Goal: Task Accomplishment & Management: Complete application form

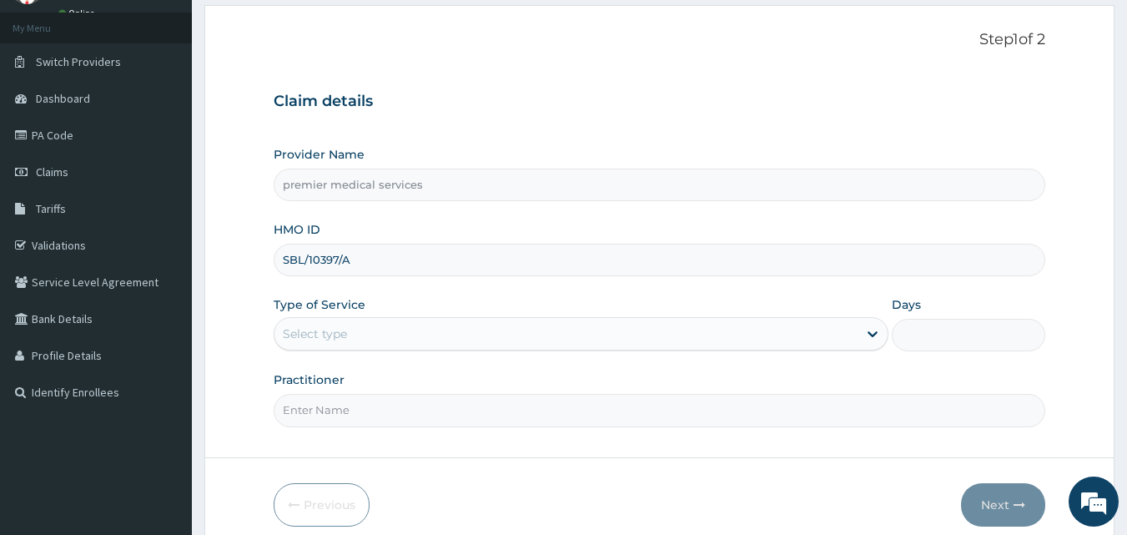
type input "SBL/10397/A"
click at [429, 329] on div "Select type" at bounding box center [565, 333] width 583 height 27
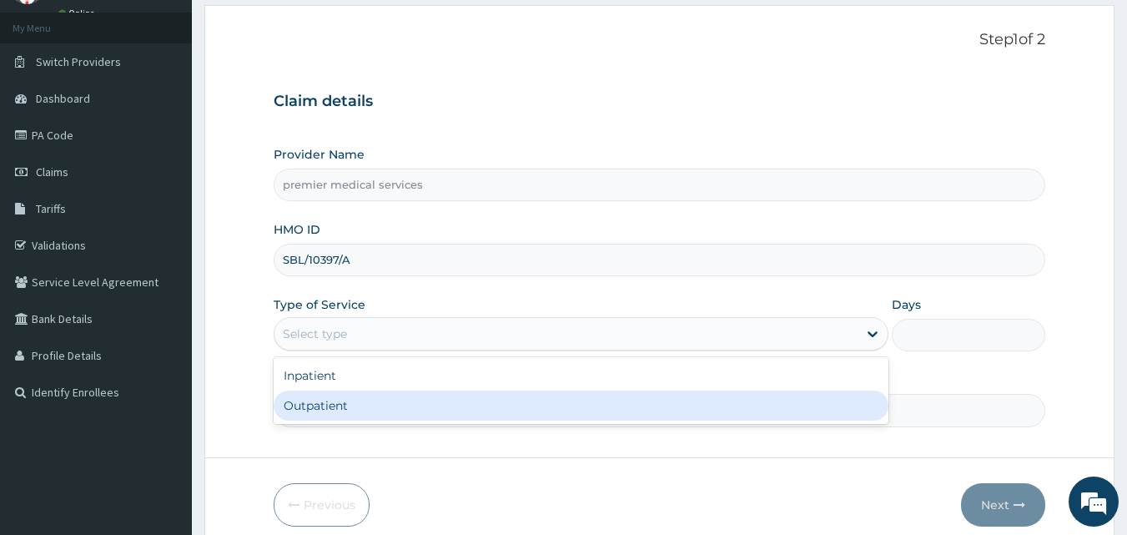
click at [411, 403] on div "Outpatient" at bounding box center [581, 405] width 615 height 30
type input "1"
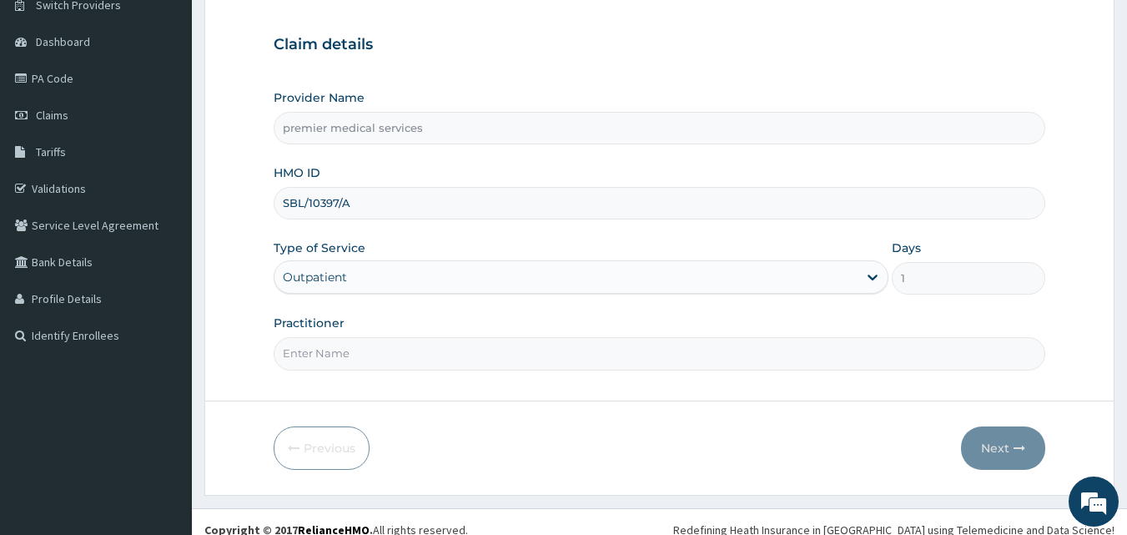
scroll to position [156, 0]
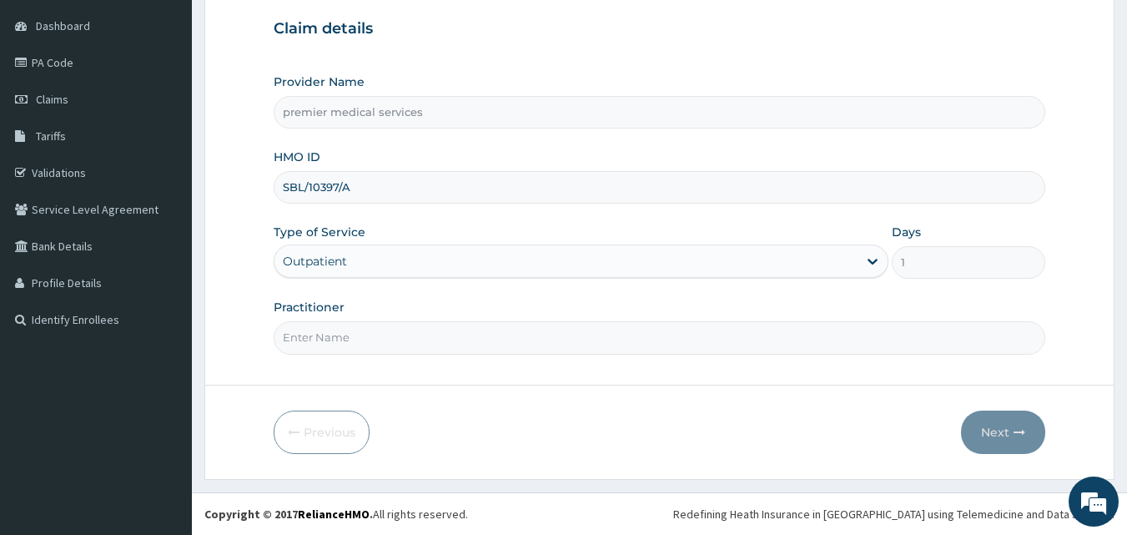
click at [421, 348] on input "Practitioner" at bounding box center [660, 337] width 772 height 33
type input "DR. NSIKAK UDOKANG"
click at [981, 427] on button "Next" at bounding box center [1003, 431] width 84 height 43
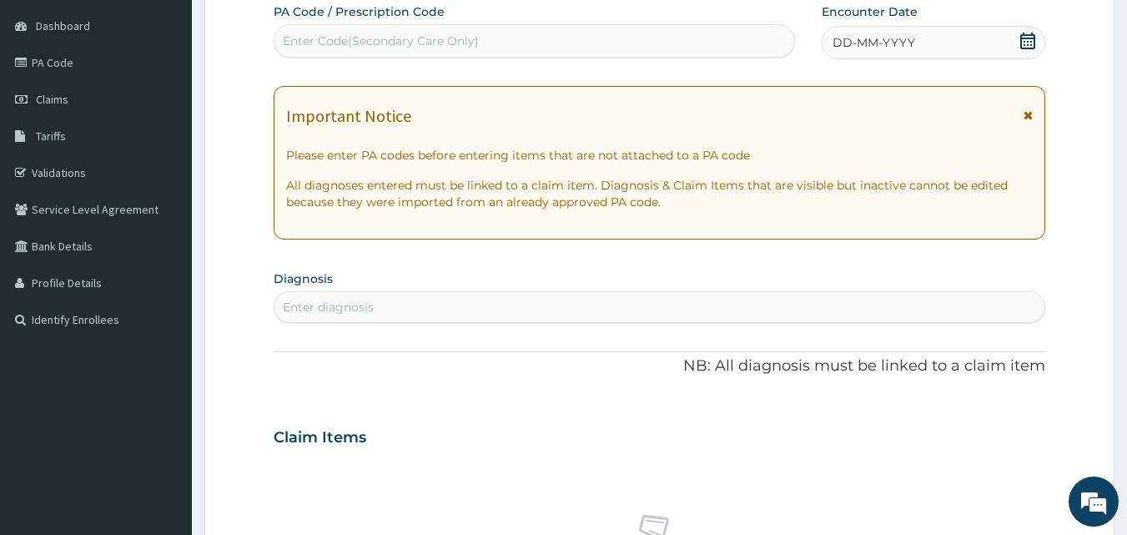
scroll to position [73, 0]
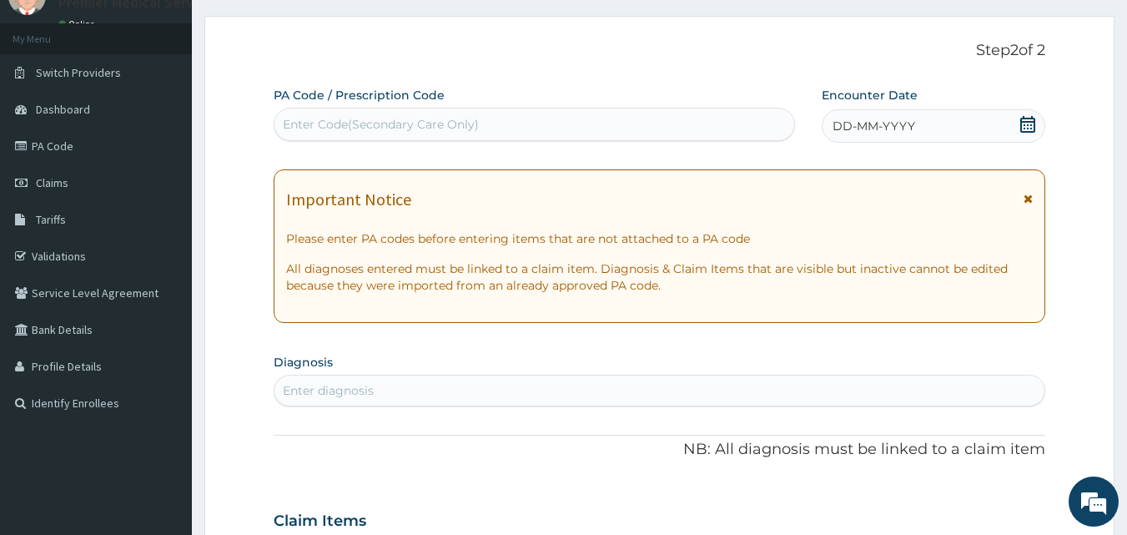
click at [881, 123] on span "DD-MM-YYYY" at bounding box center [874, 126] width 83 height 17
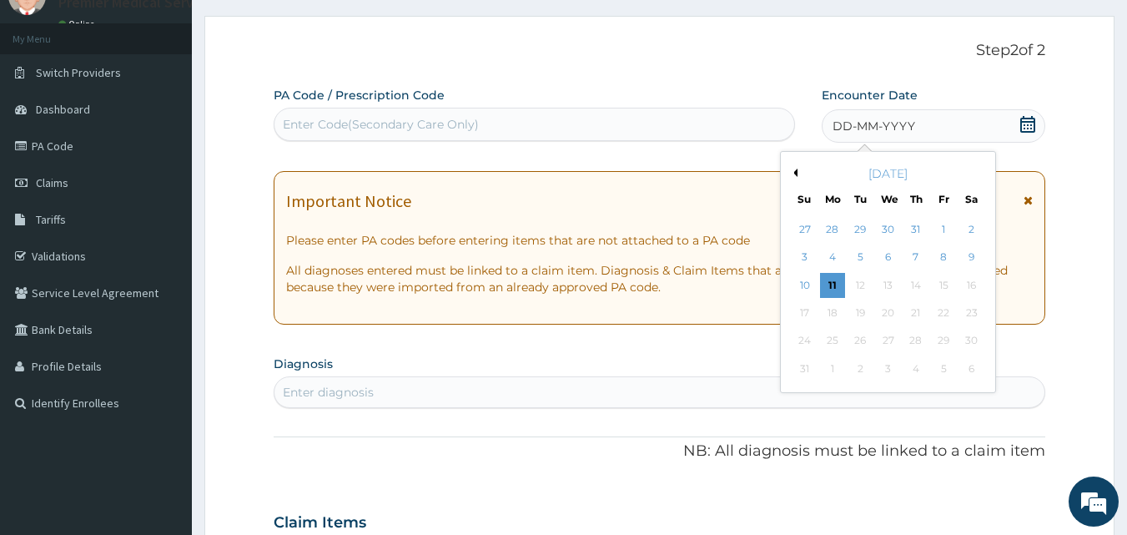
click at [797, 171] on div "August 2025" at bounding box center [887, 173] width 201 height 17
click at [797, 173] on div "August 2025" at bounding box center [887, 173] width 201 height 17
click at [794, 169] on button "Previous Month" at bounding box center [793, 173] width 8 height 8
click at [802, 310] on div "20" at bounding box center [804, 312] width 25 height 25
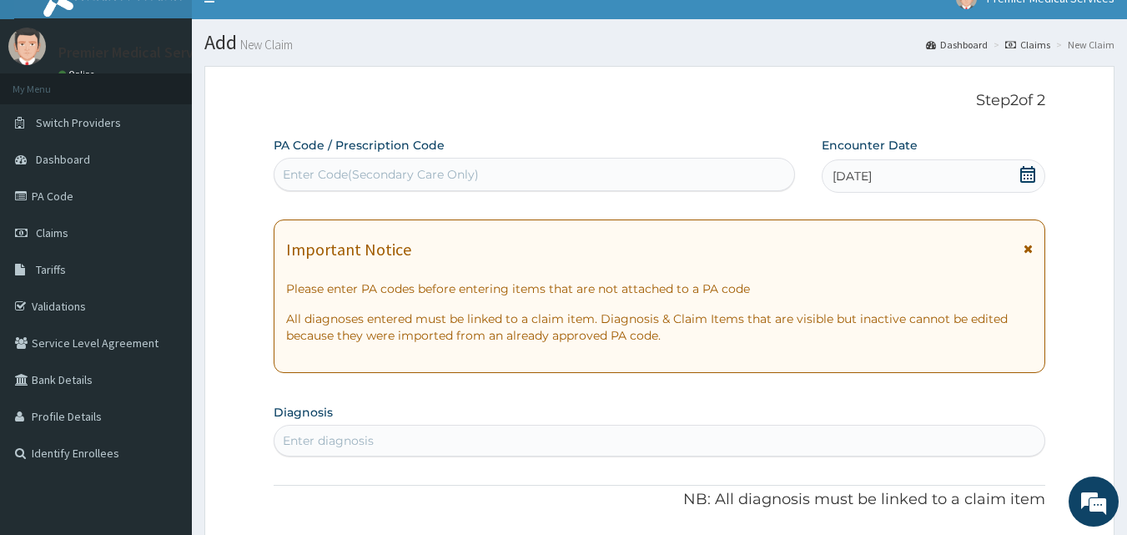
scroll to position [0, 0]
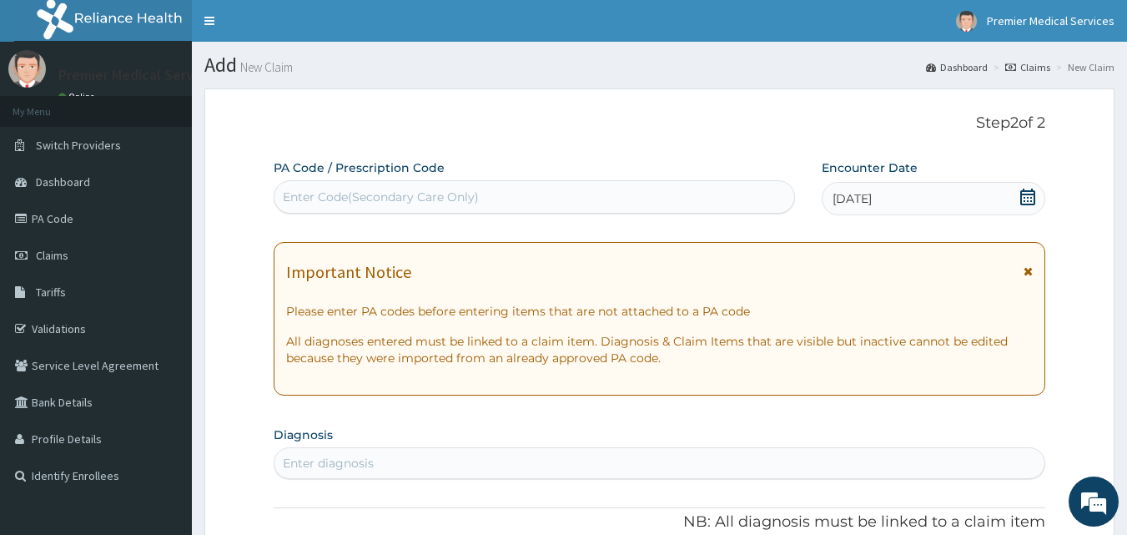
click at [516, 128] on p "Step 2 of 2" at bounding box center [660, 123] width 772 height 18
click at [1028, 270] on icon at bounding box center [1028, 271] width 9 height 12
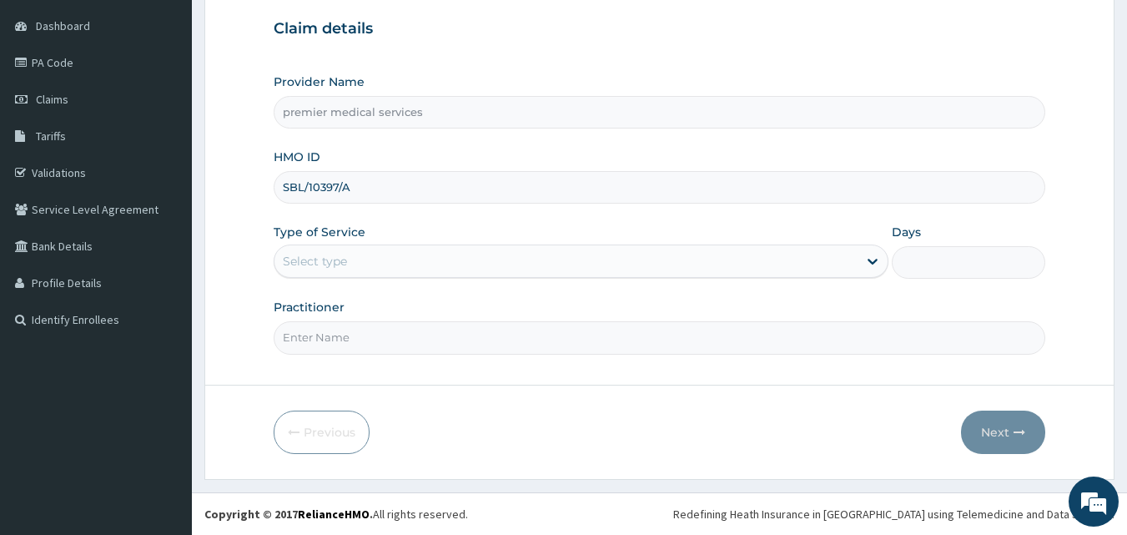
type input "SBL/10397/A"
click at [621, 265] on div "Select type" at bounding box center [565, 261] width 583 height 27
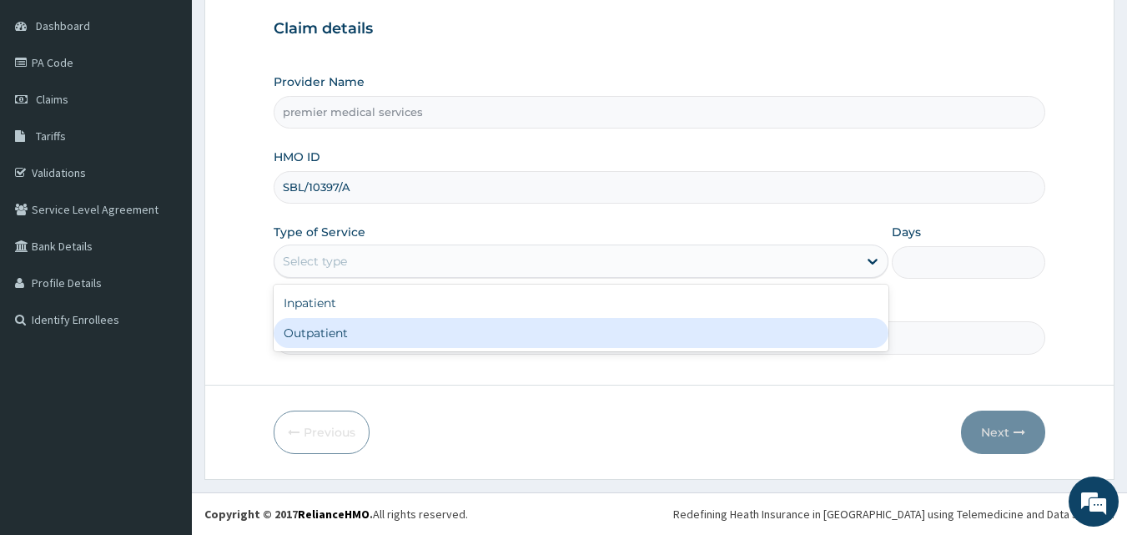
click at [561, 335] on div "Outpatient" at bounding box center [581, 333] width 615 height 30
type input "1"
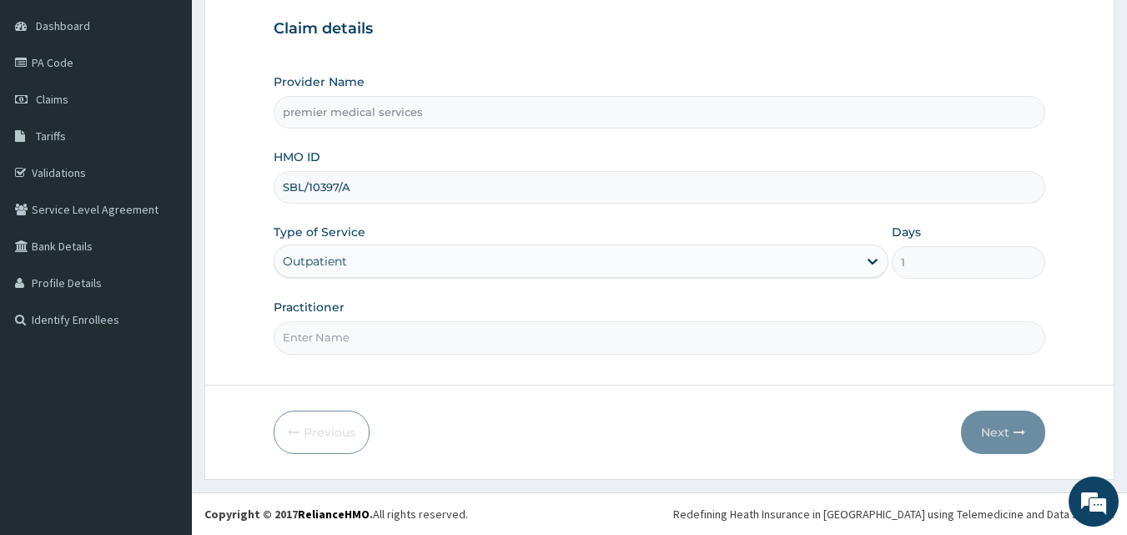
click at [525, 331] on input "Practitioner" at bounding box center [660, 337] width 772 height 33
type input "2"
type input "[PERSON_NAME]"
click at [1021, 431] on icon "button" at bounding box center [1020, 432] width 12 height 12
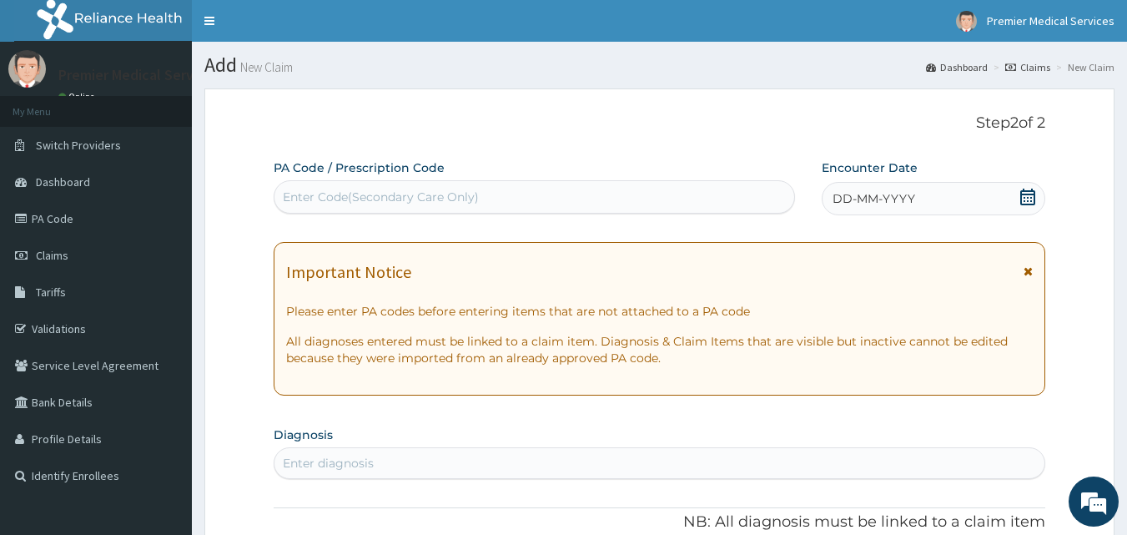
click at [1034, 193] on icon at bounding box center [1027, 197] width 15 height 17
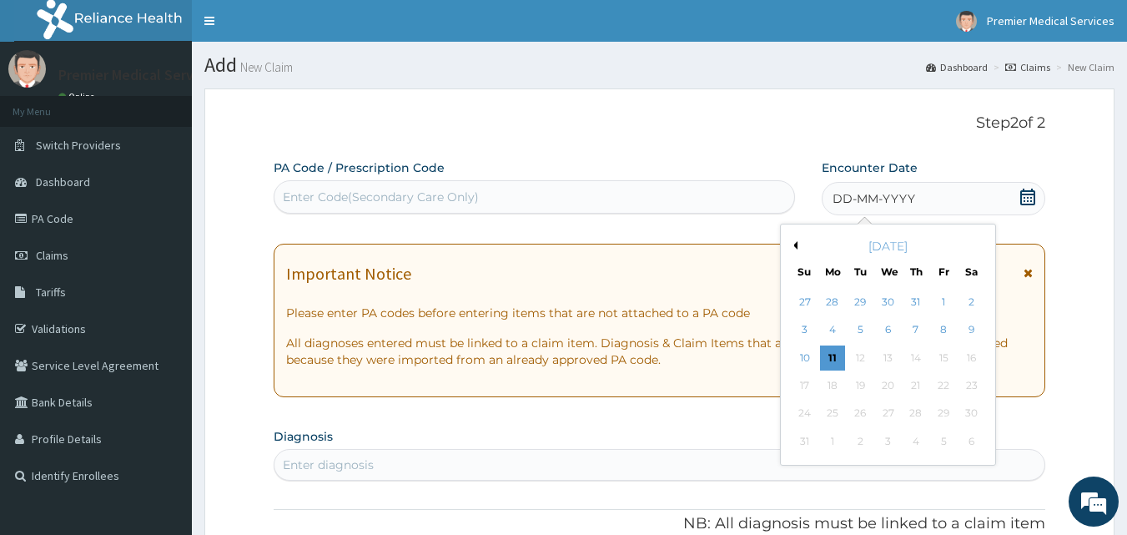
click at [795, 241] on button "Previous Month" at bounding box center [793, 245] width 8 height 8
click at [816, 384] on div "20" at bounding box center [804, 385] width 25 height 25
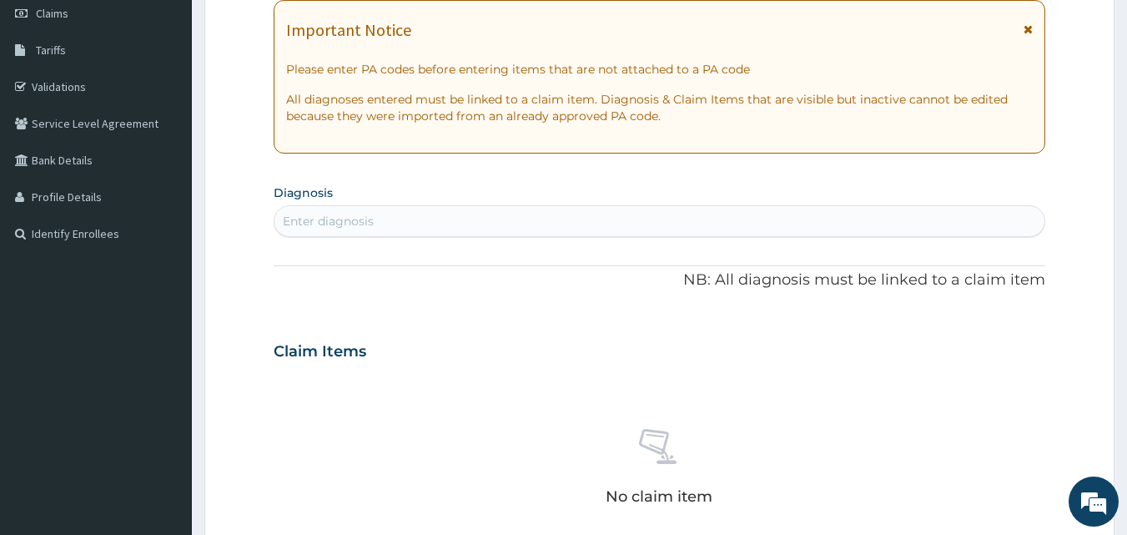
scroll to position [250, 0]
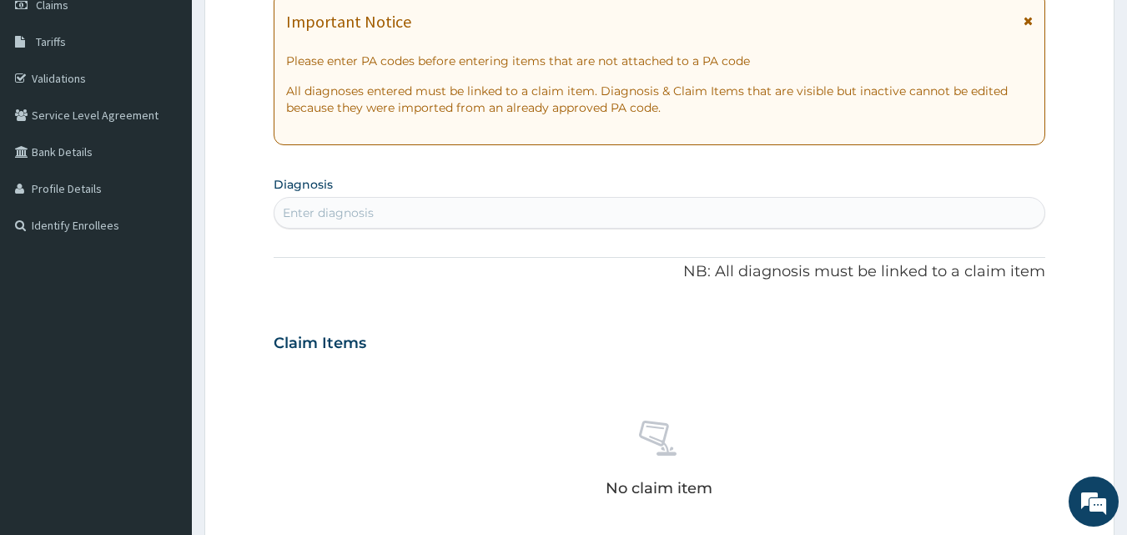
click at [665, 215] on div "Enter diagnosis" at bounding box center [659, 212] width 771 height 27
type input "MALARIA"
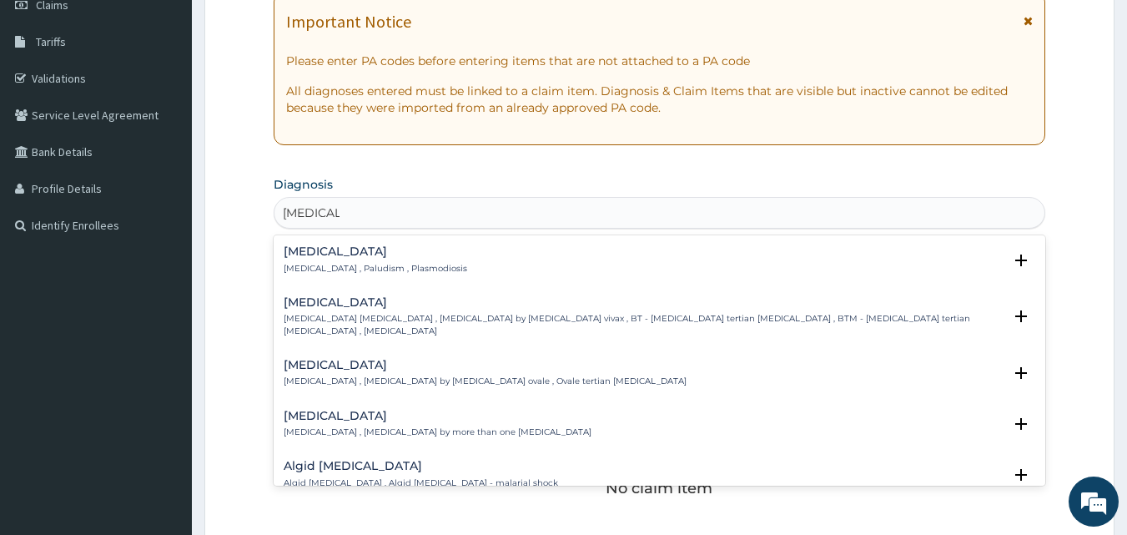
click at [541, 252] on div "Malaria Malaria , Paludism , Plasmodiosis" at bounding box center [660, 259] width 752 height 29
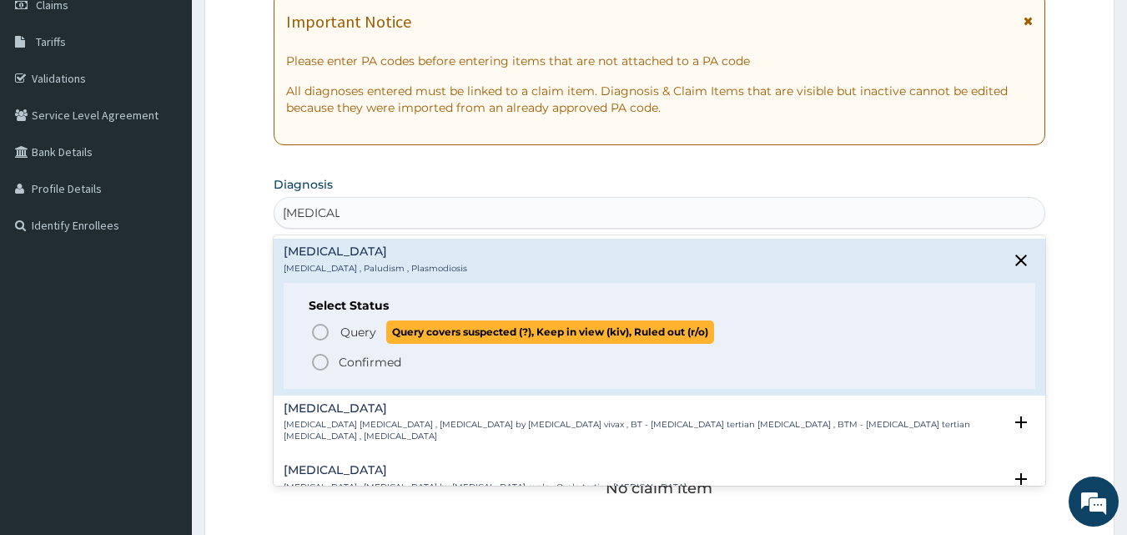
click at [319, 330] on icon "status option query" at bounding box center [320, 332] width 20 height 20
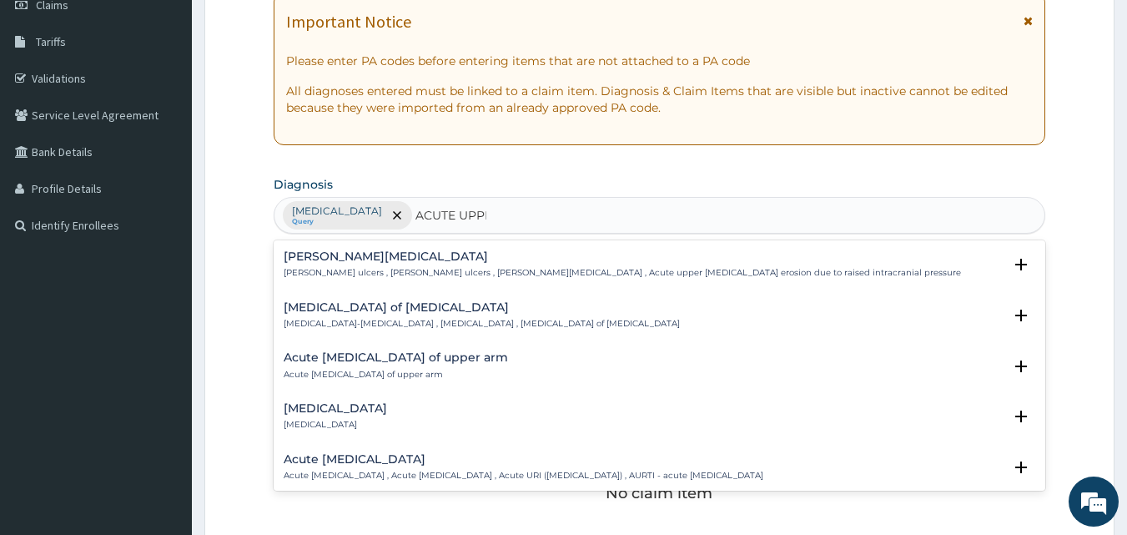
type input "ACUTE UPPER"
click at [381, 459] on h4 "Acute upper respiratory infection" at bounding box center [524, 459] width 480 height 13
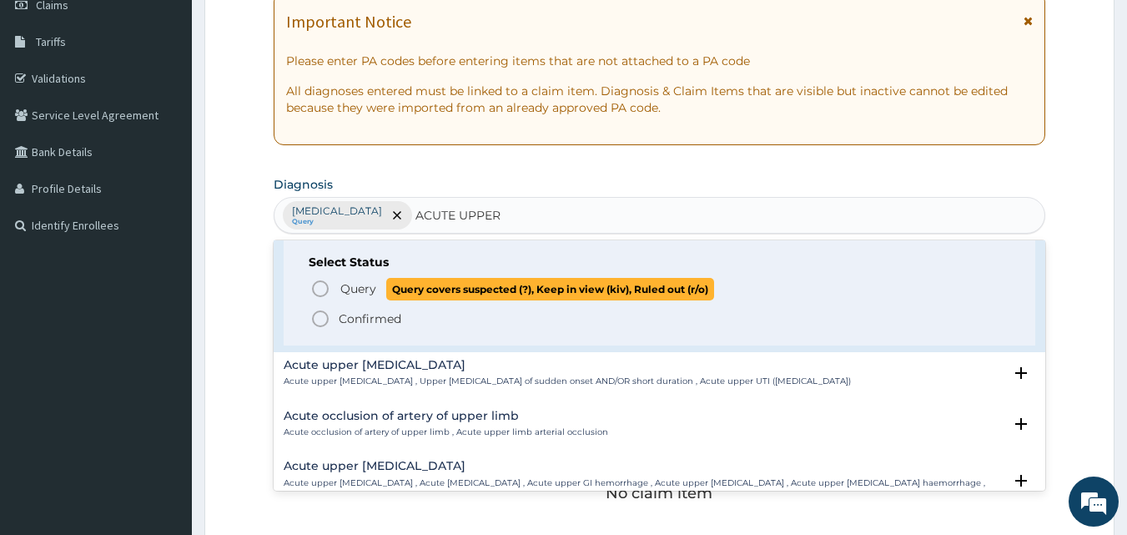
click at [328, 290] on circle "status option query" at bounding box center [320, 288] width 15 height 15
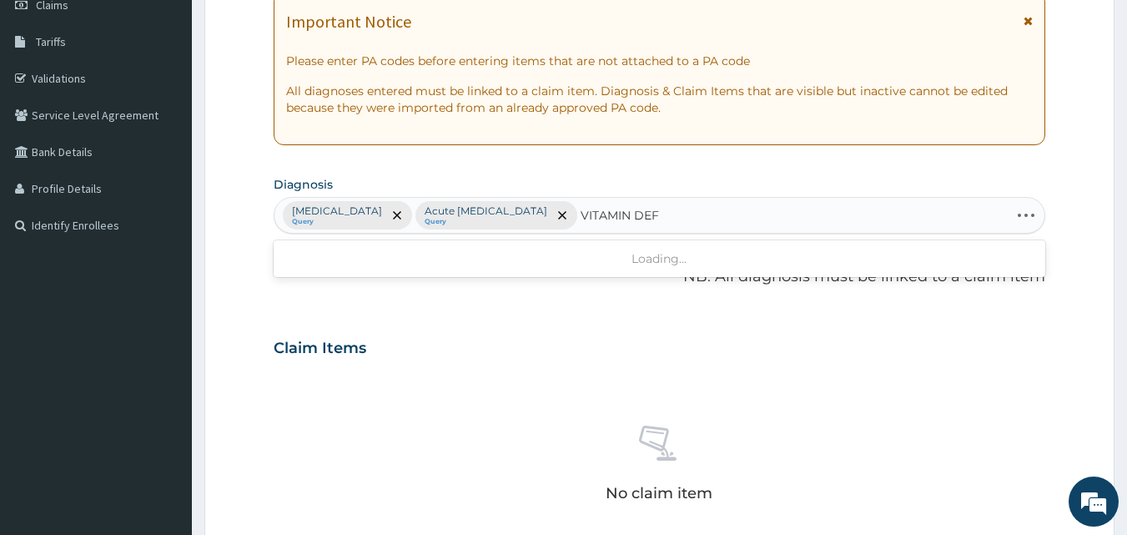
type input "VITAMIN DEFI"
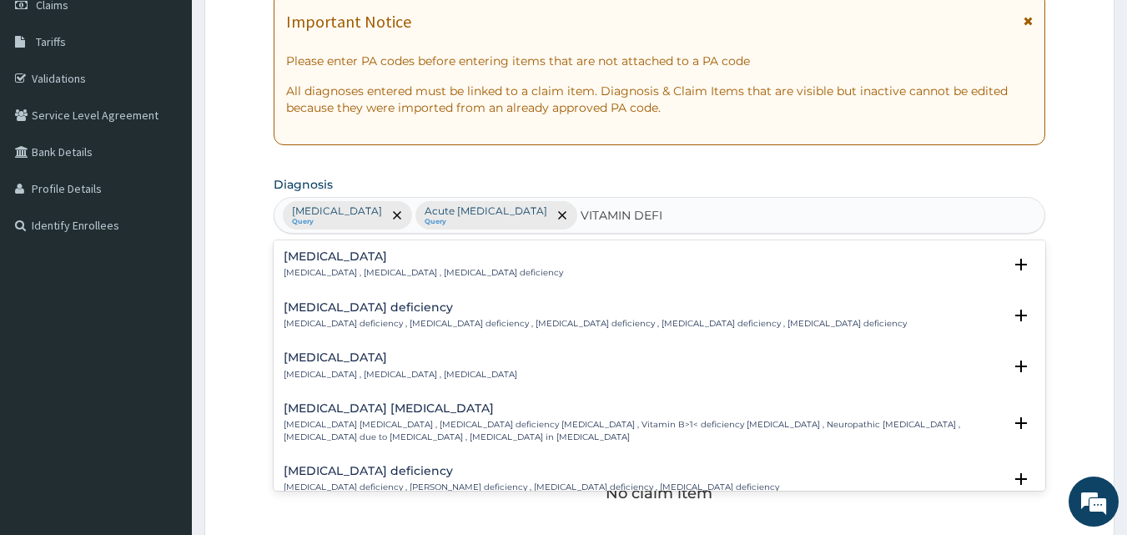
click at [379, 354] on h4 "Vitamin deficiency" at bounding box center [401, 357] width 234 height 13
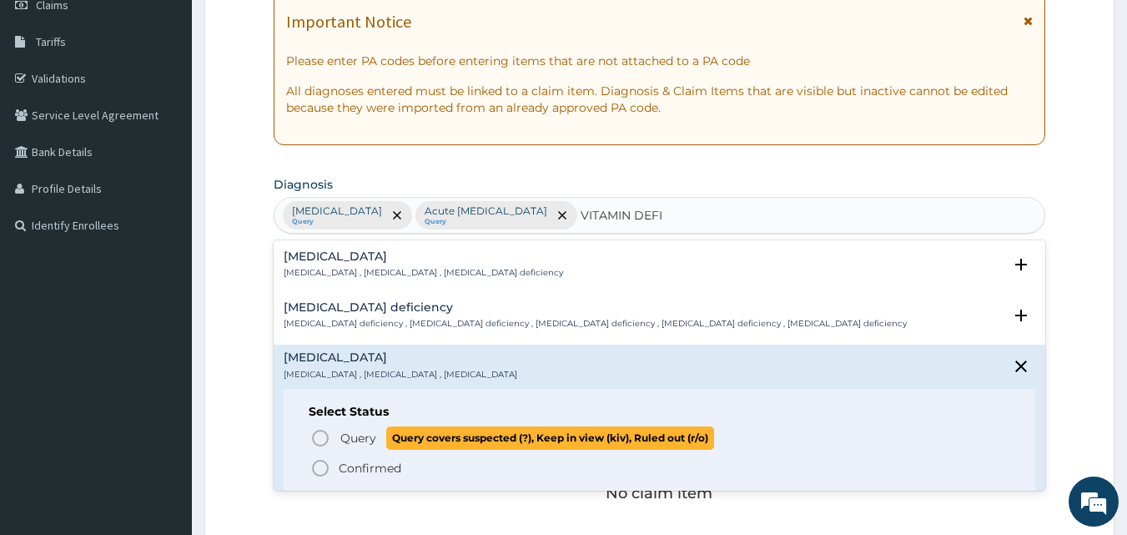
click at [315, 440] on icon "status option query" at bounding box center [320, 438] width 20 height 20
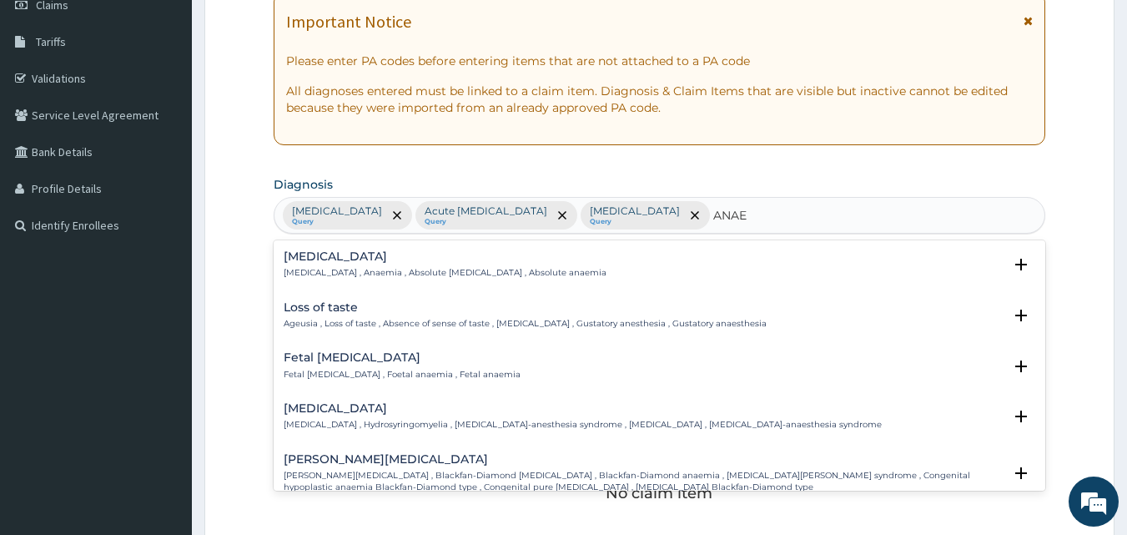
type input "ANAEM"
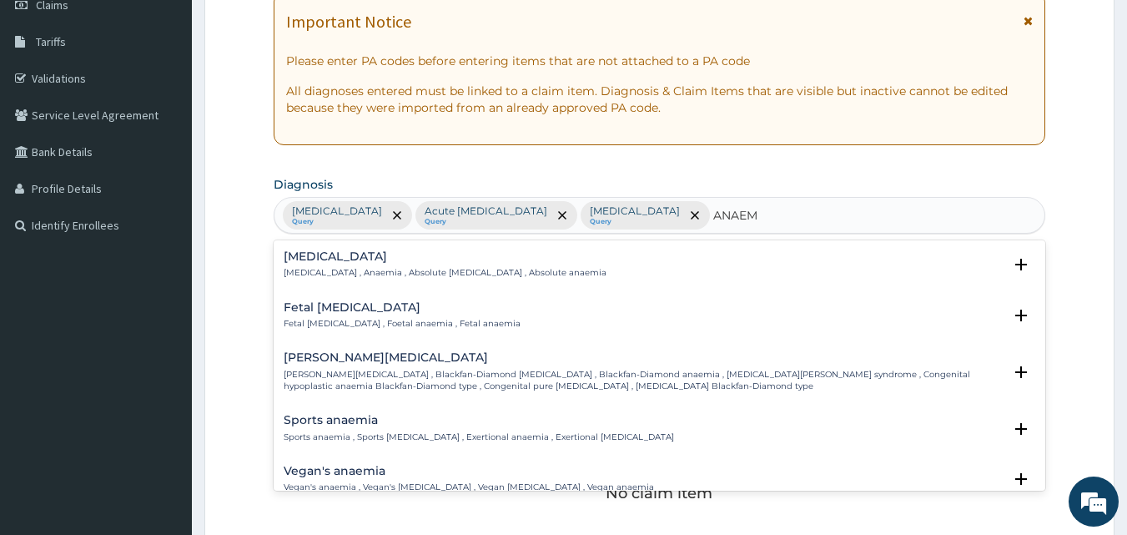
click at [566, 262] on div "Anemia Anemia , Anaemia , Absolute anemia , Absolute anaemia" at bounding box center [660, 264] width 752 height 29
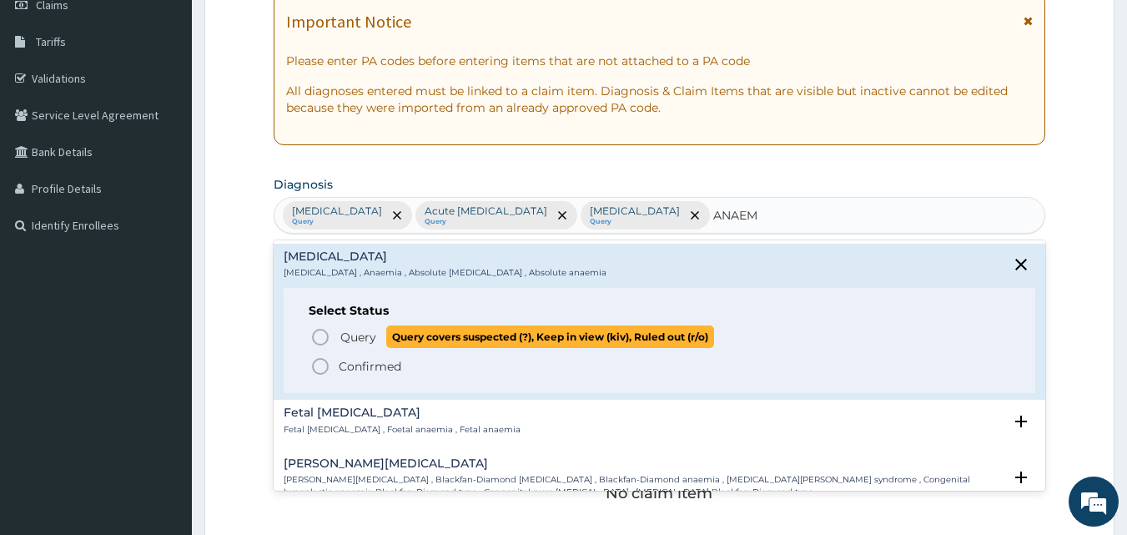
click at [320, 330] on icon "status option query" at bounding box center [320, 337] width 20 height 20
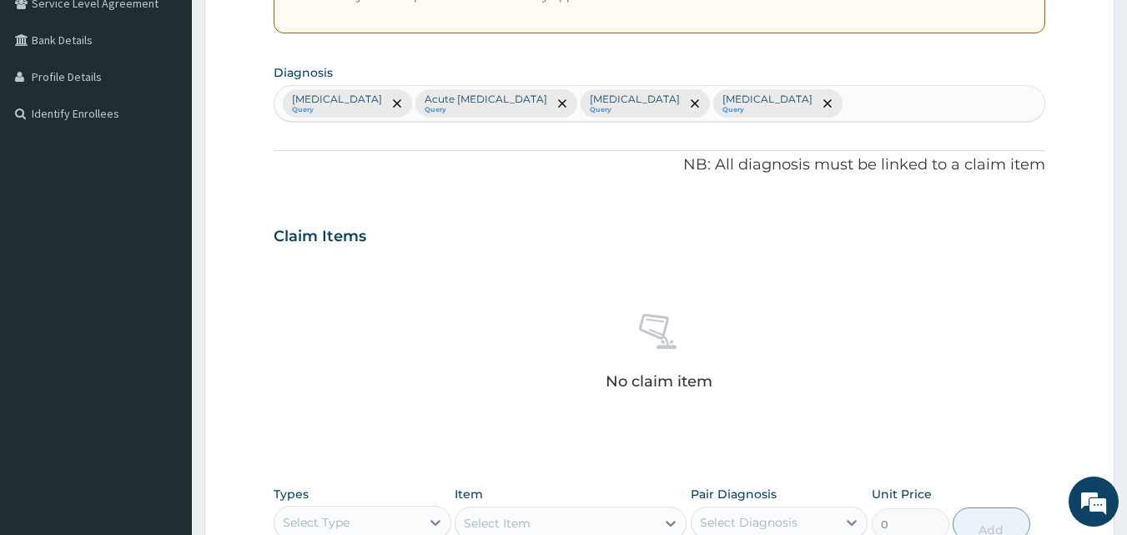
scroll to position [584, 0]
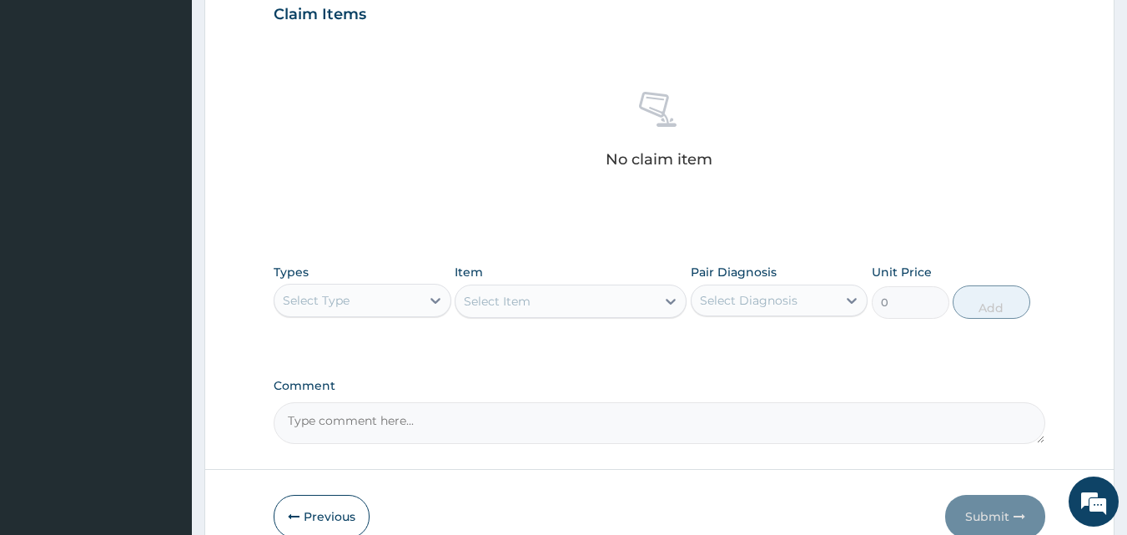
click at [386, 306] on div "Select Type" at bounding box center [347, 300] width 146 height 27
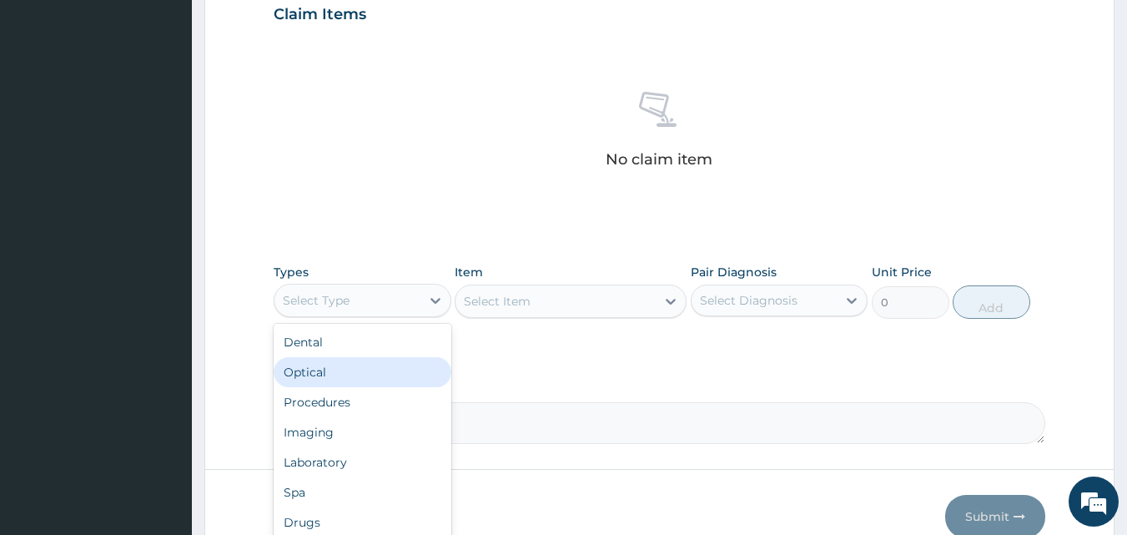
scroll to position [57, 0]
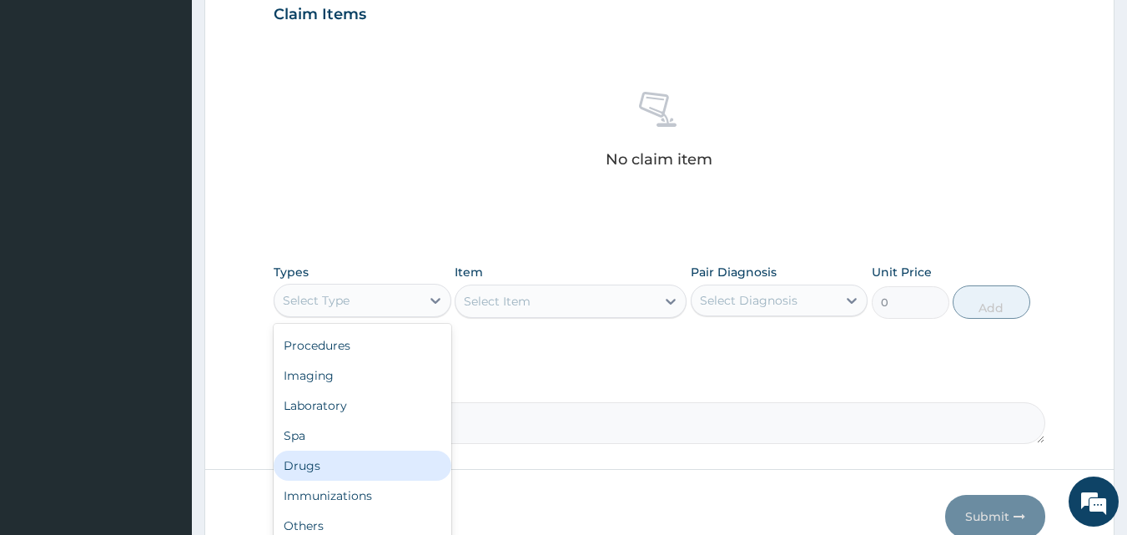
click at [316, 468] on div "Drugs" at bounding box center [363, 465] width 178 height 30
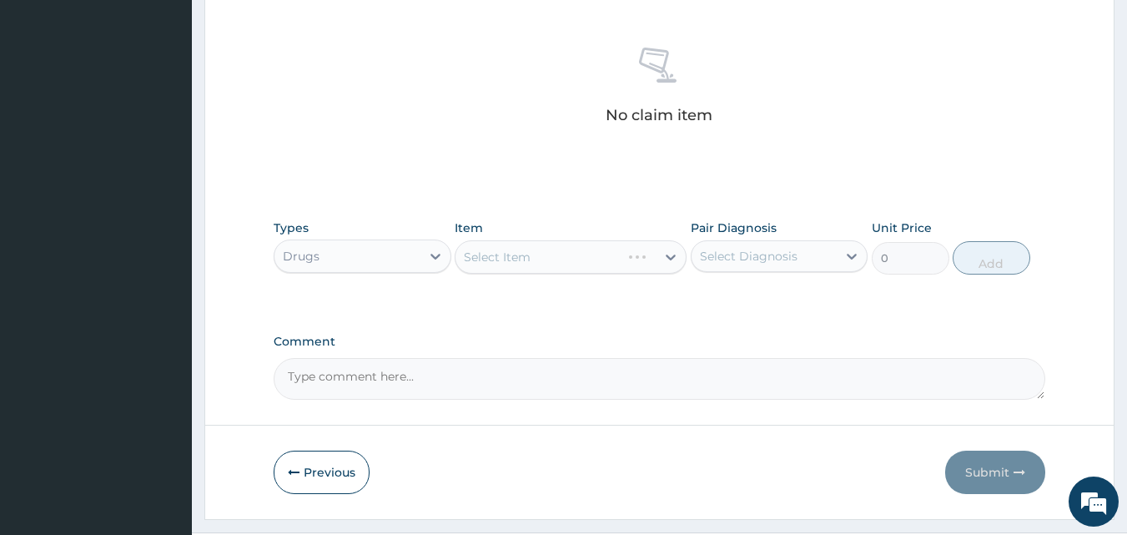
scroll to position [668, 0]
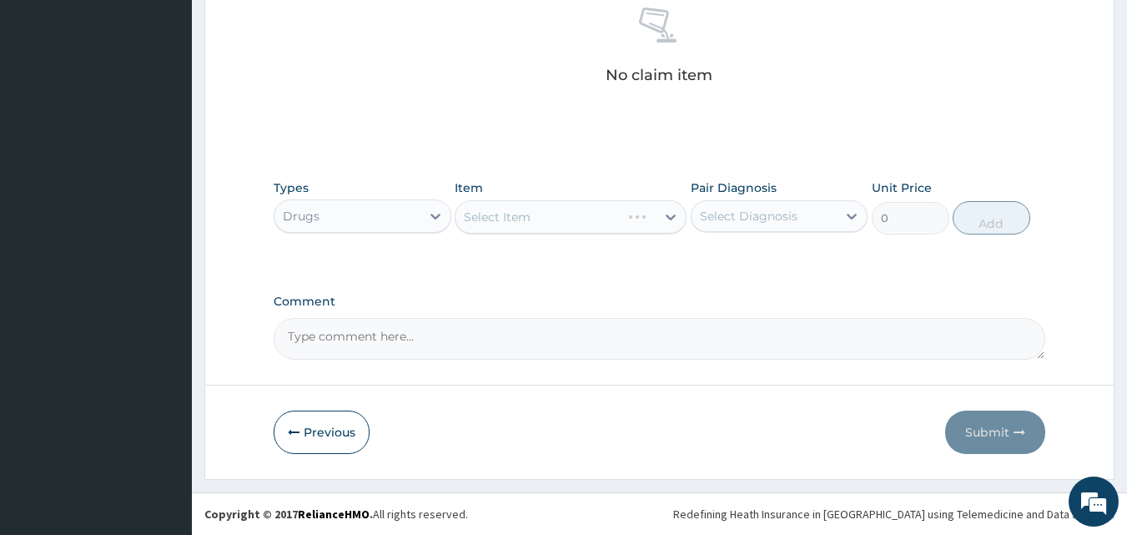
click at [523, 233] on div "Select Item" at bounding box center [571, 216] width 232 height 33
click at [499, 184] on div "Item Select Item" at bounding box center [571, 206] width 232 height 55
click at [506, 219] on div "Select Item" at bounding box center [497, 217] width 67 height 17
type input "EMAL"
click at [613, 266] on div "EMAL INJECTION" at bounding box center [571, 259] width 232 height 30
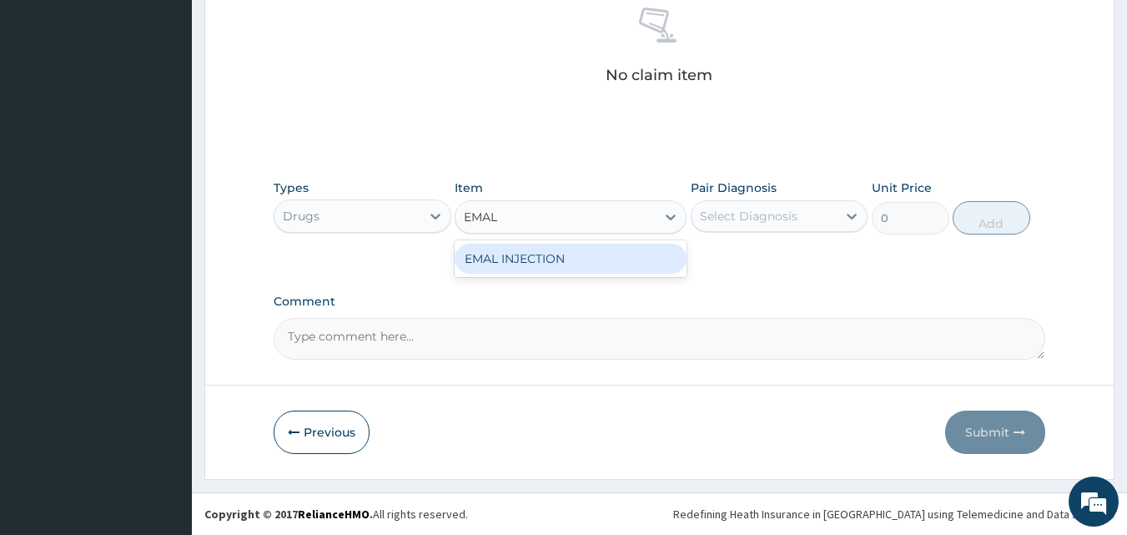
type input "1400"
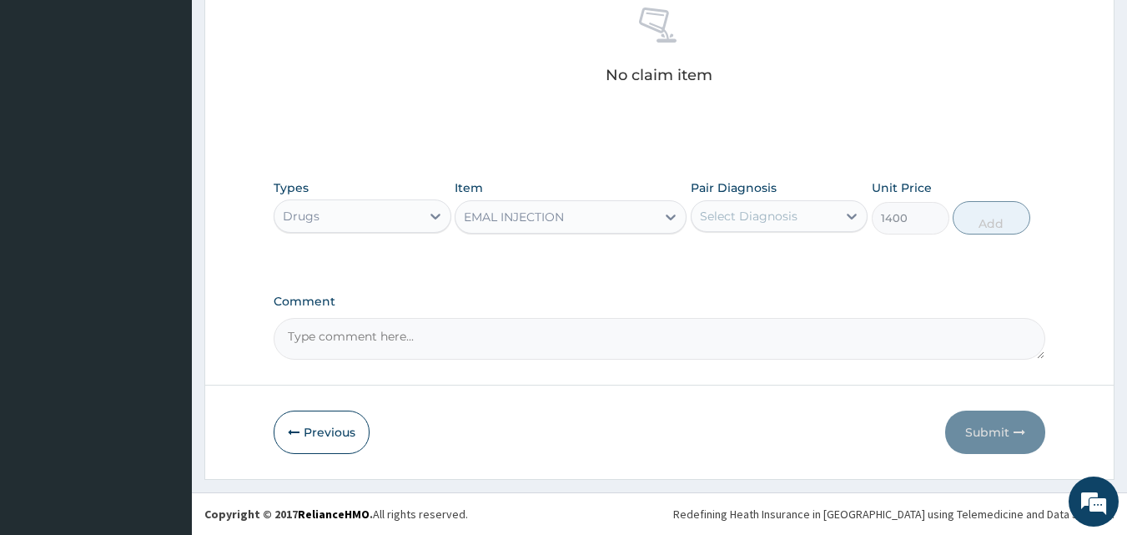
click at [741, 212] on div "Select Diagnosis" at bounding box center [749, 216] width 98 height 17
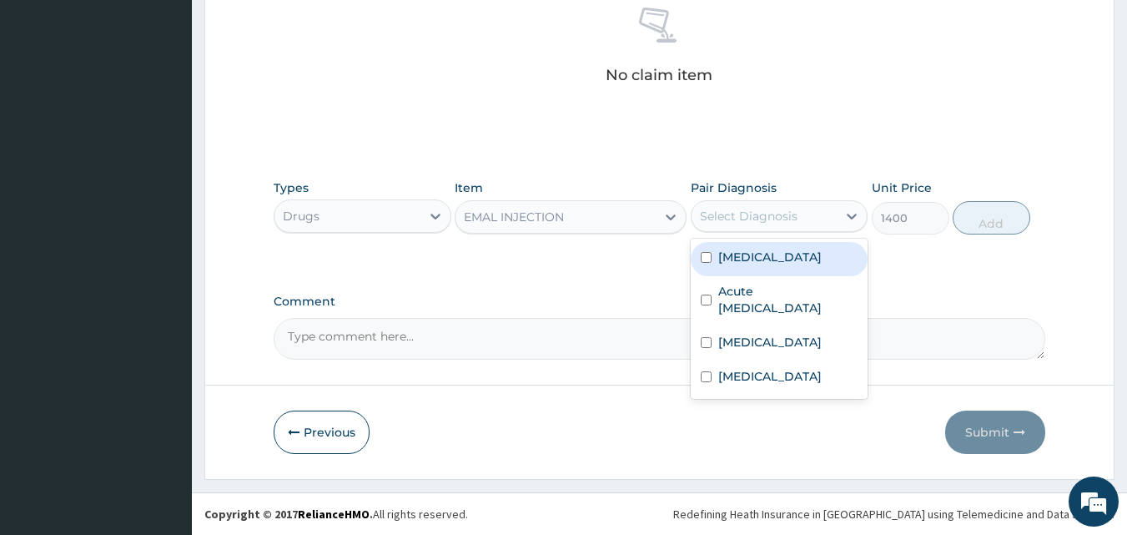
click at [746, 267] on div "Malaria" at bounding box center [780, 259] width 178 height 34
checkbox input "true"
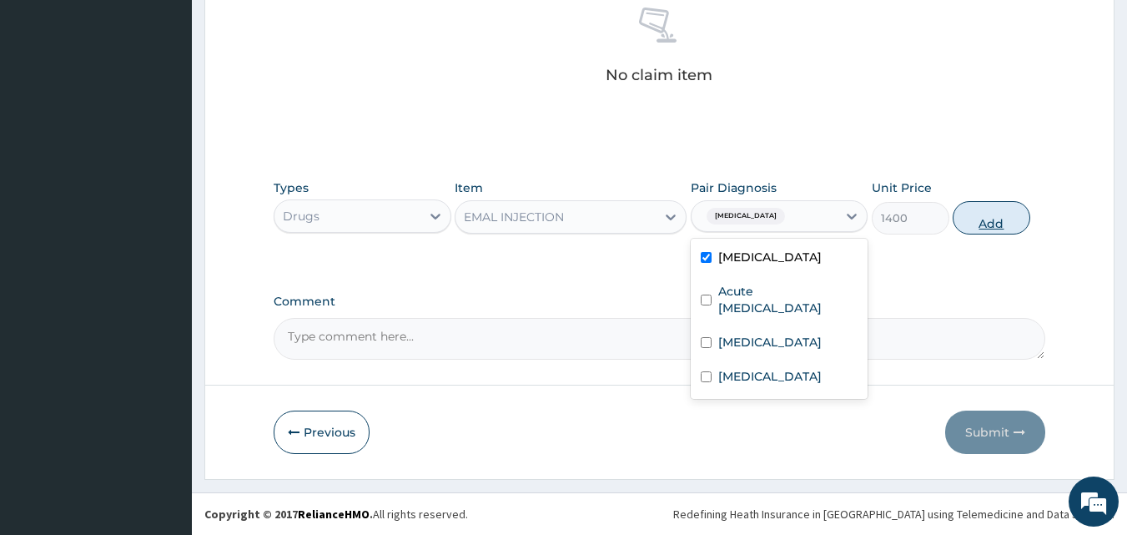
click at [990, 213] on button "Add" at bounding box center [992, 217] width 78 height 33
type input "0"
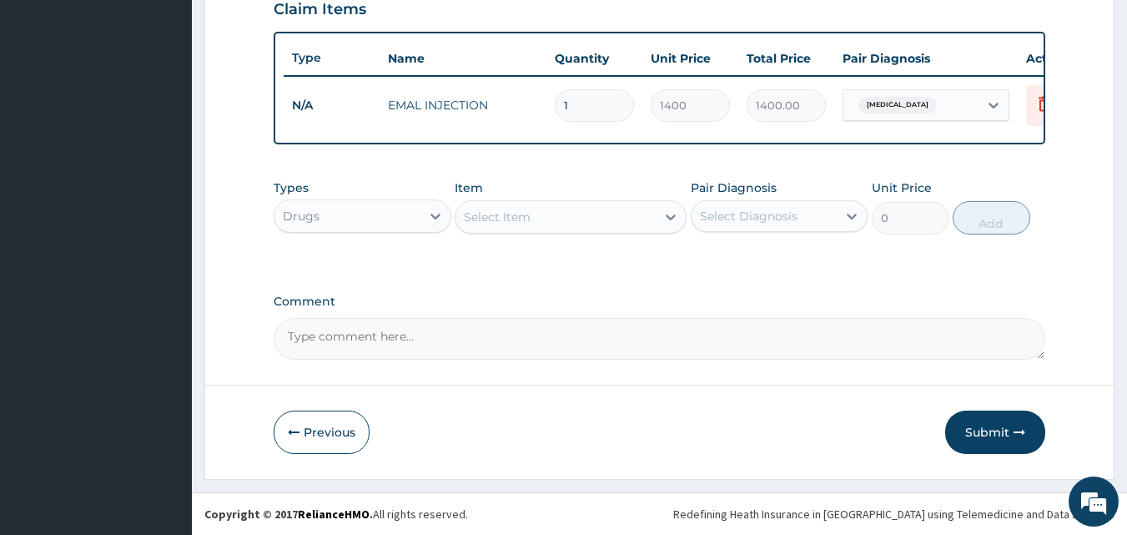
scroll to position [601, 0]
click at [509, 219] on div "Select Item" at bounding box center [497, 217] width 67 height 17
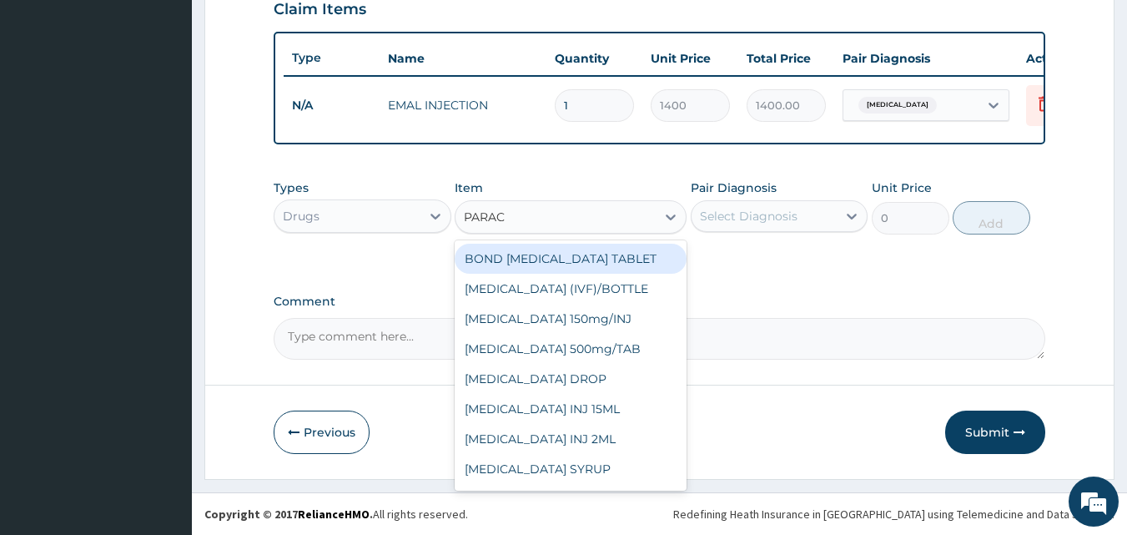
type input "PARACE"
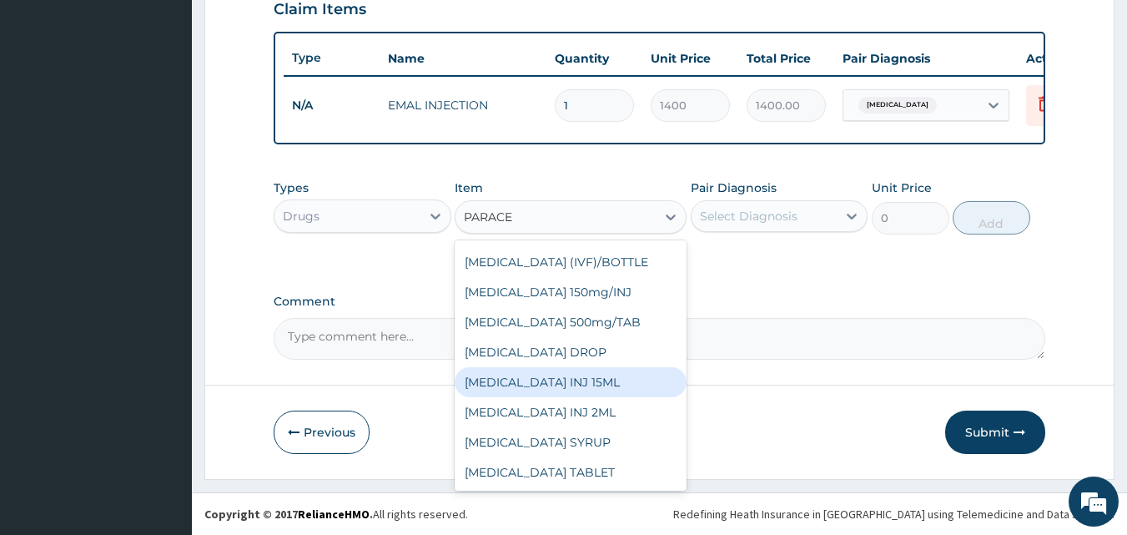
scroll to position [0, 0]
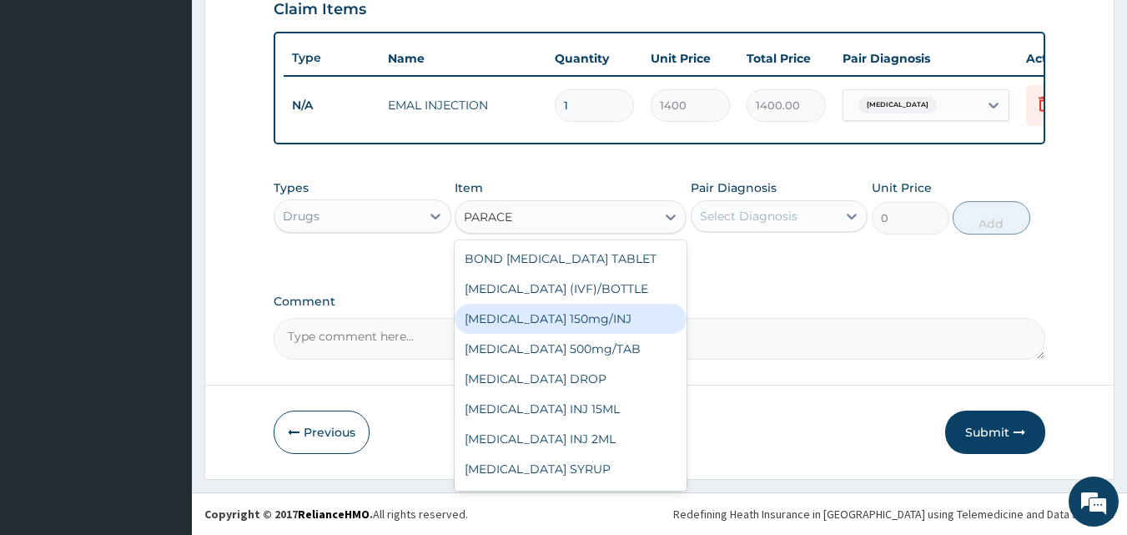
click at [573, 326] on div "Paracetamol 150mg/INJ" at bounding box center [571, 319] width 232 height 30
type input "180"
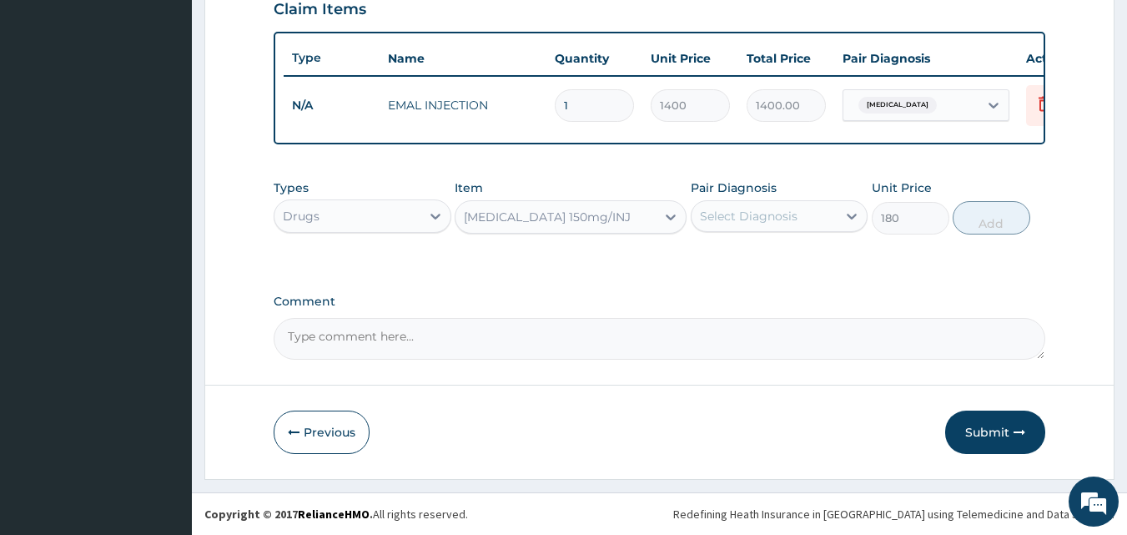
click at [833, 208] on div "Select Diagnosis" at bounding box center [765, 216] width 146 height 27
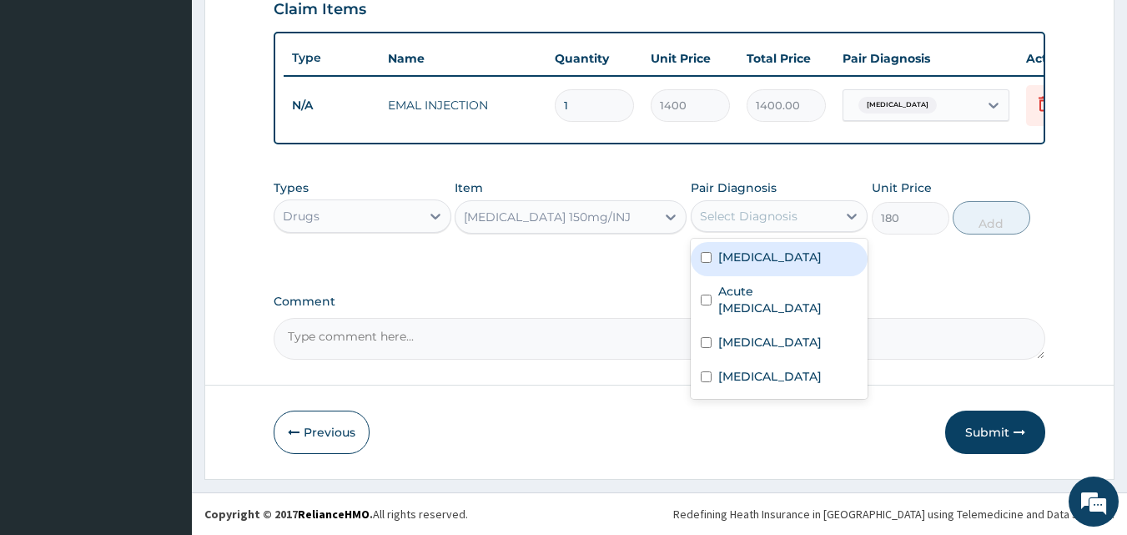
click at [818, 269] on div "Malaria" at bounding box center [780, 259] width 178 height 34
checkbox input "true"
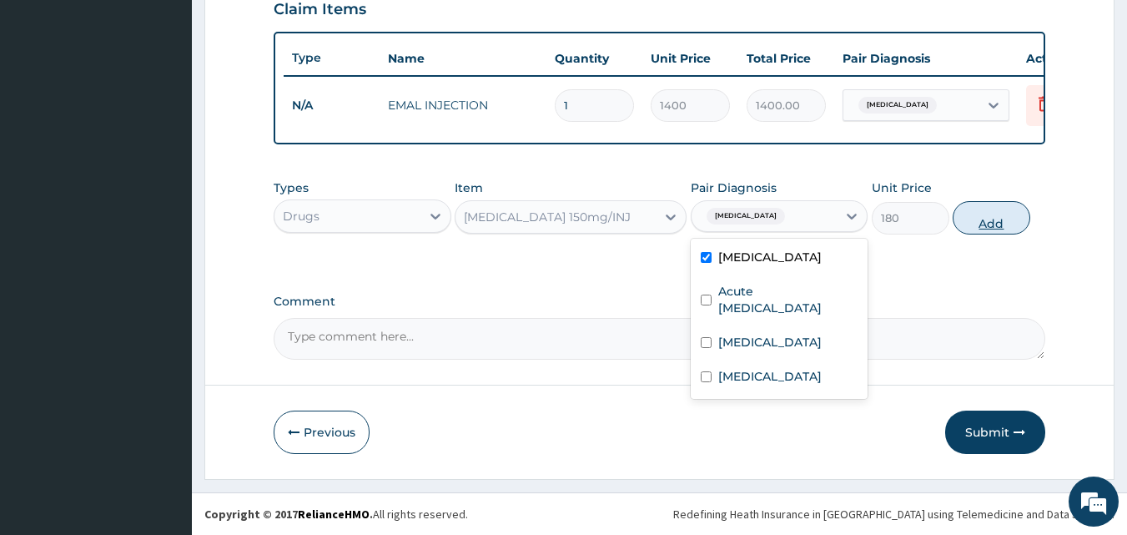
click at [1004, 219] on button "Add" at bounding box center [992, 217] width 78 height 33
type input "0"
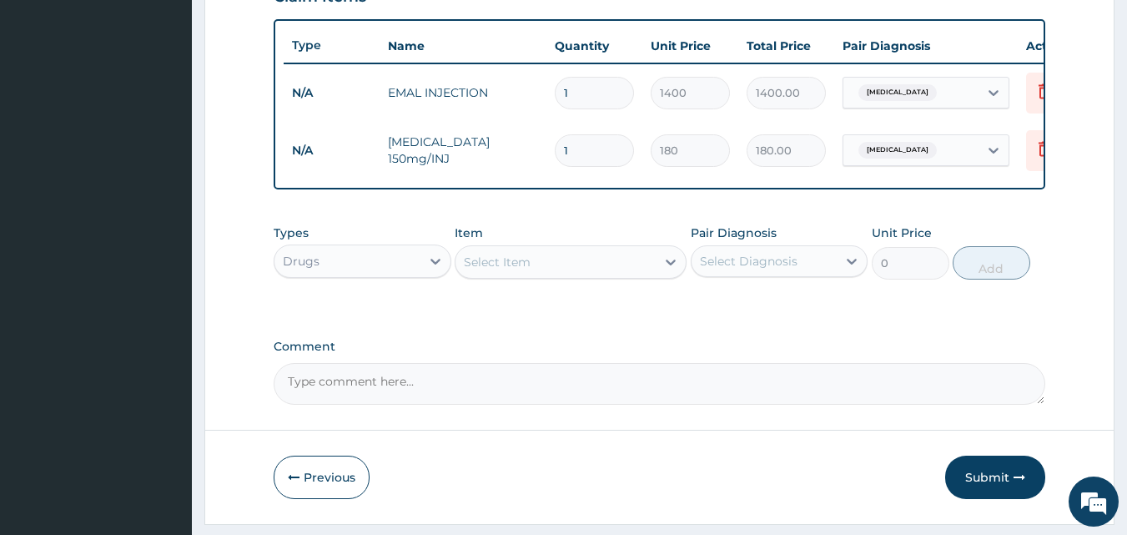
click at [527, 270] on div "Select Item" at bounding box center [497, 262] width 67 height 17
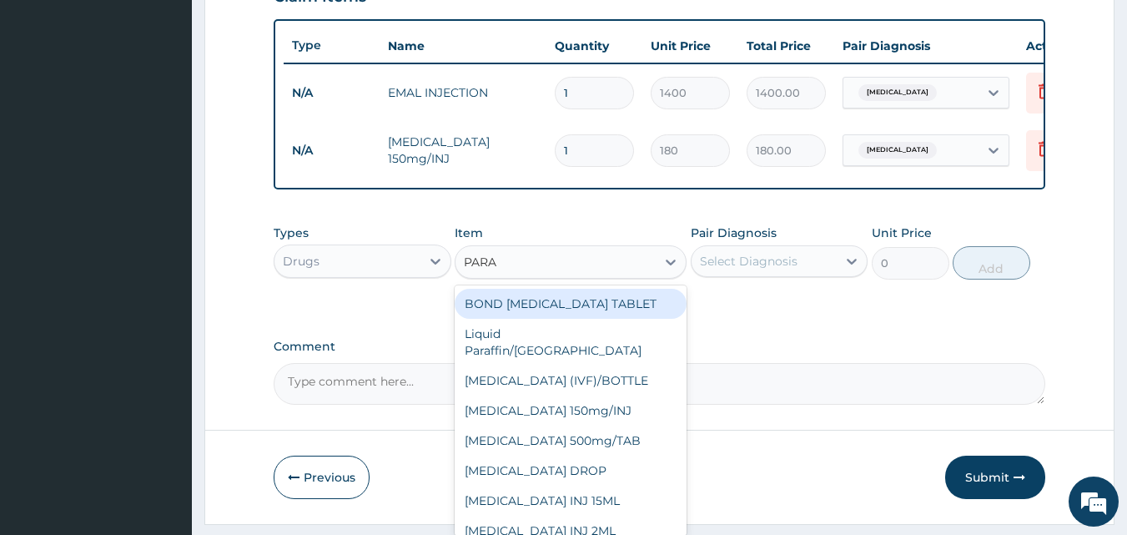
type input "PARAC"
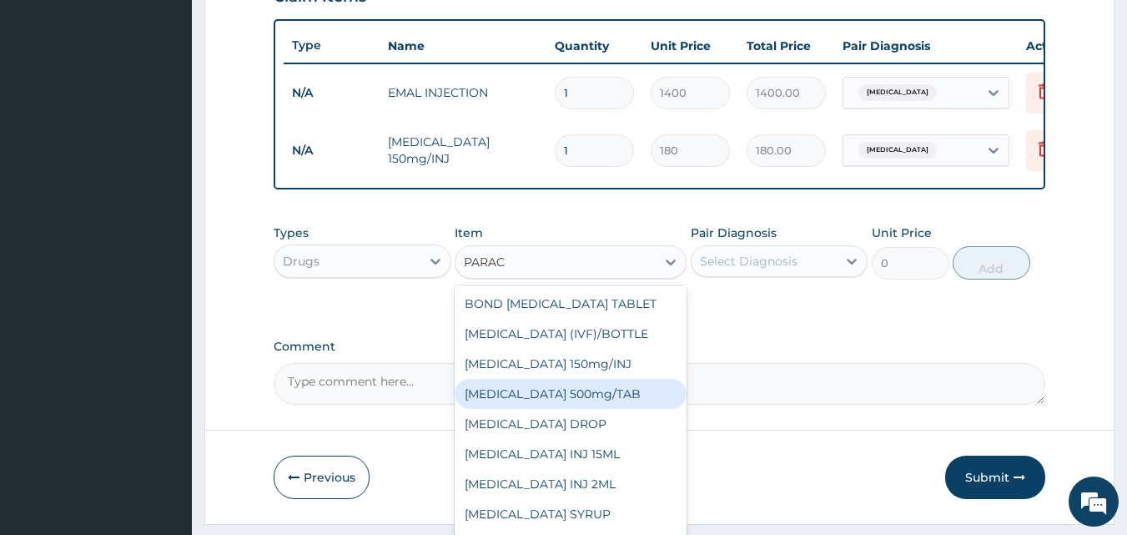
click at [596, 409] on div "PARACETAMOL 500mg/TAB" at bounding box center [571, 394] width 232 height 30
type input "4"
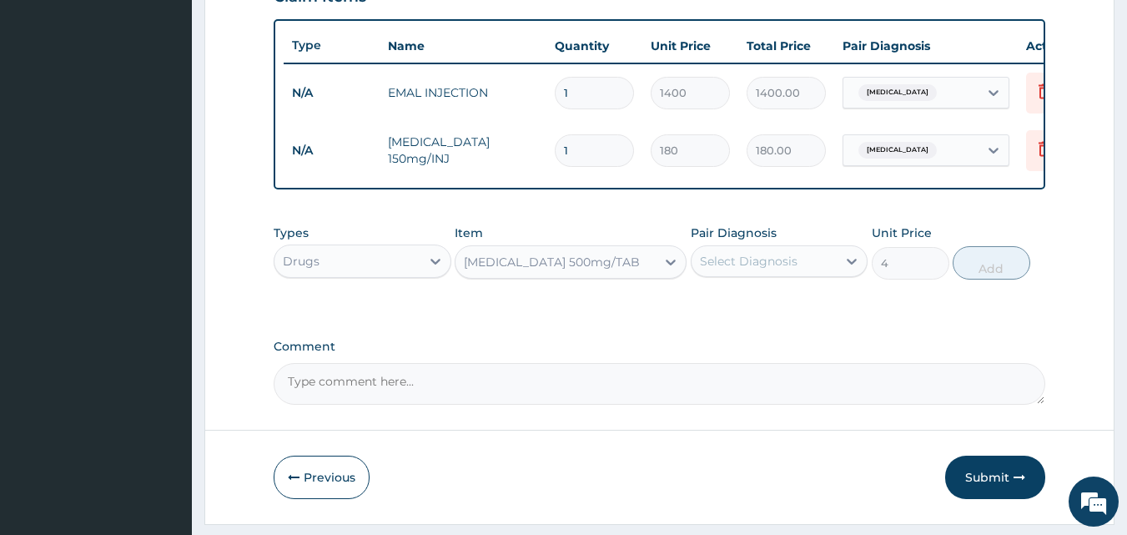
click at [742, 269] on div "Select Diagnosis" at bounding box center [749, 261] width 98 height 17
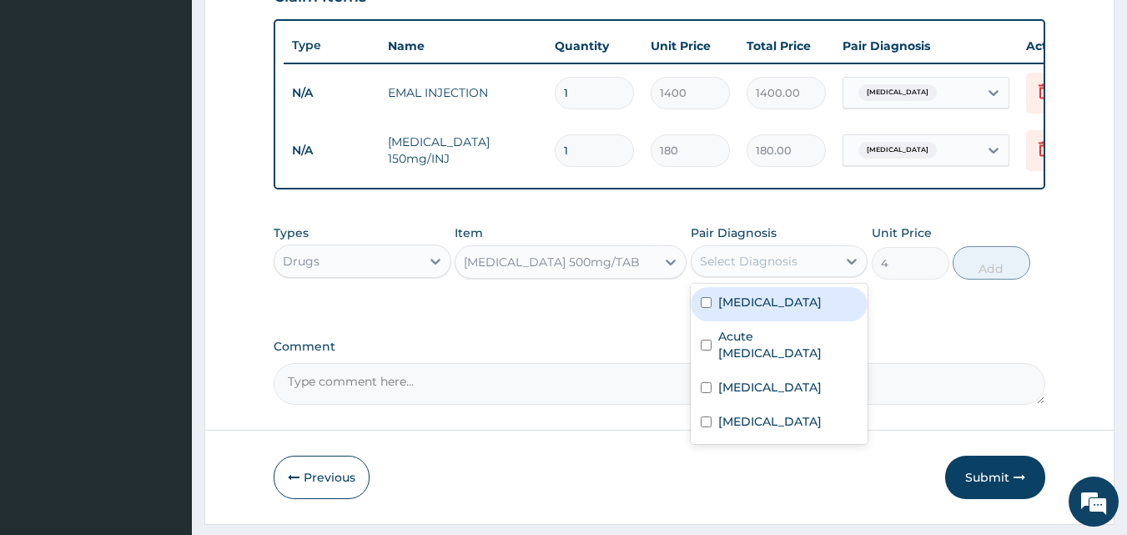
click at [740, 310] on label "Malaria" at bounding box center [769, 302] width 103 height 17
checkbox input "true"
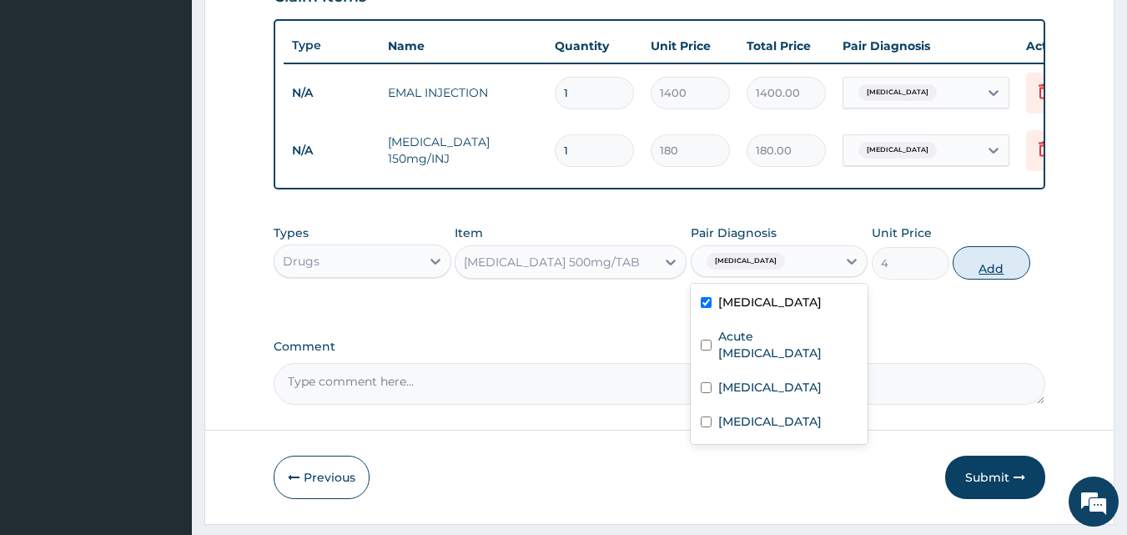
click at [1001, 277] on button "Add" at bounding box center [992, 262] width 78 height 33
type input "0"
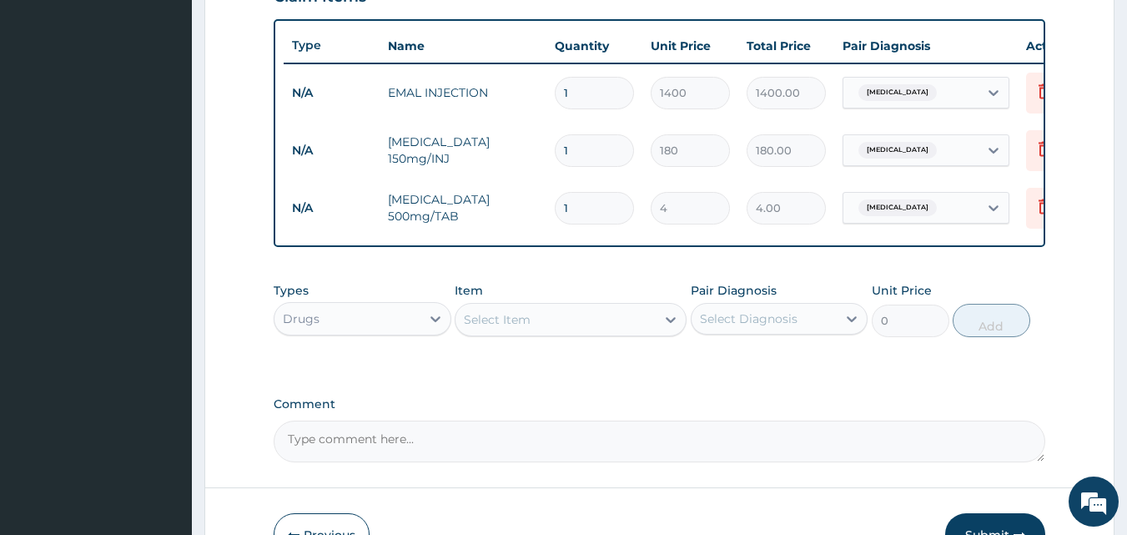
click at [514, 328] on div "Select Item" at bounding box center [497, 319] width 67 height 17
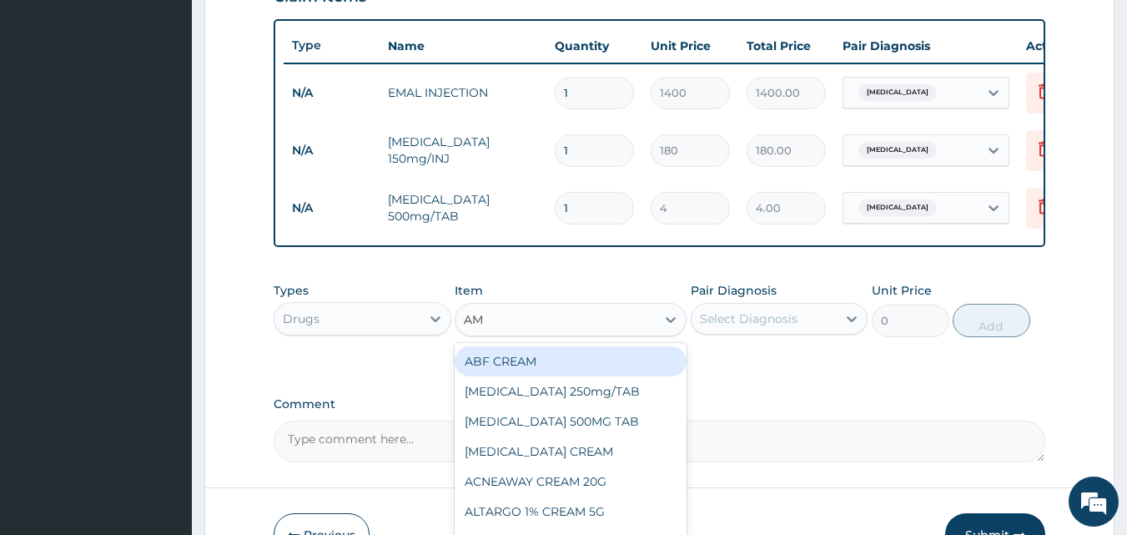
type input "AMO"
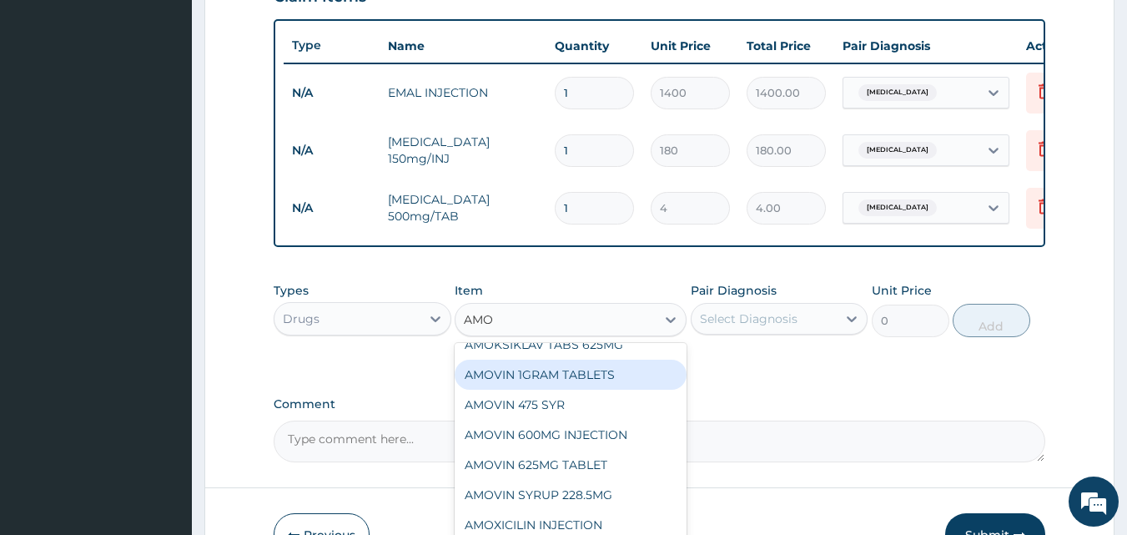
scroll to position [83, 0]
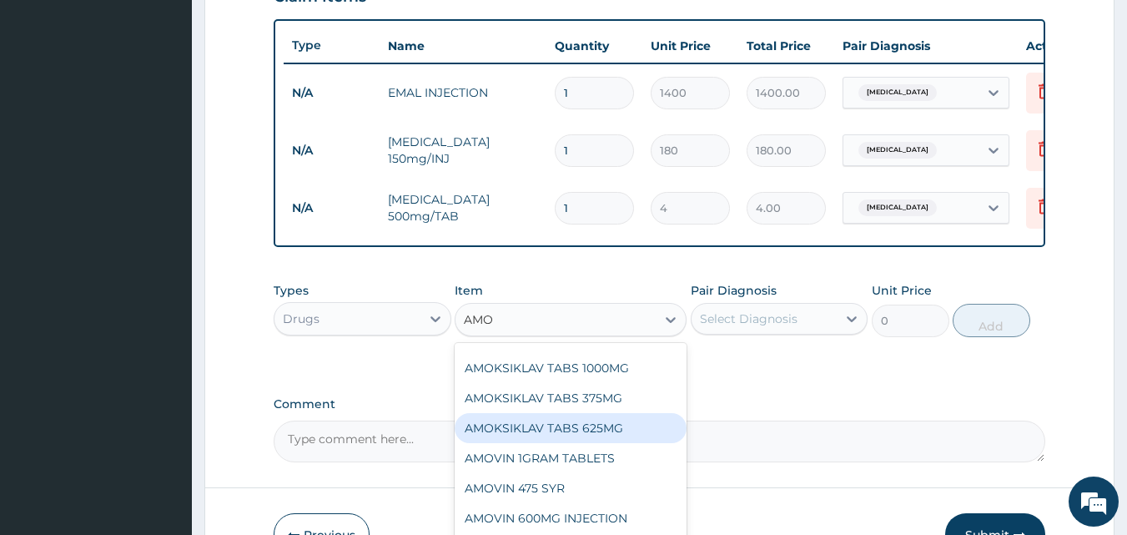
click at [555, 441] on div "AMOKSIKLAV TABS 625MG" at bounding box center [571, 428] width 232 height 30
type input "100"
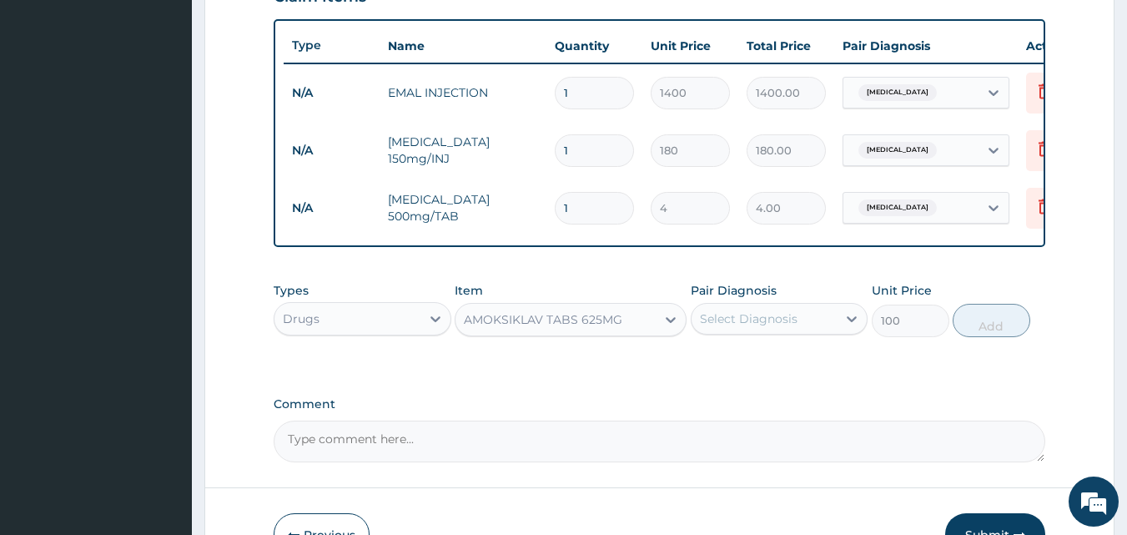
click at [760, 327] on div "Select Diagnosis" at bounding box center [749, 318] width 98 height 17
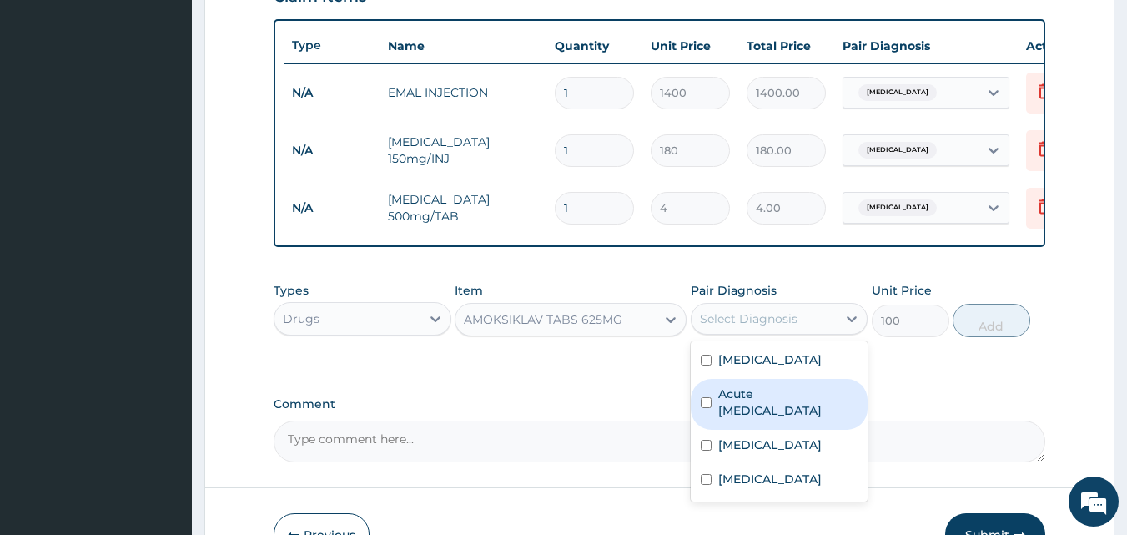
click at [757, 419] on label "Acute upper respiratory infection" at bounding box center [788, 401] width 140 height 33
checkbox input "true"
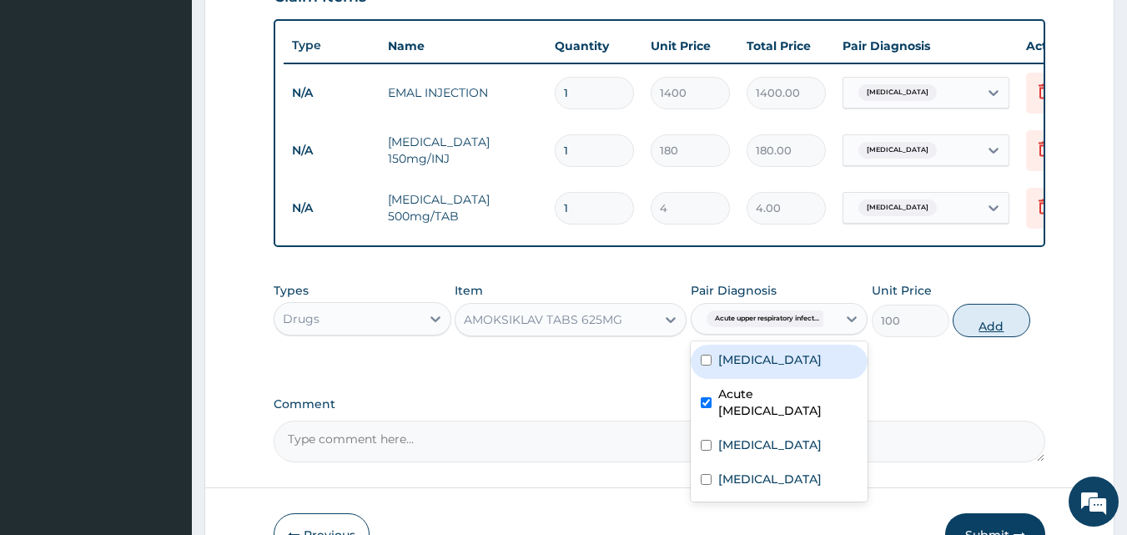
click at [984, 333] on button "Add" at bounding box center [992, 320] width 78 height 33
type input "0"
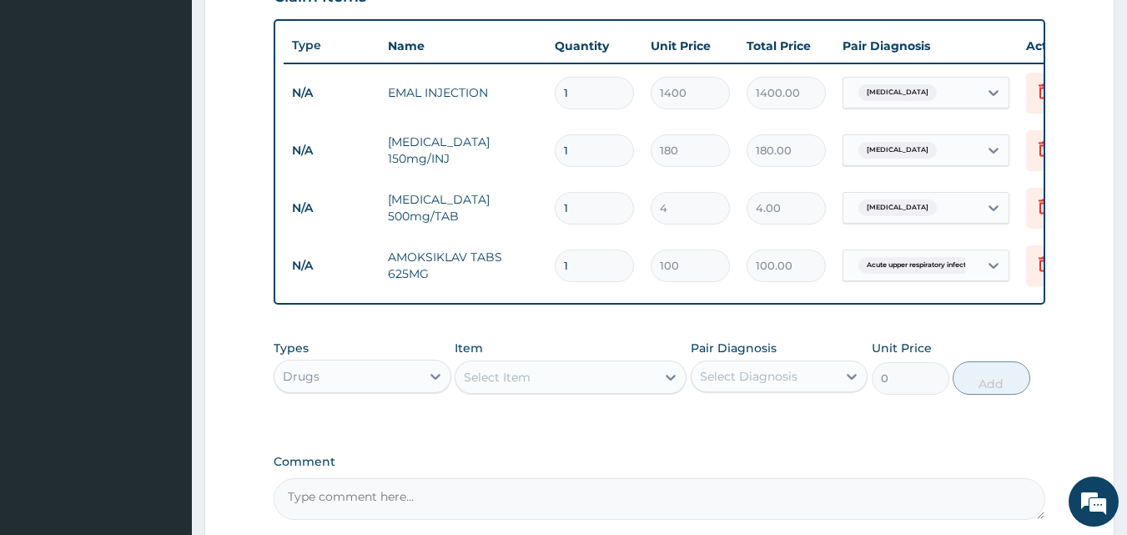
click at [566, 390] on div "Select Item" at bounding box center [555, 377] width 200 height 27
type input "FOL"
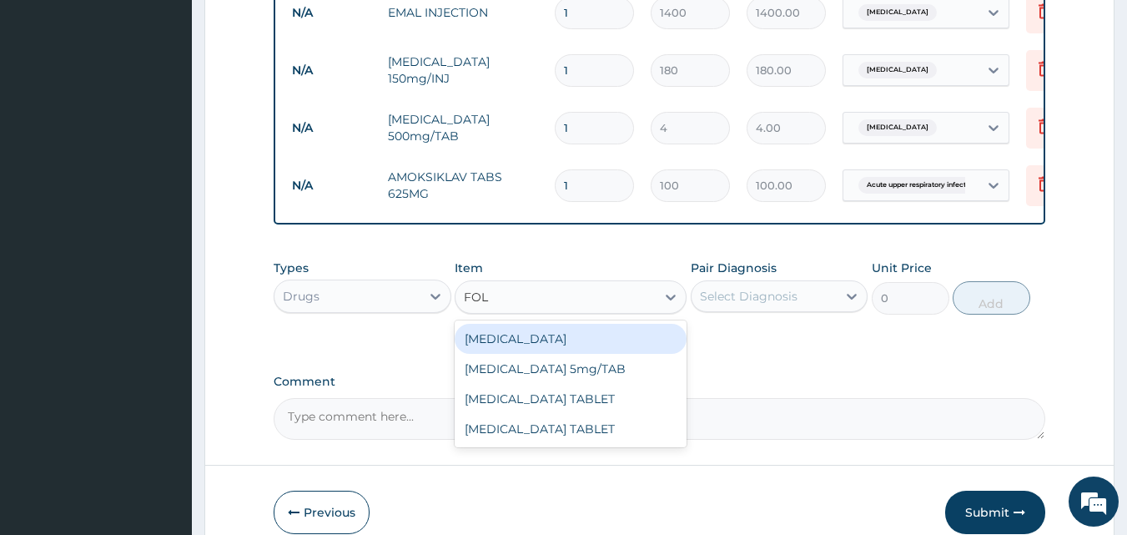
scroll to position [685, 0]
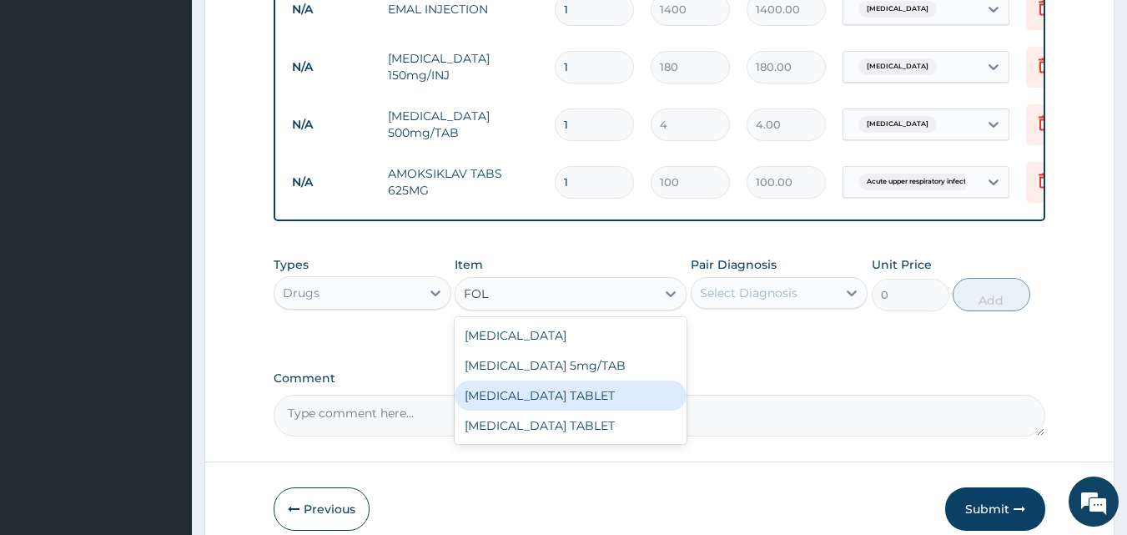
drag, startPoint x: 556, startPoint y: 394, endPoint x: 556, endPoint y: 405, distance: 10.8
click at [556, 405] on div "FOLIC ACID TABLET" at bounding box center [571, 395] width 232 height 30
type input "4"
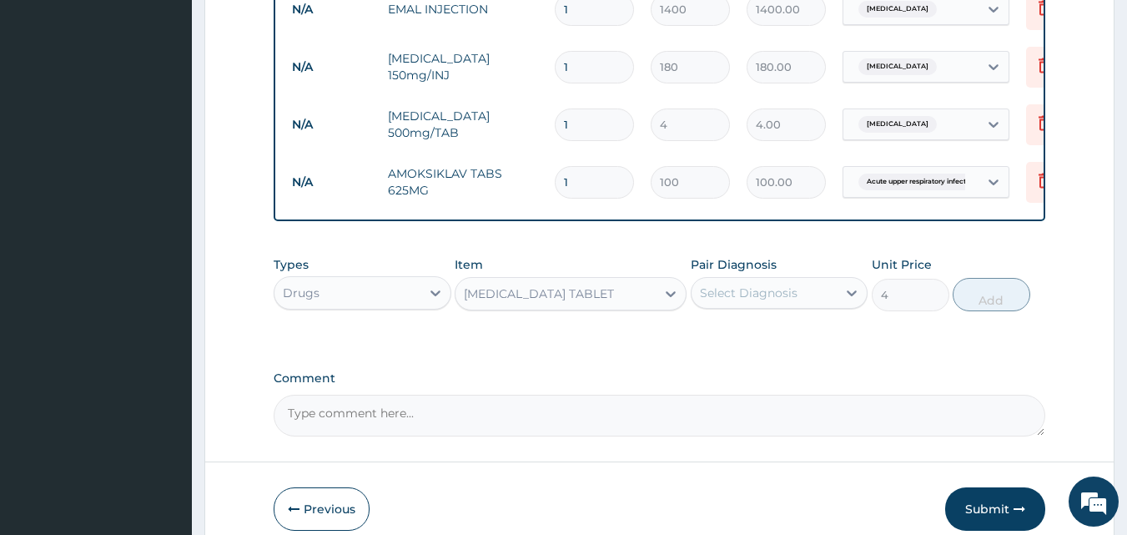
click at [631, 304] on div "FOLIC ACID TABLET" at bounding box center [555, 293] width 200 height 27
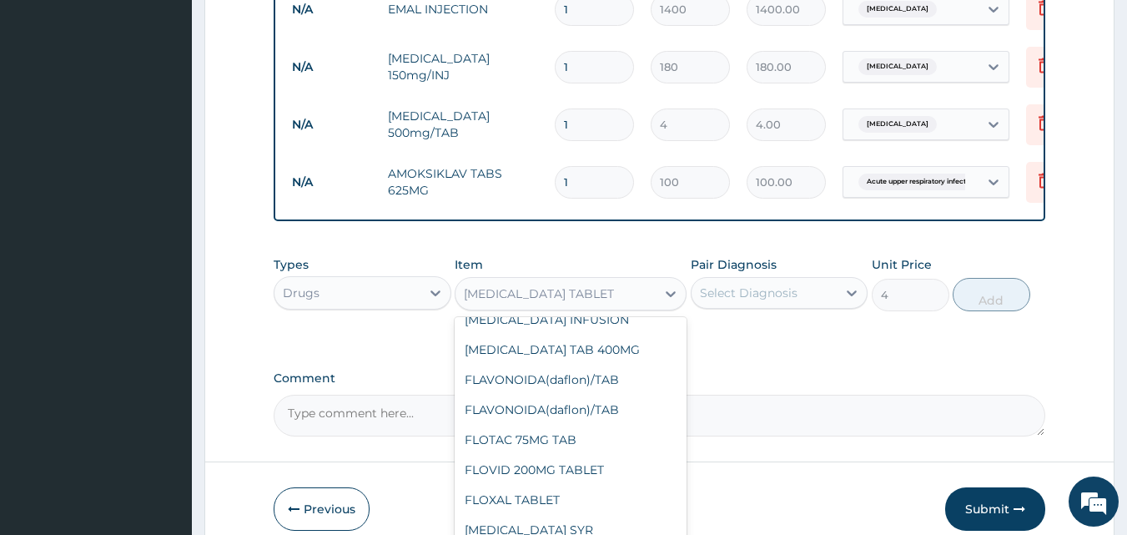
scroll to position [20878, 0]
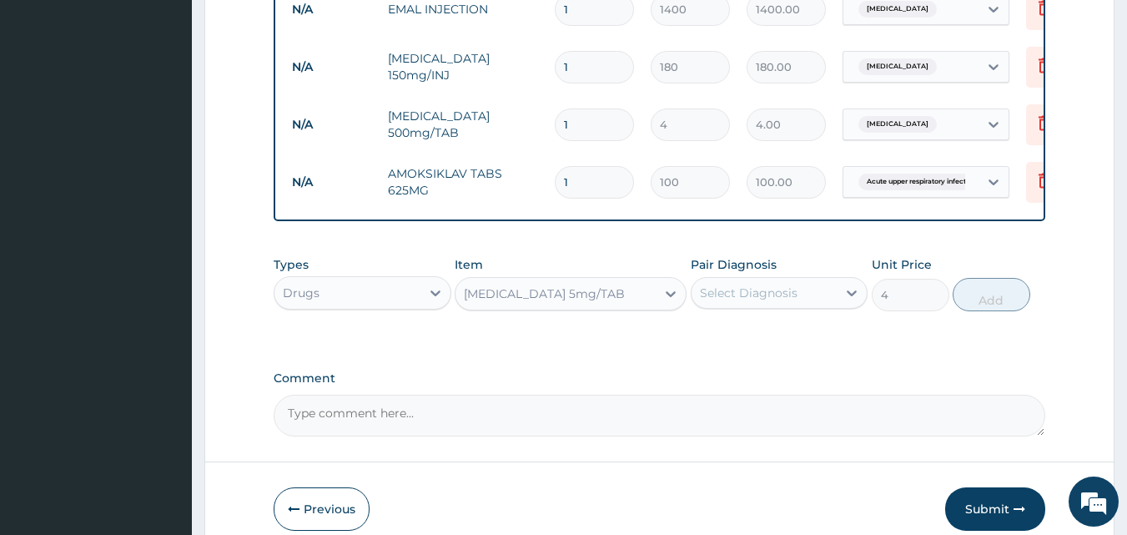
click at [752, 299] on div "Select Diagnosis" at bounding box center [749, 292] width 98 height 17
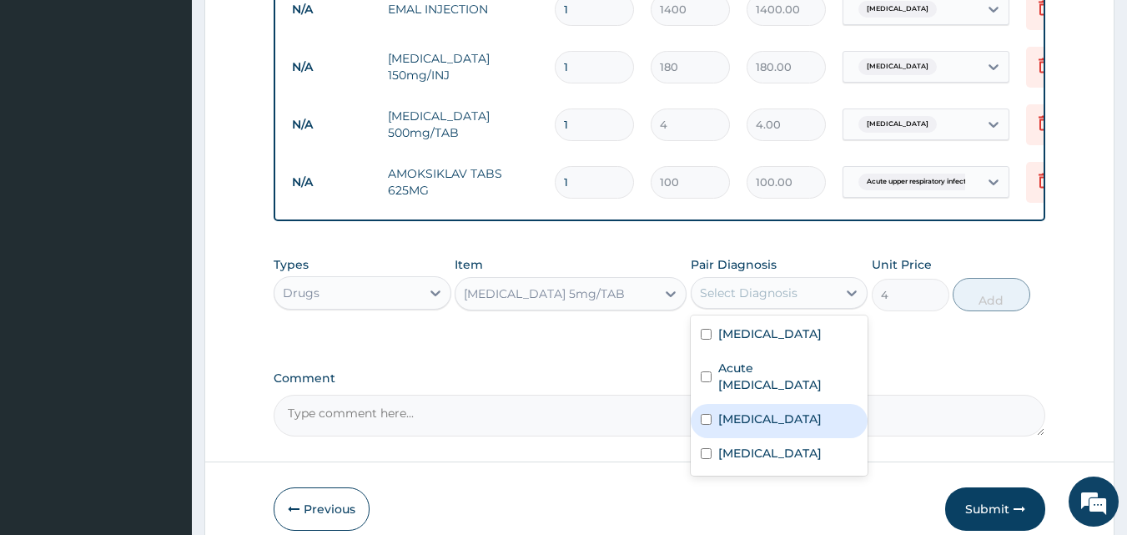
click at [757, 427] on label "Vitamin deficiency" at bounding box center [769, 418] width 103 height 17
checkbox input "true"
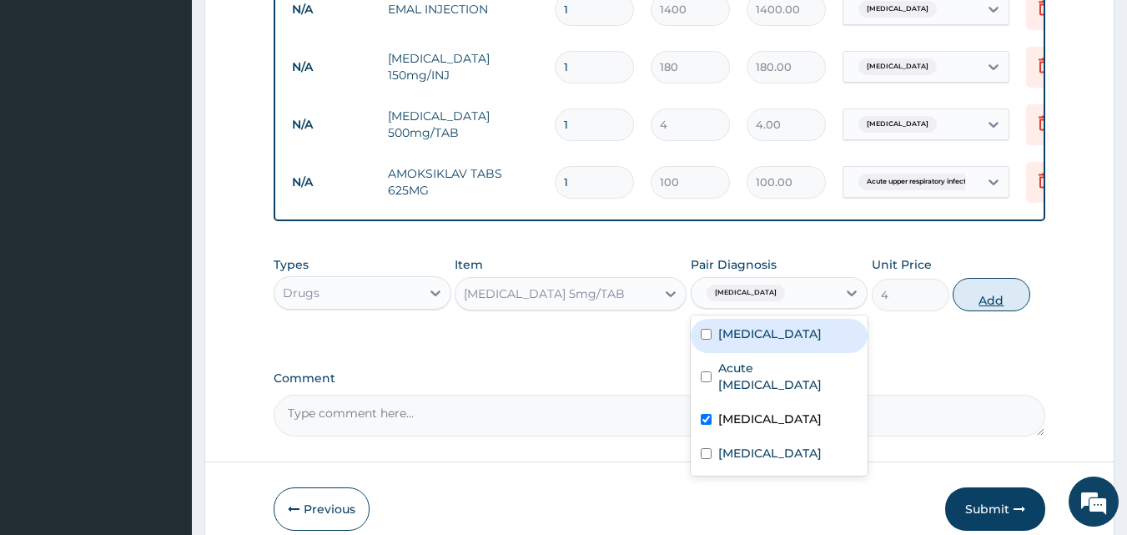
click at [987, 311] on button "Add" at bounding box center [992, 294] width 78 height 33
type input "0"
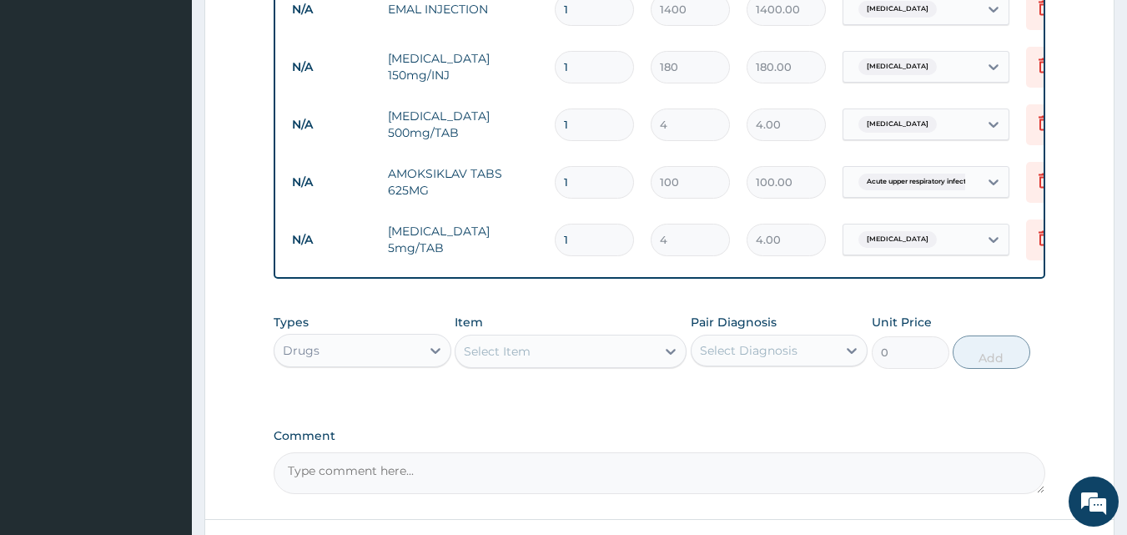
click at [576, 365] on div "Select Item" at bounding box center [555, 351] width 200 height 27
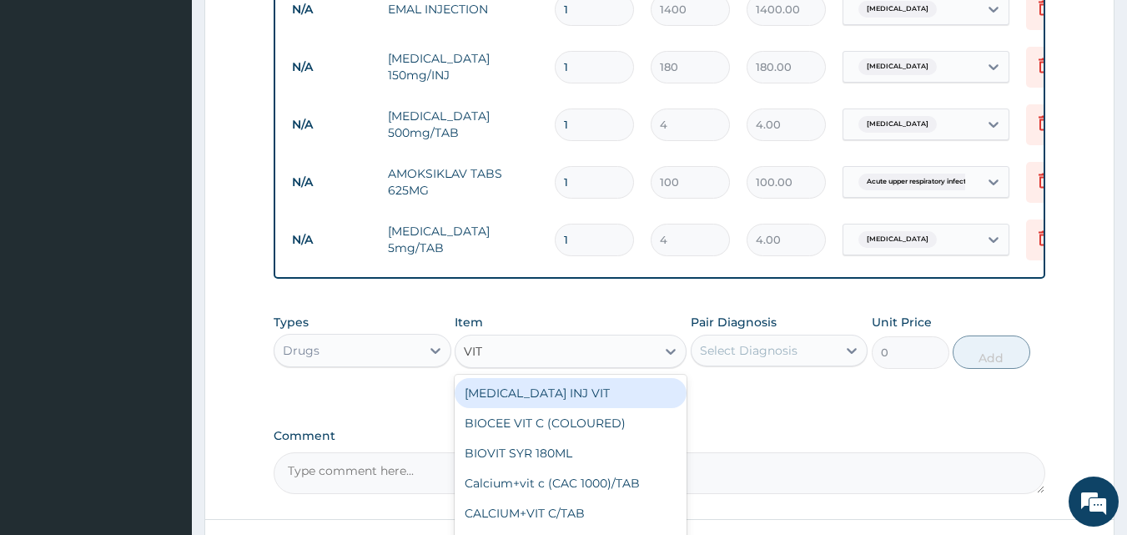
type input "VIT C"
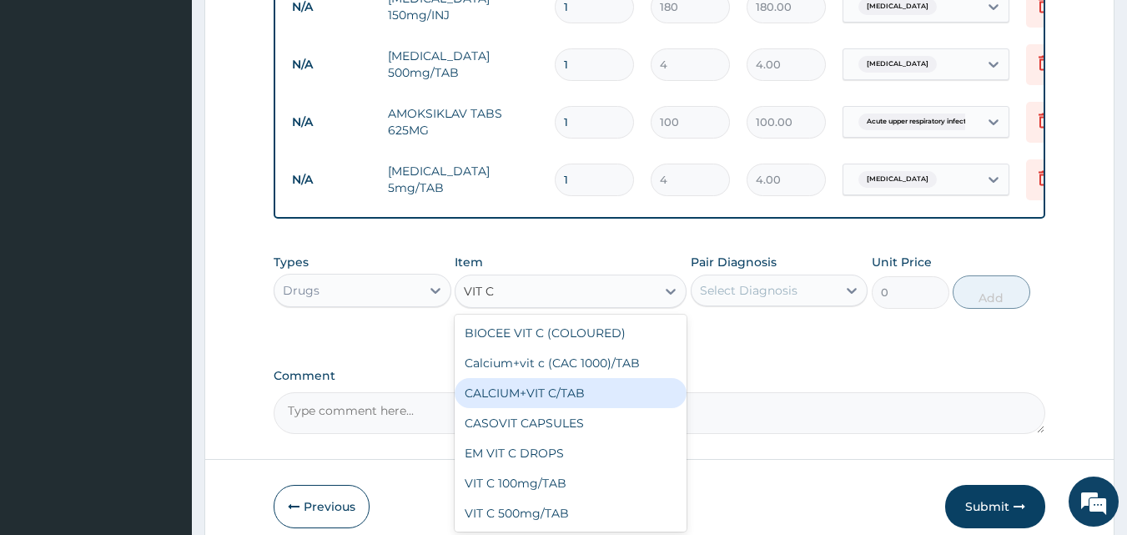
scroll to position [768, 0]
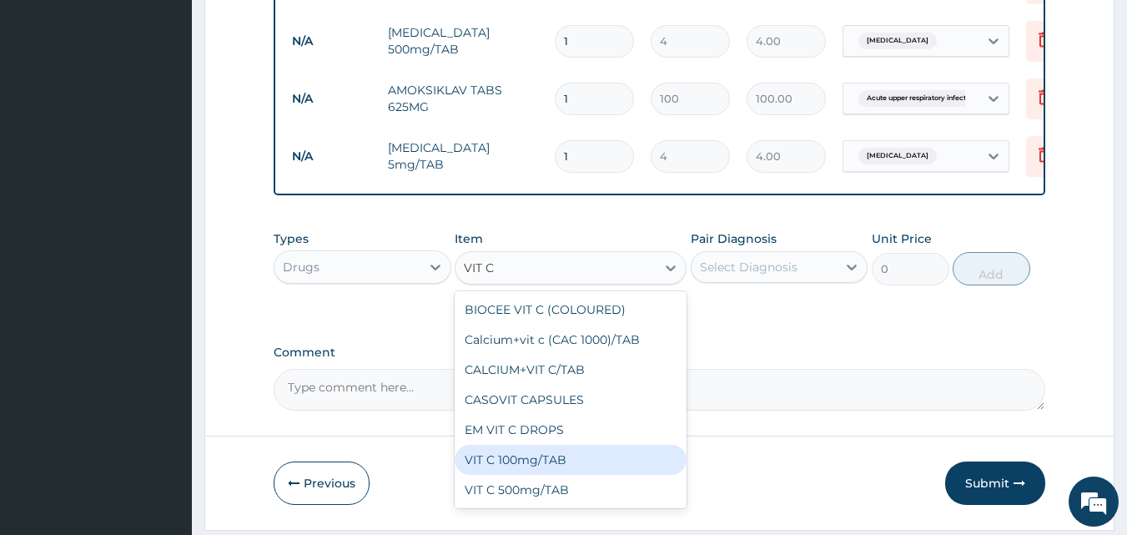
click at [587, 470] on div "VIT C 100mg/TAB" at bounding box center [571, 460] width 232 height 30
type input "8"
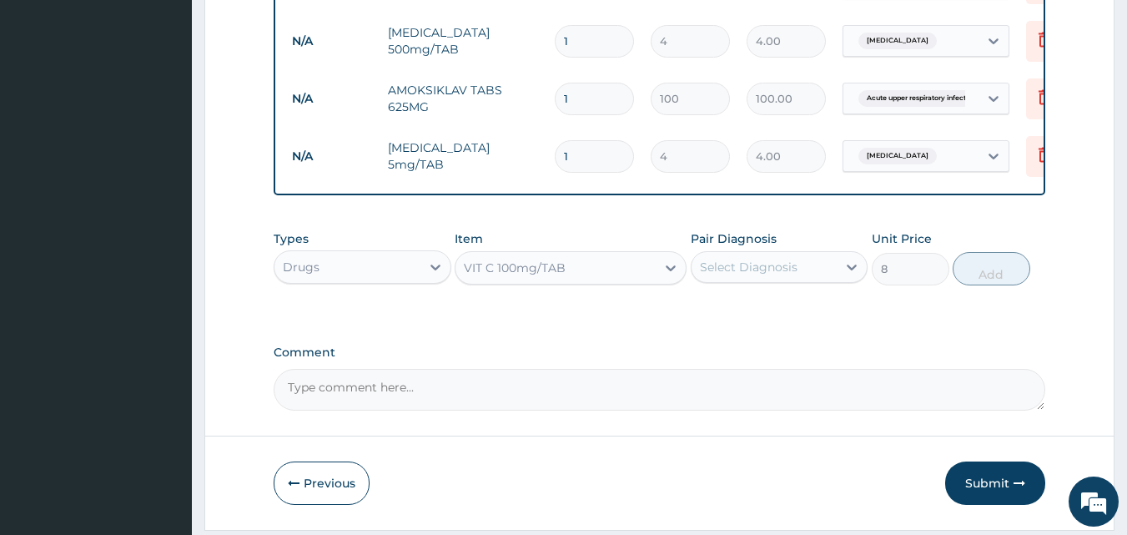
click at [730, 280] on div "Select Diagnosis" at bounding box center [765, 267] width 146 height 27
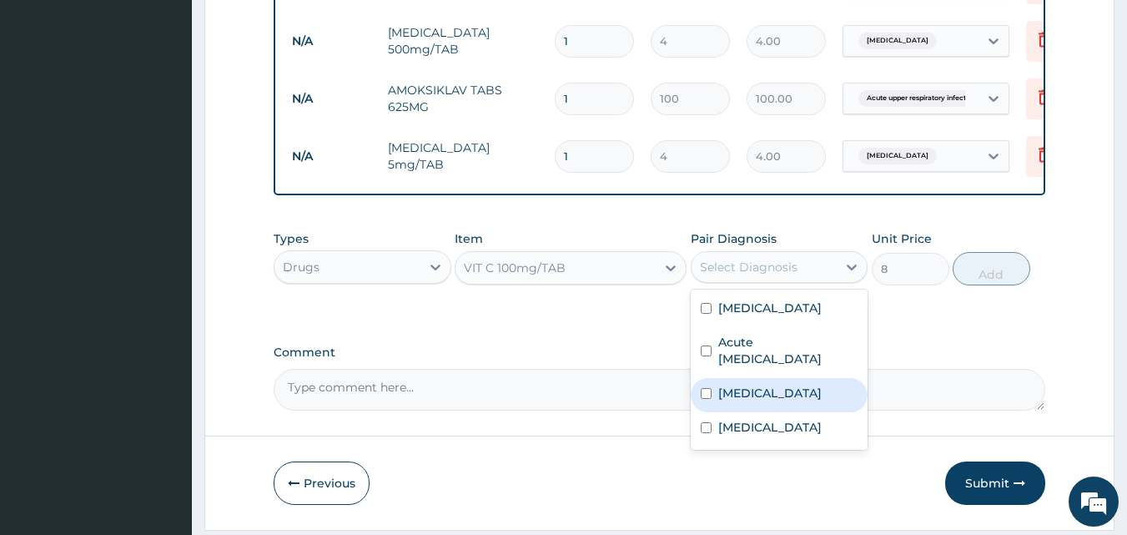
click at [737, 401] on label "Vitamin deficiency" at bounding box center [769, 393] width 103 height 17
checkbox input "true"
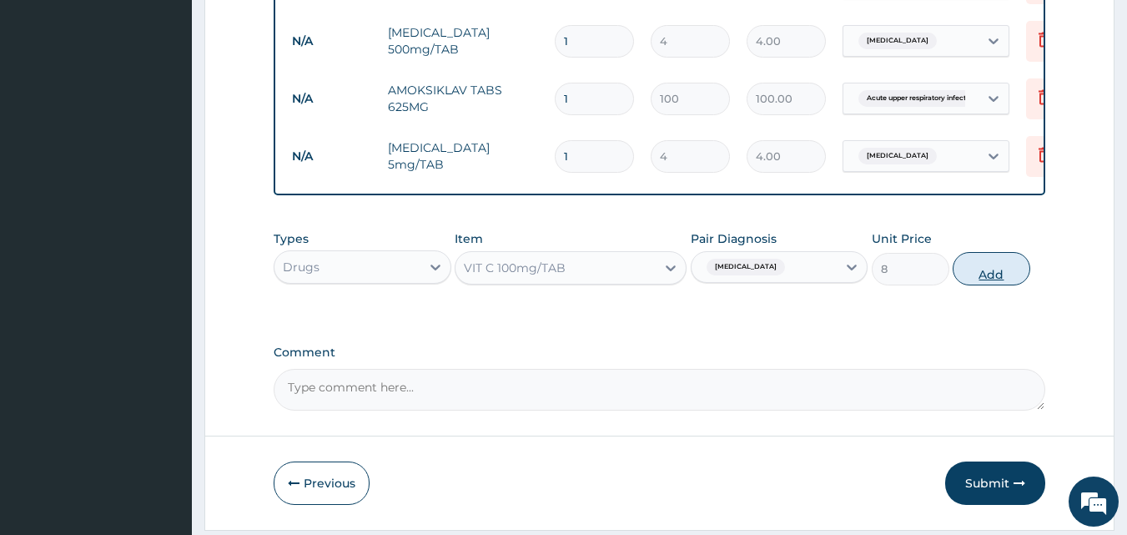
click at [977, 283] on button "Add" at bounding box center [992, 268] width 78 height 33
type input "0"
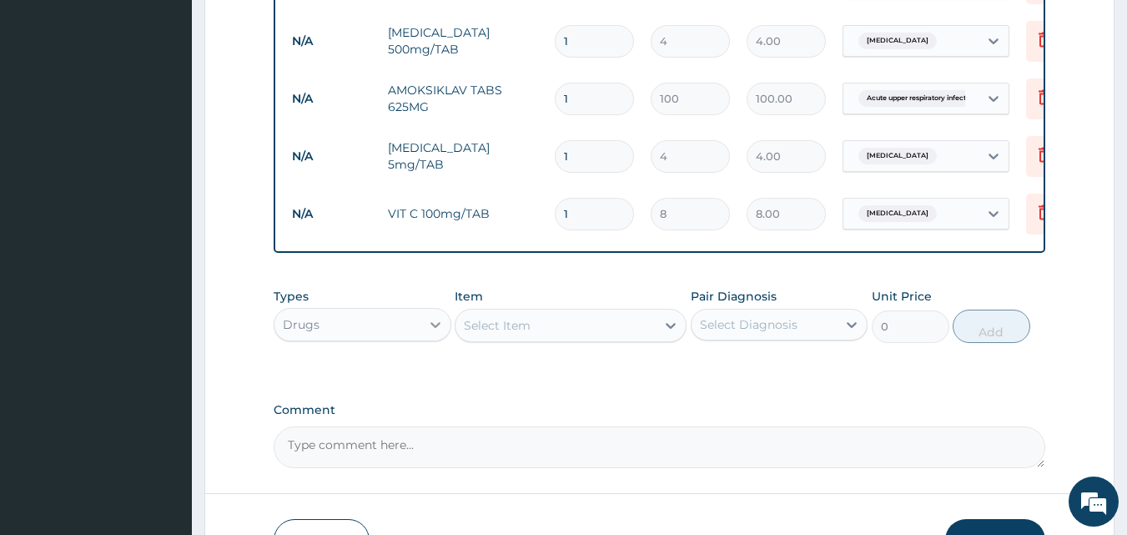
click at [435, 328] on icon at bounding box center [435, 325] width 10 height 6
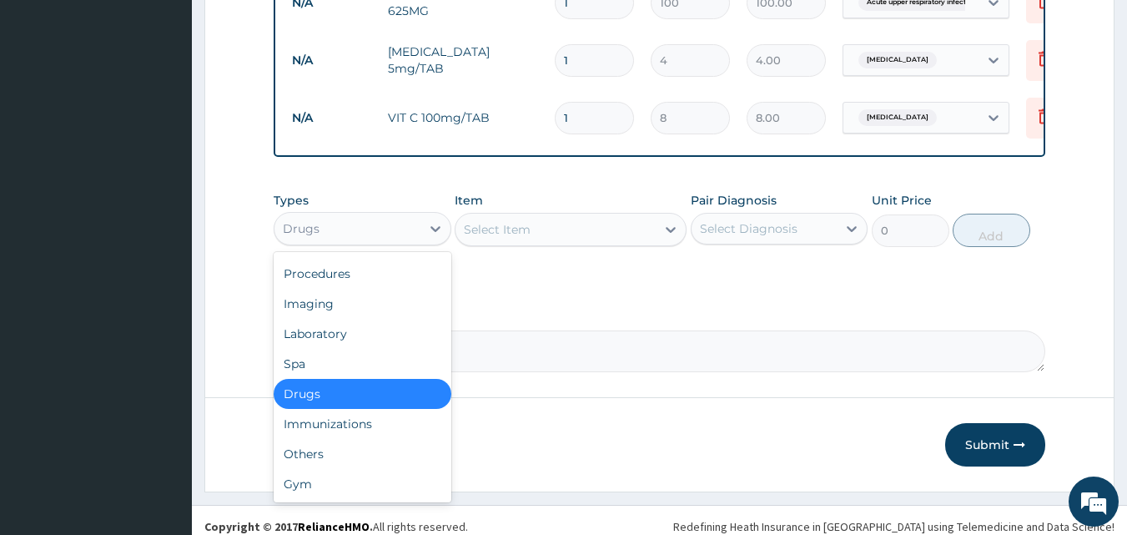
scroll to position [889, 0]
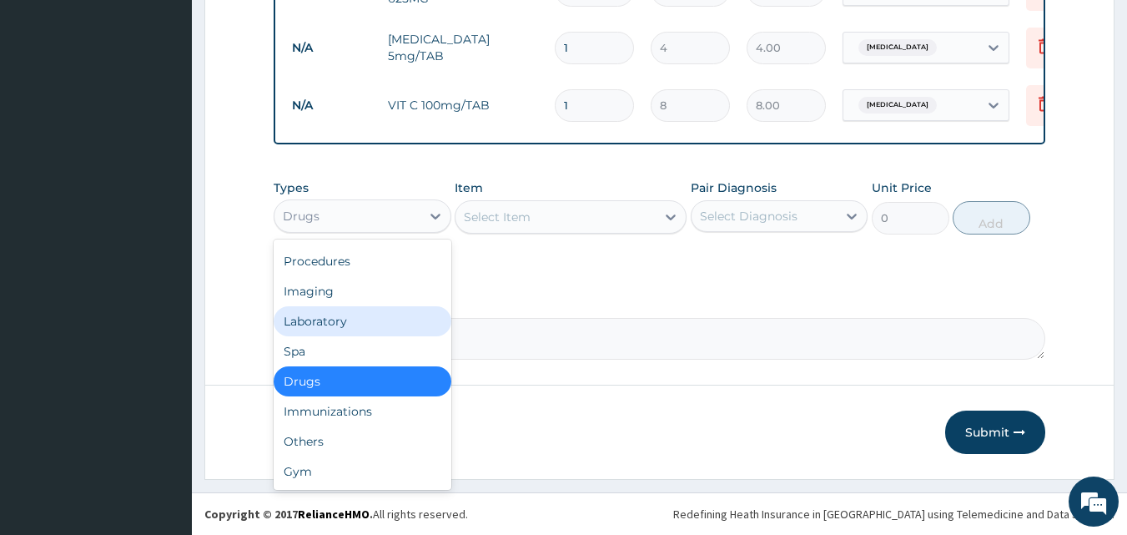
click at [345, 323] on div "Laboratory" at bounding box center [363, 321] width 178 height 30
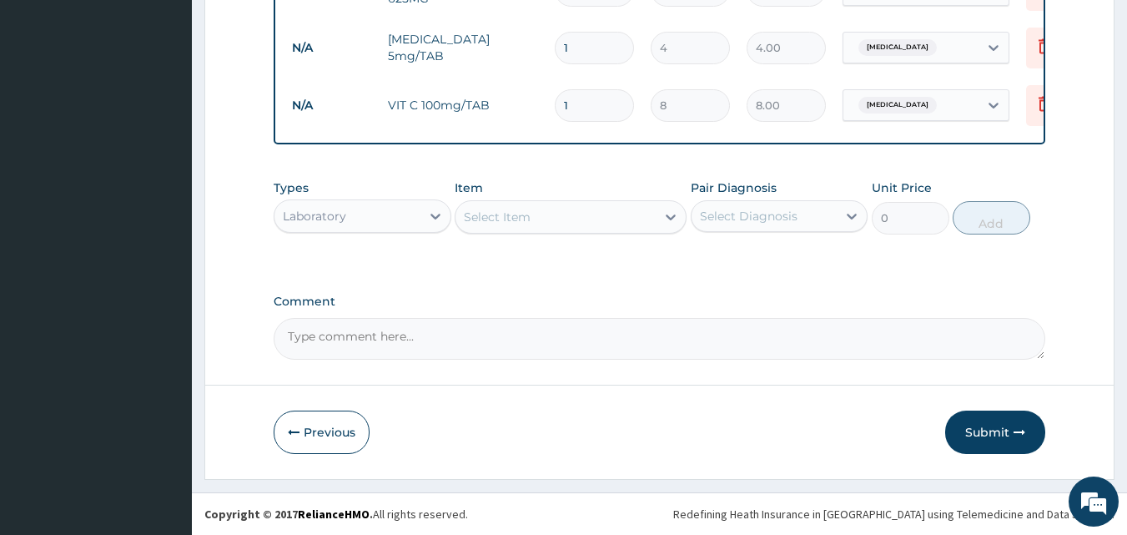
click at [565, 222] on div "Select Item" at bounding box center [555, 217] width 200 height 27
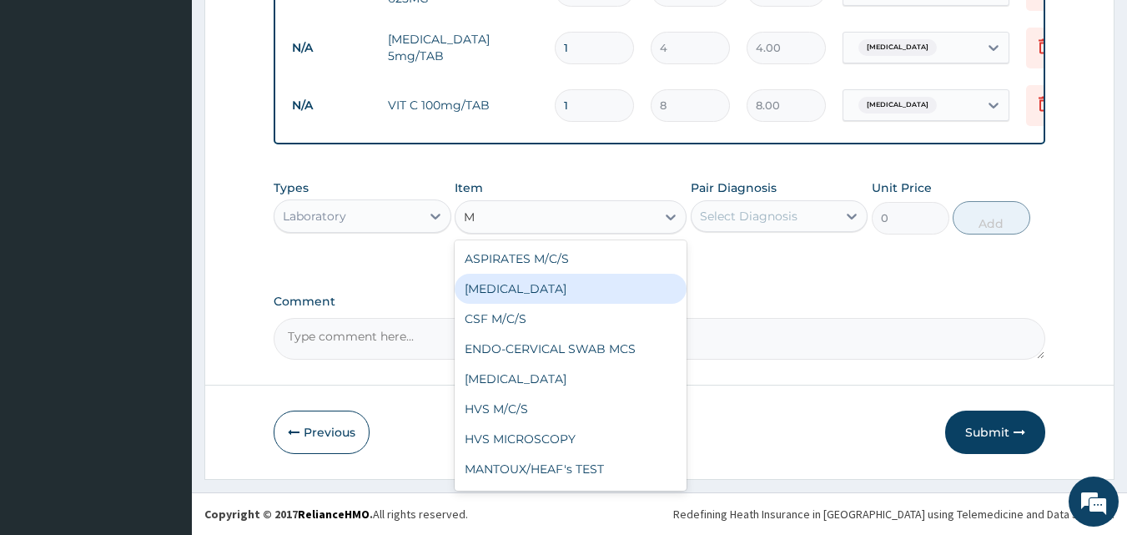
type input "MP"
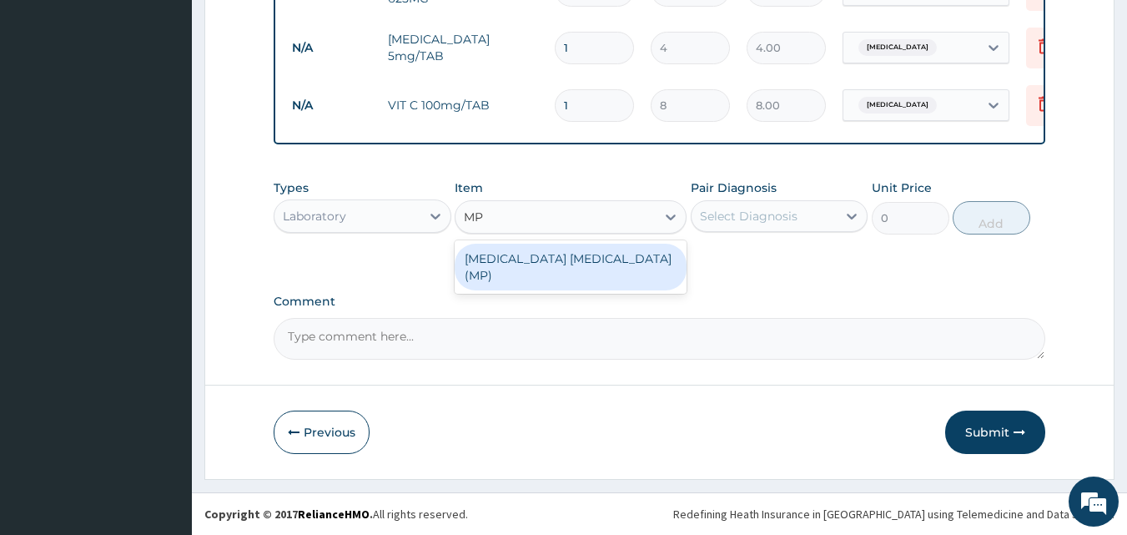
click at [593, 244] on div "MALARIA PARASITE (MP)" at bounding box center [571, 267] width 232 height 47
type input "560"
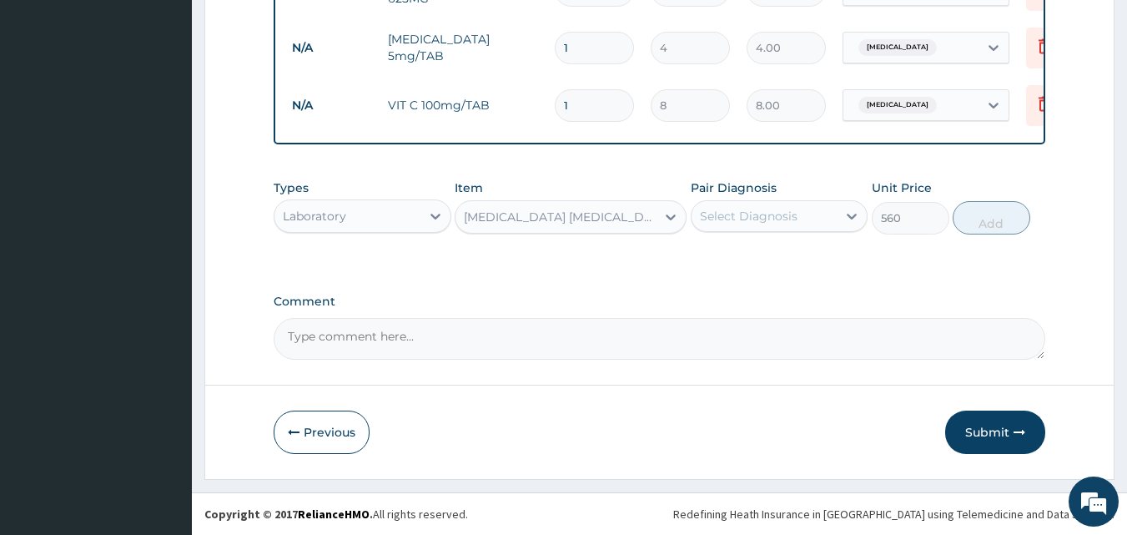
click at [801, 212] on div "Select Diagnosis" at bounding box center [765, 216] width 146 height 27
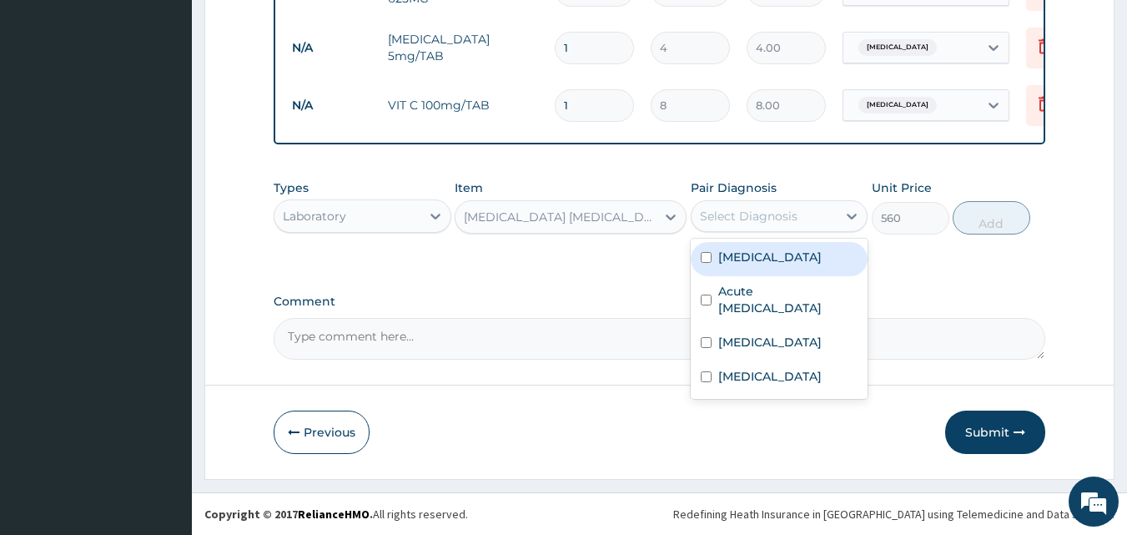
click at [785, 264] on div "Malaria" at bounding box center [780, 259] width 178 height 34
checkbox input "true"
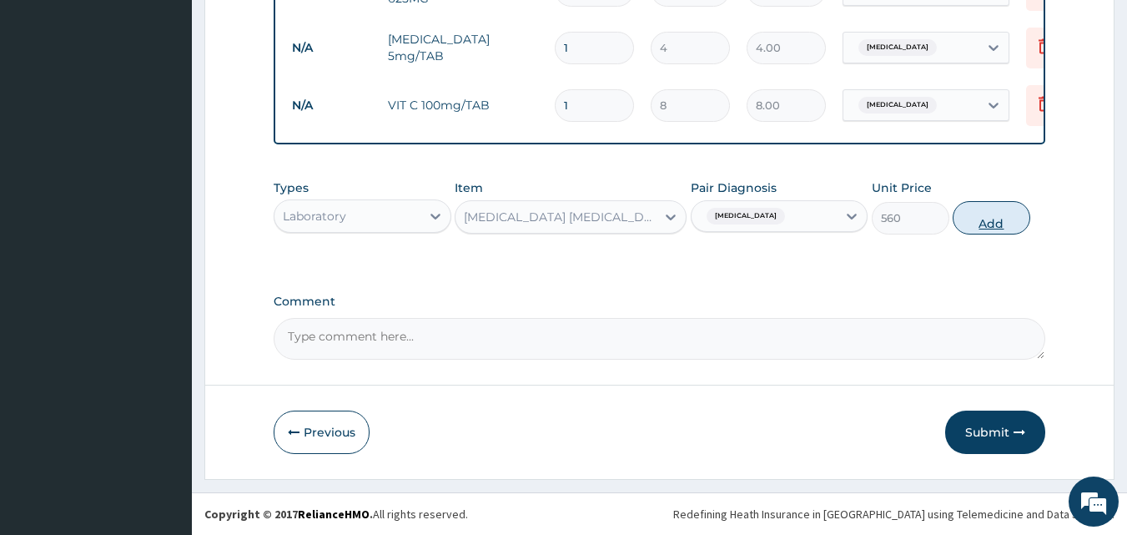
click at [1004, 211] on button "Add" at bounding box center [992, 217] width 78 height 33
type input "0"
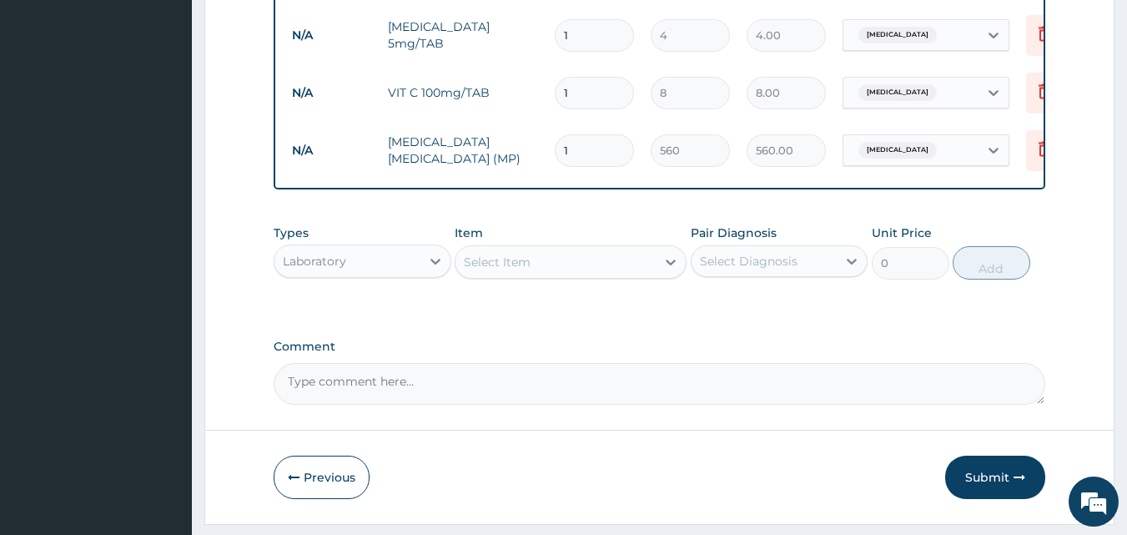
click at [627, 263] on div "Select Item" at bounding box center [555, 262] width 200 height 27
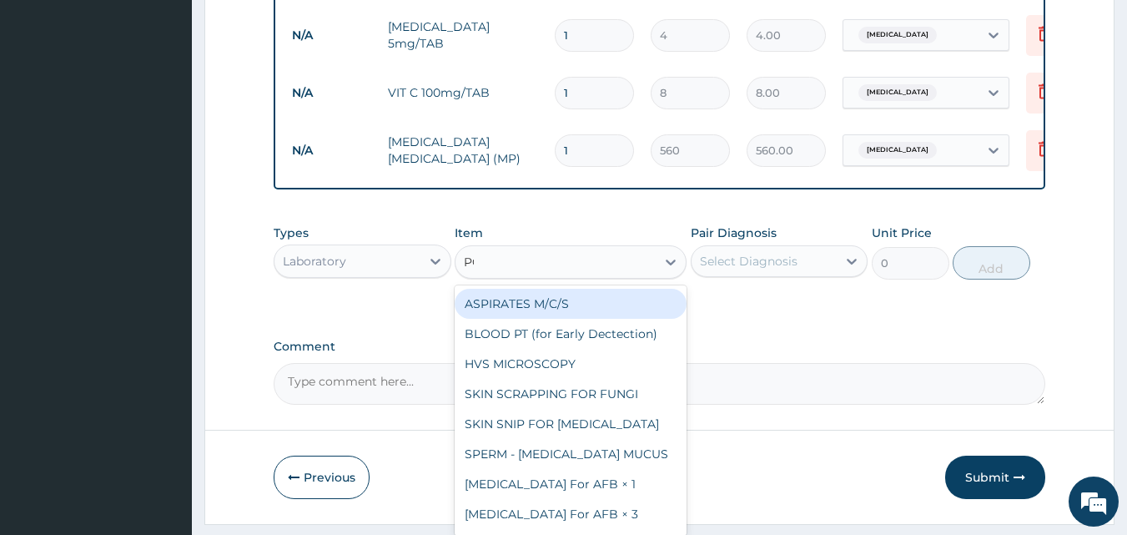
type input "PCV"
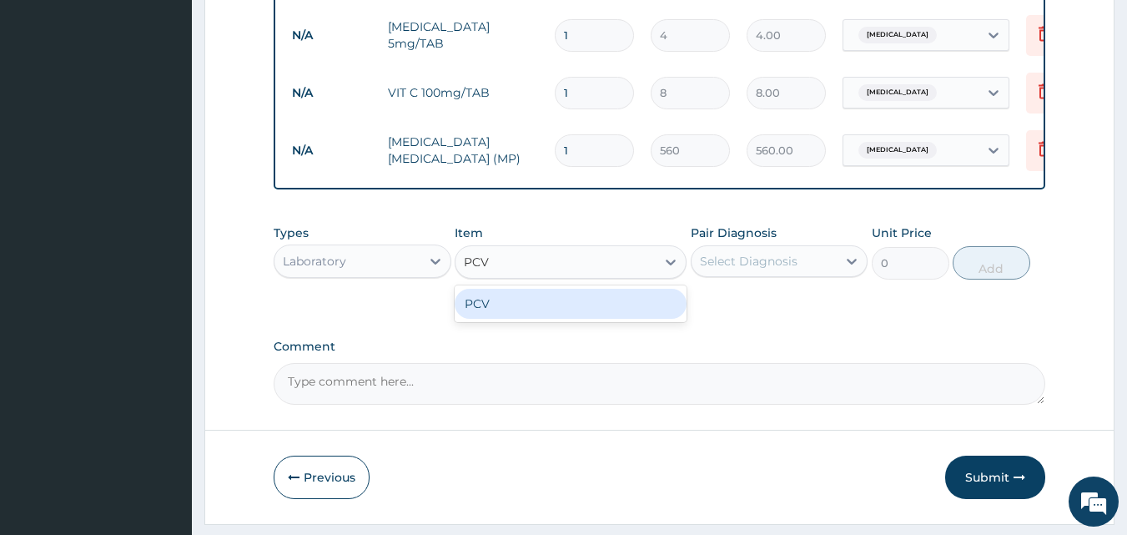
click at [553, 309] on div "PCV" at bounding box center [571, 304] width 232 height 30
type input "500"
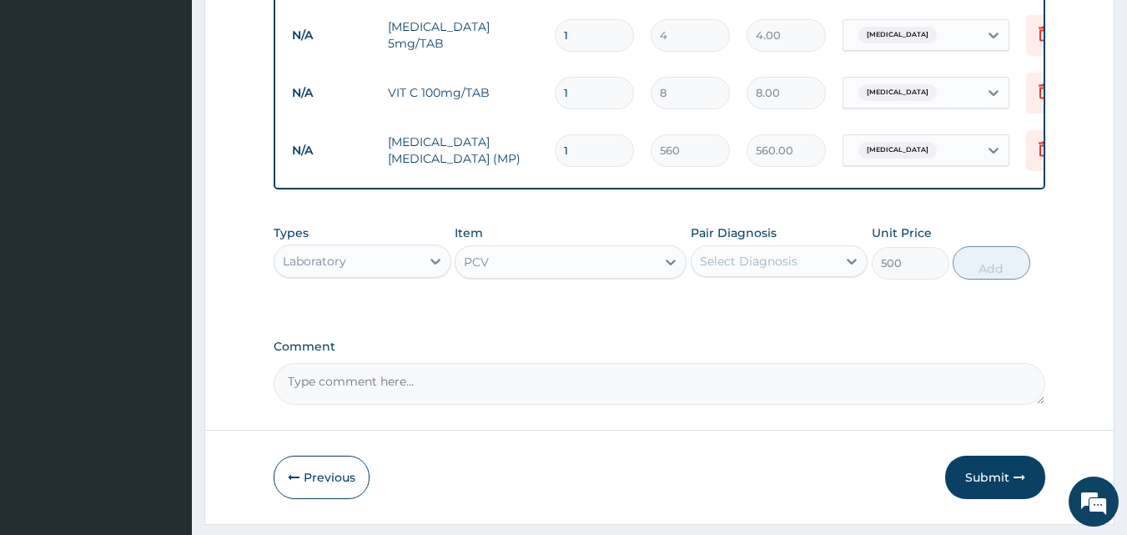
click at [810, 274] on div "Select Diagnosis" at bounding box center [765, 261] width 146 height 27
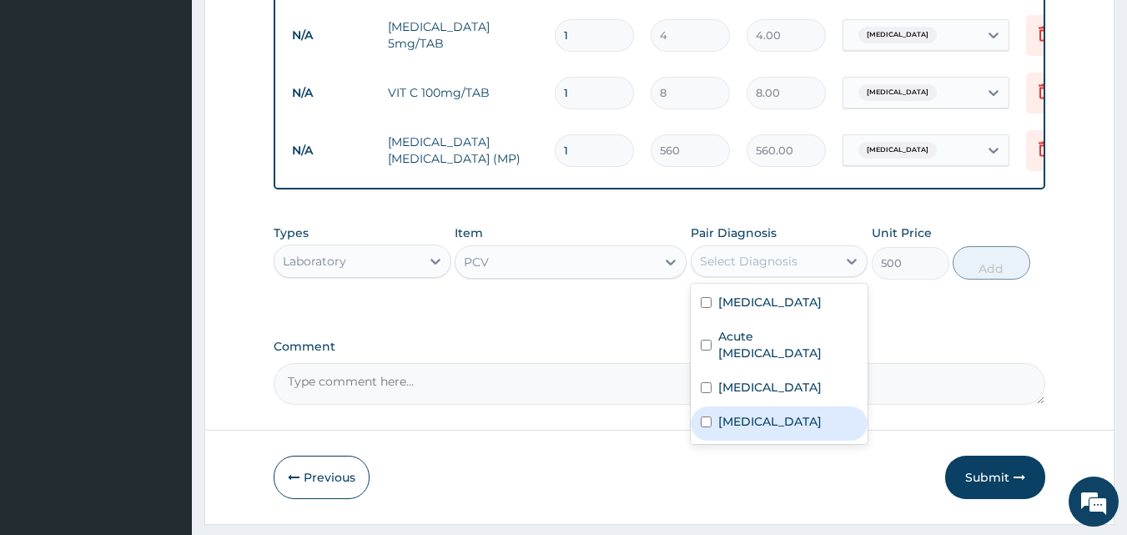
click at [744, 440] on div "Anemia" at bounding box center [780, 423] width 178 height 34
checkbox input "true"
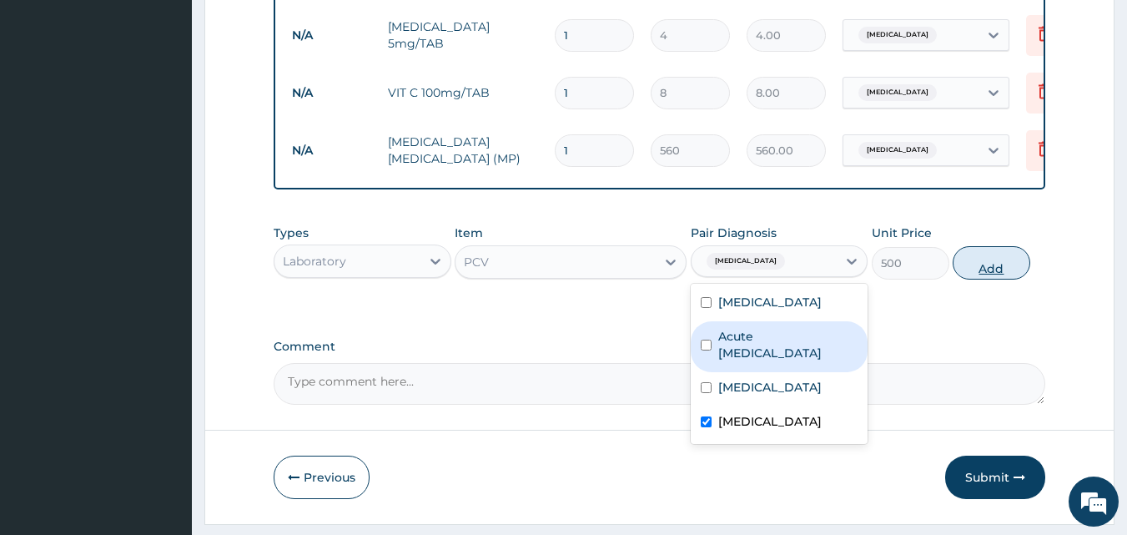
click at [967, 274] on button "Add" at bounding box center [992, 262] width 78 height 33
type input "0"
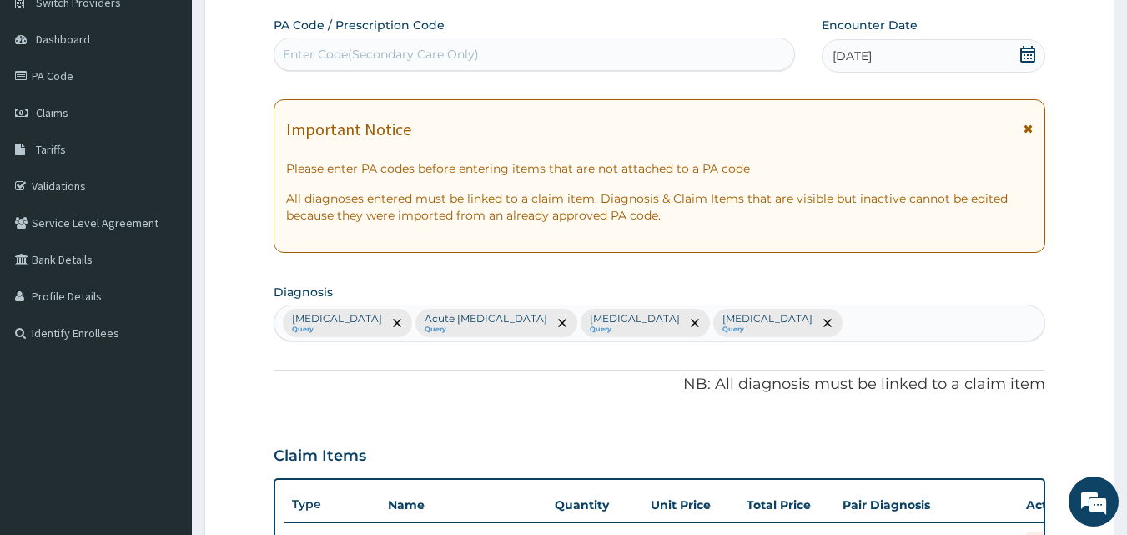
scroll to position [138, 0]
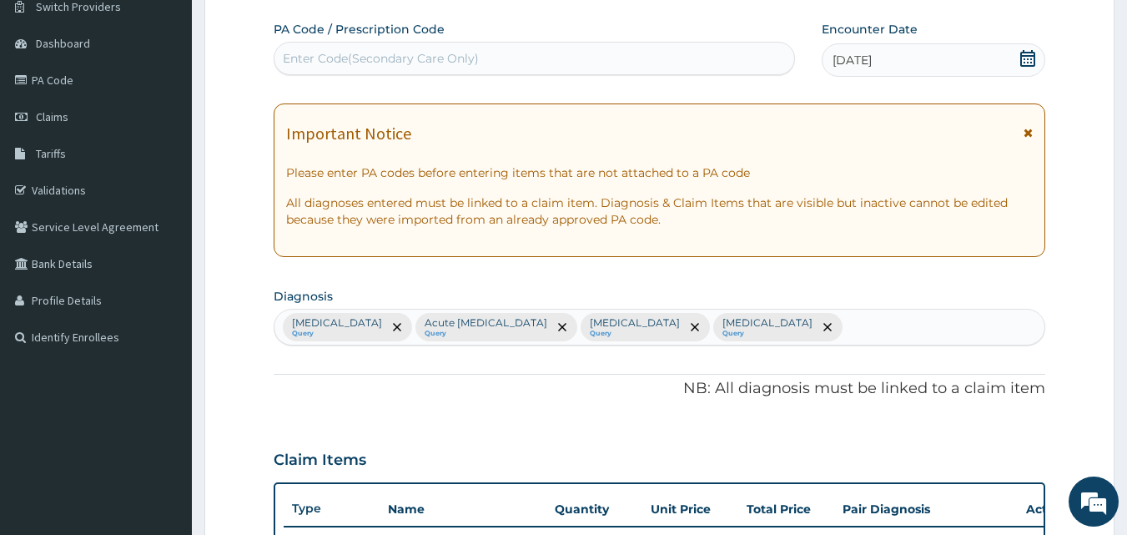
click at [856, 334] on div "Malaria Query Acute upper respiratory infection Query Vitamin deficiency Query …" at bounding box center [659, 326] width 771 height 35
type input "C"
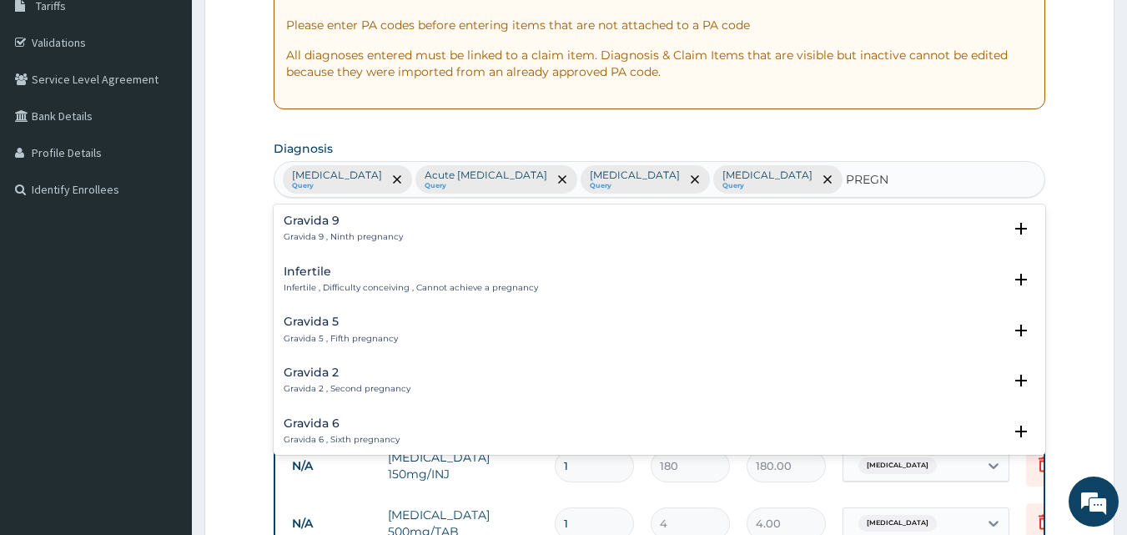
scroll to position [305, 0]
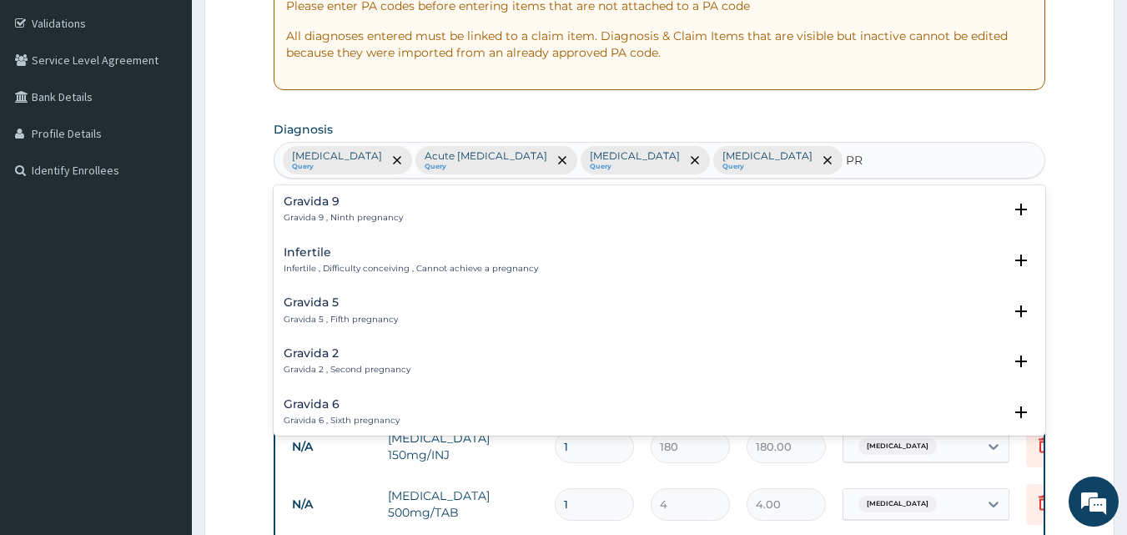
type input "P"
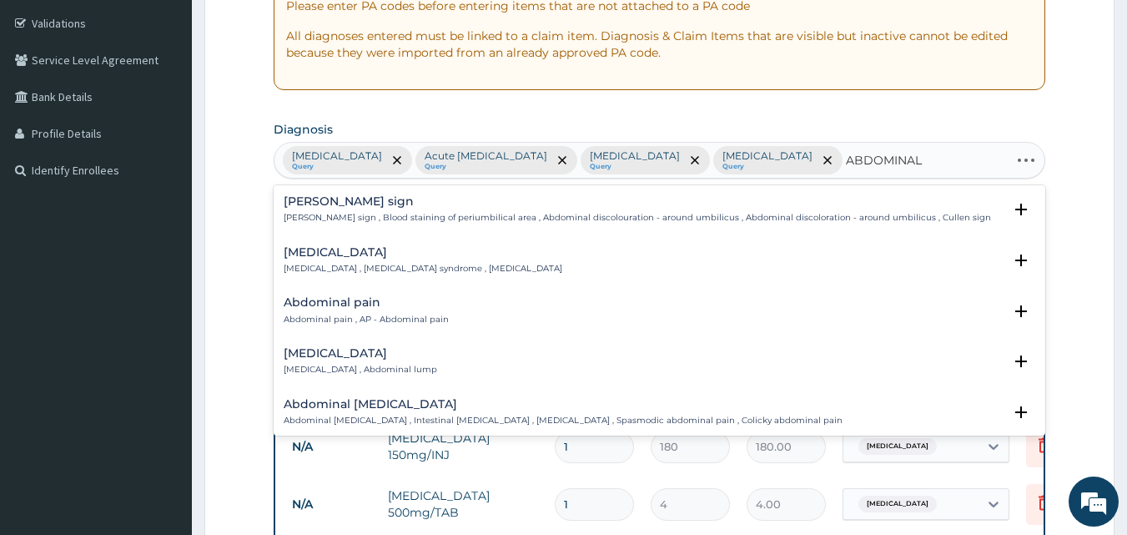
type input "ABDOMINAL"
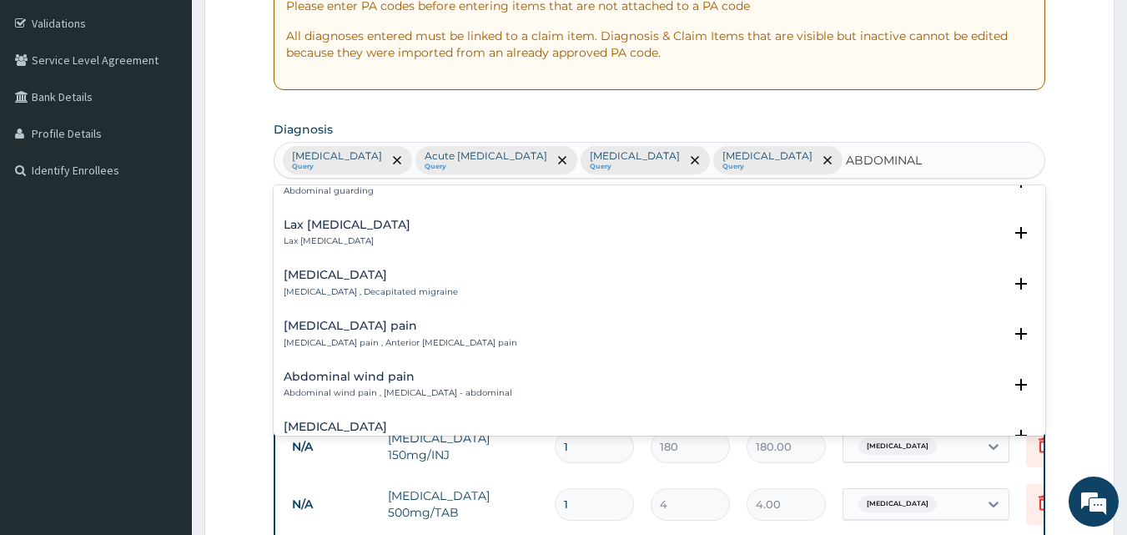
scroll to position [1168, 0]
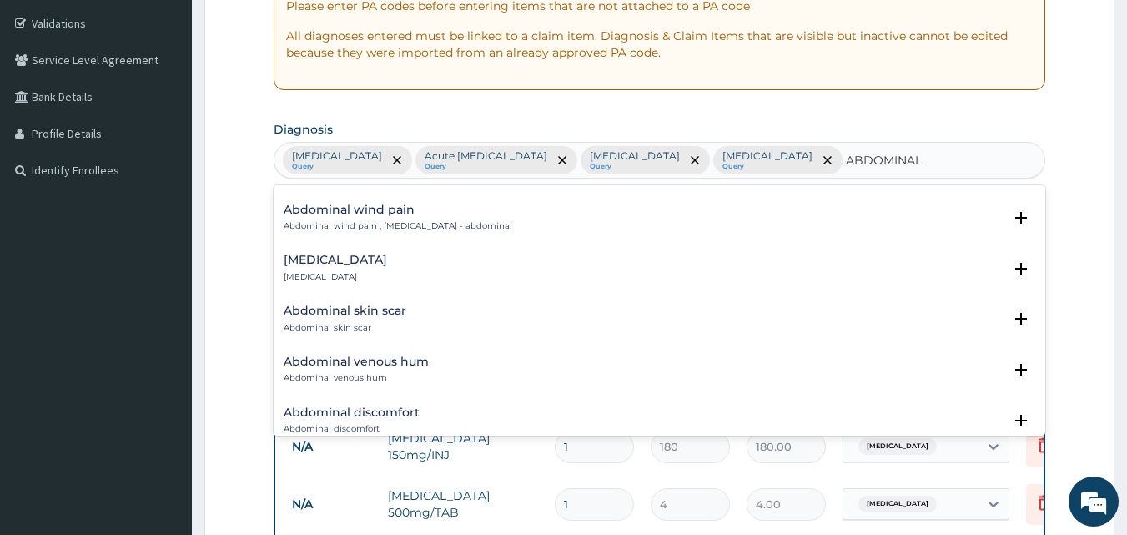
click at [387, 272] on p "Abdominal pregnancy" at bounding box center [335, 277] width 103 height 12
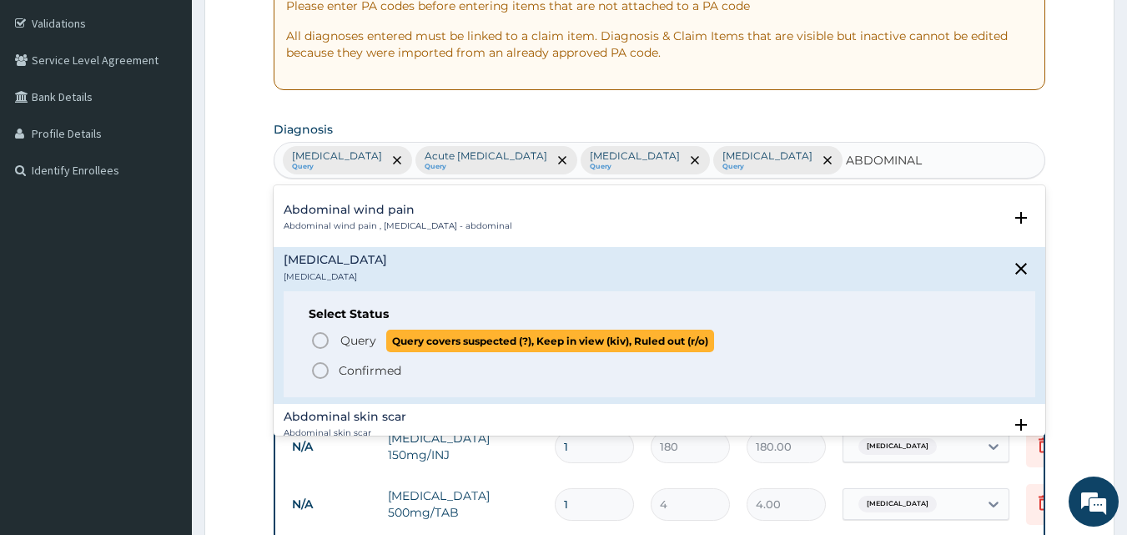
click at [324, 339] on icon "status option query" at bounding box center [320, 340] width 20 height 20
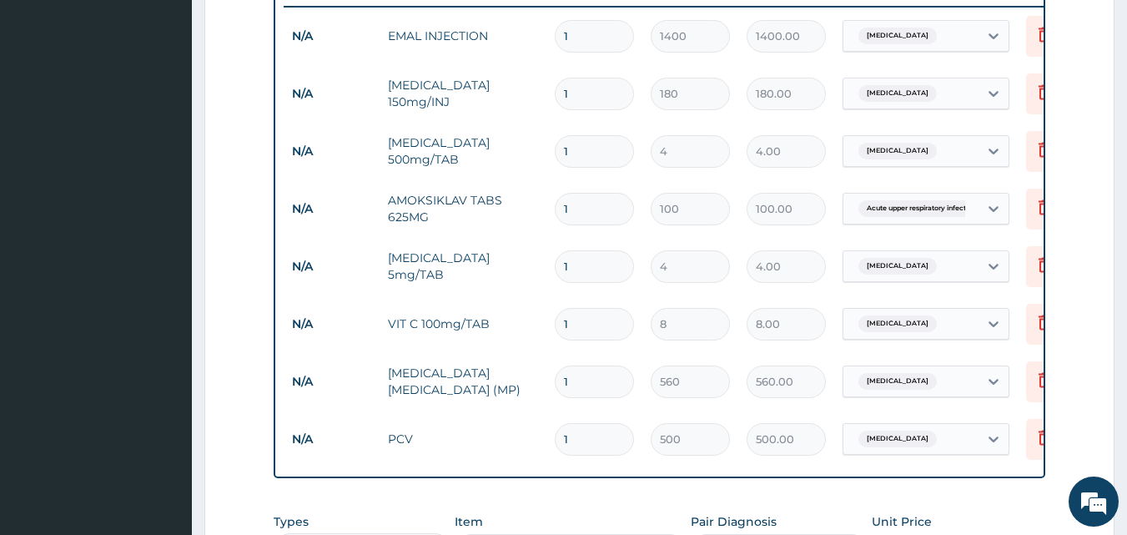
scroll to position [806, 0]
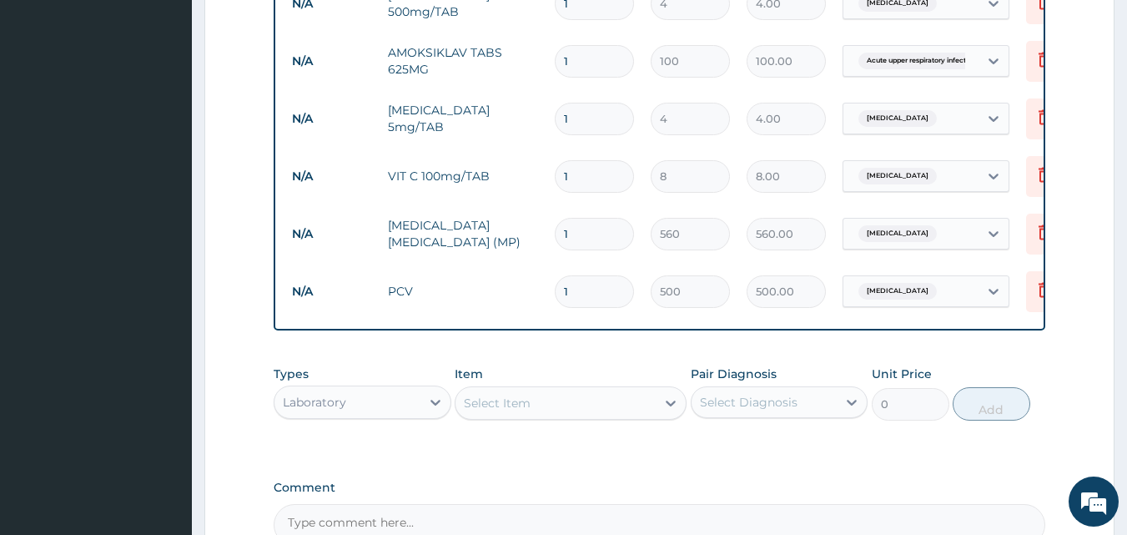
click at [404, 415] on div "Laboratory" at bounding box center [347, 402] width 146 height 27
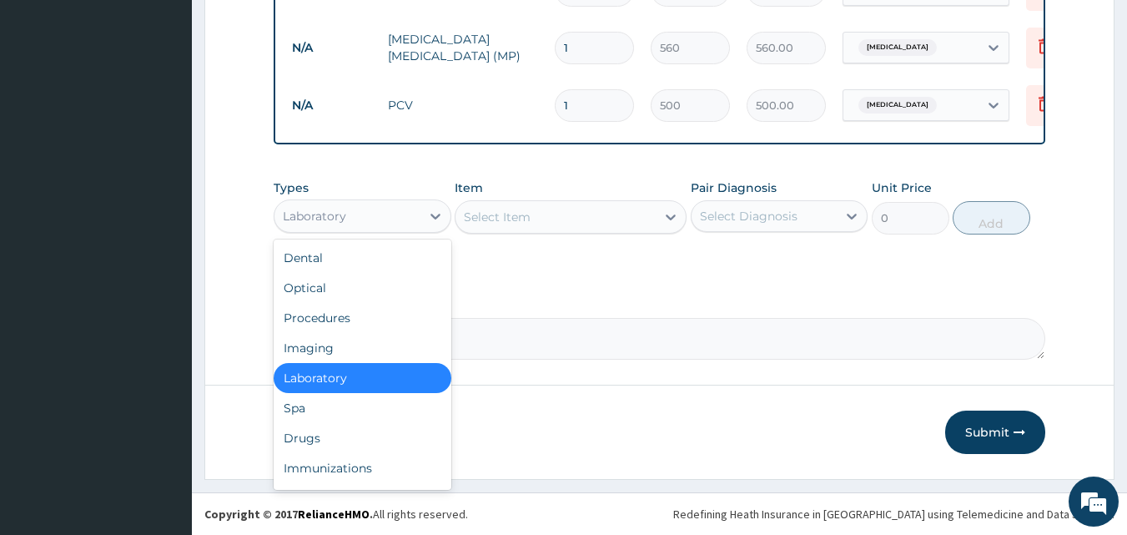
scroll to position [1004, 0]
click at [341, 319] on div "Procedures" at bounding box center [363, 318] width 178 height 30
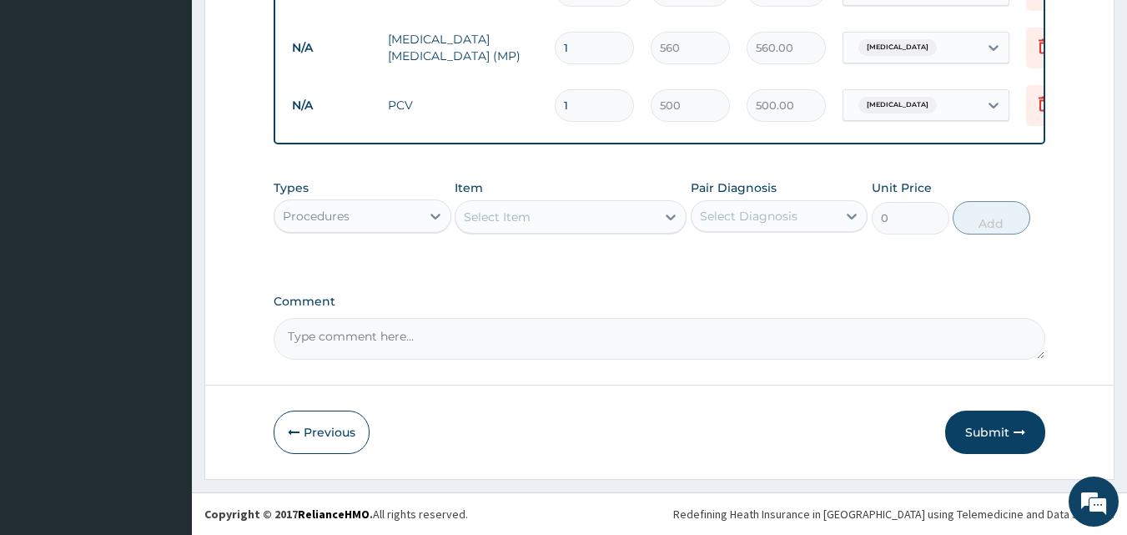
click at [547, 229] on div "Select Item" at bounding box center [555, 217] width 200 height 27
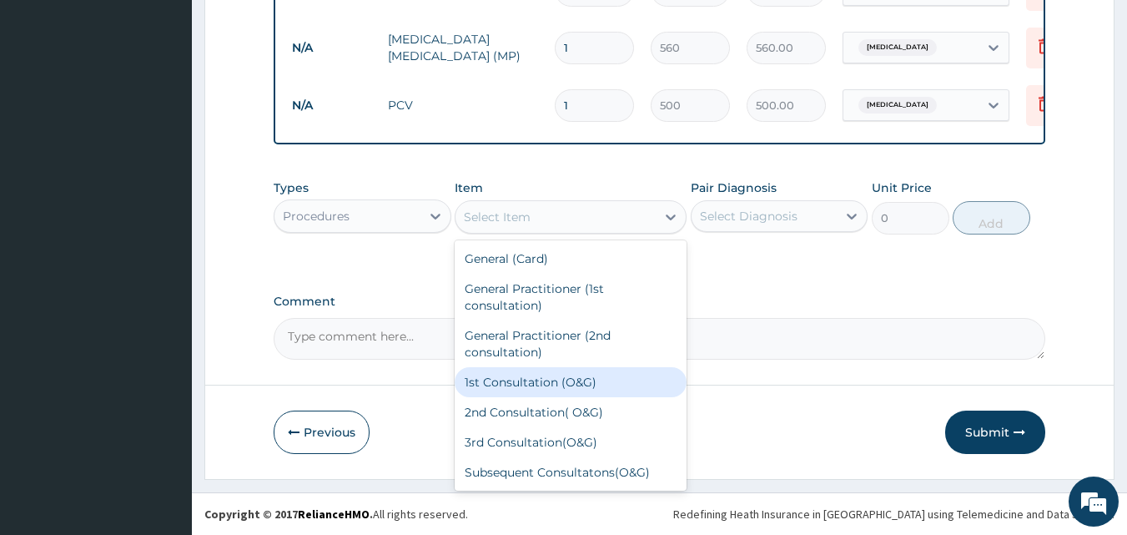
click at [545, 377] on div "1st Consultation (O&G)" at bounding box center [571, 382] width 232 height 30
type input "7500"
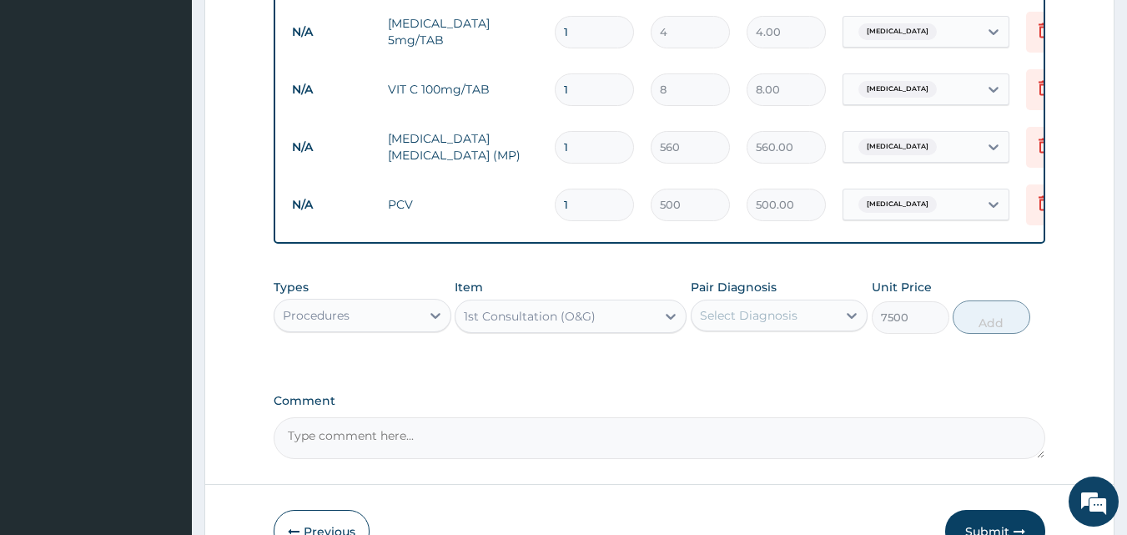
scroll to position [838, 0]
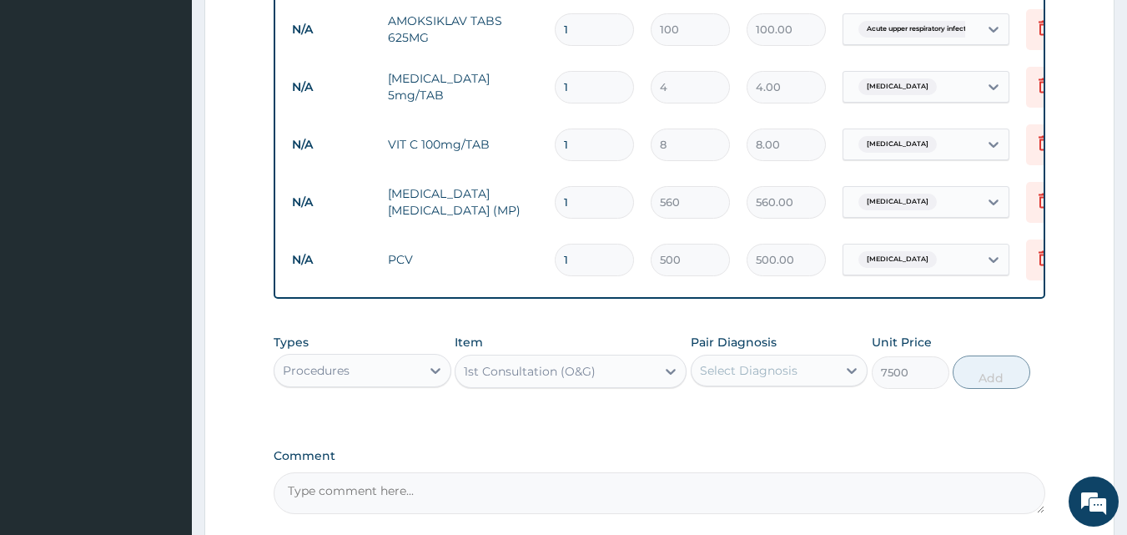
click at [821, 384] on div "Select Diagnosis" at bounding box center [765, 370] width 146 height 27
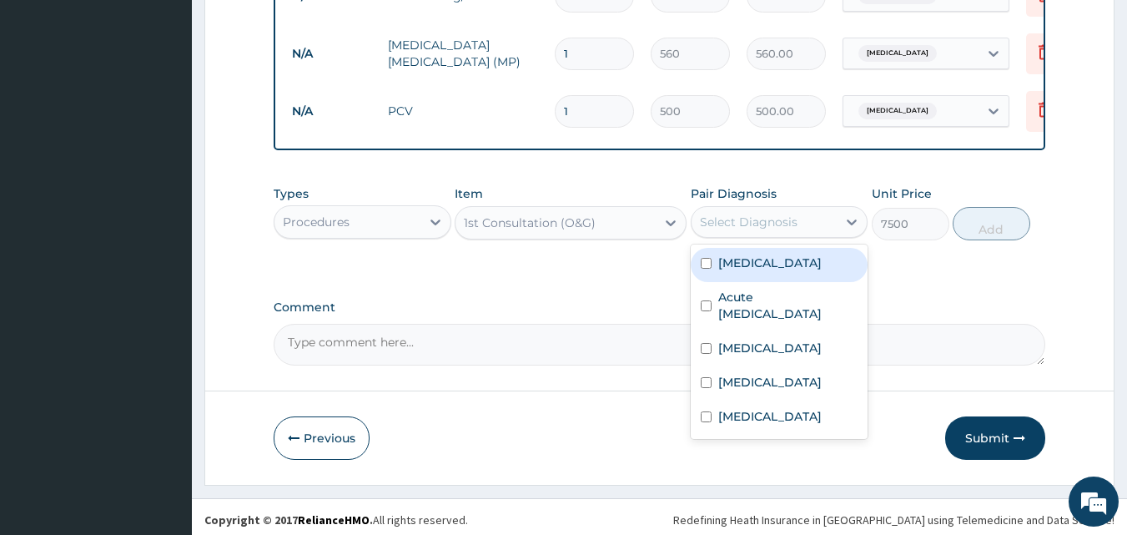
scroll to position [1004, 0]
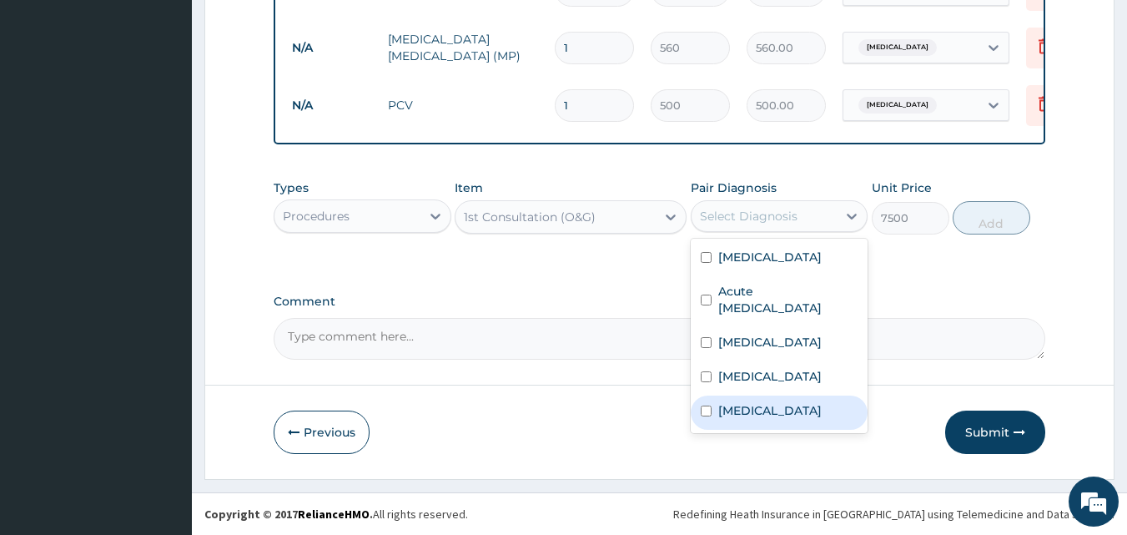
click at [766, 408] on label "Abdominal pregnancy" at bounding box center [769, 410] width 103 height 17
checkbox input "true"
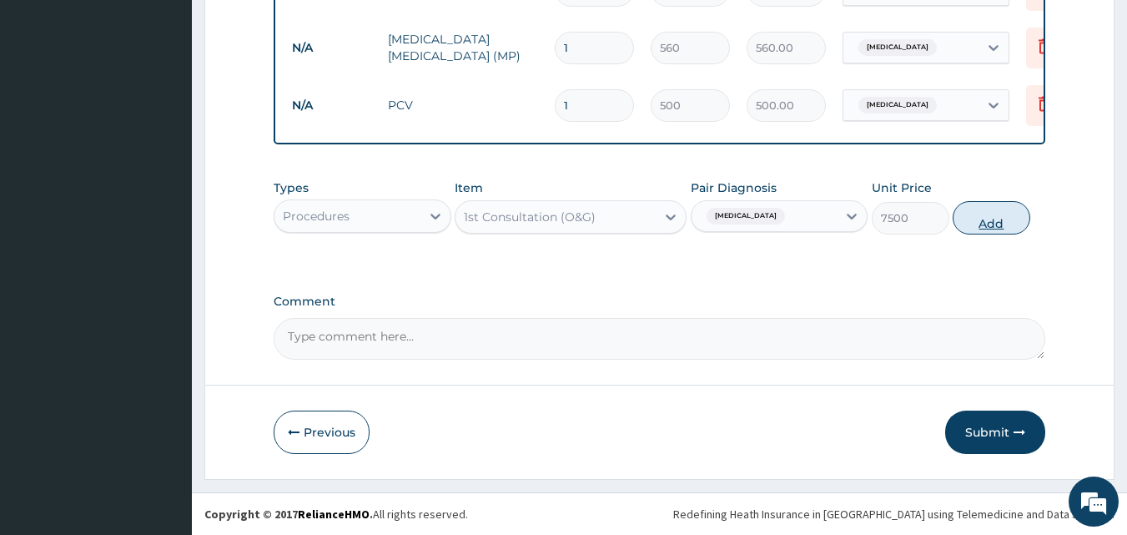
click at [973, 217] on button "Add" at bounding box center [992, 217] width 78 height 33
type input "0"
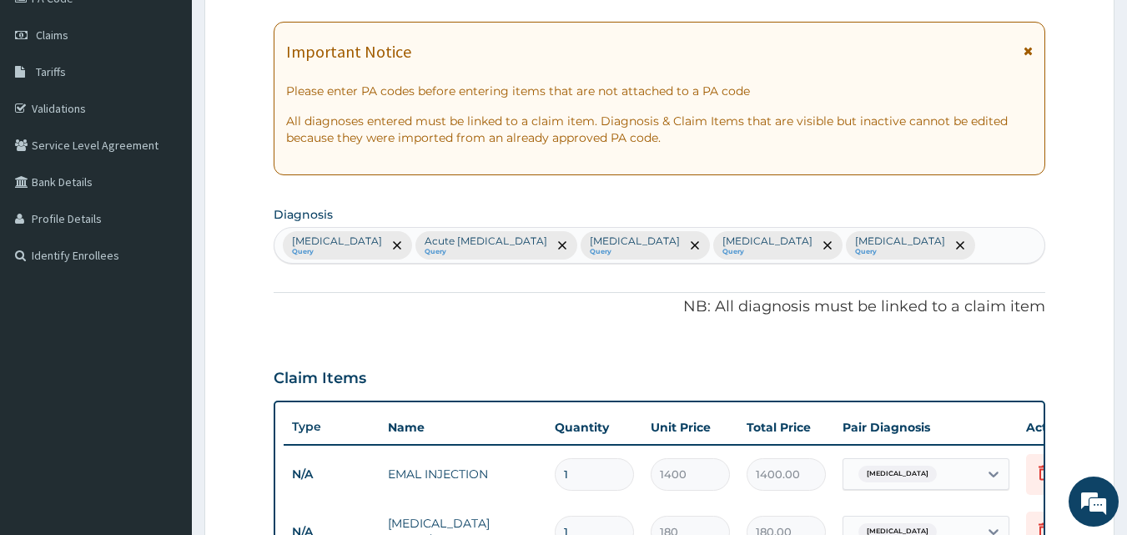
scroll to position [87, 0]
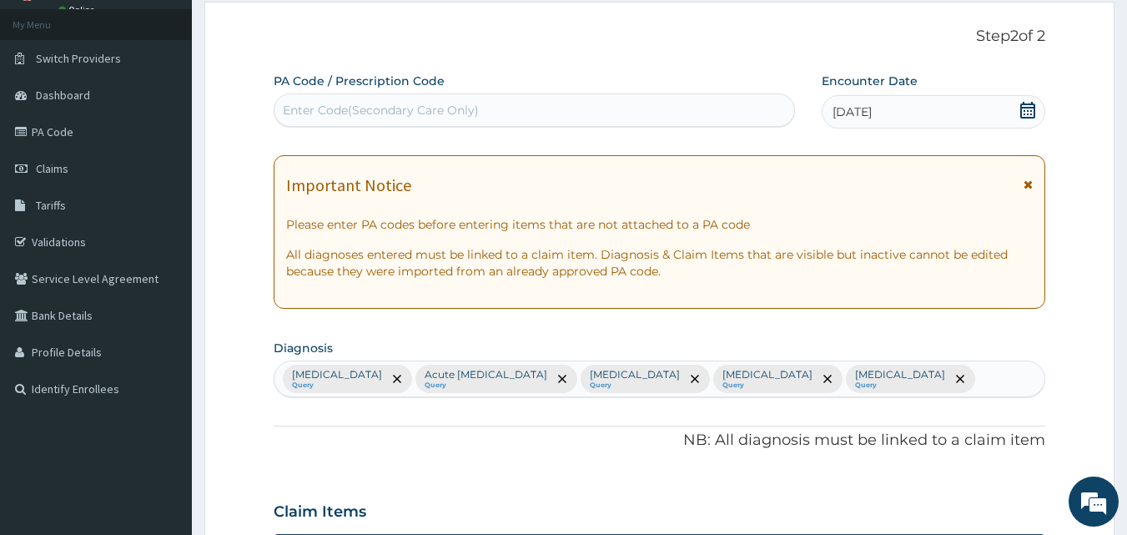
click at [950, 372] on div "Malaria Query Acute upper respiratory infection Query Vitamin deficiency Query …" at bounding box center [659, 378] width 771 height 35
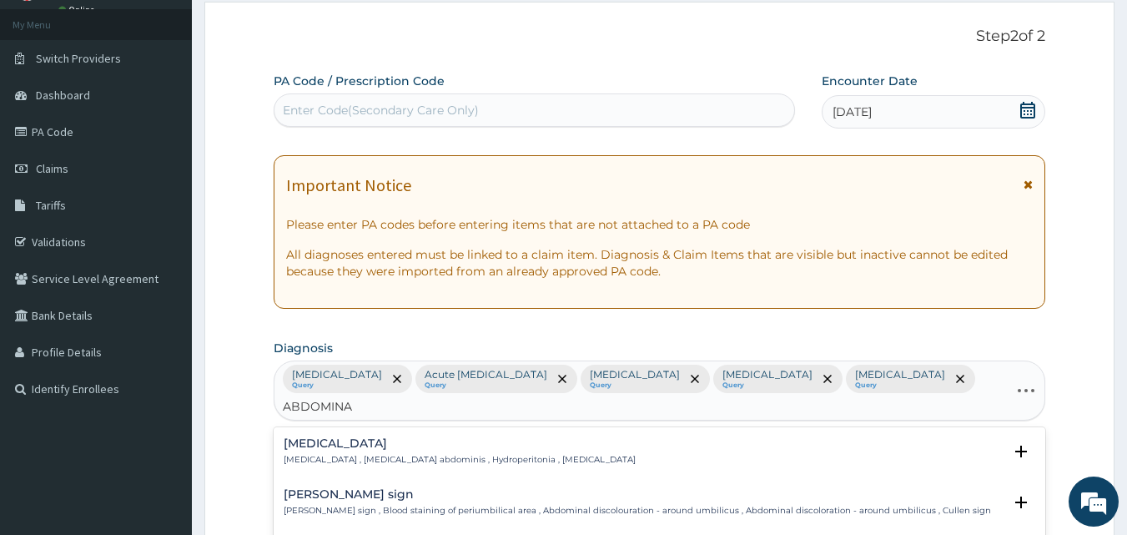
type input "ABDOMINAL"
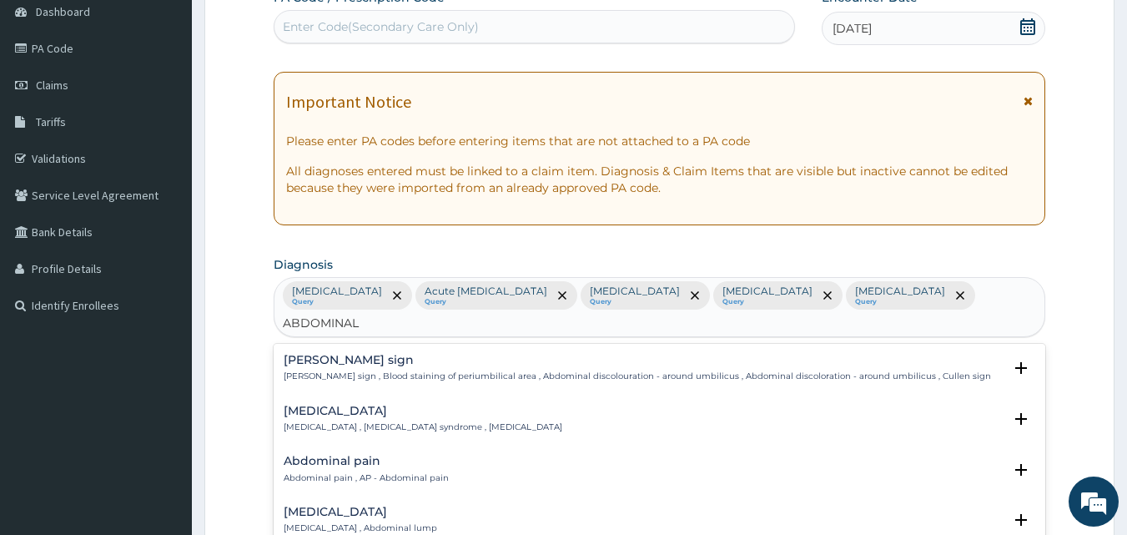
scroll to position [254, 0]
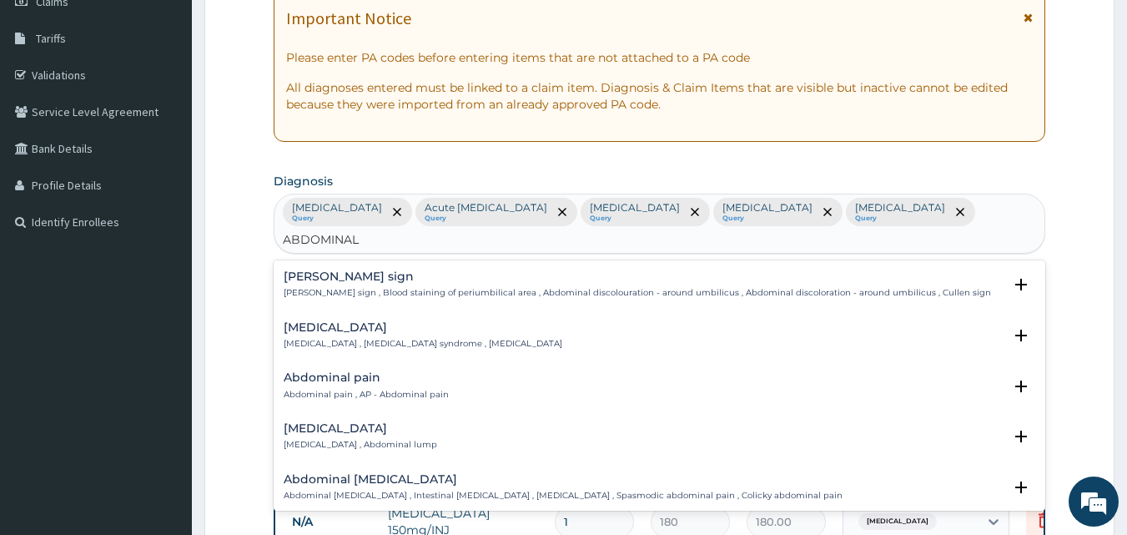
click at [342, 371] on h4 "Abdominal pain" at bounding box center [366, 377] width 165 height 13
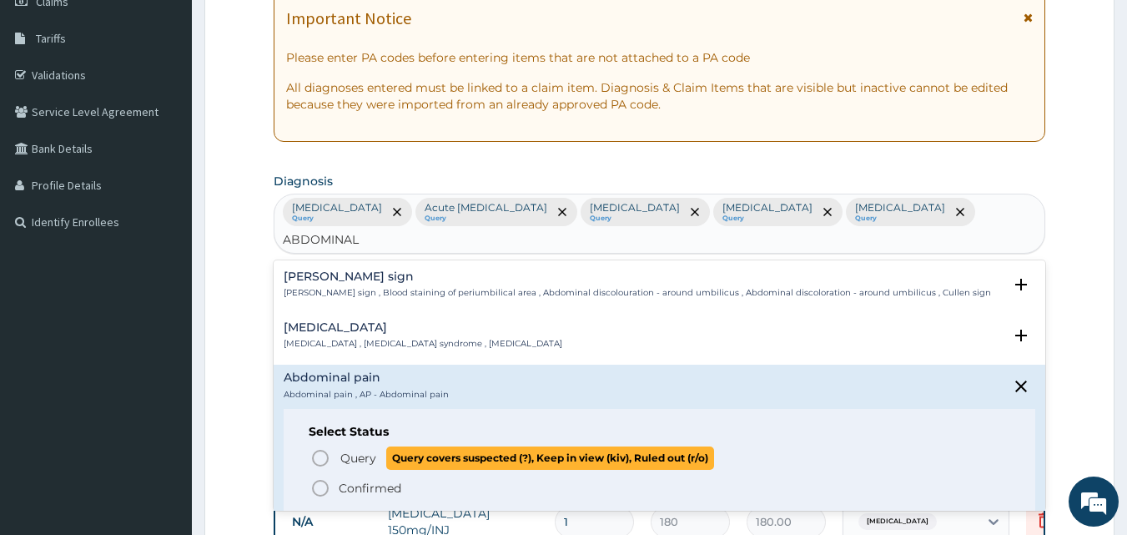
click at [318, 448] on icon "status option query" at bounding box center [320, 458] width 20 height 20
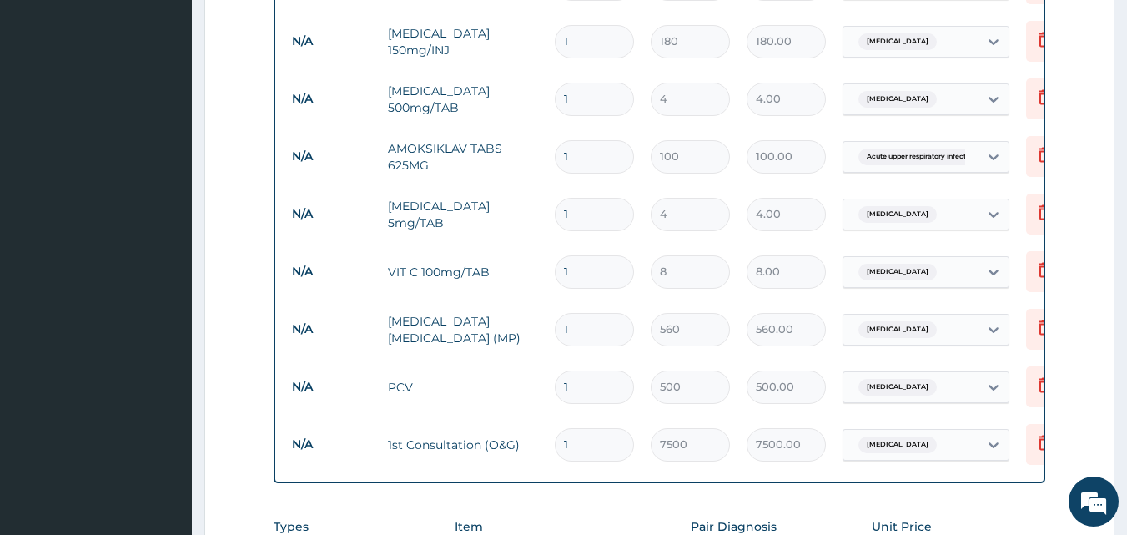
scroll to position [838, 0]
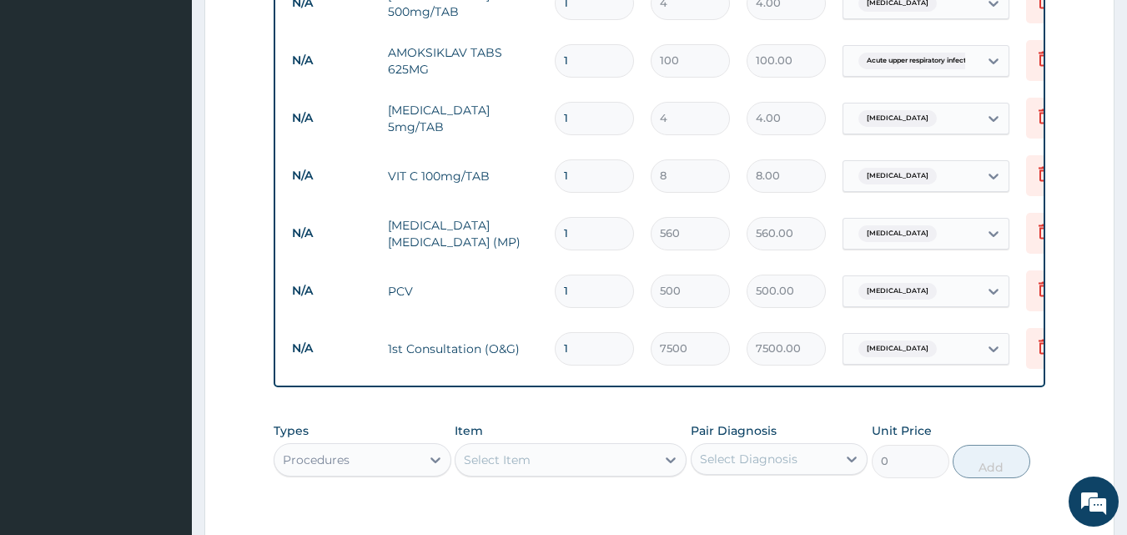
click at [939, 358] on div "Abdominal pregnancy" at bounding box center [896, 349] width 88 height 22
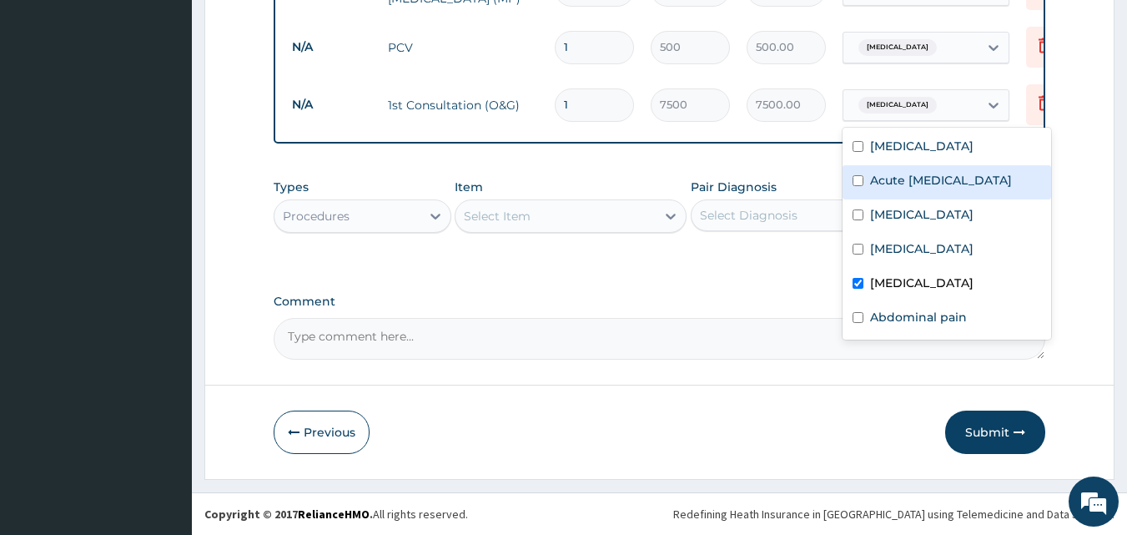
scroll to position [1094, 0]
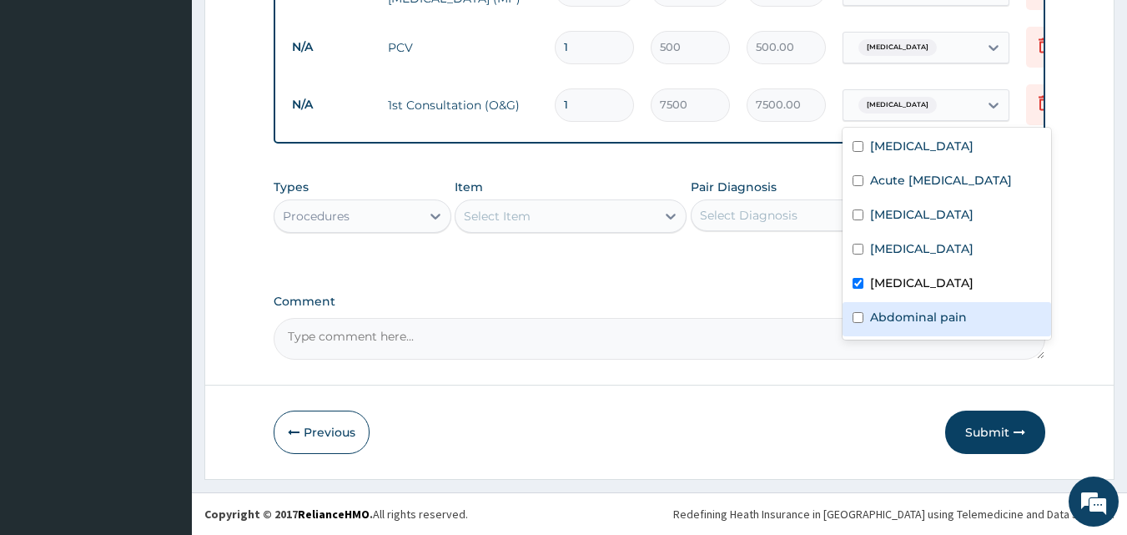
click at [883, 319] on label "Abdominal pain" at bounding box center [918, 317] width 97 height 17
checkbox input "true"
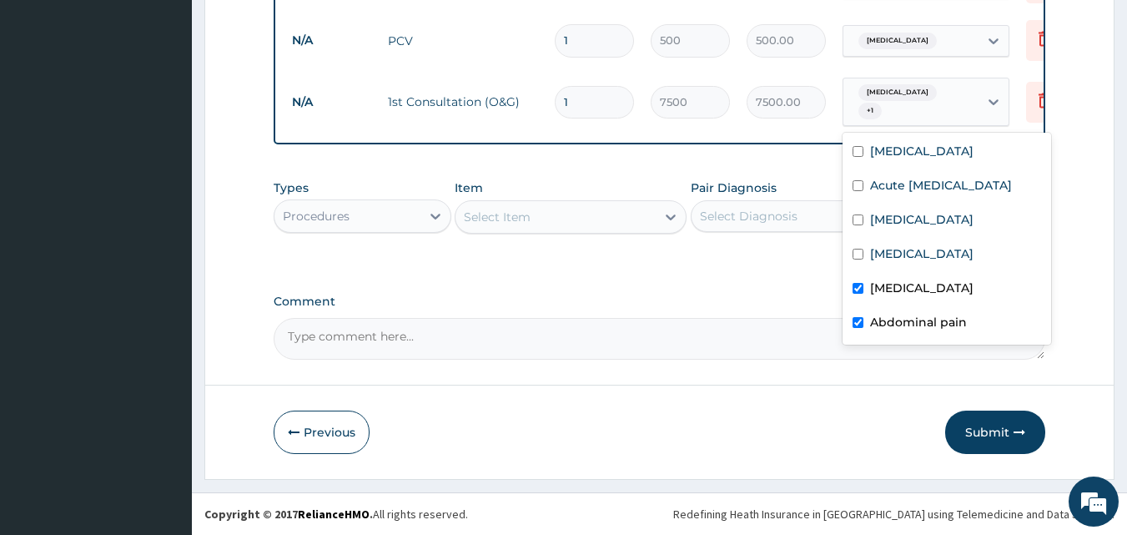
click at [861, 294] on input "checkbox" at bounding box center [858, 288] width 11 height 11
checkbox input "false"
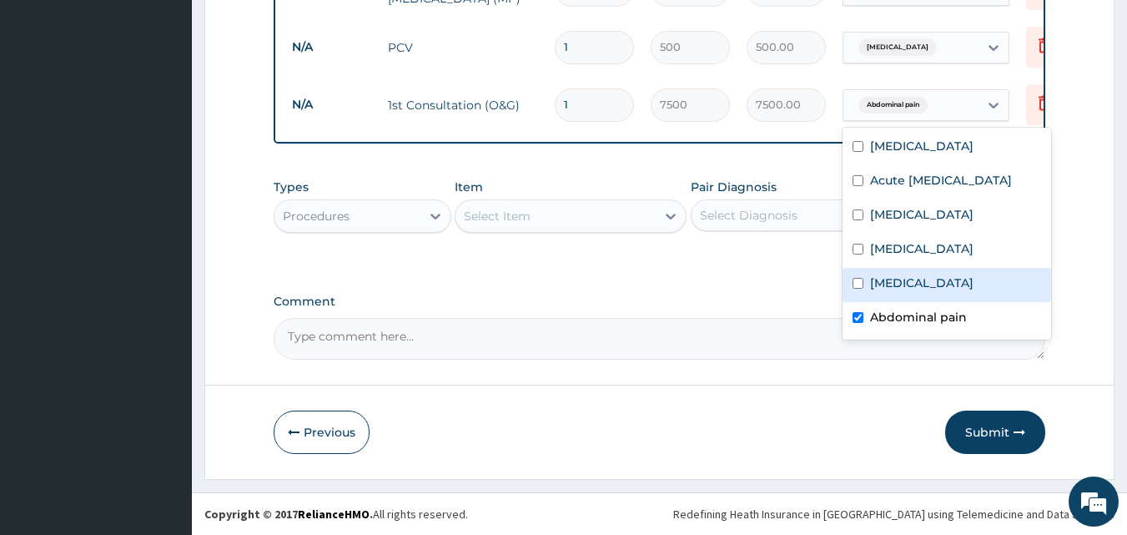
click at [736, 313] on div "Comment" at bounding box center [660, 326] width 772 height 65
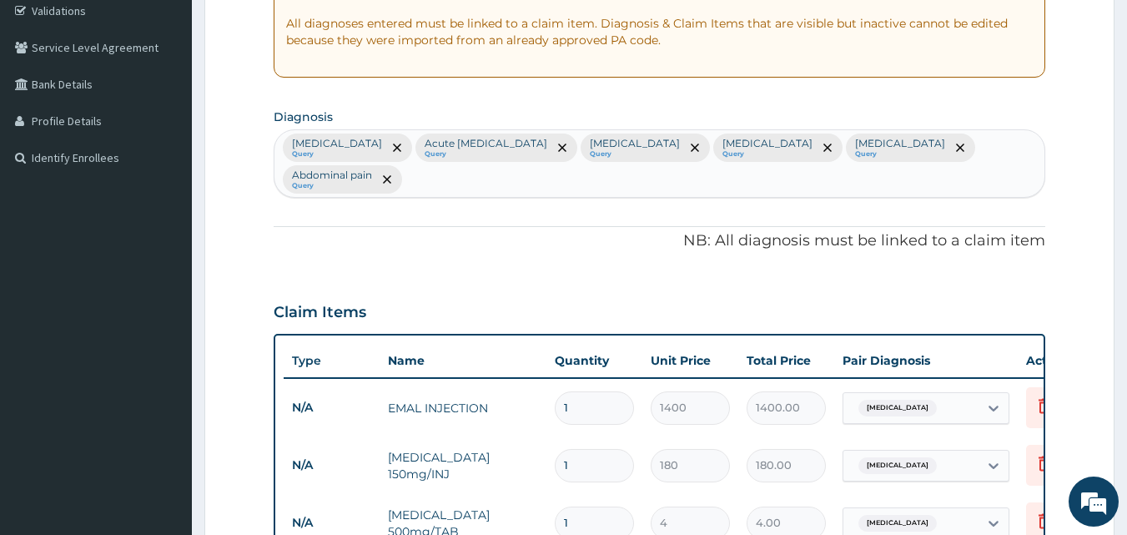
scroll to position [259, 0]
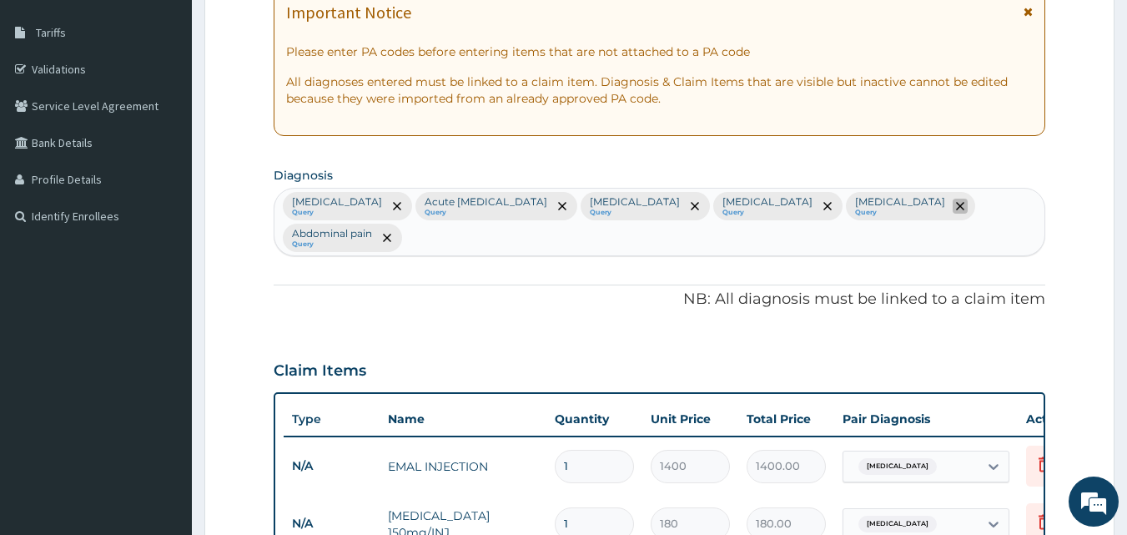
click at [953, 200] on span "remove selection option" at bounding box center [960, 206] width 15 height 15
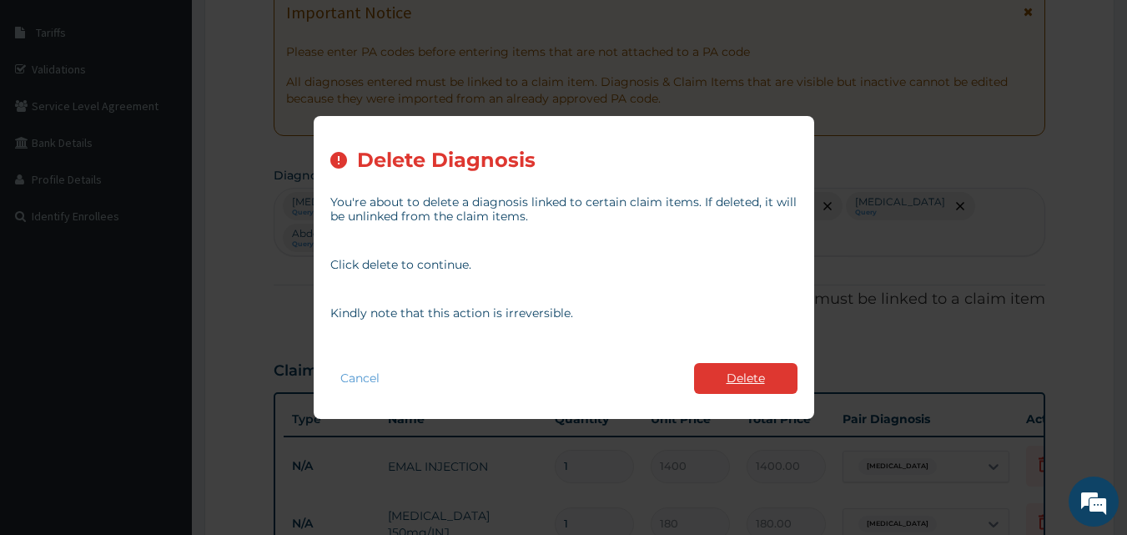
click at [739, 373] on button "Delete" at bounding box center [745, 378] width 103 height 31
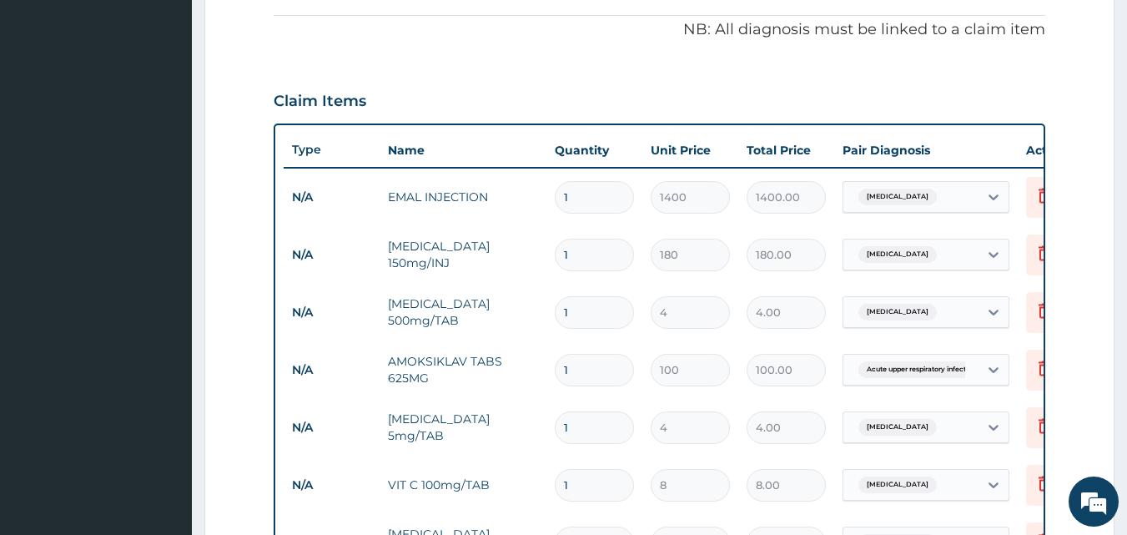
scroll to position [561, 0]
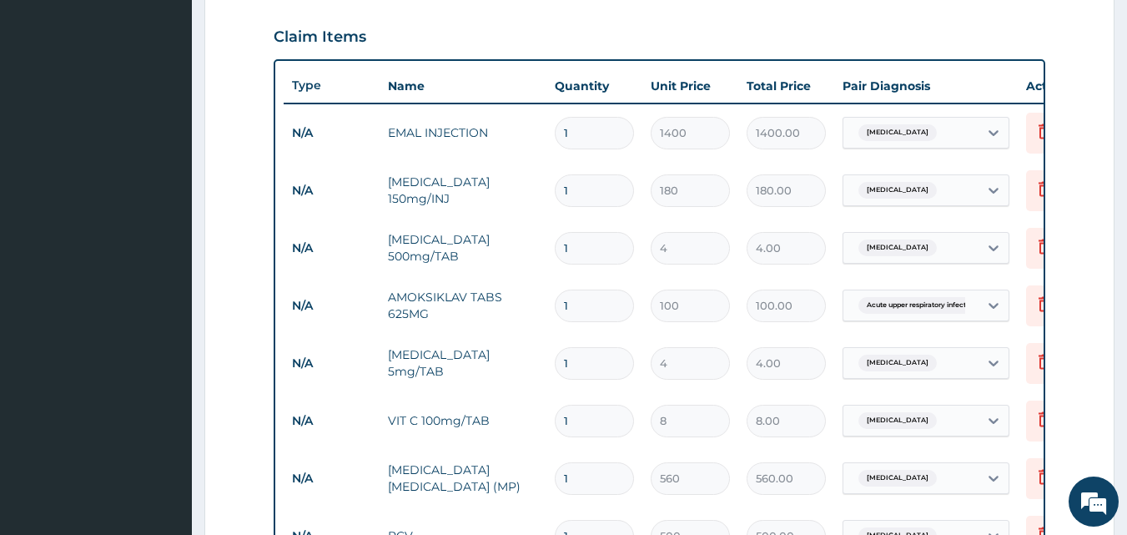
click at [594, 132] on input "1" at bounding box center [594, 133] width 79 height 33
type input "0.00"
type input "3"
type input "4200.00"
type input "3"
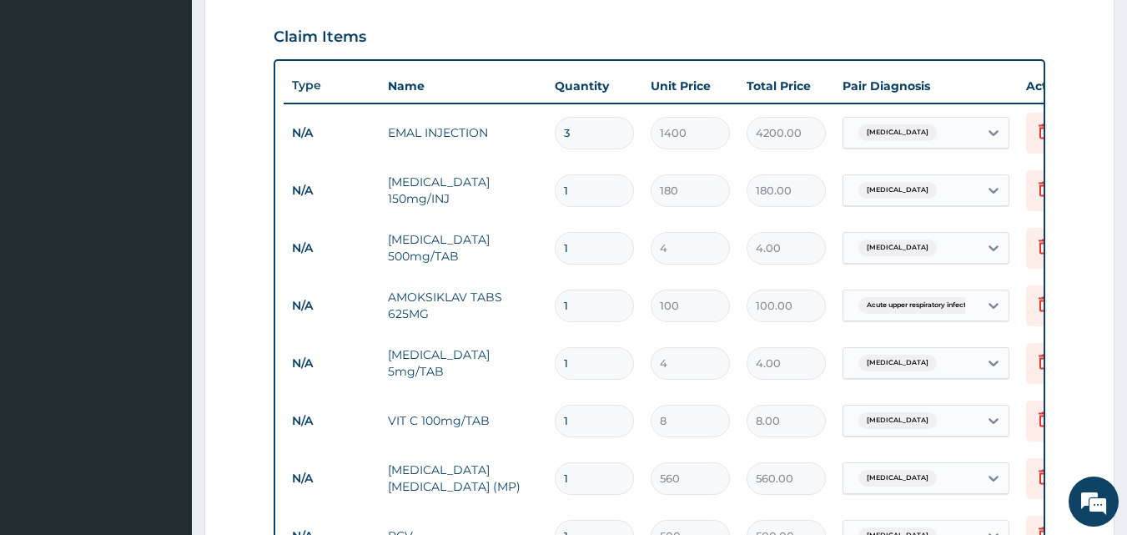
click at [591, 192] on input "1" at bounding box center [594, 190] width 79 height 33
click at [580, 242] on input "1" at bounding box center [594, 248] width 79 height 33
type input "0.00"
type input "2"
type input "8.00"
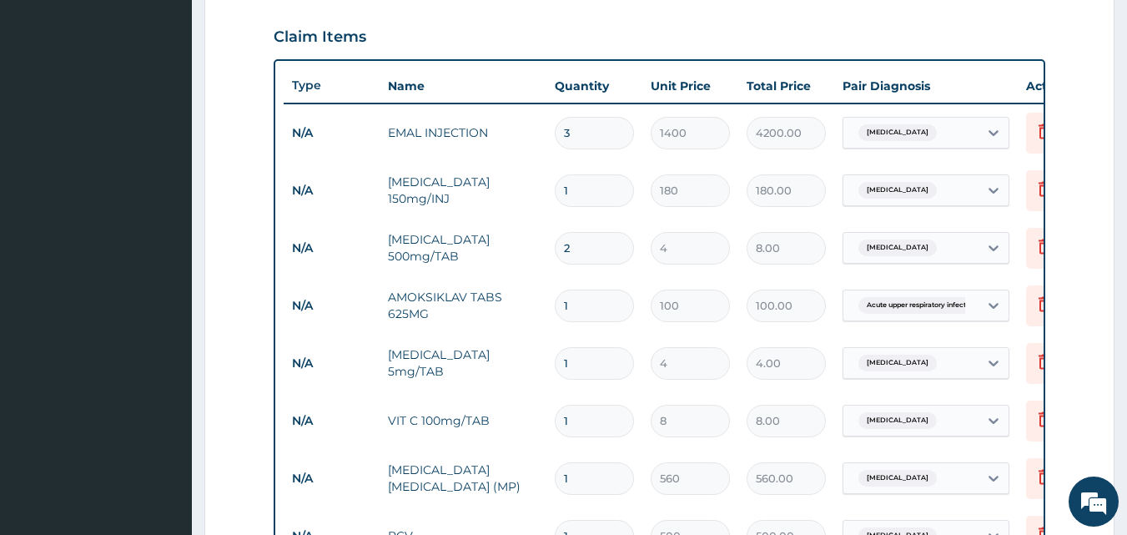
type input "21"
type input "84.00"
type input "21"
click at [574, 307] on input "1" at bounding box center [594, 305] width 79 height 33
type input "10"
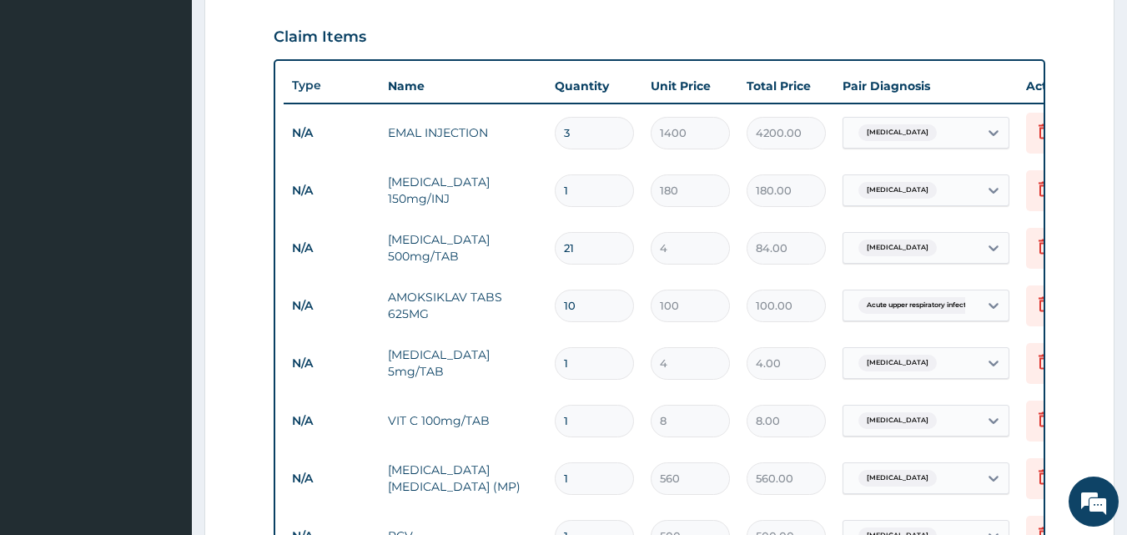
type input "1000.00"
type input "10"
click at [596, 368] on input "1" at bounding box center [594, 363] width 79 height 33
type input "0.00"
type input "3"
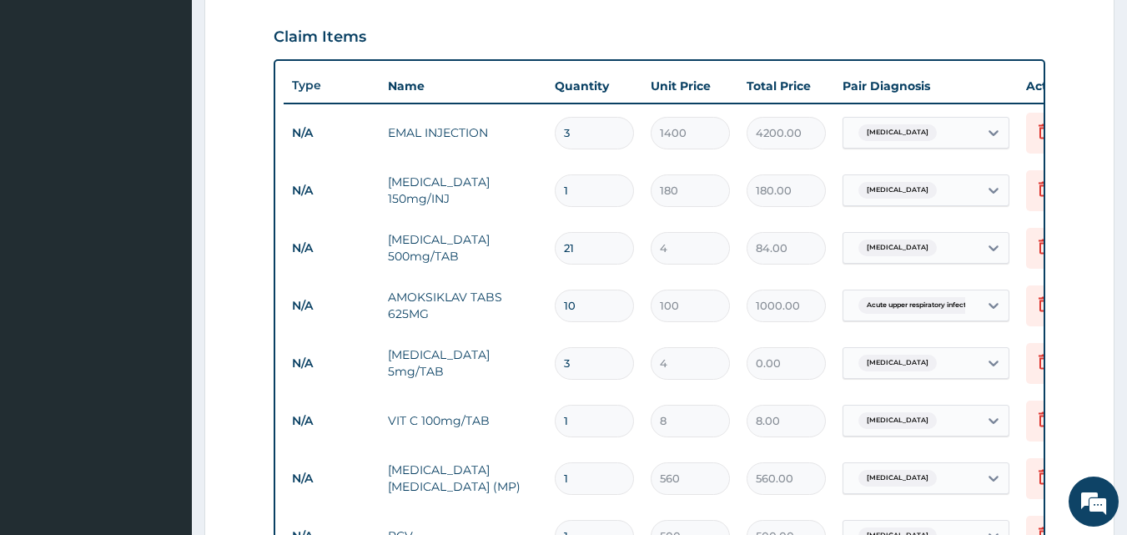
type input "12.00"
type input "30"
type input "120.00"
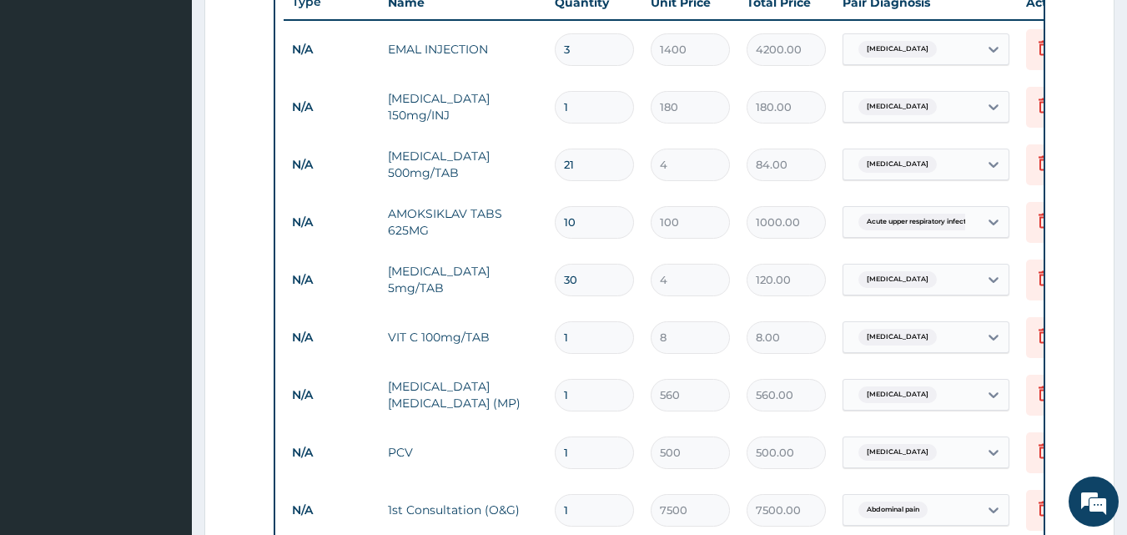
type input "30"
click at [592, 337] on input "1" at bounding box center [594, 337] width 79 height 33
type input "0.00"
type input "3"
type input "24.00"
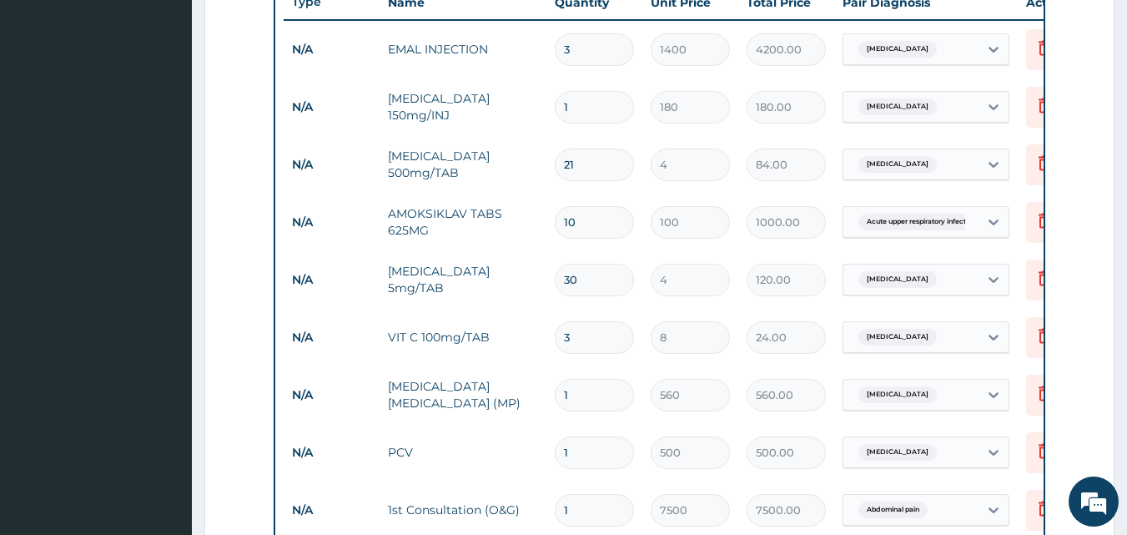
type input "30"
type input "240.00"
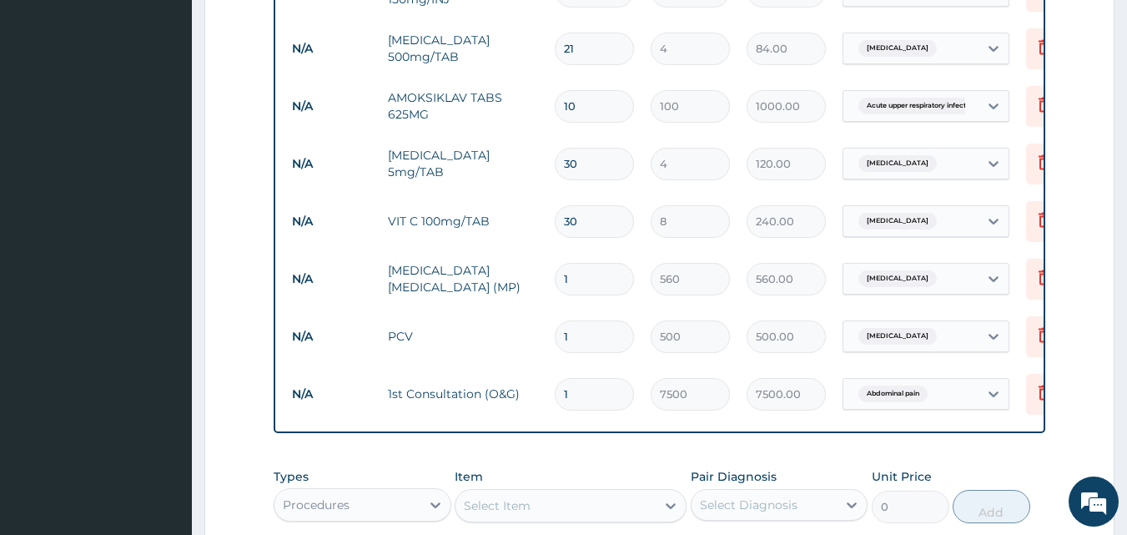
scroll to position [812, 0]
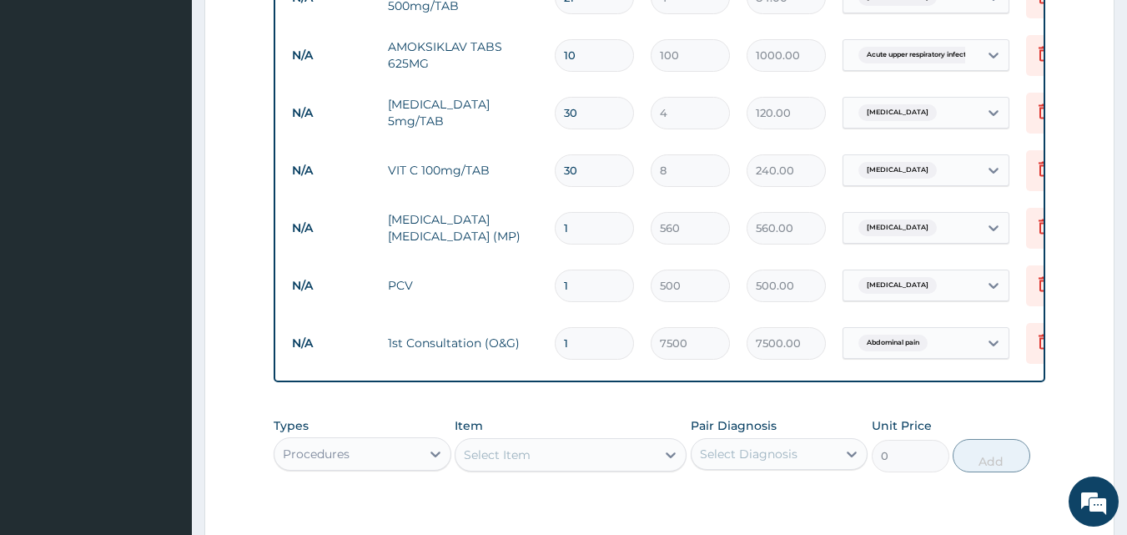
type input "30"
click at [596, 235] on input "1" at bounding box center [594, 228] width 79 height 33
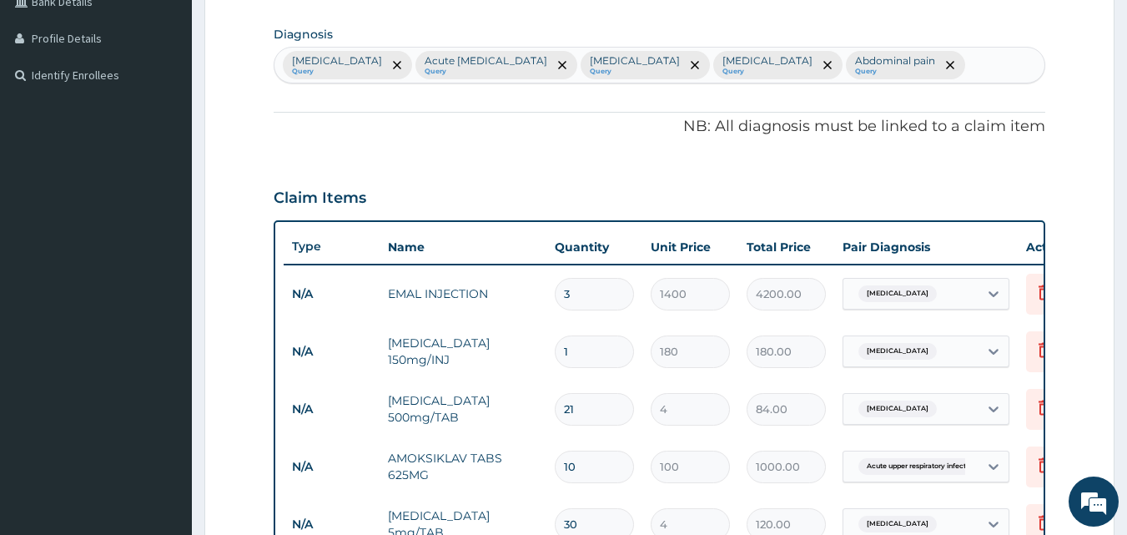
scroll to position [311, 0]
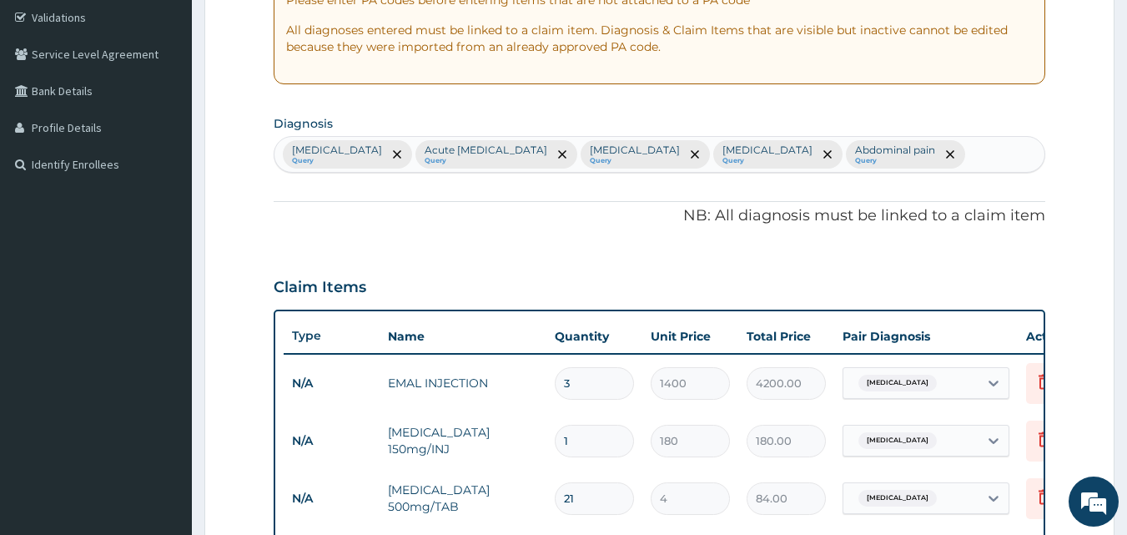
click at [926, 150] on div "Malaria Query Acute upper respiratory infection Query Vitamin deficiency Query …" at bounding box center [659, 154] width 771 height 35
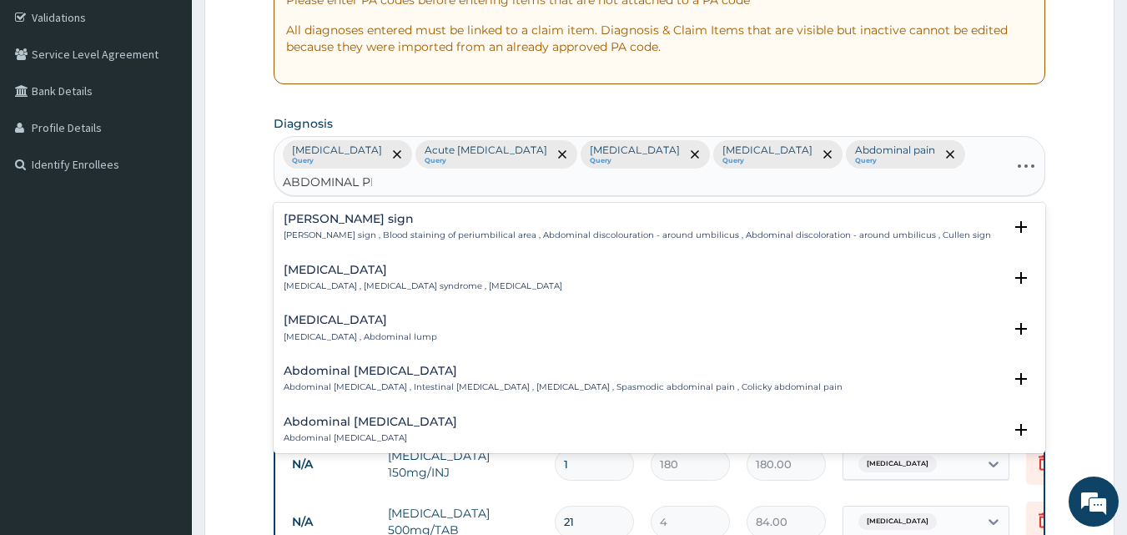
type input "ABDOMINAL PRE"
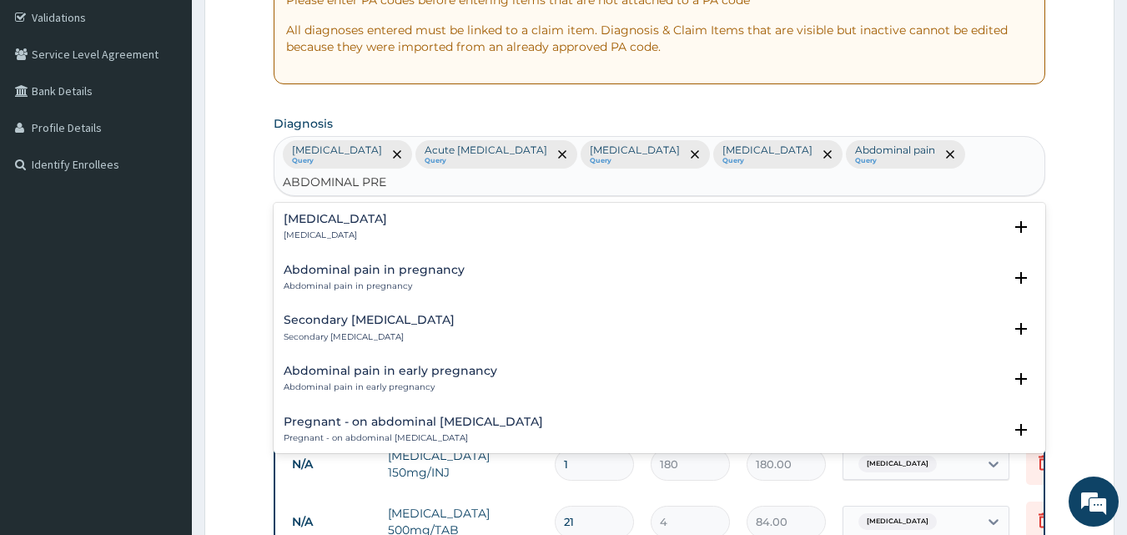
click at [441, 213] on div "Abdominal pregnancy Abdominal pregnancy" at bounding box center [660, 227] width 752 height 29
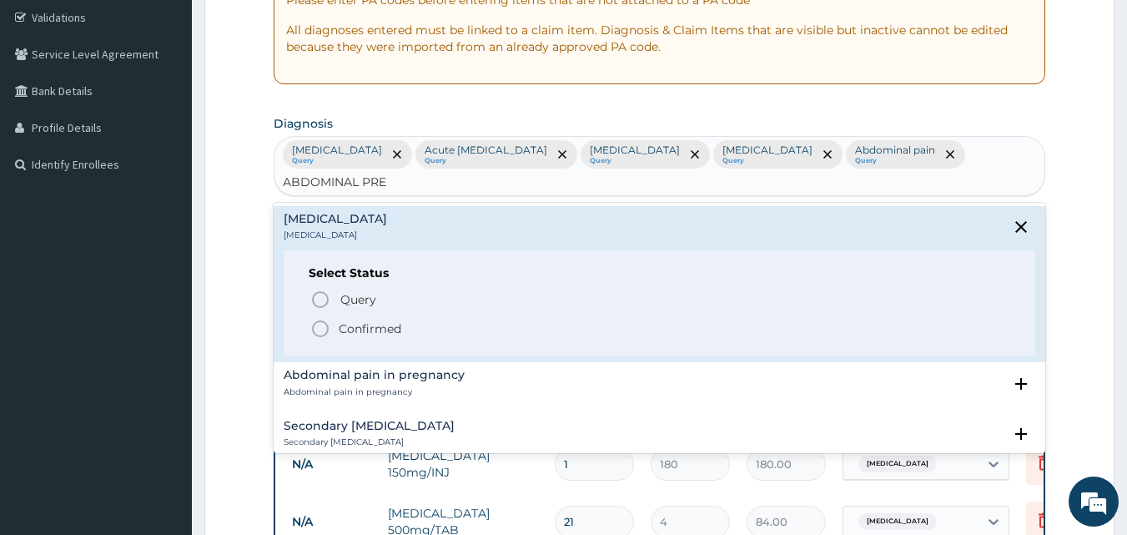
click at [327, 321] on circle "status option filled" at bounding box center [320, 328] width 15 height 15
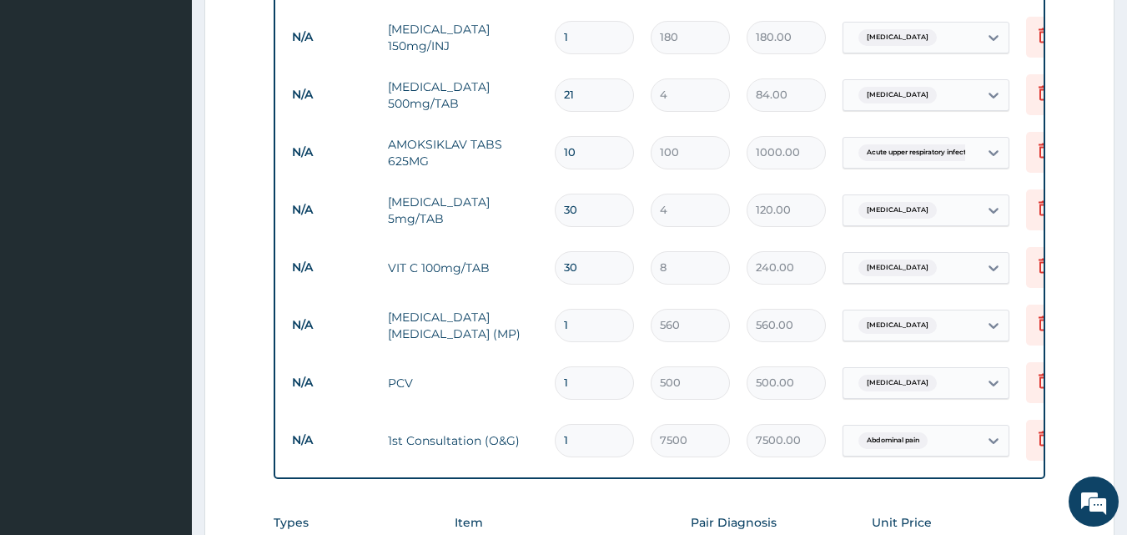
scroll to position [895, 0]
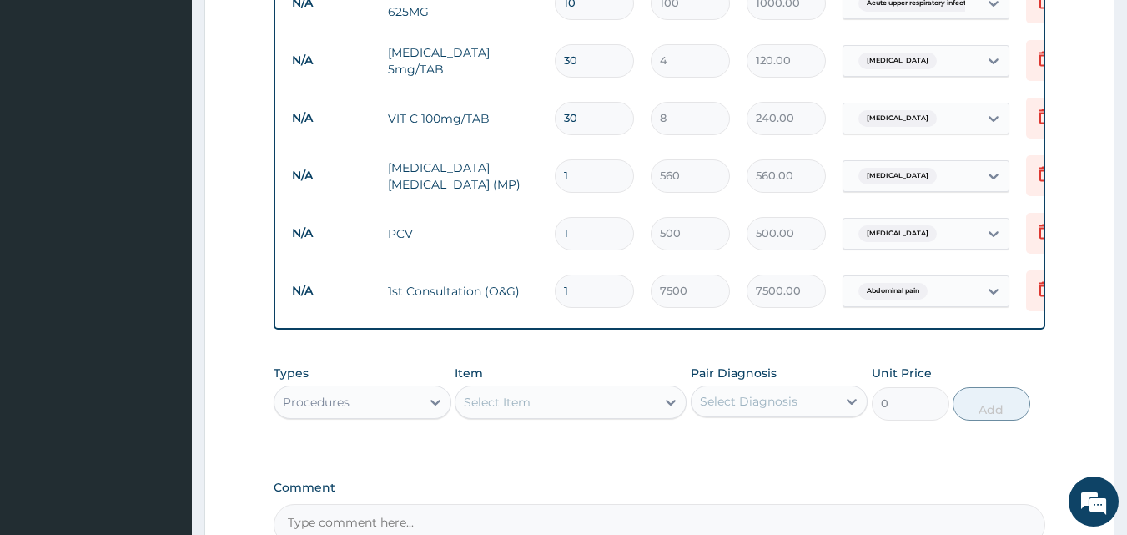
click at [920, 291] on span "Abdominal pain" at bounding box center [892, 291] width 69 height 17
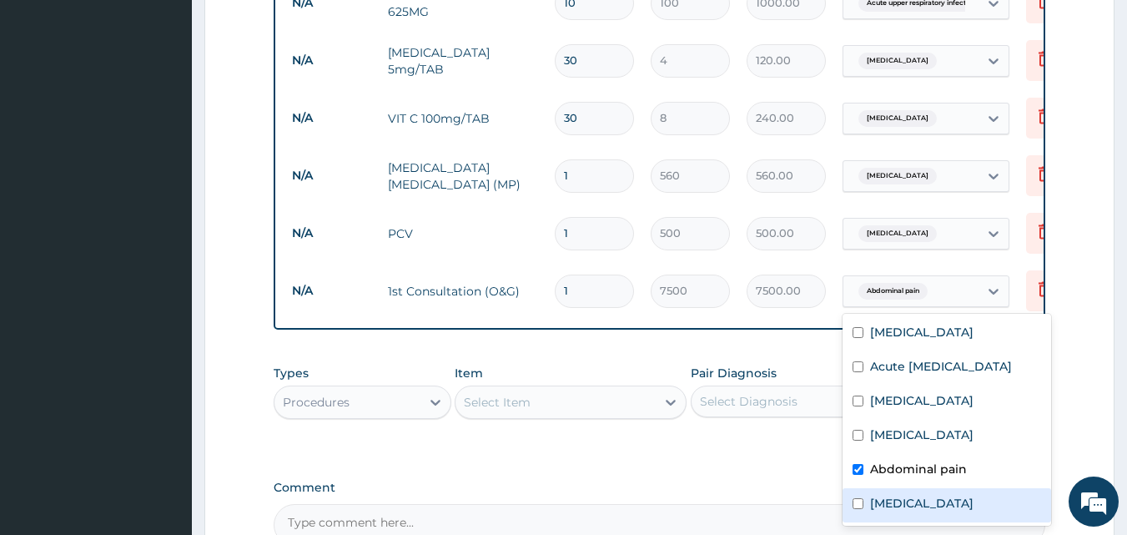
click at [938, 511] on label "Abdominal pregnancy" at bounding box center [921, 503] width 103 height 17
checkbox input "true"
click at [889, 477] on label "Abdominal pain" at bounding box center [918, 468] width 97 height 17
checkbox input "false"
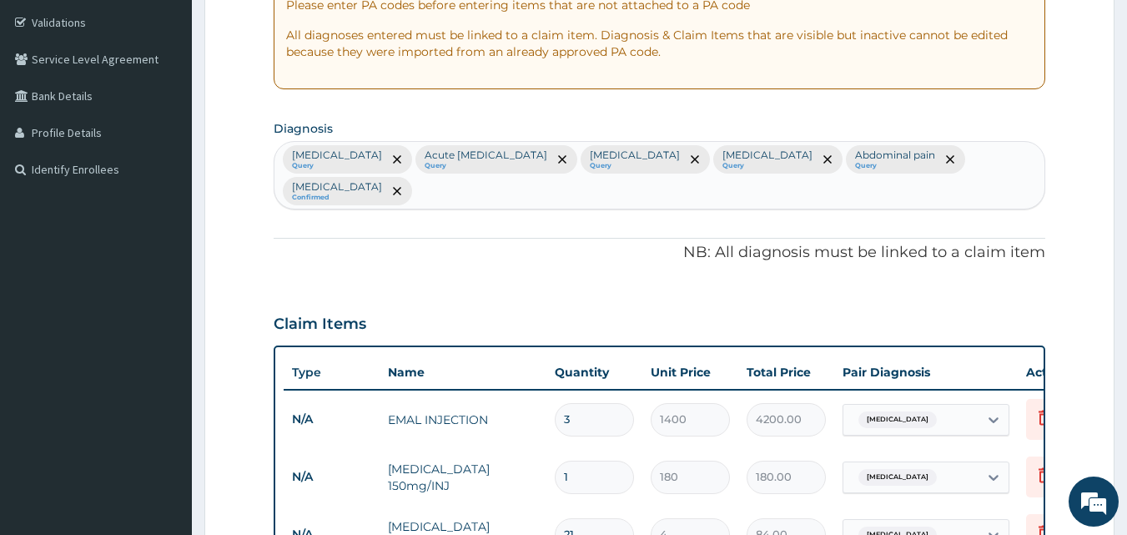
scroll to position [144, 0]
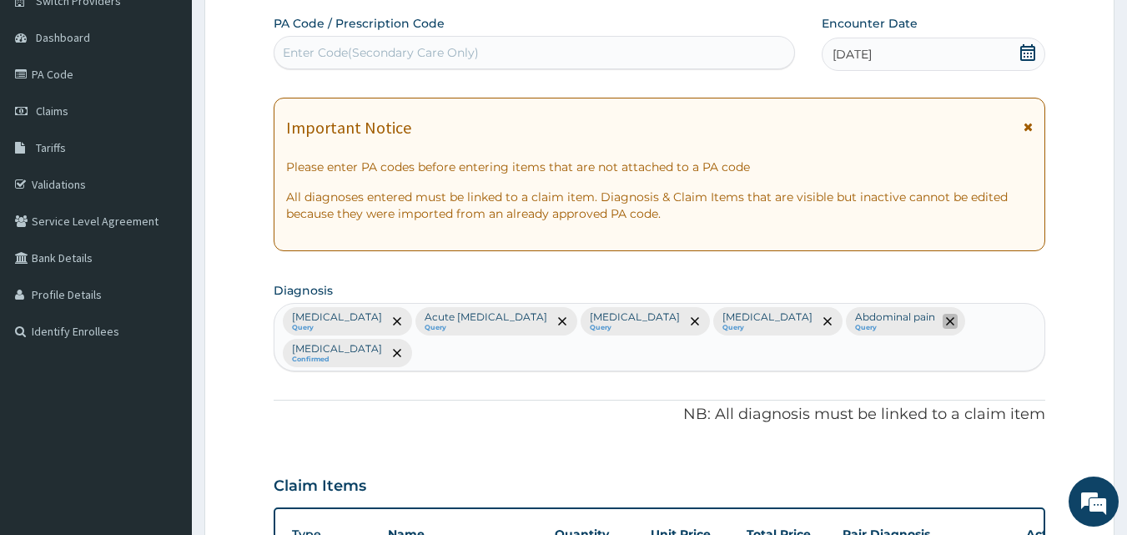
click at [946, 323] on icon "remove selection option" at bounding box center [950, 321] width 8 height 8
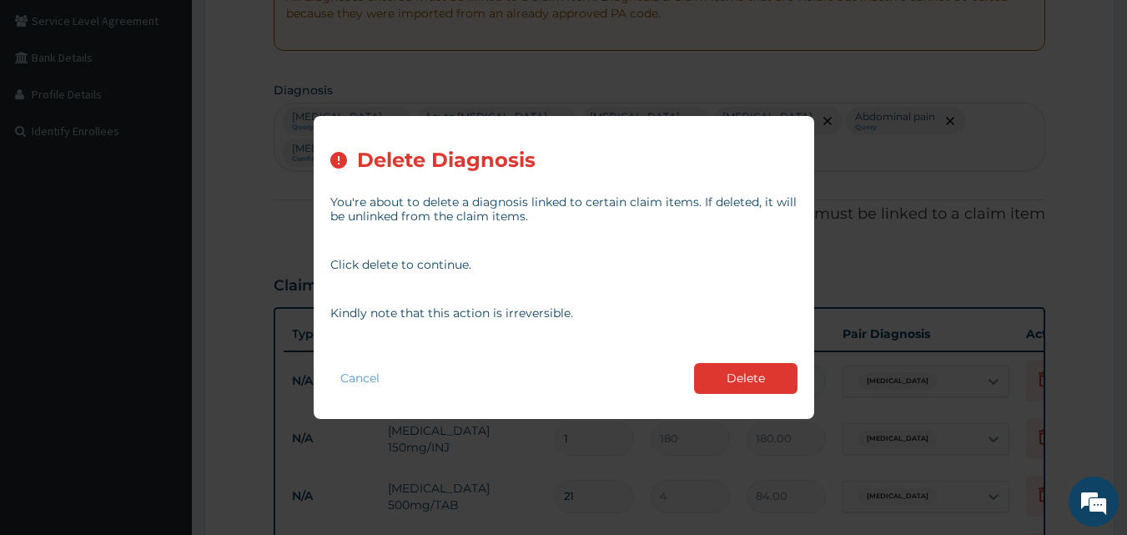
scroll to position [645, 0]
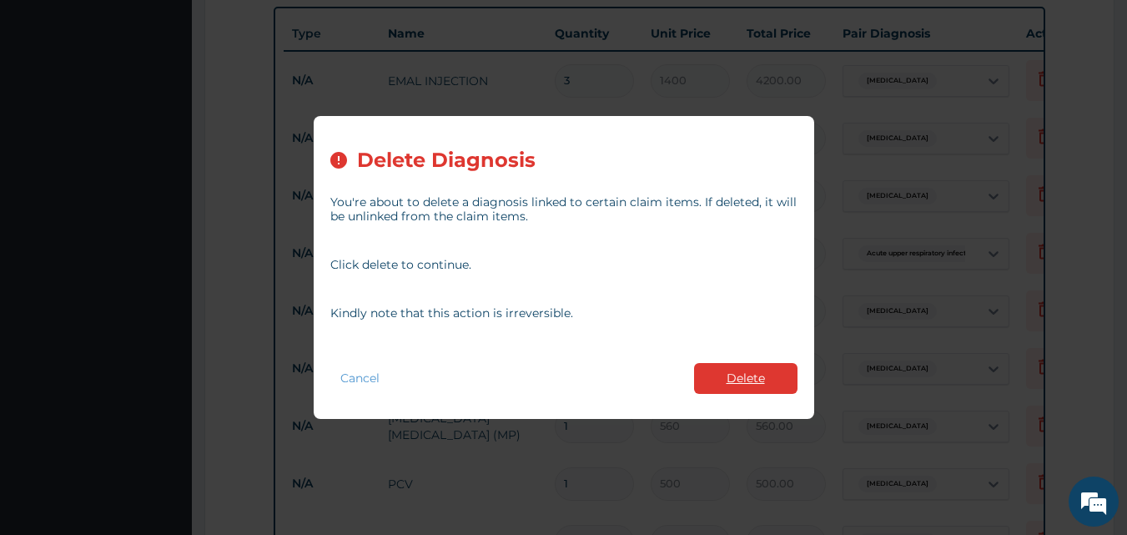
click at [767, 370] on button "Delete" at bounding box center [745, 378] width 103 height 31
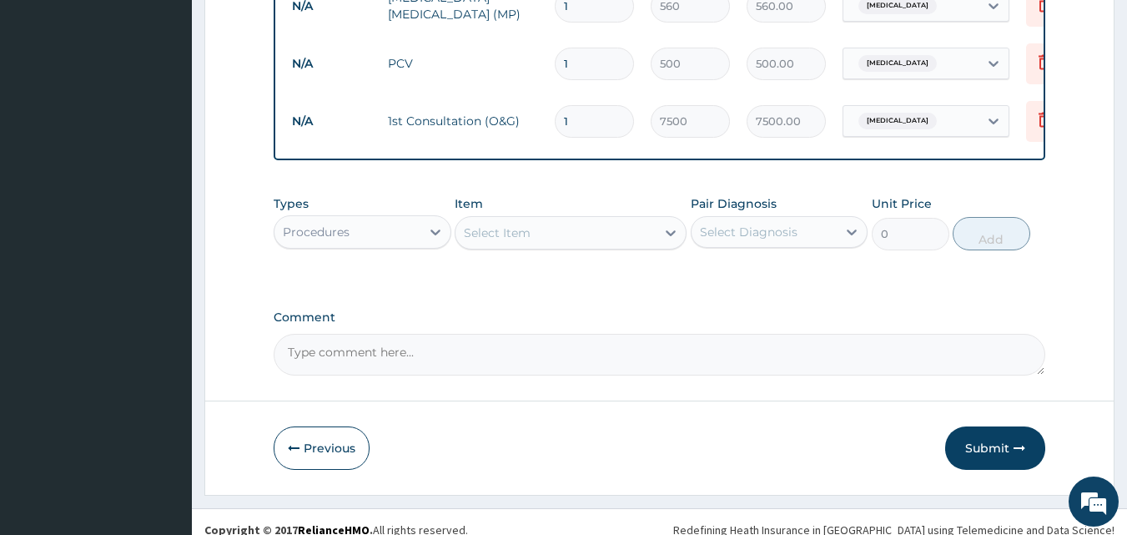
scroll to position [1062, 0]
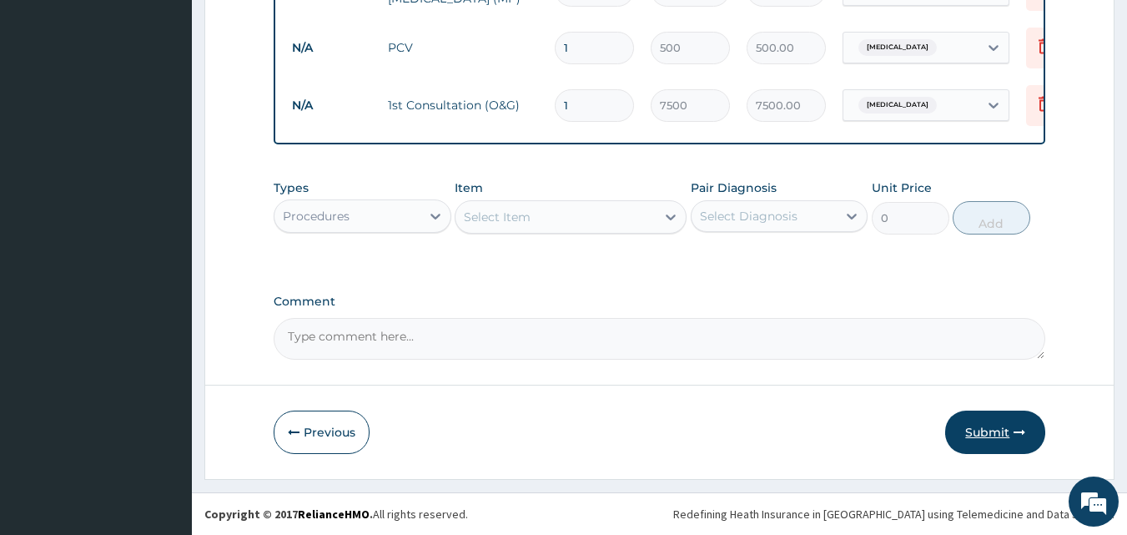
click at [977, 427] on button "Submit" at bounding box center [995, 431] width 100 height 43
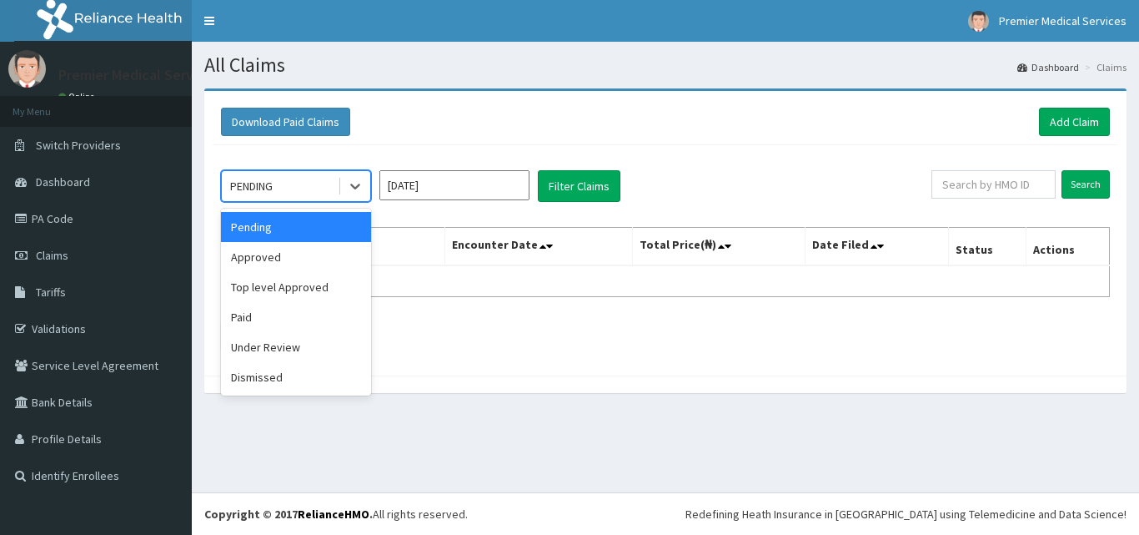
click at [471, 186] on input "Aug 2025" at bounding box center [455, 185] width 150 height 30
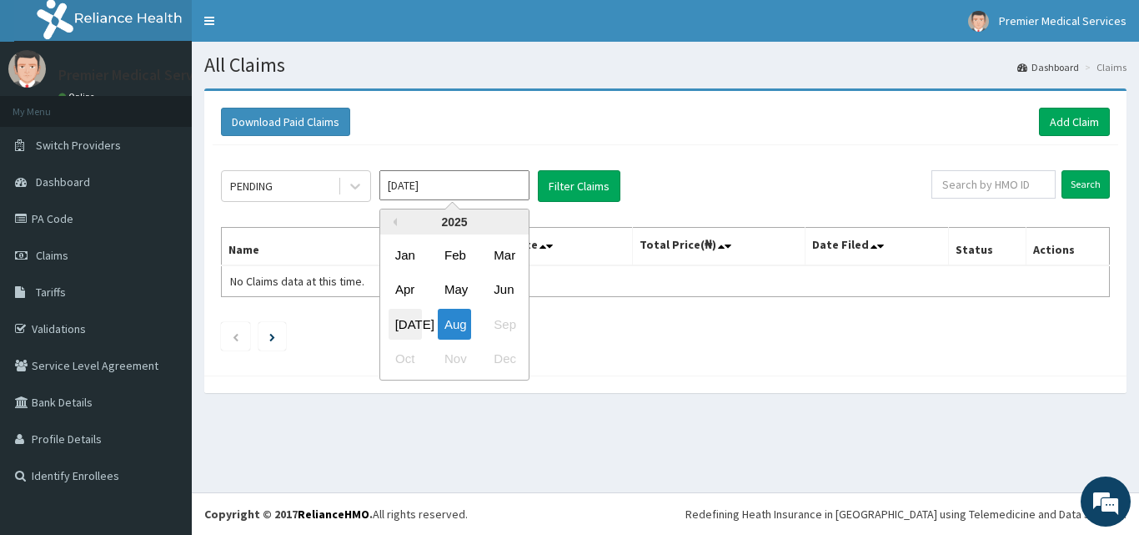
click at [414, 323] on div "Jul" at bounding box center [405, 324] width 33 height 31
type input "Jul 2025"
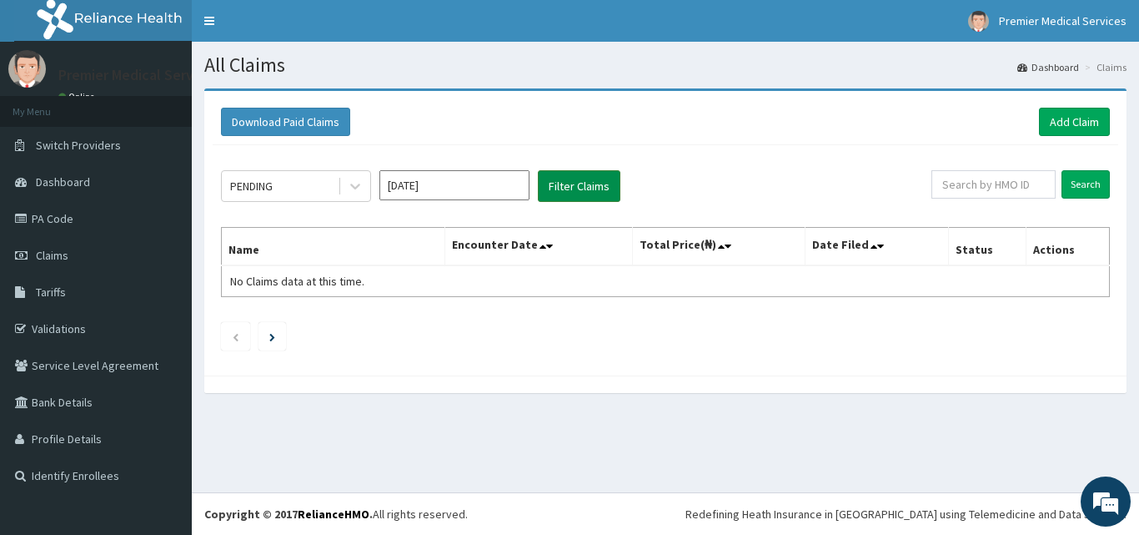
click at [565, 182] on button "Filter Claims" at bounding box center [579, 186] width 83 height 32
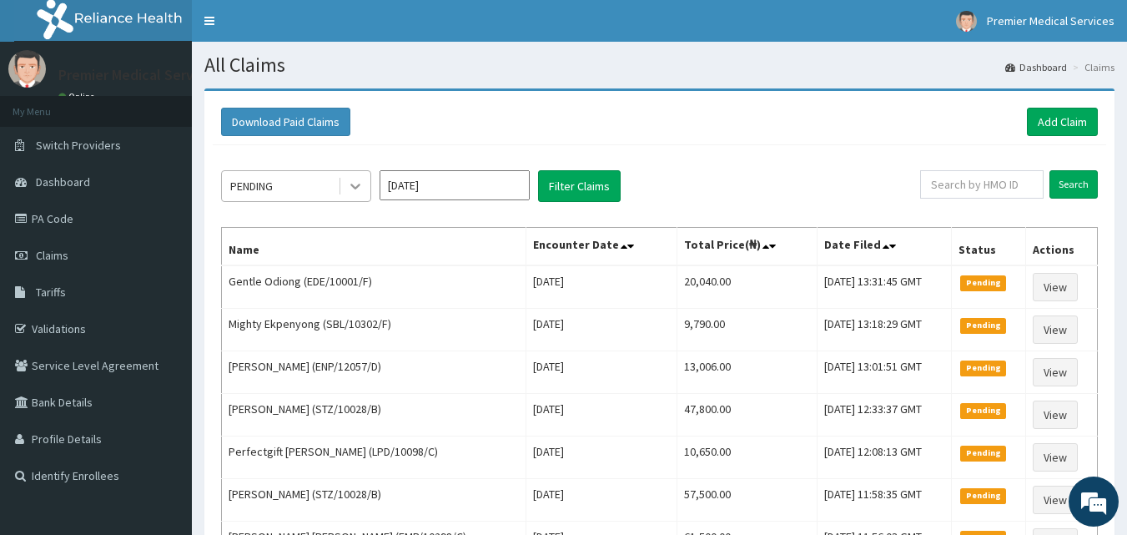
click at [359, 192] on icon at bounding box center [355, 186] width 17 height 17
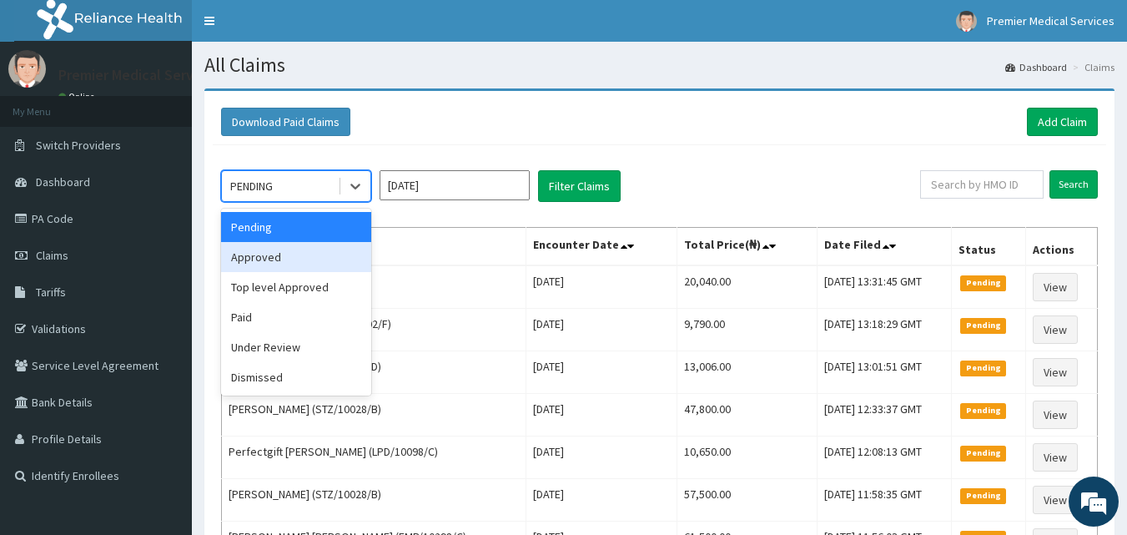
click at [343, 258] on div "Approved" at bounding box center [296, 257] width 150 height 30
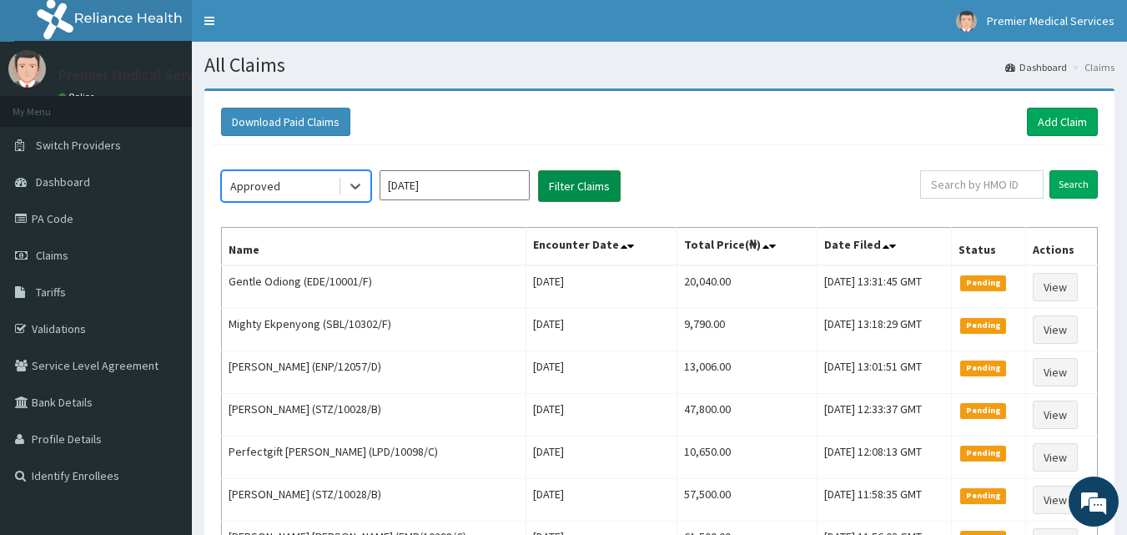
click at [584, 184] on button "Filter Claims" at bounding box center [579, 186] width 83 height 32
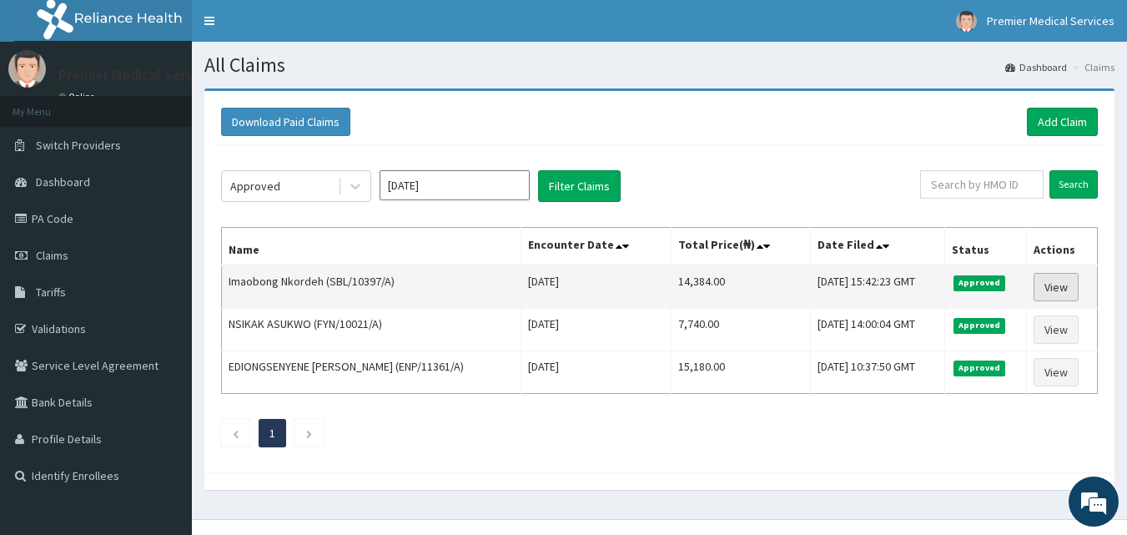
click at [1068, 295] on link "View" at bounding box center [1056, 287] width 45 height 28
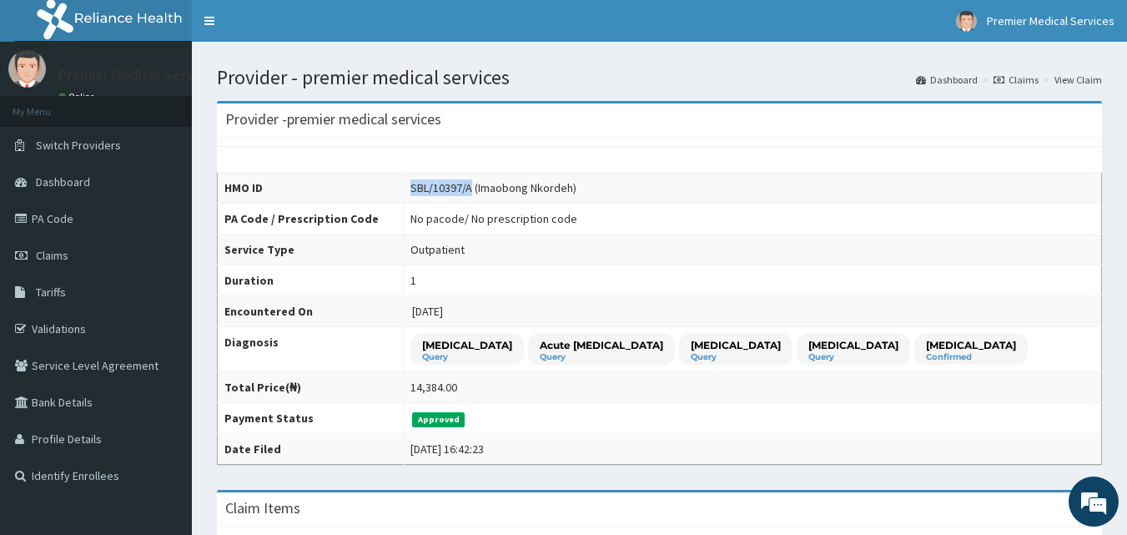
drag, startPoint x: 464, startPoint y: 187, endPoint x: 405, endPoint y: 188, distance: 59.2
click at [410, 188] on div "SBL/10397/A (Imaobong Nkordeh)" at bounding box center [493, 187] width 166 height 17
copy div "SBL/10397/A"
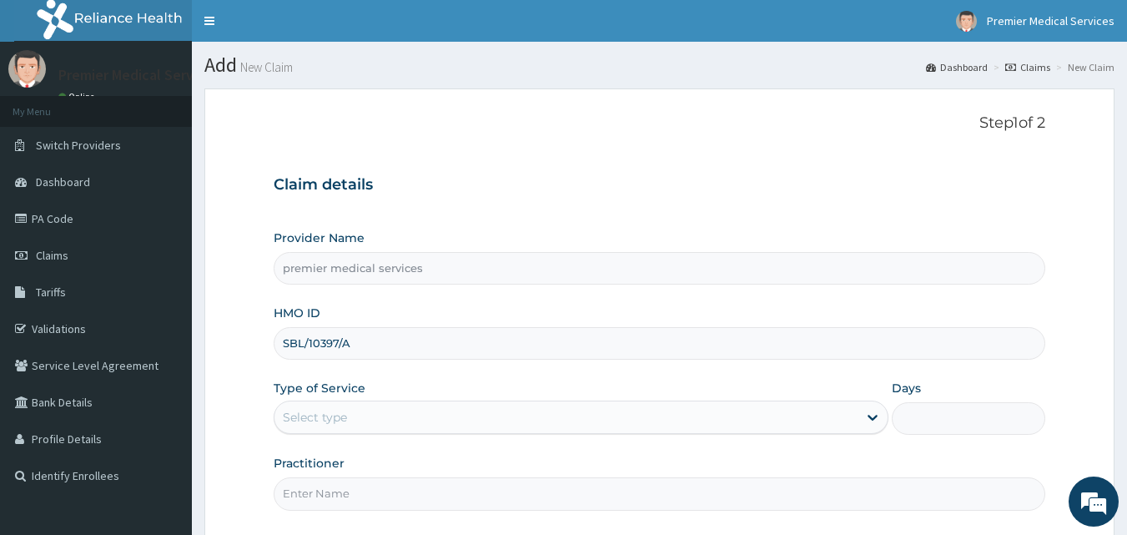
type input "SBL/10397/A"
click at [441, 404] on div "Select type" at bounding box center [565, 417] width 583 height 27
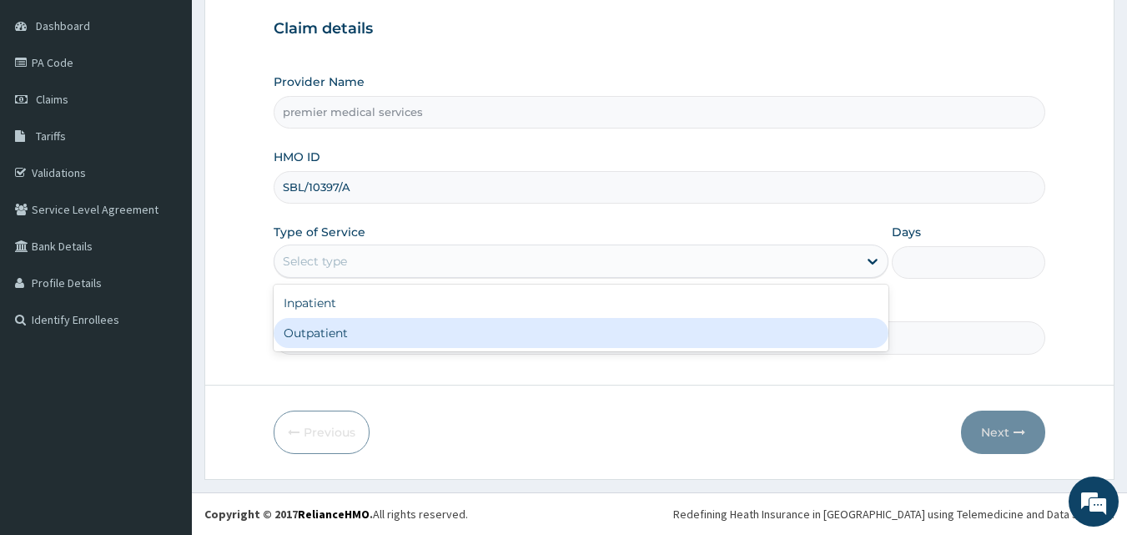
click at [429, 334] on div "Outpatient" at bounding box center [581, 333] width 615 height 30
type input "1"
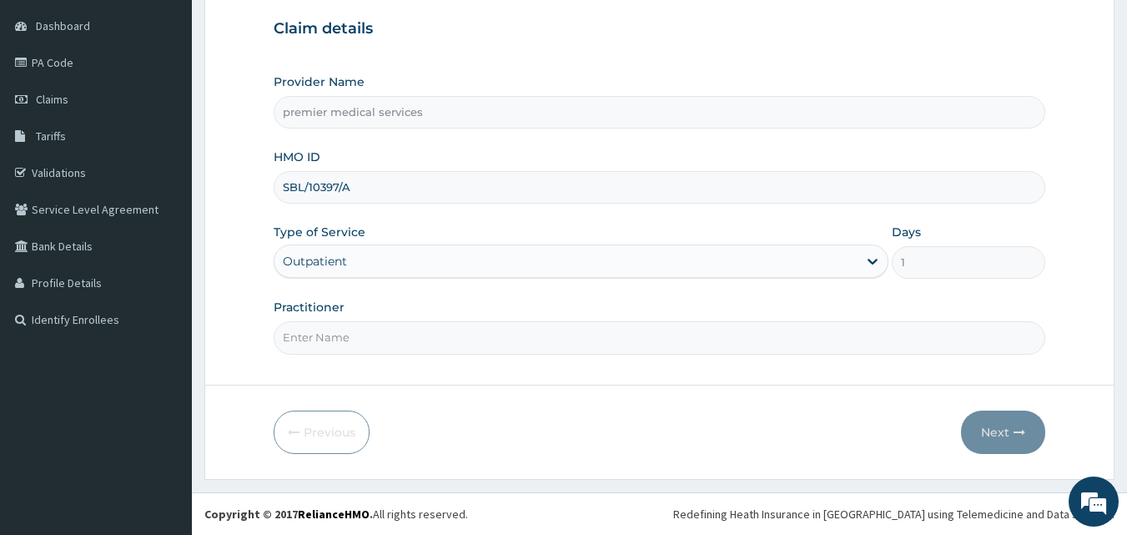
click at [429, 340] on input "Practitioner" at bounding box center [660, 337] width 772 height 33
type input "DR. NSIKAK UDOKANG"
click at [989, 435] on button "Next" at bounding box center [1003, 431] width 84 height 43
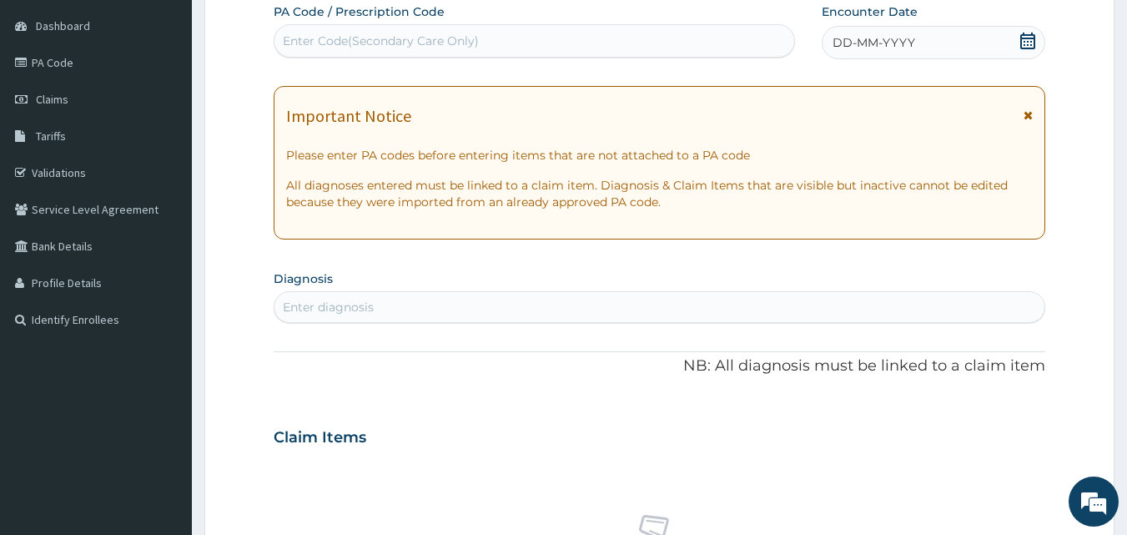
click at [511, 297] on div "Enter diagnosis" at bounding box center [659, 307] width 771 height 27
click at [878, 35] on span "DD-MM-YYYY" at bounding box center [874, 42] width 83 height 17
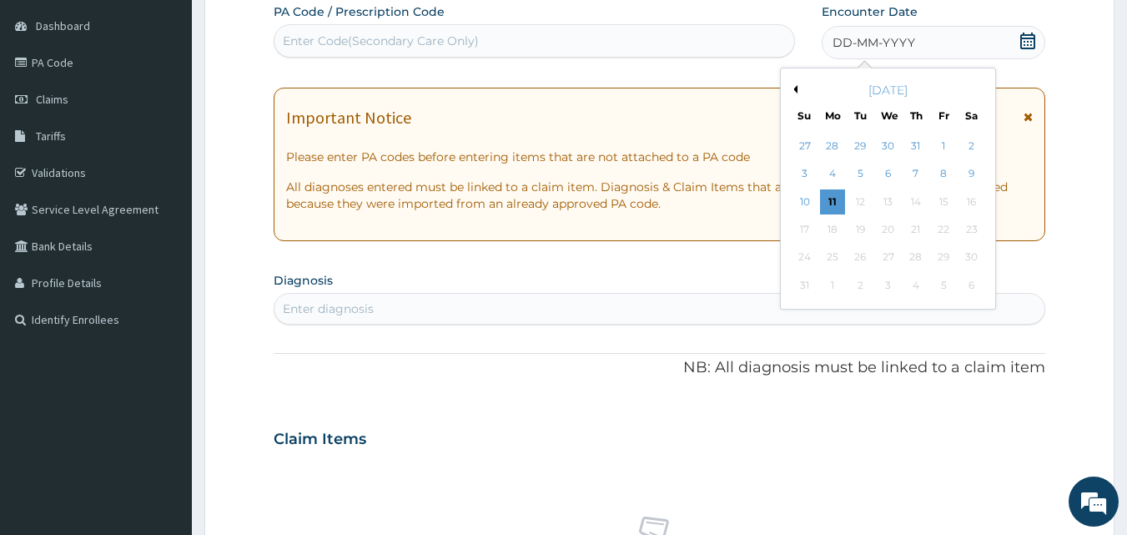
click at [793, 90] on button "Previous Month" at bounding box center [793, 89] width 8 height 8
click at [945, 140] on div "4" at bounding box center [943, 145] width 25 height 25
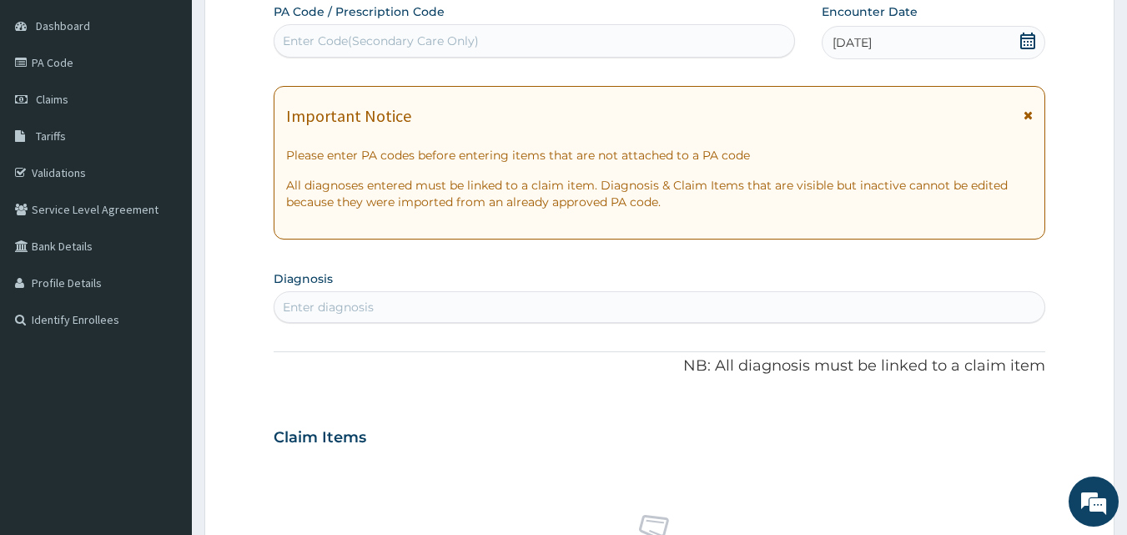
click at [446, 312] on div "Enter diagnosis" at bounding box center [659, 307] width 771 height 27
type input "ABDOMINAL PREG"
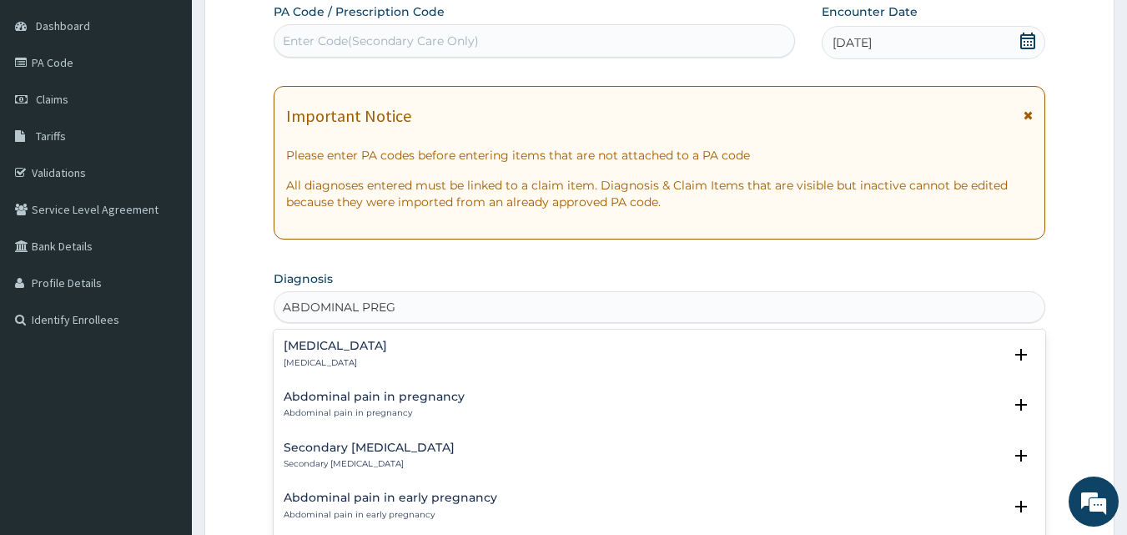
click at [374, 350] on h4 "Abdominal pregnancy" at bounding box center [335, 346] width 103 height 13
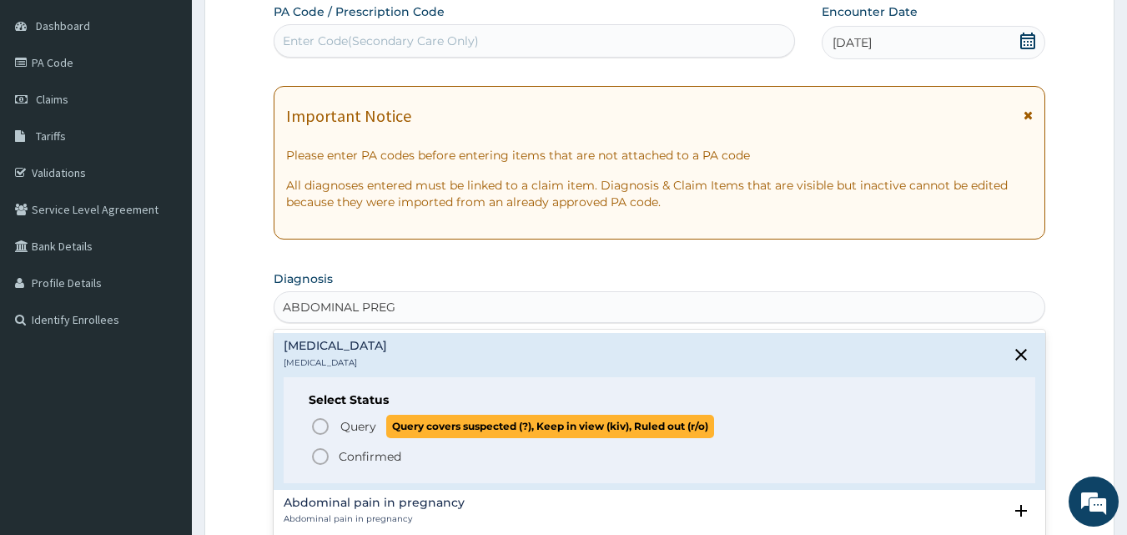
click at [320, 424] on icon "status option query" at bounding box center [320, 426] width 20 height 20
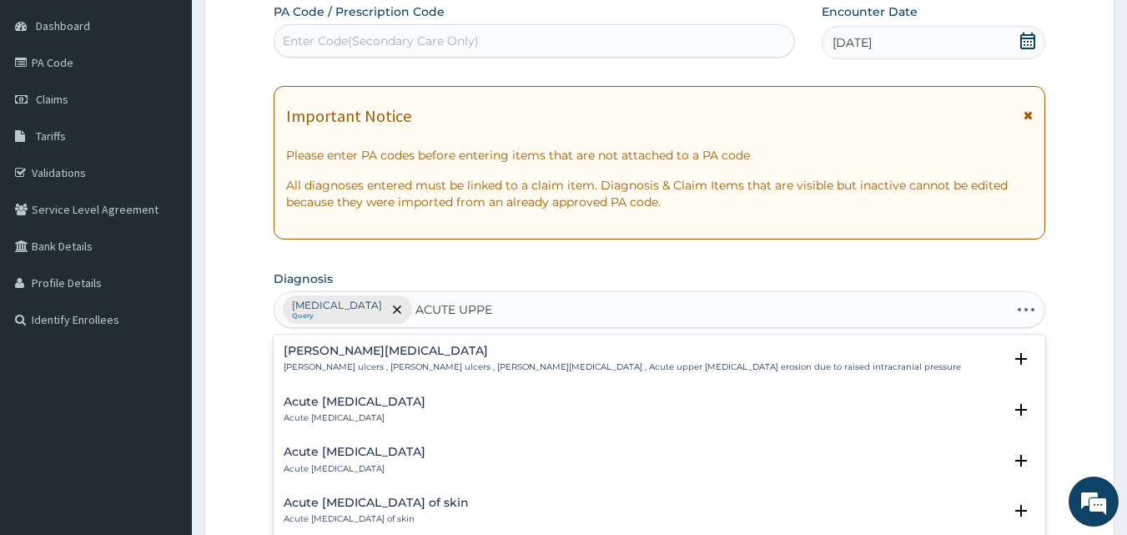
type input "ACUTE UPPER"
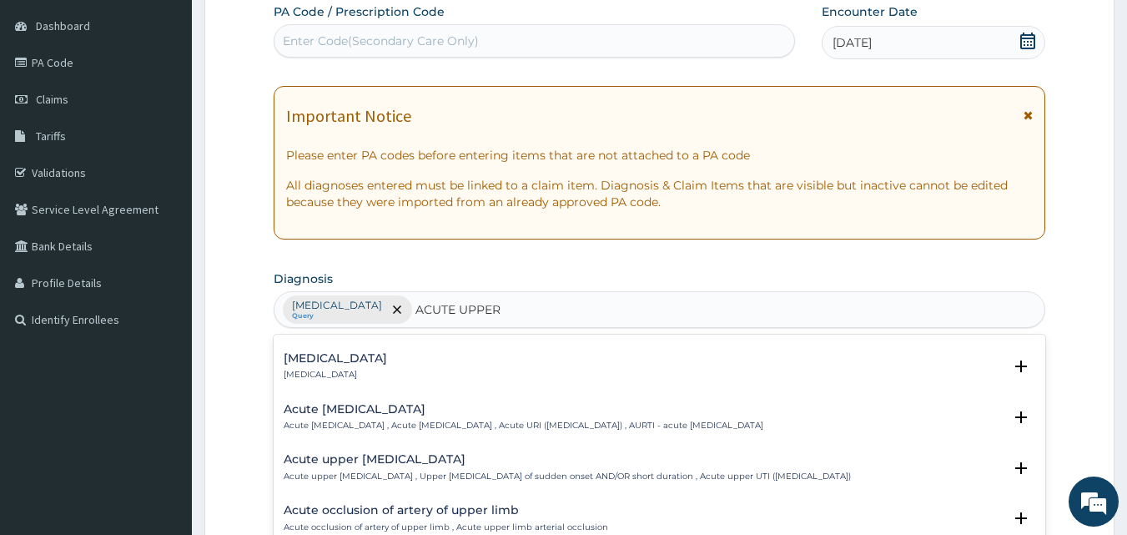
scroll to position [167, 0]
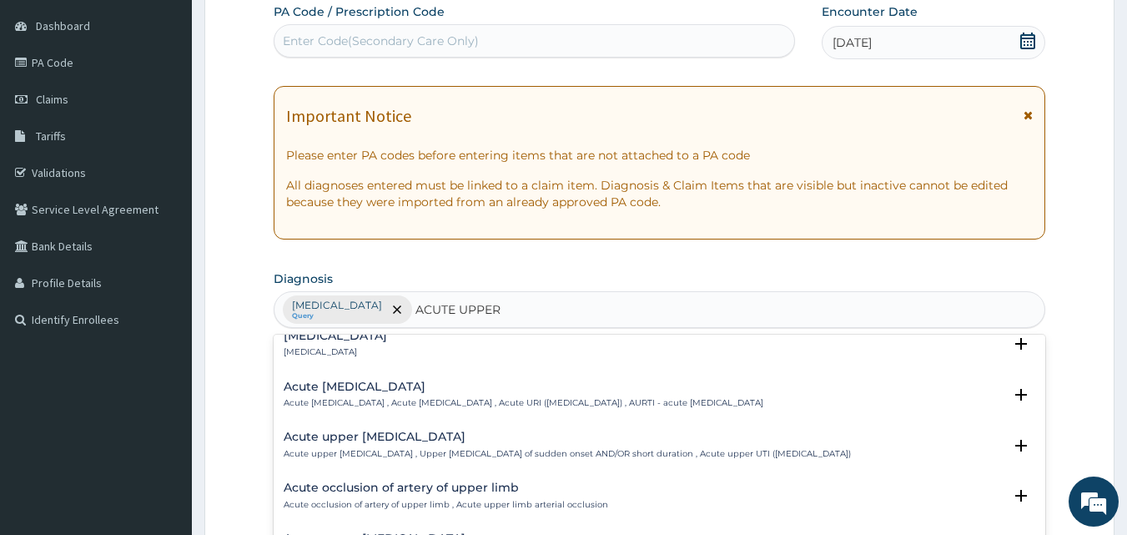
click at [465, 433] on h4 "Acute upper urinary tract infection" at bounding box center [567, 436] width 567 height 13
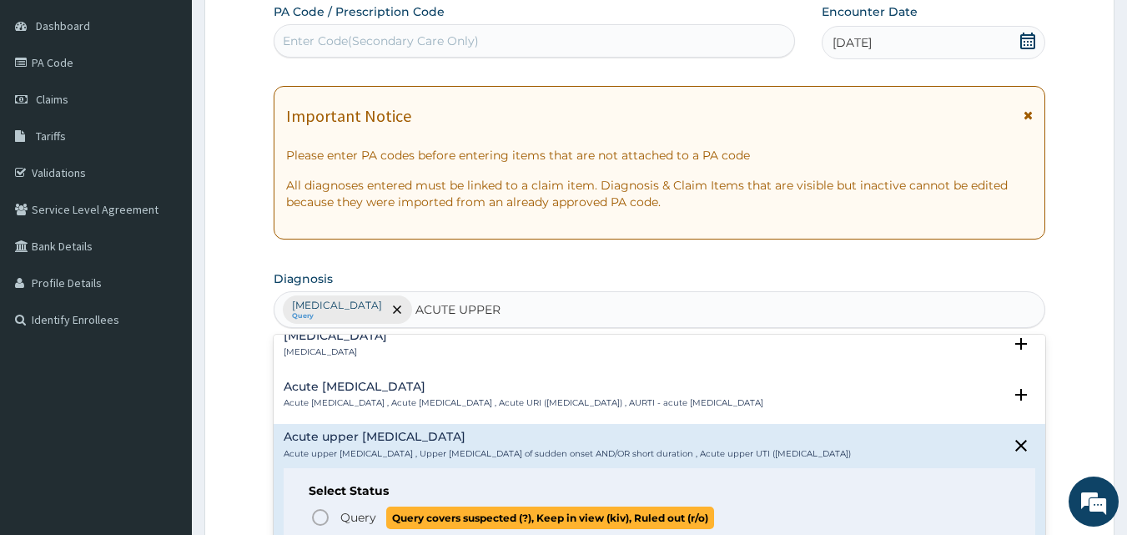
click at [324, 517] on icon "status option query" at bounding box center [320, 517] width 20 height 20
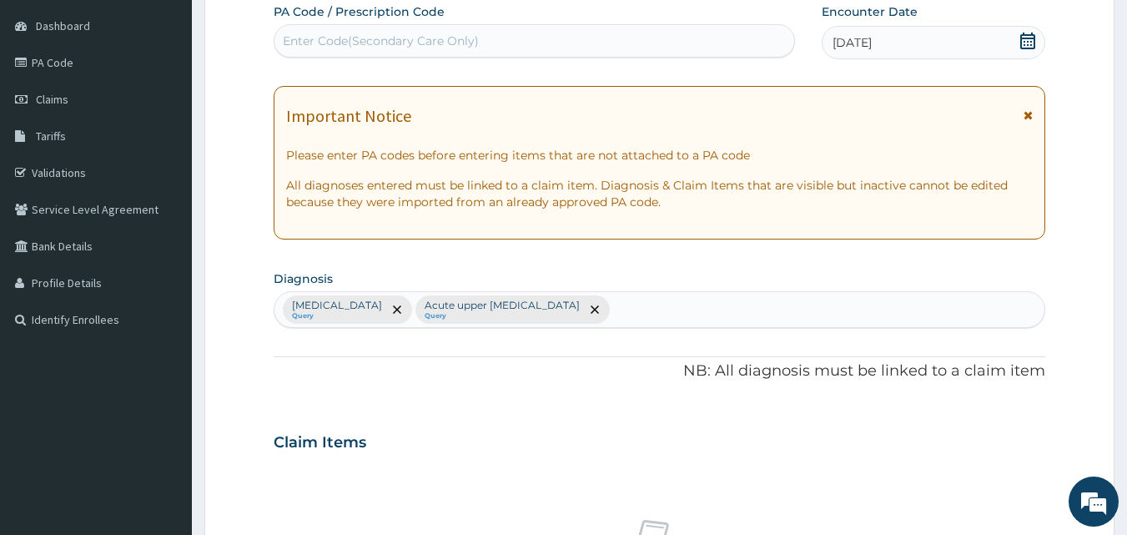
click at [540, 442] on div "Claim Items" at bounding box center [660, 438] width 772 height 43
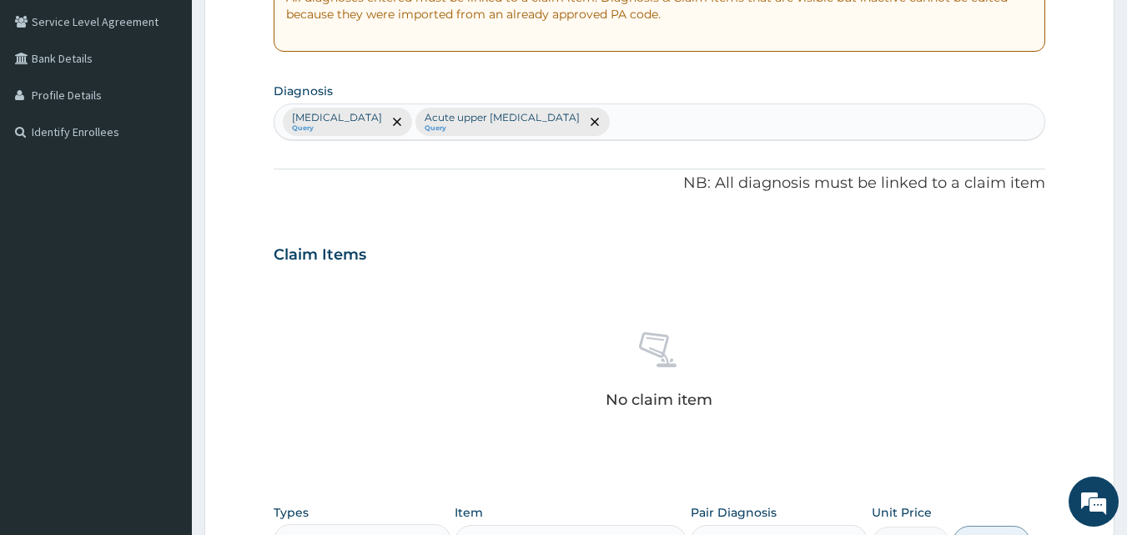
scroll to position [239, 0]
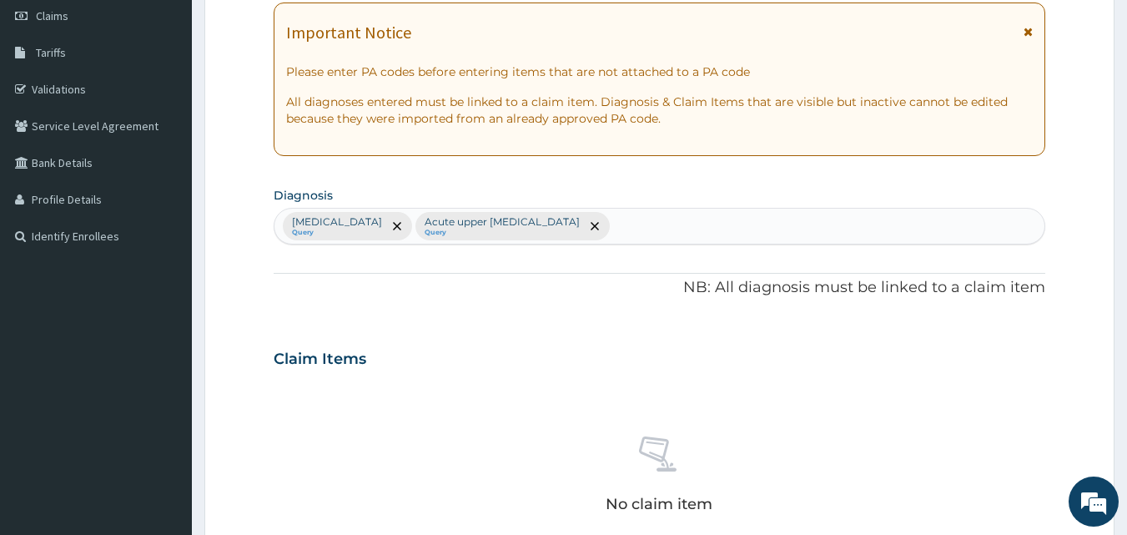
click at [697, 226] on div "Abdominal pregnancy Query Acute upper urinary tract infection Query" at bounding box center [659, 226] width 771 height 35
type input "HYPERTENSIVE"
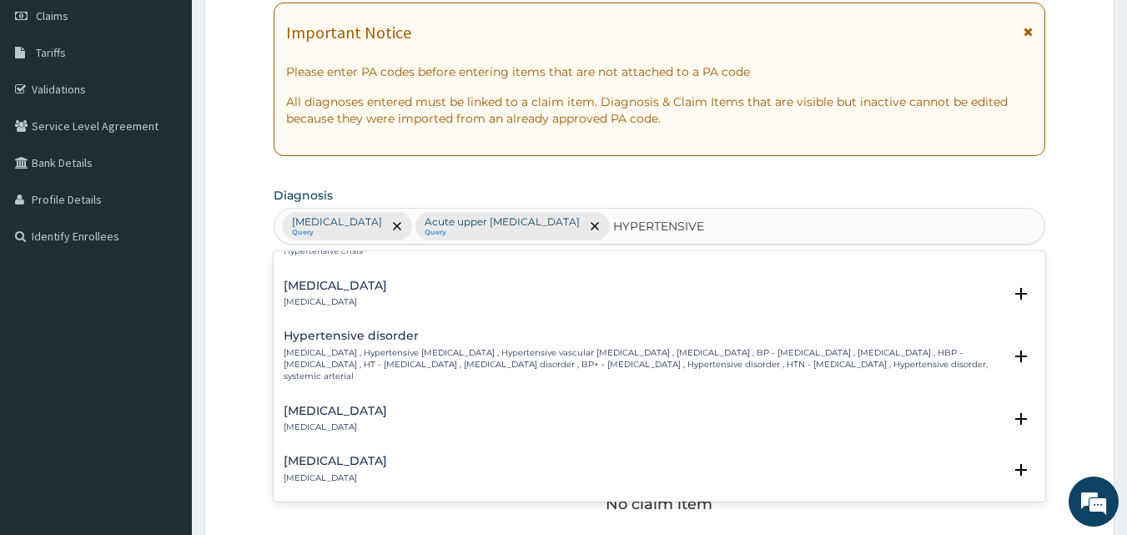
scroll to position [83, 0]
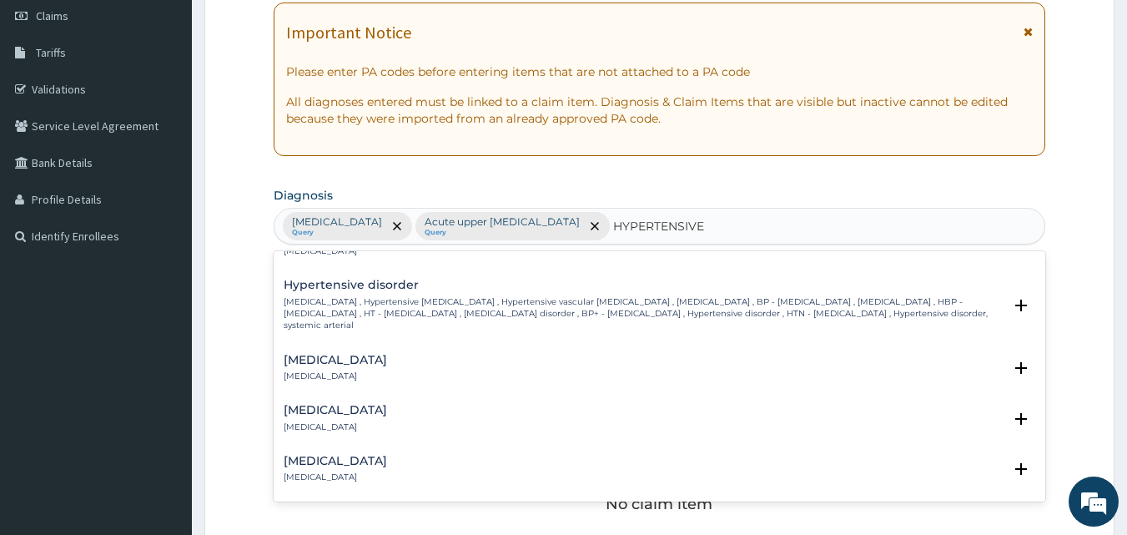
click at [456, 297] on p "High blood pressure , Hypertensive vascular disease , Hypertensive vascular deg…" at bounding box center [644, 314] width 720 height 36
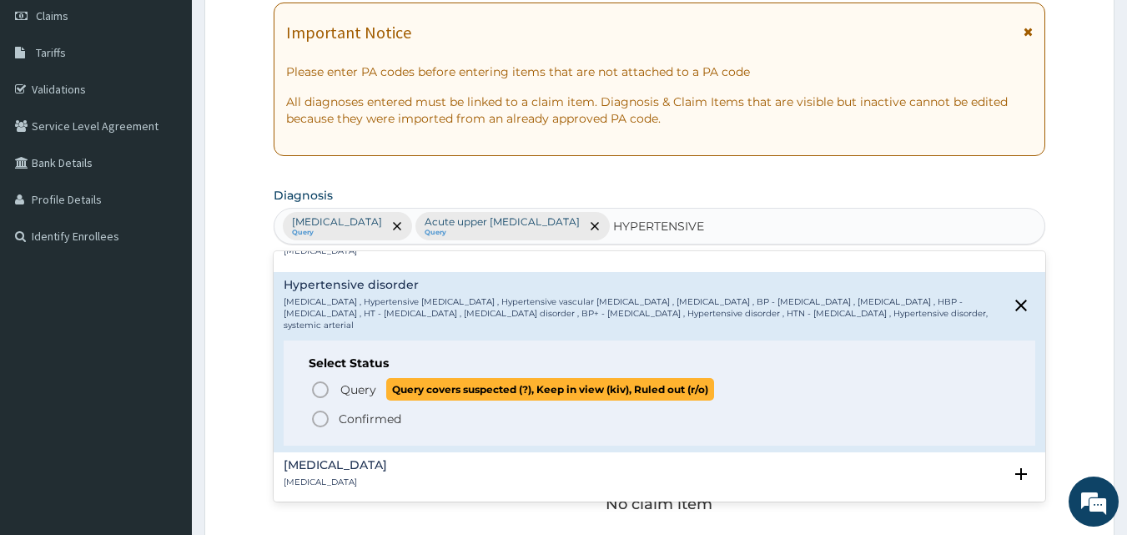
click at [324, 387] on icon "status option query" at bounding box center [320, 390] width 20 height 20
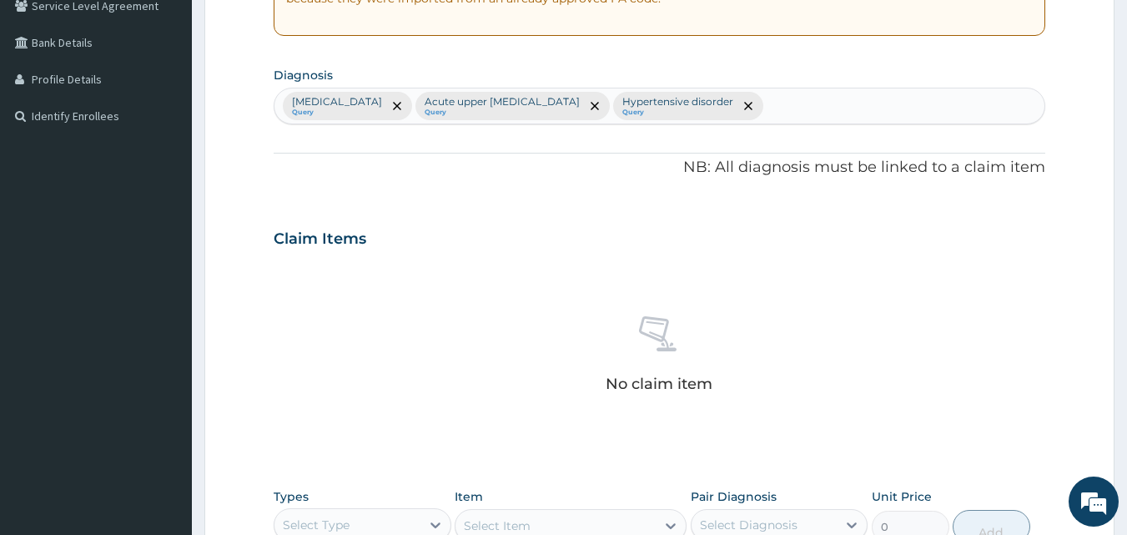
scroll to position [573, 0]
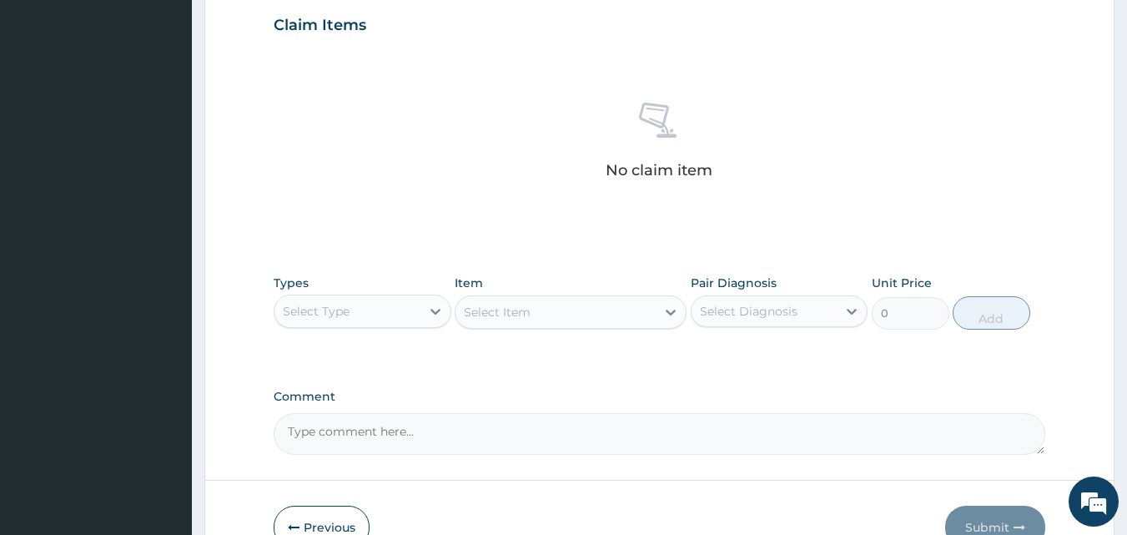
click at [365, 317] on div "Select Type" at bounding box center [347, 311] width 146 height 27
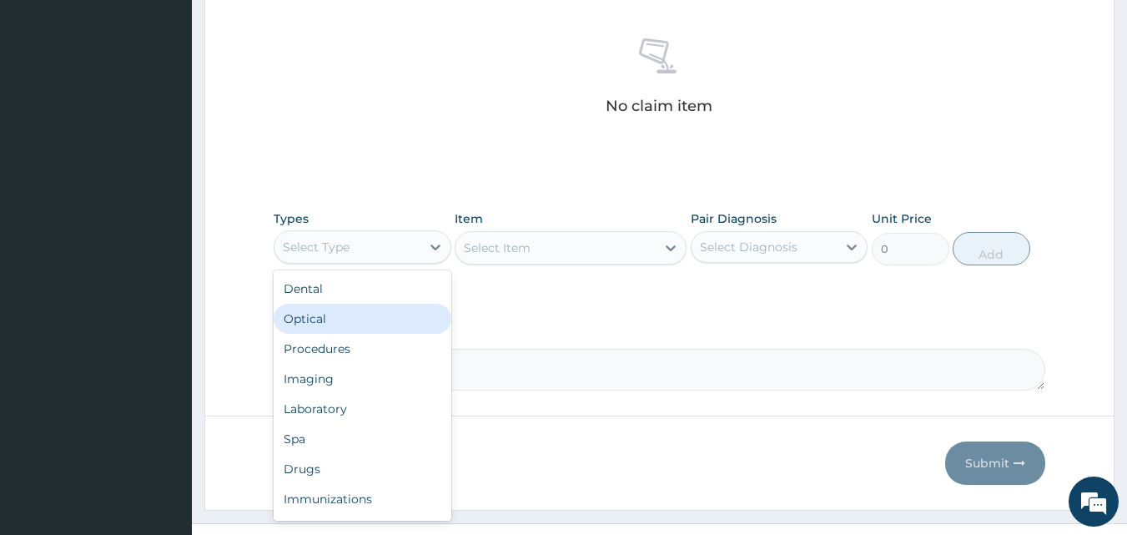
scroll to position [668, 0]
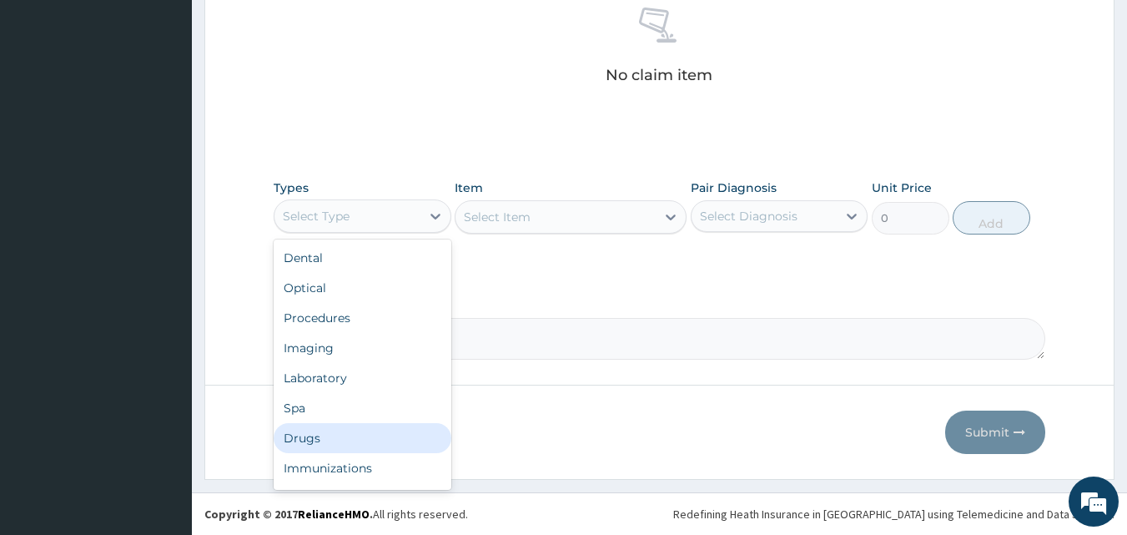
click at [323, 433] on div "Drugs" at bounding box center [363, 438] width 178 height 30
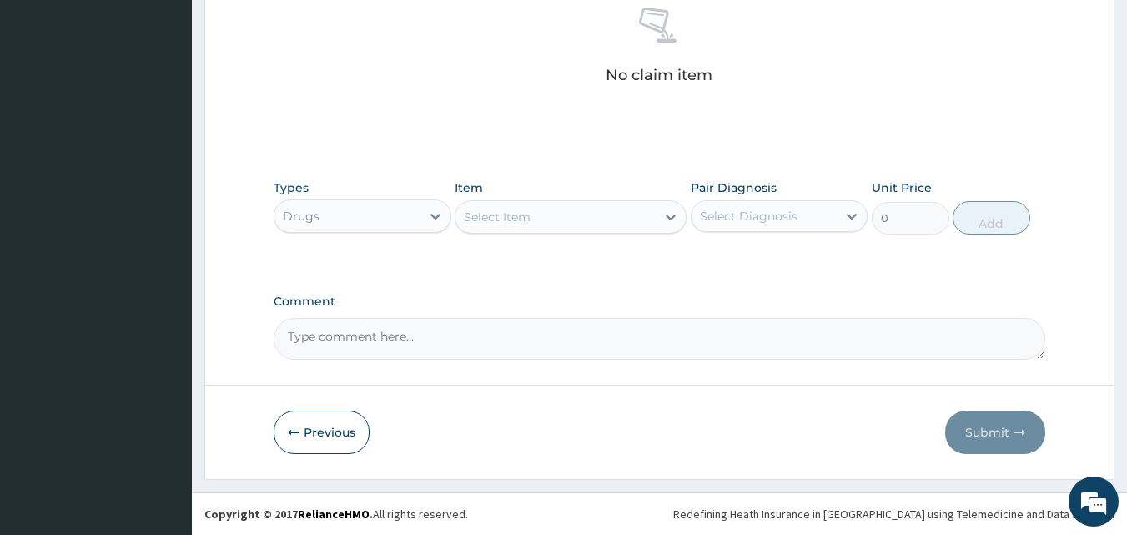
click at [578, 215] on div "Select Item" at bounding box center [555, 217] width 200 height 27
type input "LABE"
click at [636, 259] on div "Labetalol 50g/IN J" at bounding box center [571, 259] width 232 height 30
type input "880"
click at [594, 218] on div "Labetalol 50g/IN J" at bounding box center [555, 217] width 200 height 27
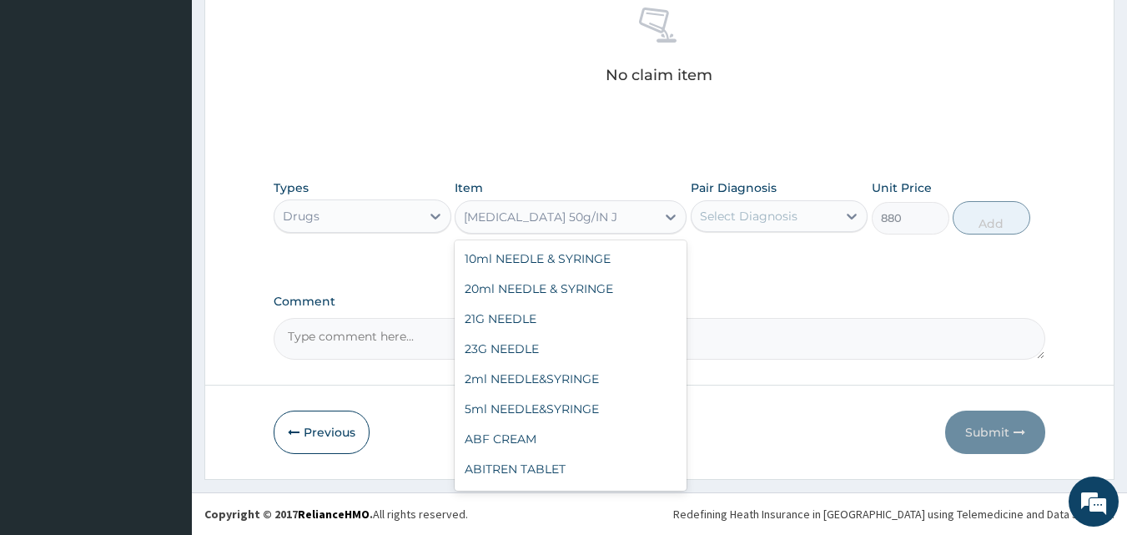
scroll to position [23764, 0]
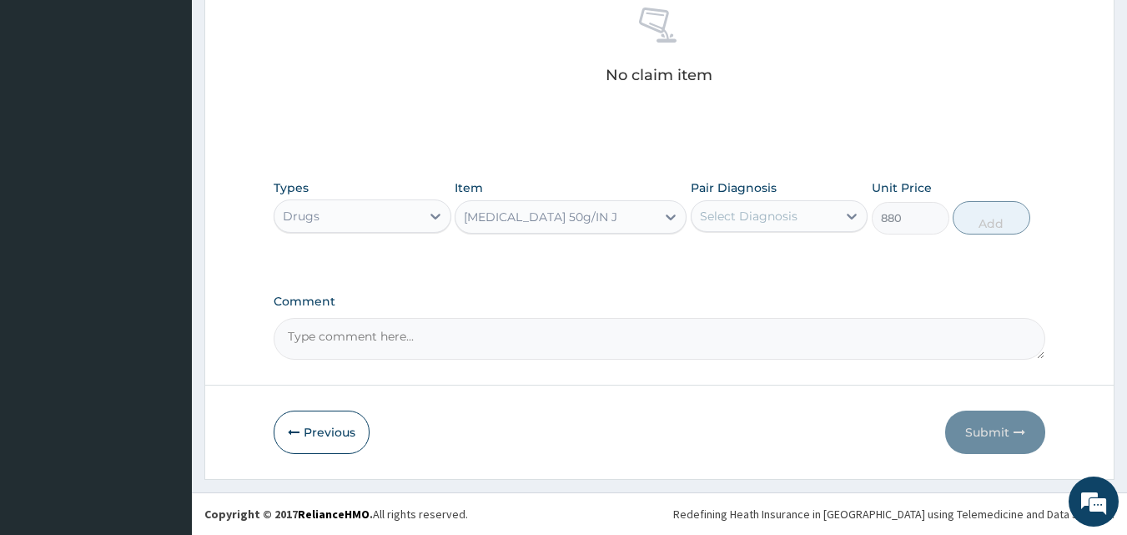
click at [567, 219] on div "Labetalol 50g/IN J" at bounding box center [540, 217] width 153 height 17
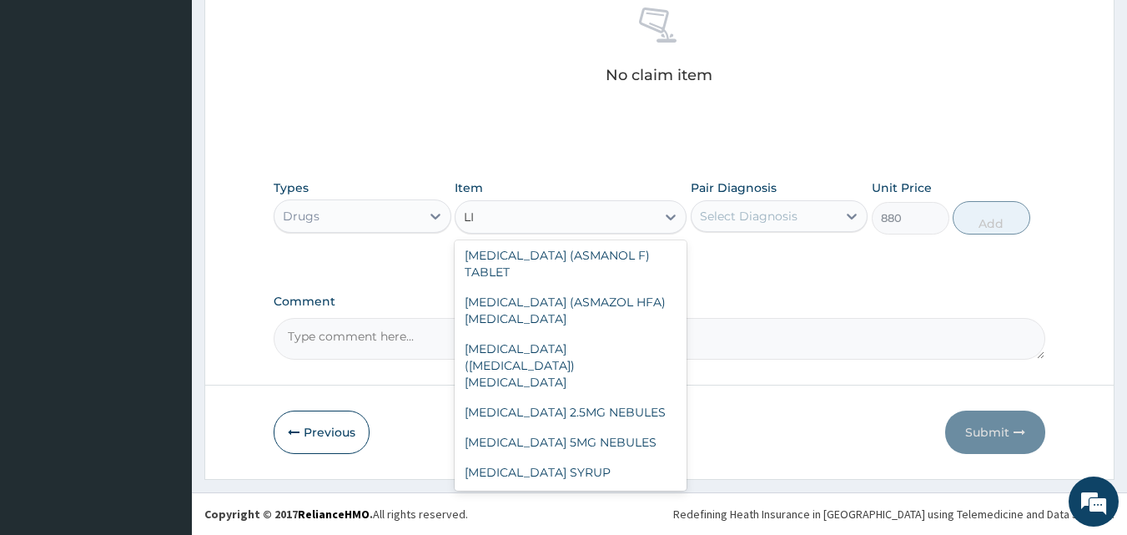
scroll to position [2382, 0]
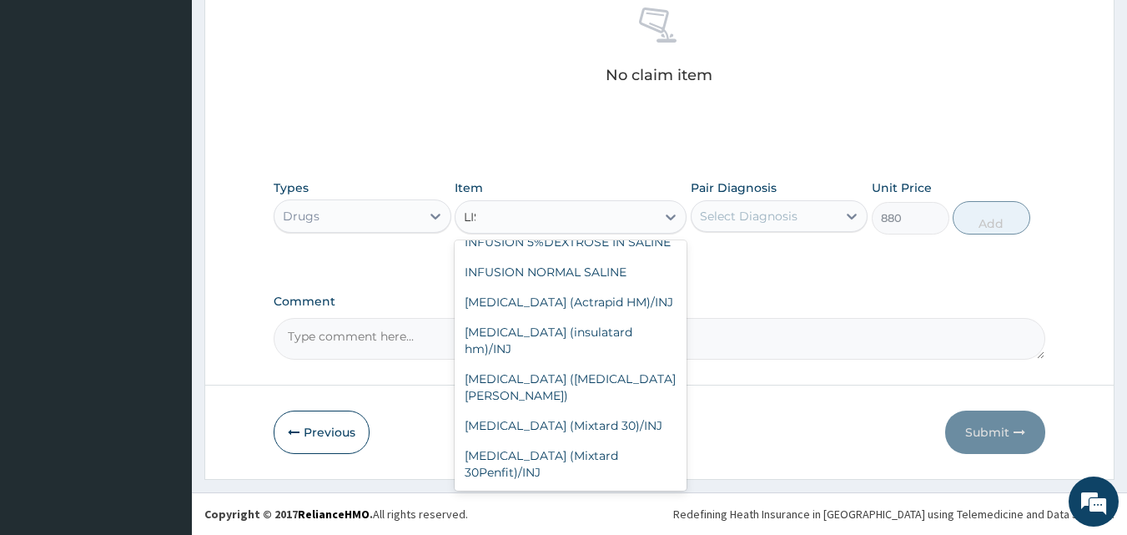
type input "LISI"
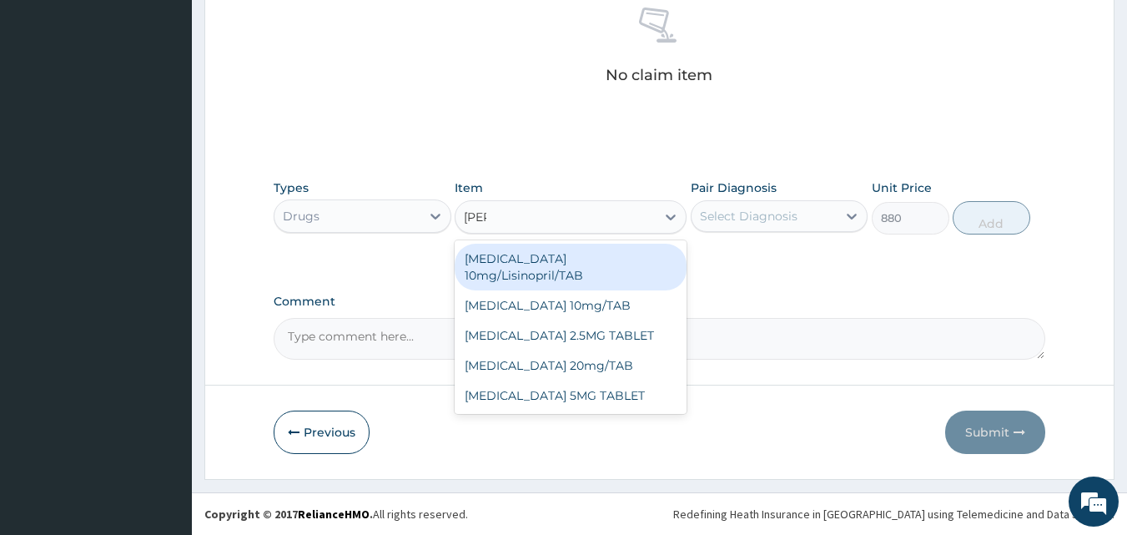
scroll to position [0, 0]
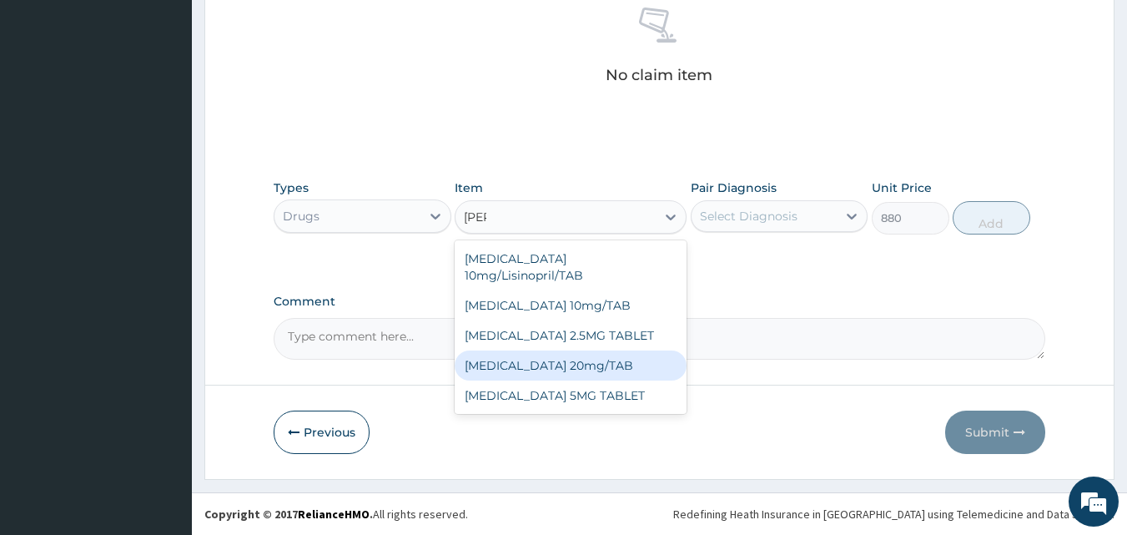
click at [540, 355] on div "LISINOPRIL 20mg/TAB" at bounding box center [571, 365] width 232 height 30
type input "80"
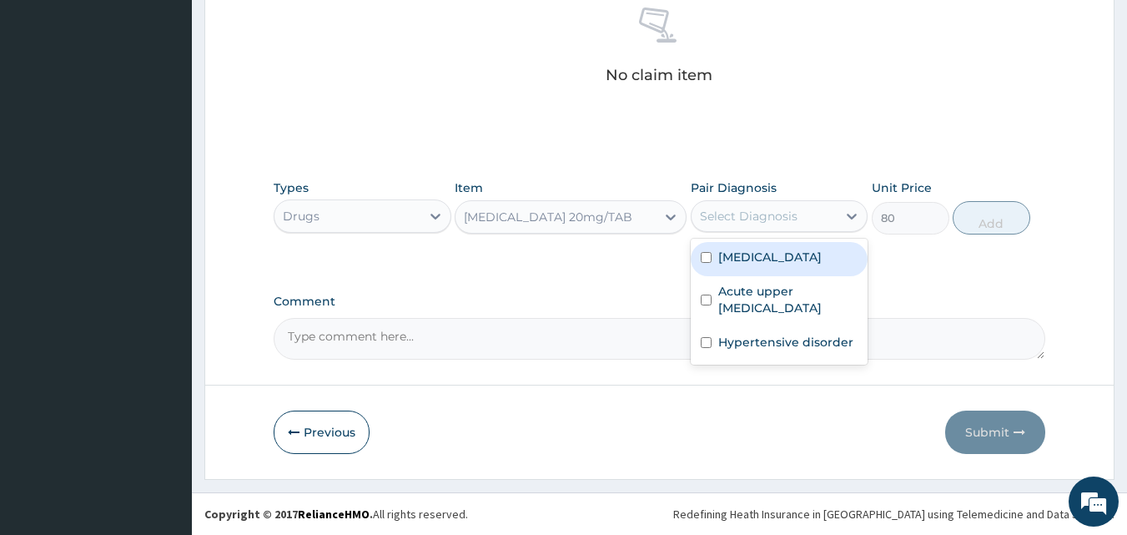
click at [719, 213] on div "Select Diagnosis" at bounding box center [749, 216] width 98 height 17
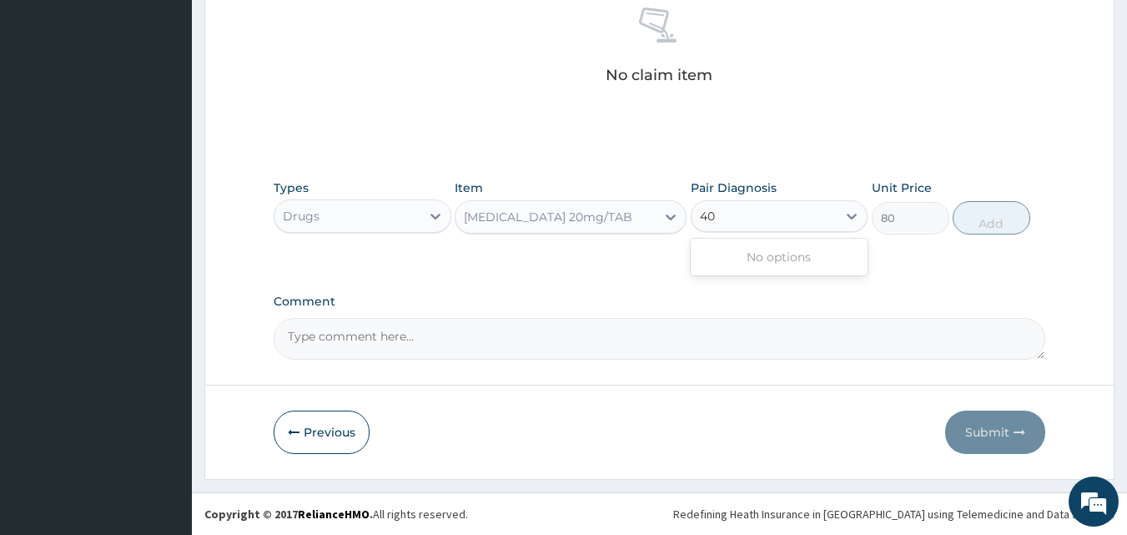
type input "4"
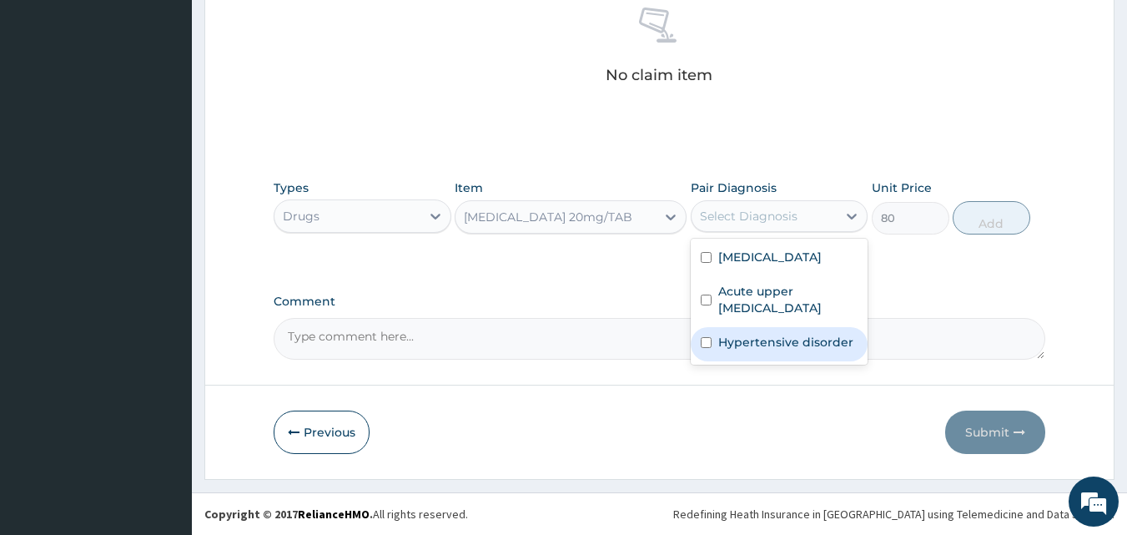
click at [782, 338] on label "Hypertensive disorder" at bounding box center [785, 342] width 135 height 17
checkbox input "true"
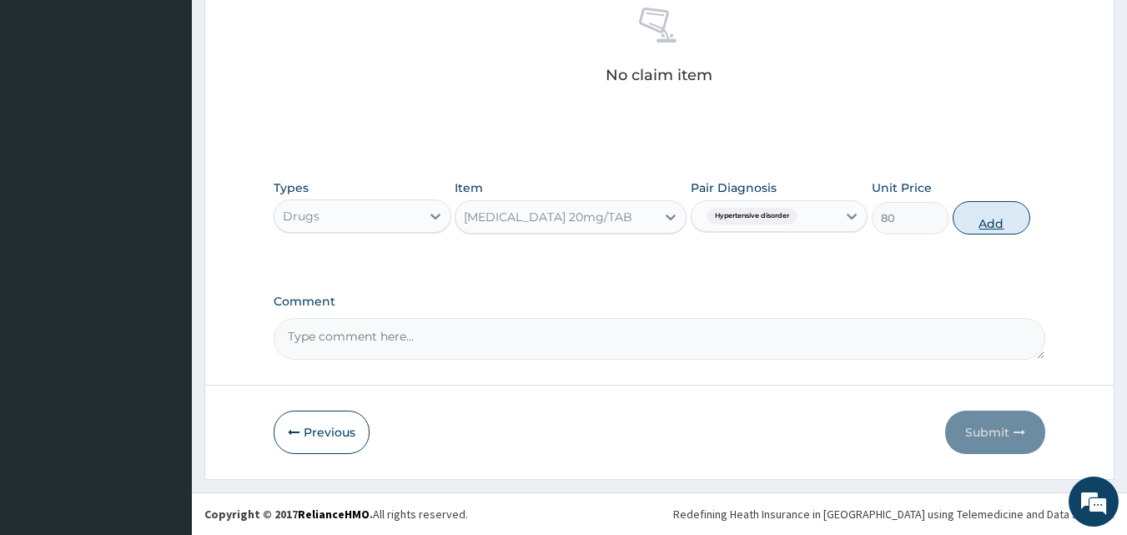
click at [973, 222] on button "Add" at bounding box center [992, 217] width 78 height 33
type input "0"
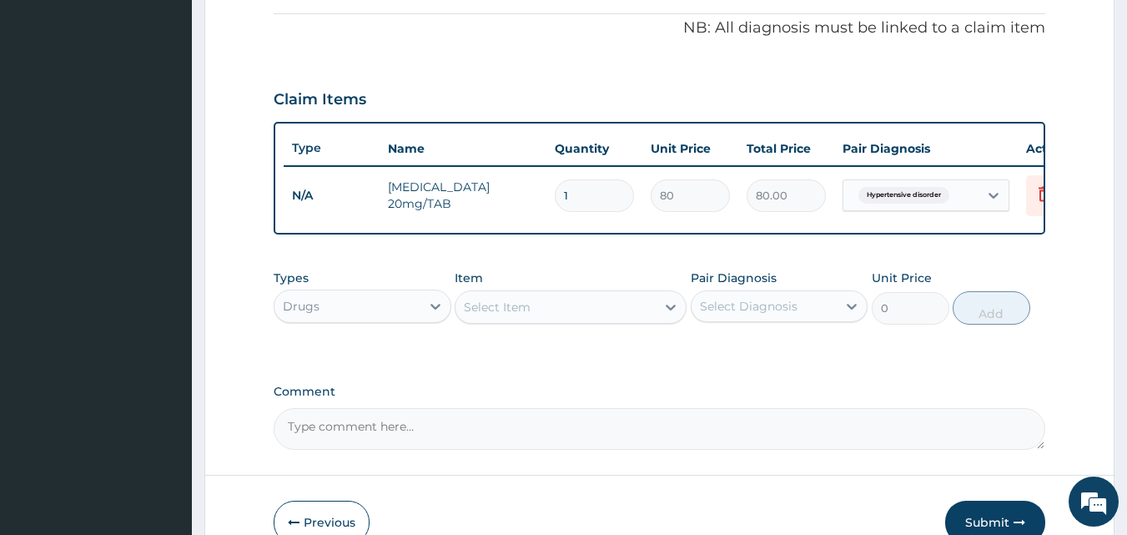
scroll to position [435, 0]
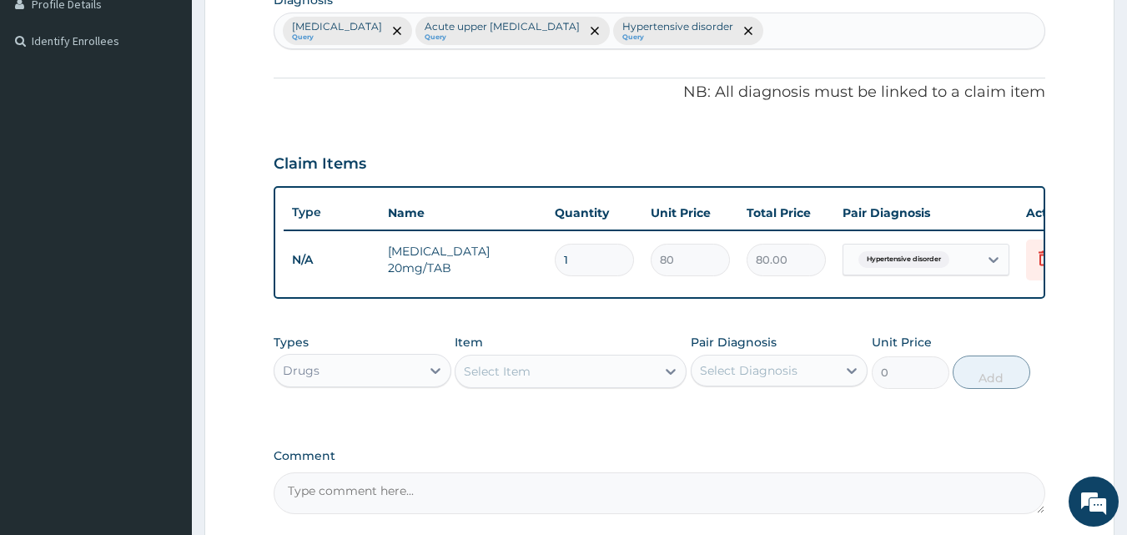
type input "0.00"
type input "4"
type input "320.00"
type input "400"
type input "32000.00"
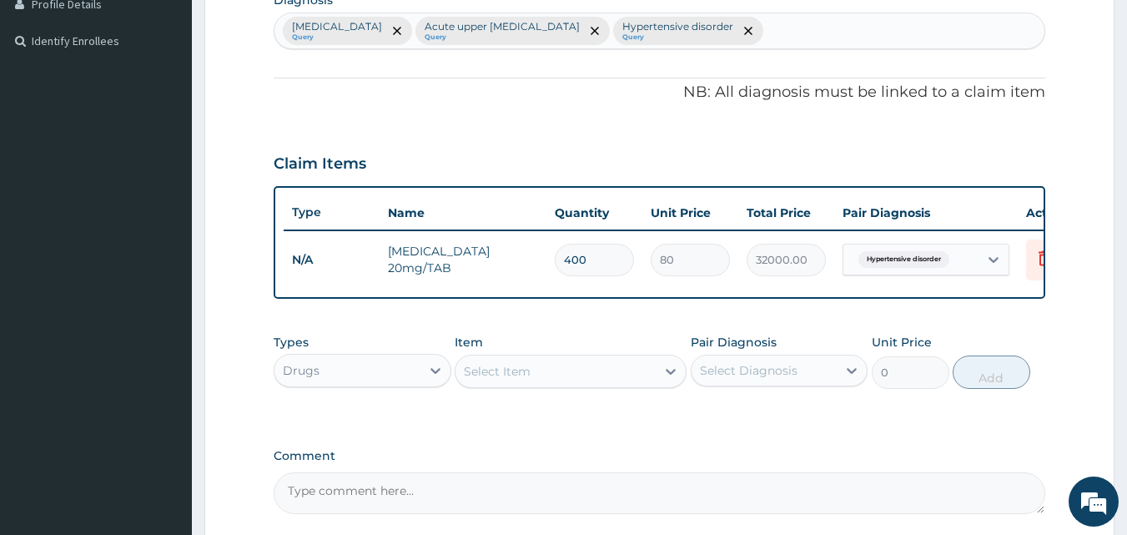
type input "40"
type input "3200.00"
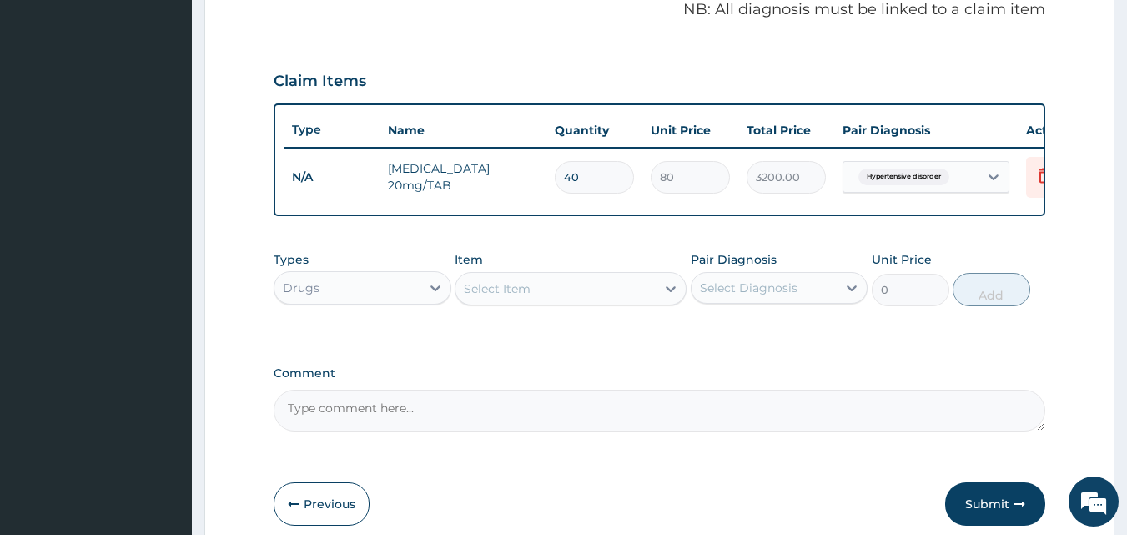
scroll to position [518, 0]
type input "40"
click at [401, 300] on div "Drugs" at bounding box center [347, 287] width 146 height 27
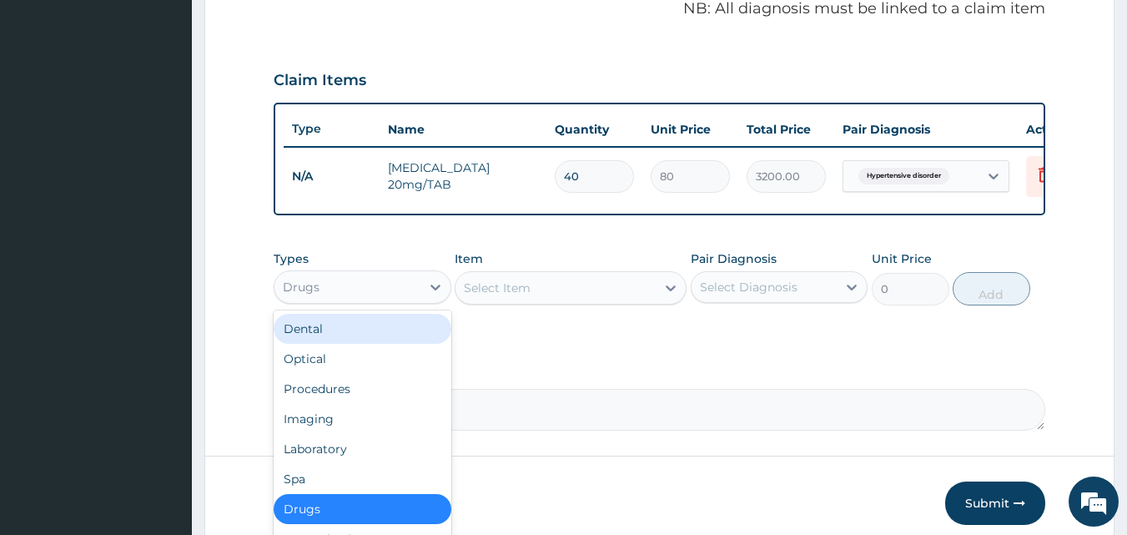
scroll to position [57, 0]
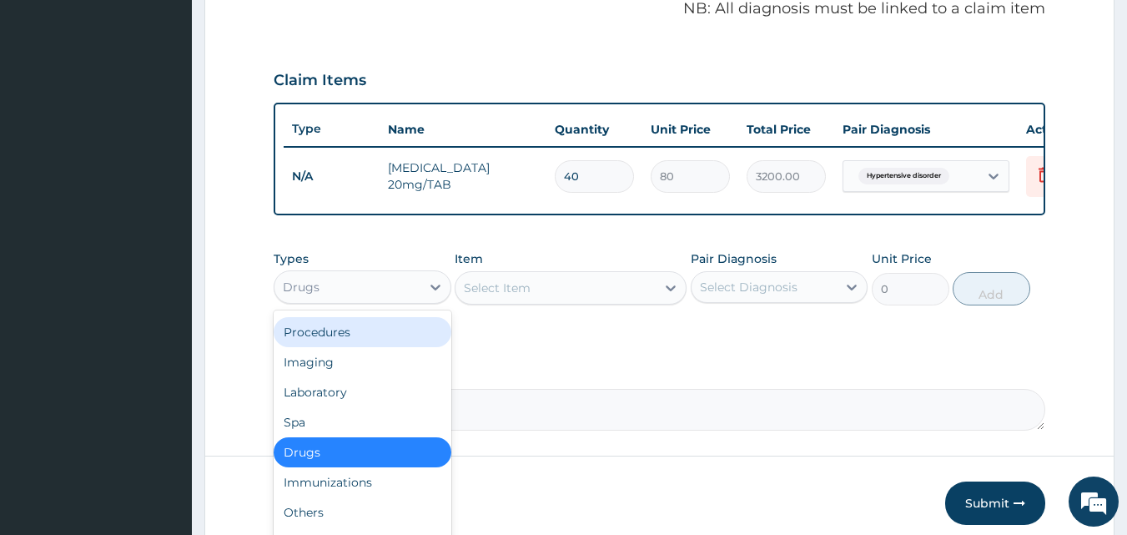
click at [340, 342] on div "Procedures" at bounding box center [363, 332] width 178 height 30
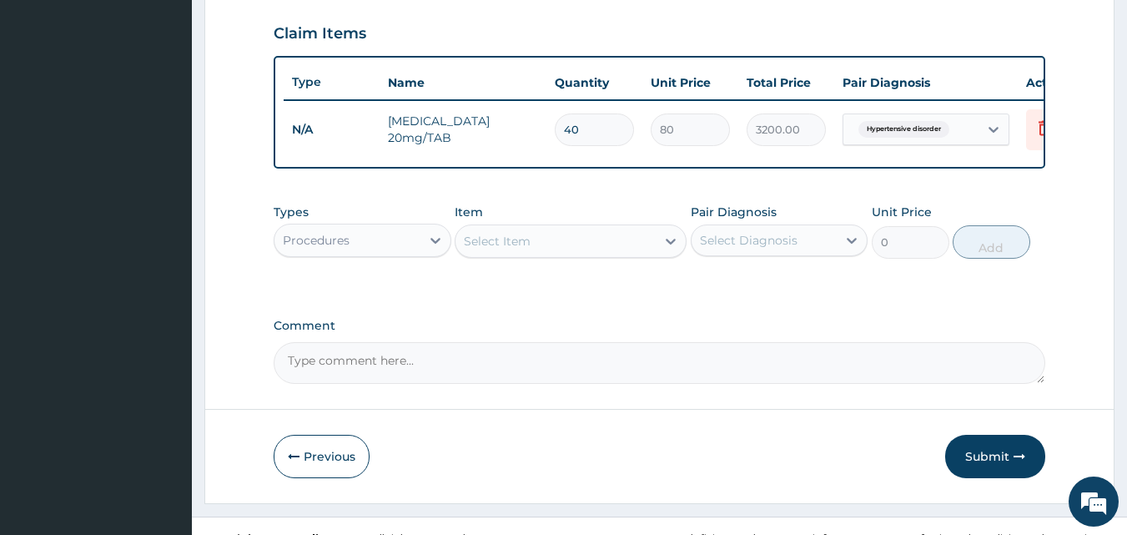
scroll to position [601, 0]
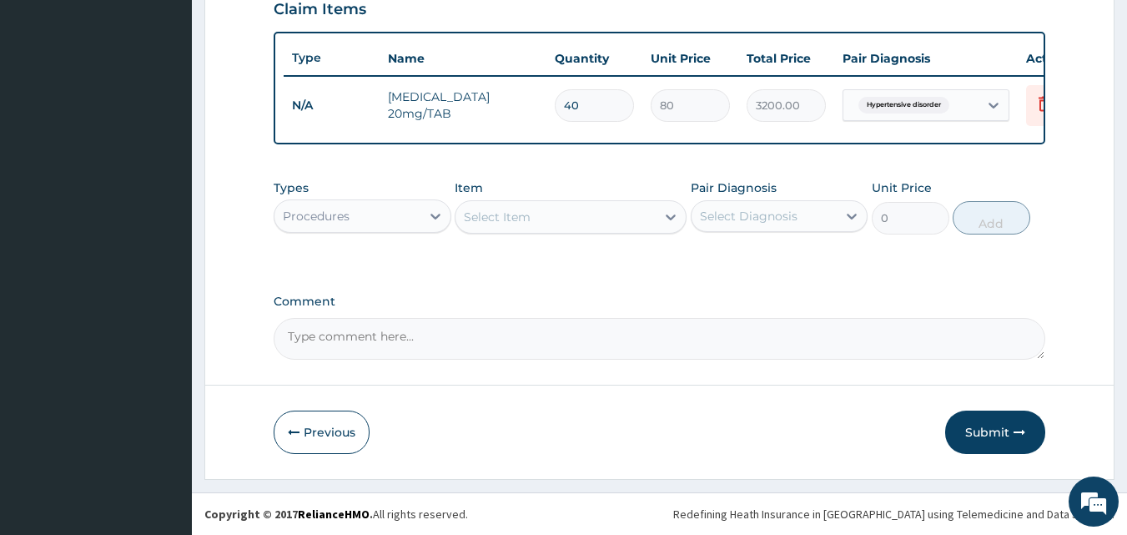
click at [565, 221] on div "Select Item" at bounding box center [555, 217] width 200 height 27
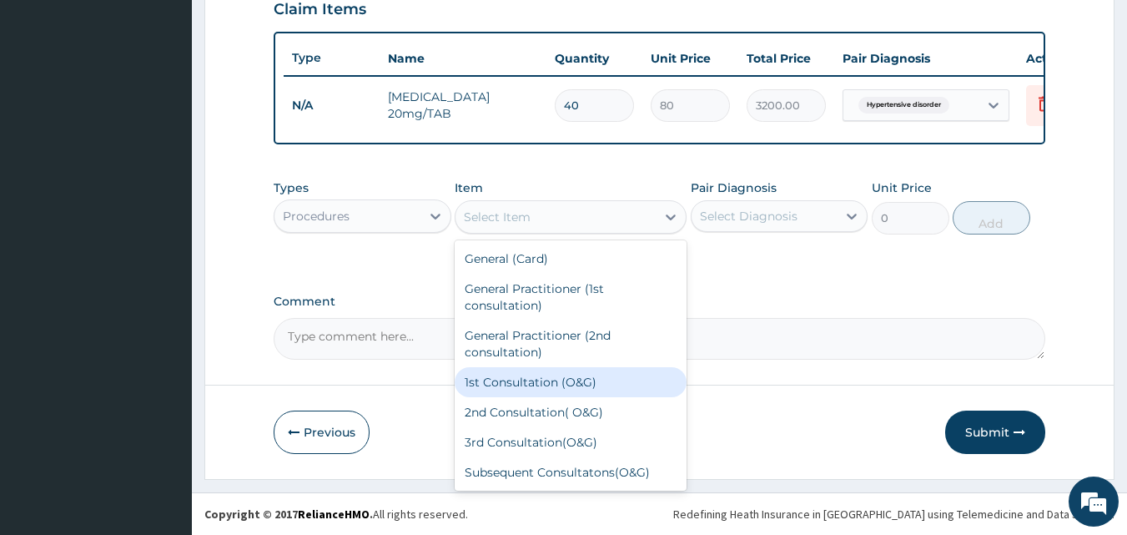
click at [523, 376] on div "1st Consultation (O&G)" at bounding box center [571, 382] width 232 height 30
type input "7500"
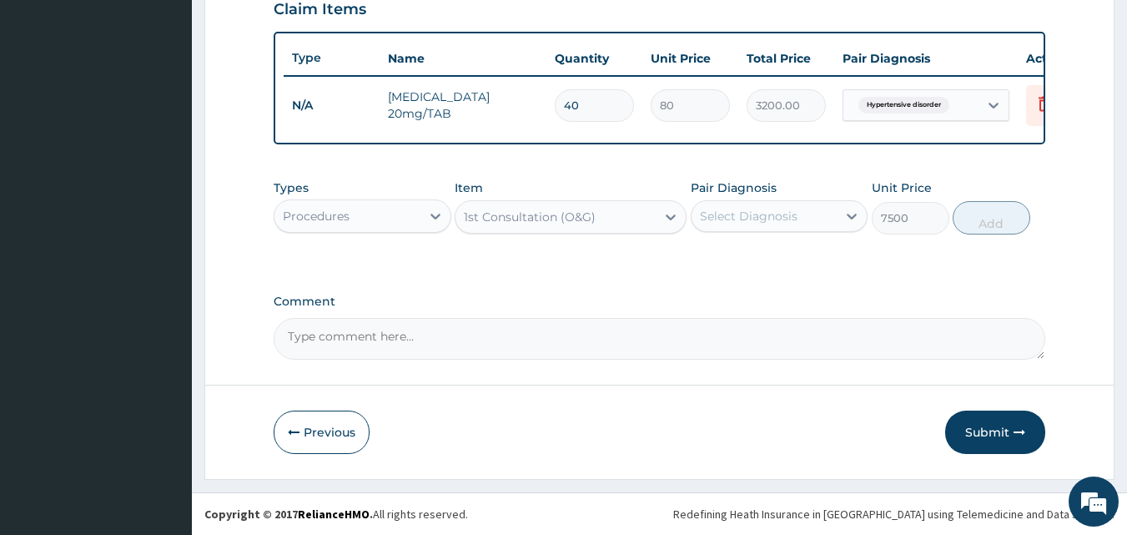
click at [807, 216] on div "Select Diagnosis" at bounding box center [765, 216] width 146 height 27
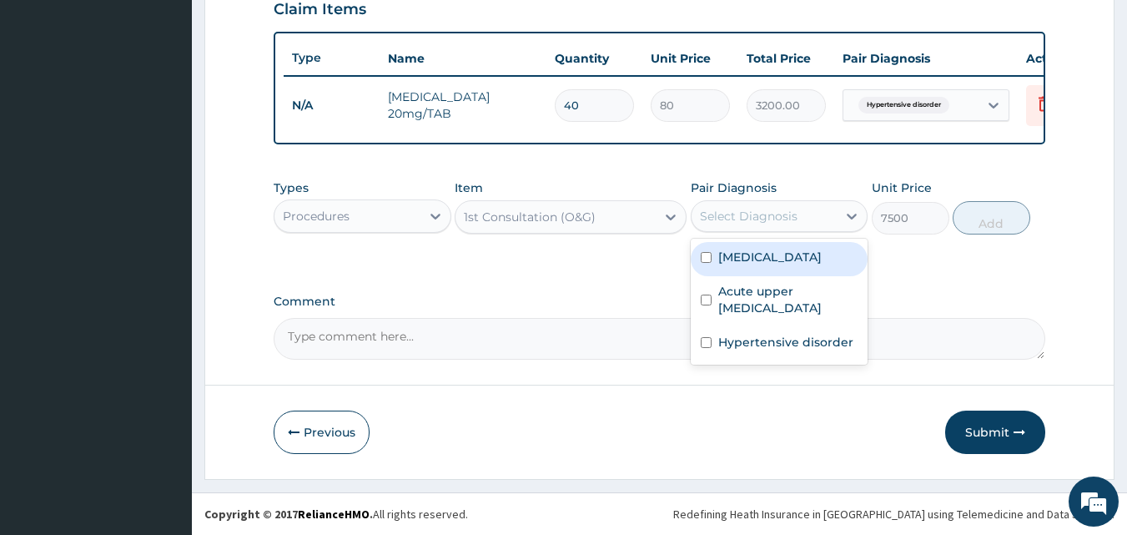
click at [781, 259] on label "Abdominal pregnancy" at bounding box center [769, 257] width 103 height 17
checkbox input "true"
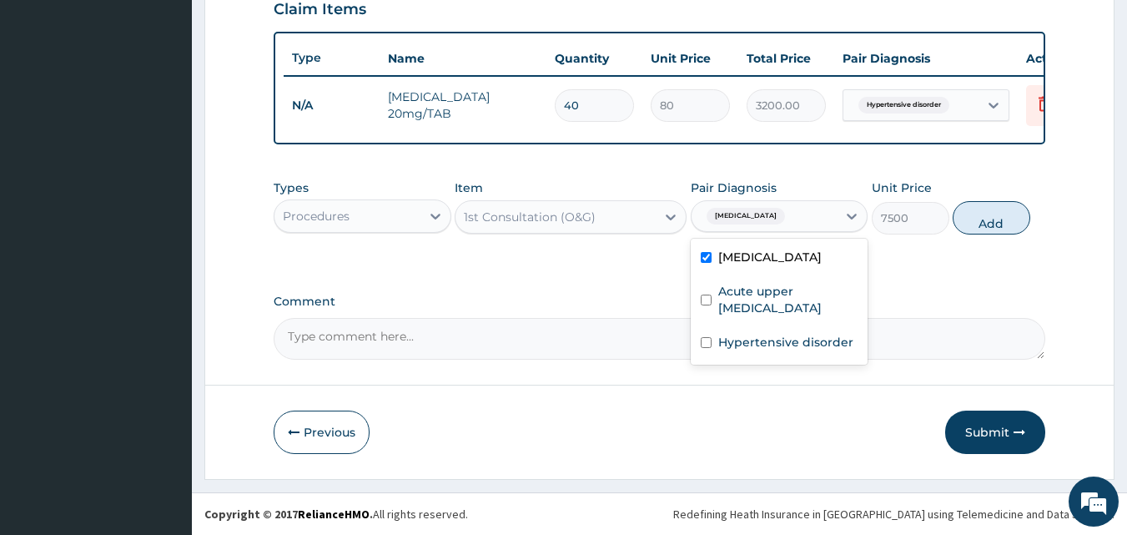
click at [957, 227] on button "Add" at bounding box center [992, 217] width 78 height 33
type input "0"
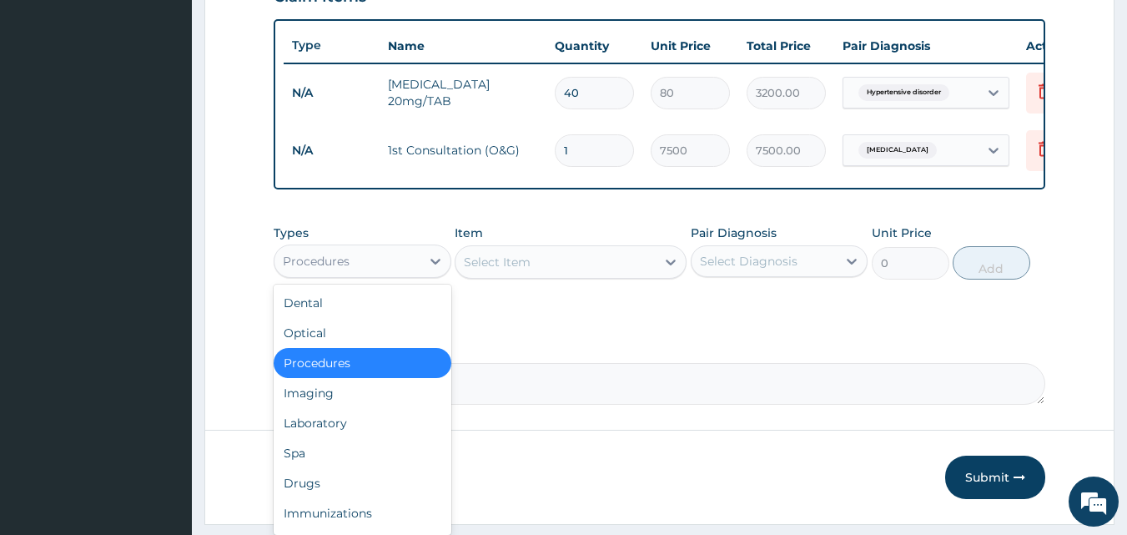
click at [355, 269] on div "Procedures" at bounding box center [347, 261] width 146 height 27
click at [312, 438] on div "Laboratory" at bounding box center [363, 423] width 178 height 30
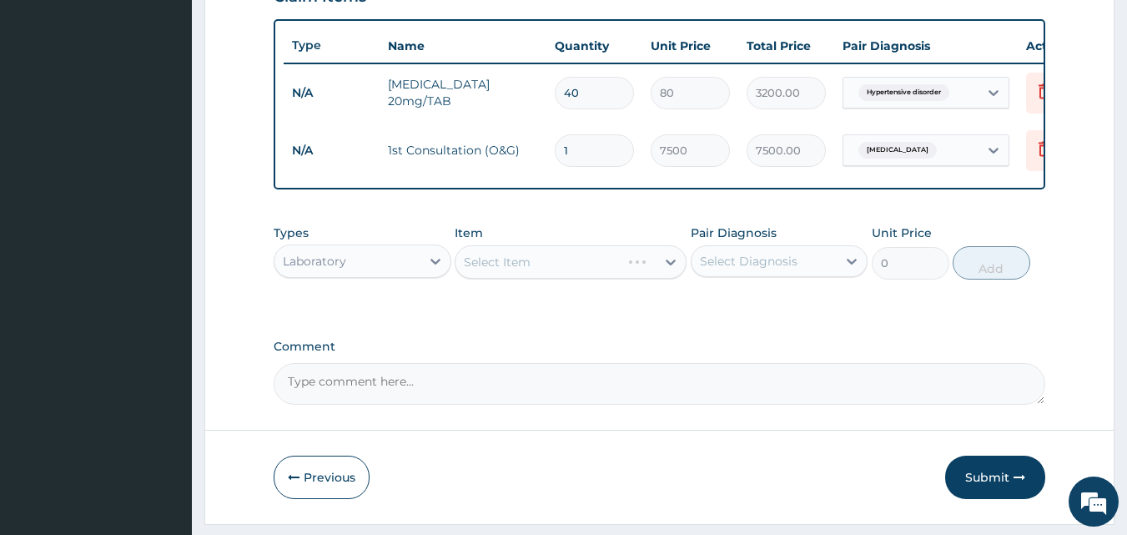
click at [601, 275] on div "Select Item" at bounding box center [571, 261] width 232 height 33
click at [589, 279] on div "Select Item" at bounding box center [571, 261] width 232 height 33
click at [548, 275] on div "Select Item" at bounding box center [555, 262] width 200 height 27
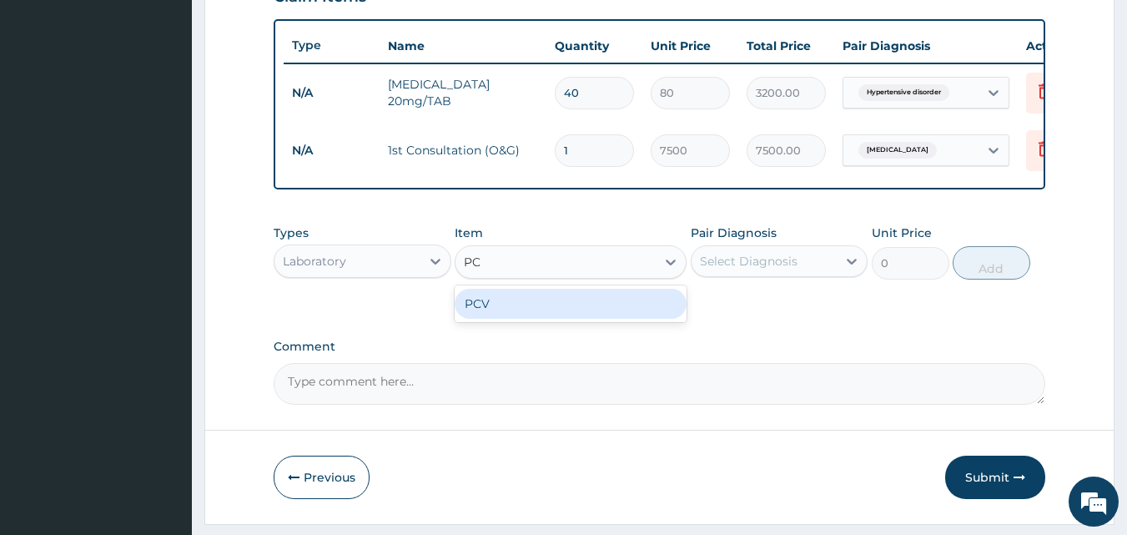
type input "PCV"
click at [518, 310] on div "PCV" at bounding box center [571, 304] width 232 height 30
type input "500"
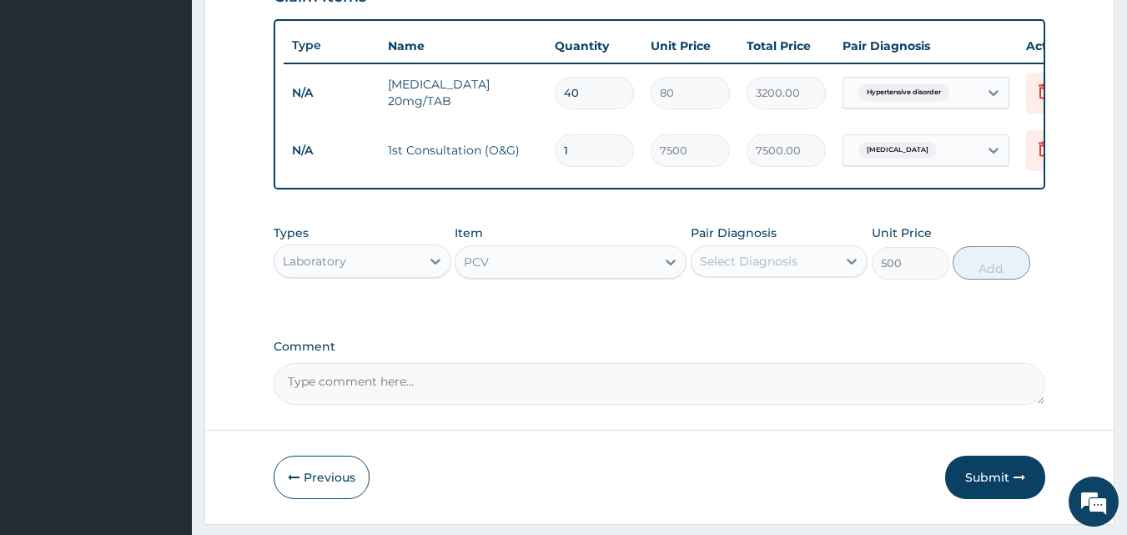
click at [719, 274] on div "Select Diagnosis" at bounding box center [765, 261] width 146 height 27
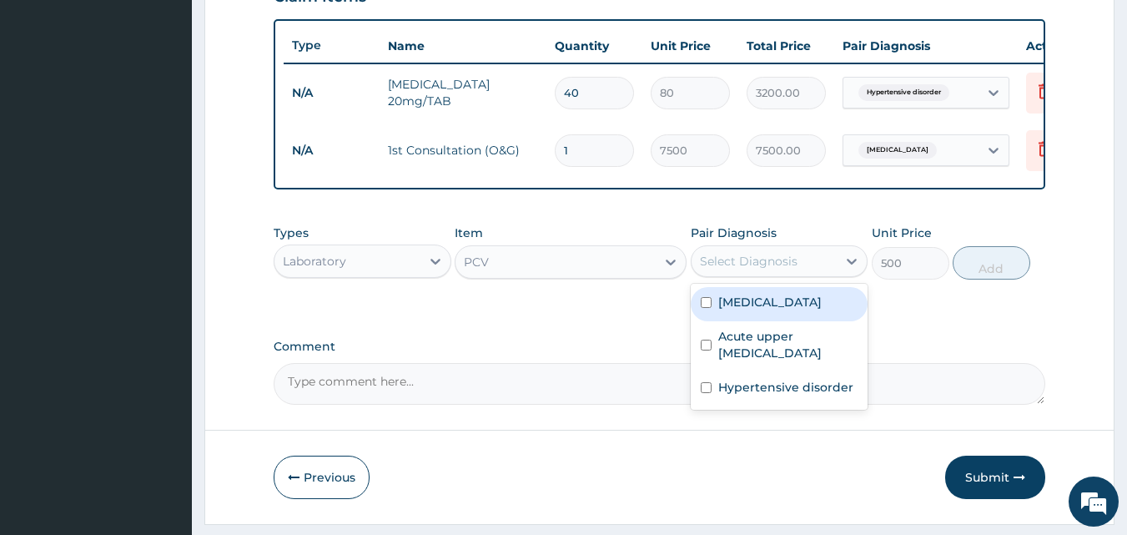
click at [727, 310] on label "Abdominal pregnancy" at bounding box center [769, 302] width 103 height 17
checkbox input "true"
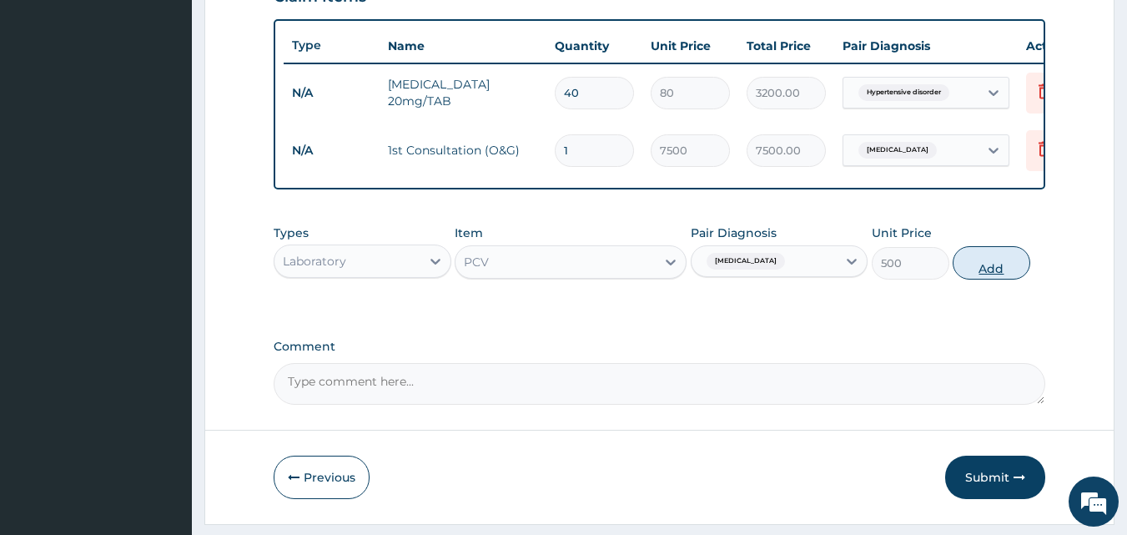
click at [1006, 277] on button "Add" at bounding box center [992, 262] width 78 height 33
type input "0"
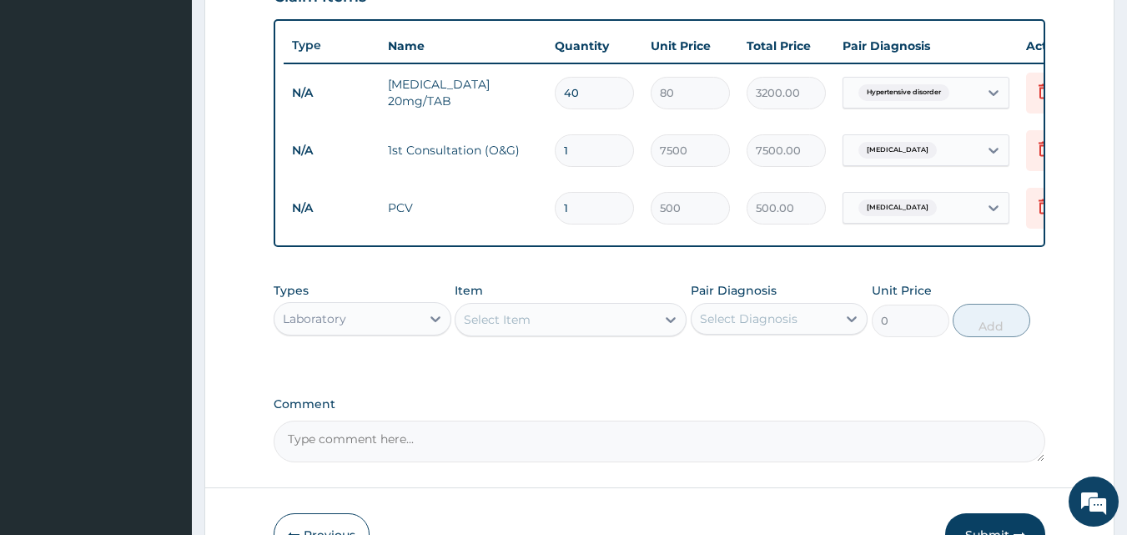
click at [511, 328] on div "Select Item" at bounding box center [497, 319] width 67 height 17
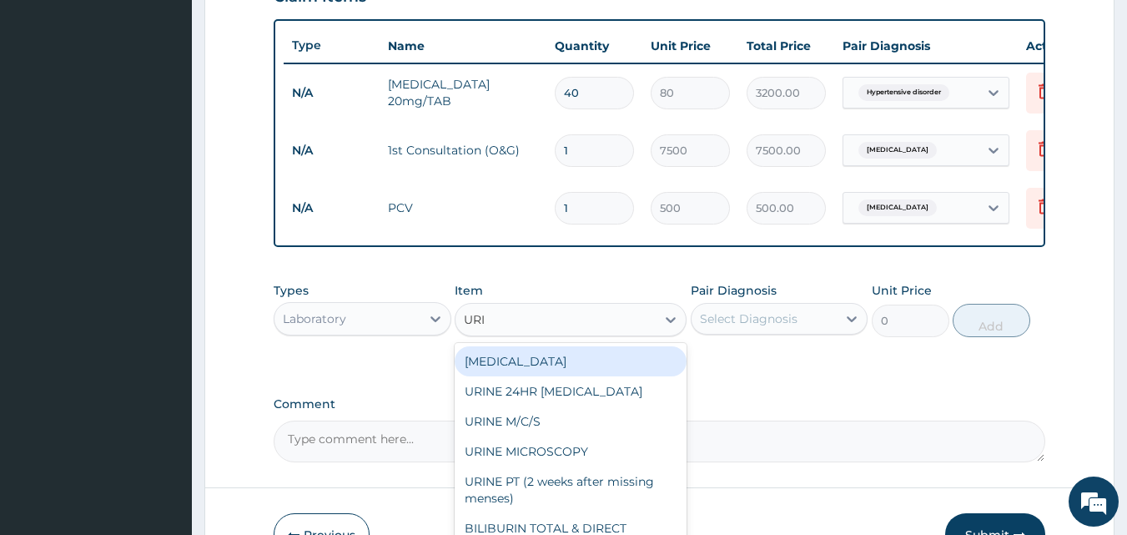
type input "URIN"
click at [522, 367] on div "URINALYSIS" at bounding box center [571, 361] width 232 height 30
type input "500"
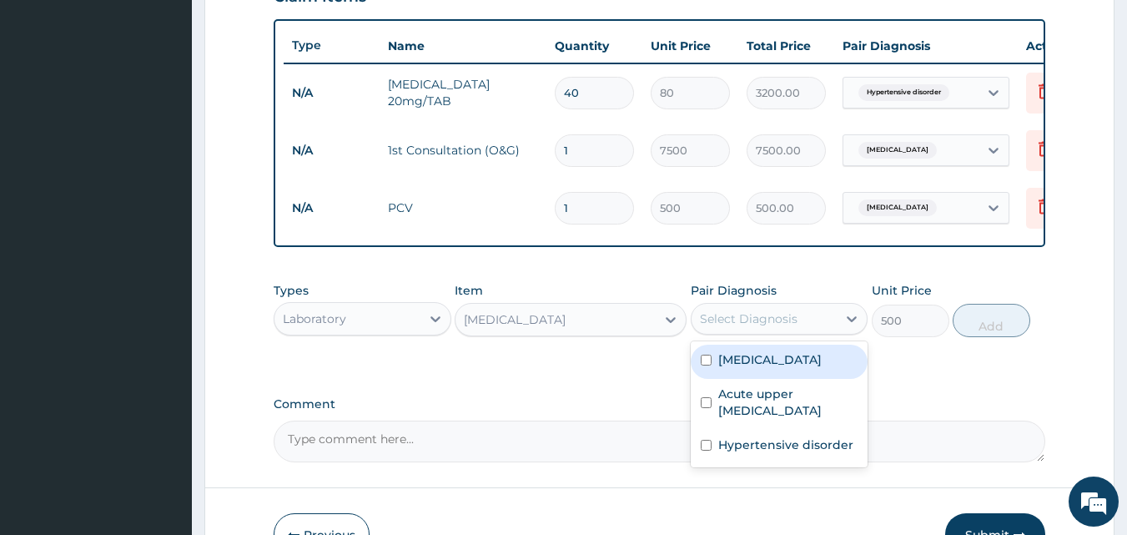
click at [728, 327] on div "Select Diagnosis" at bounding box center [749, 318] width 98 height 17
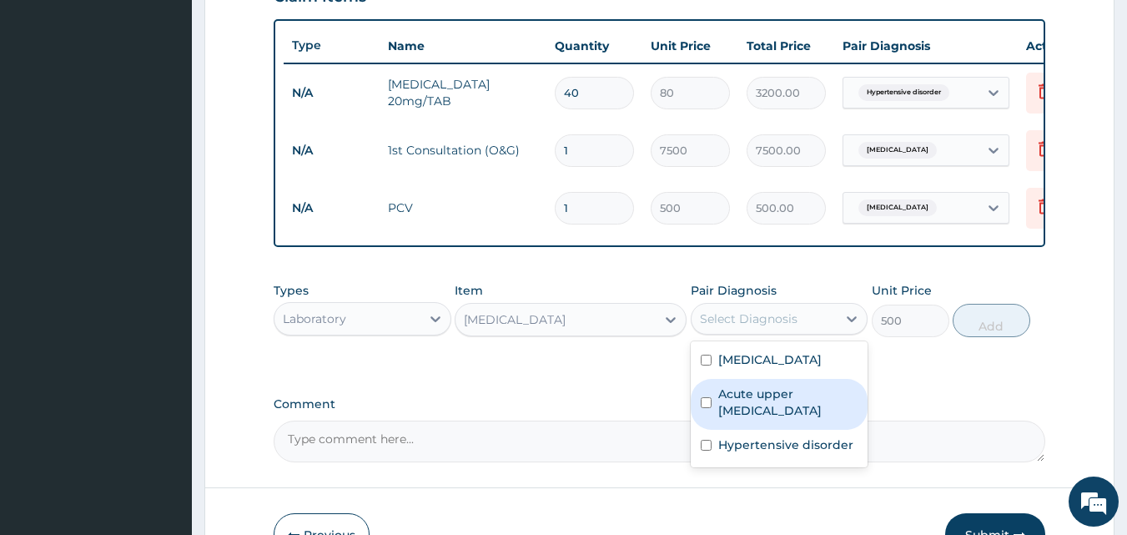
click at [741, 417] on label "Acute upper urinary tract infection" at bounding box center [788, 401] width 140 height 33
checkbox input "true"
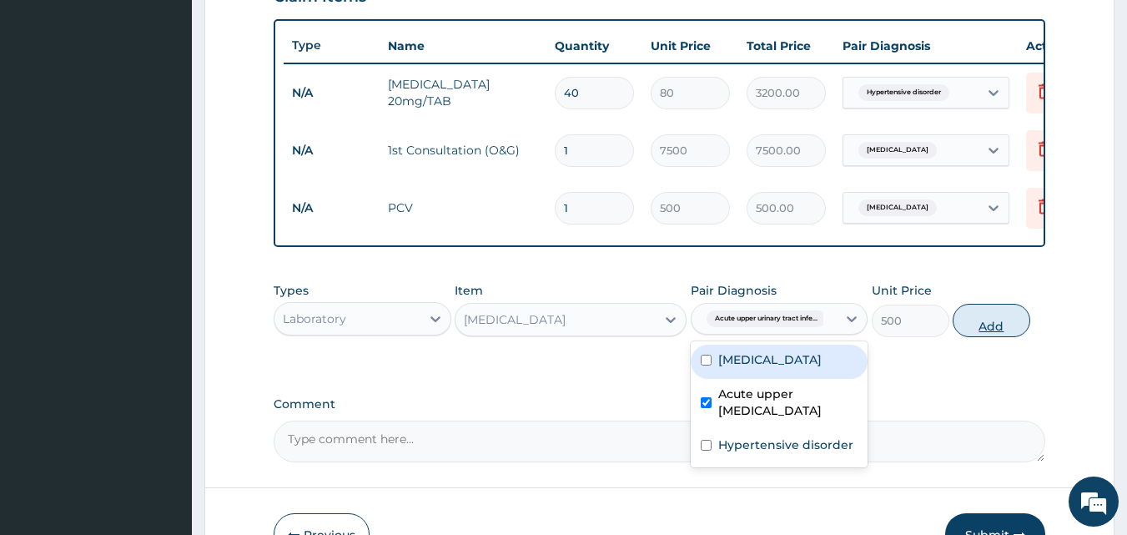
click at [971, 337] on button "Add" at bounding box center [992, 320] width 78 height 33
type input "0"
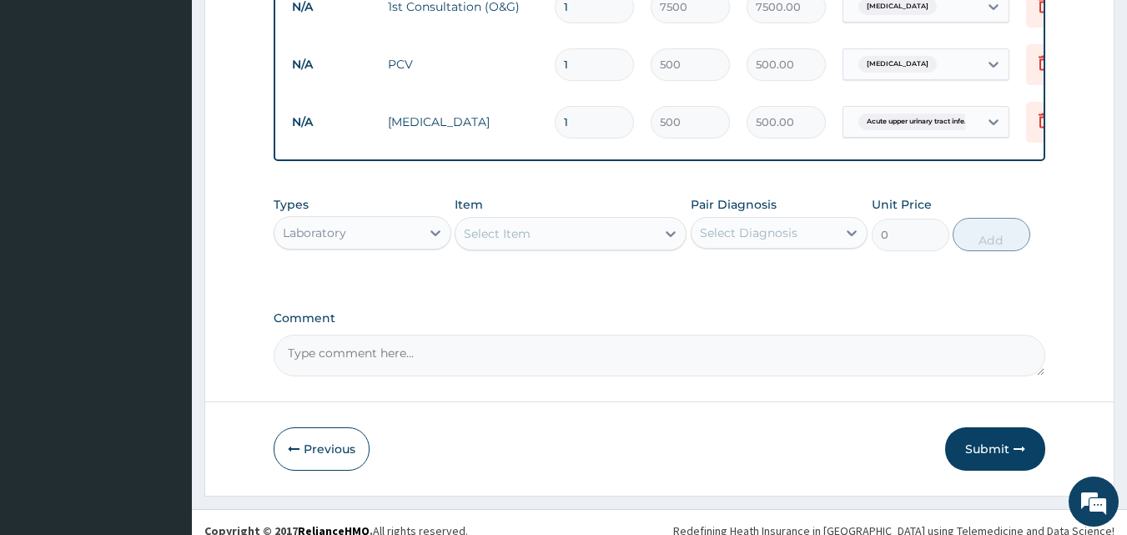
scroll to position [774, 0]
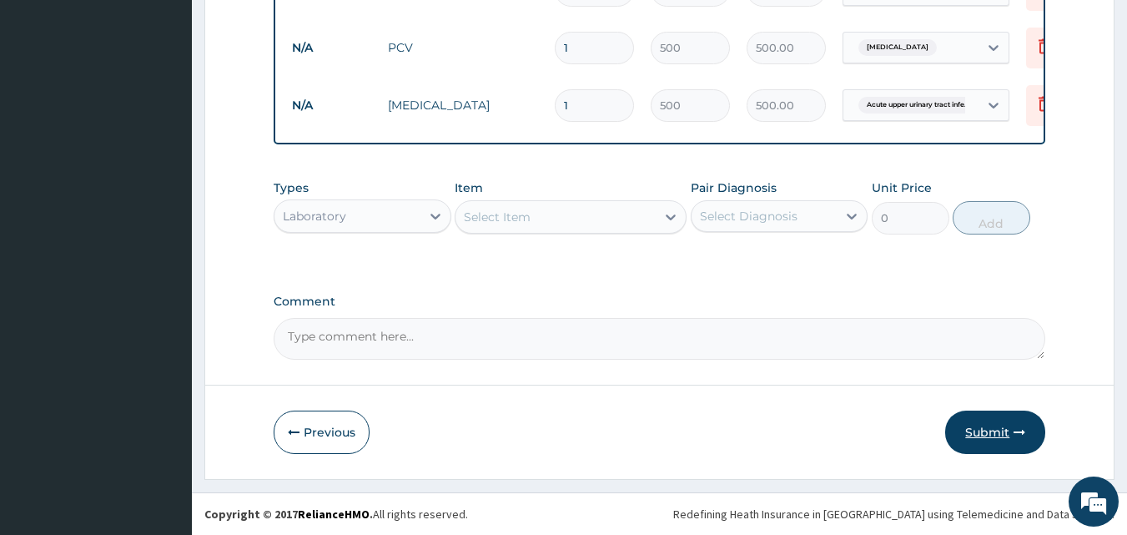
click at [982, 426] on button "Submit" at bounding box center [995, 431] width 100 height 43
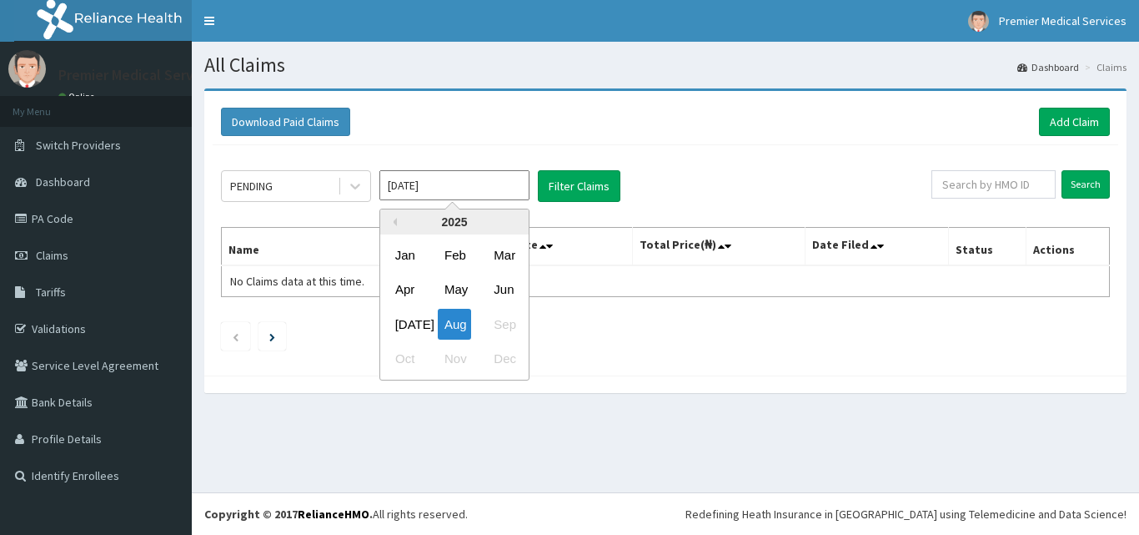
click at [407, 315] on div "[DATE]" at bounding box center [405, 324] width 33 height 31
type input "[DATE]"
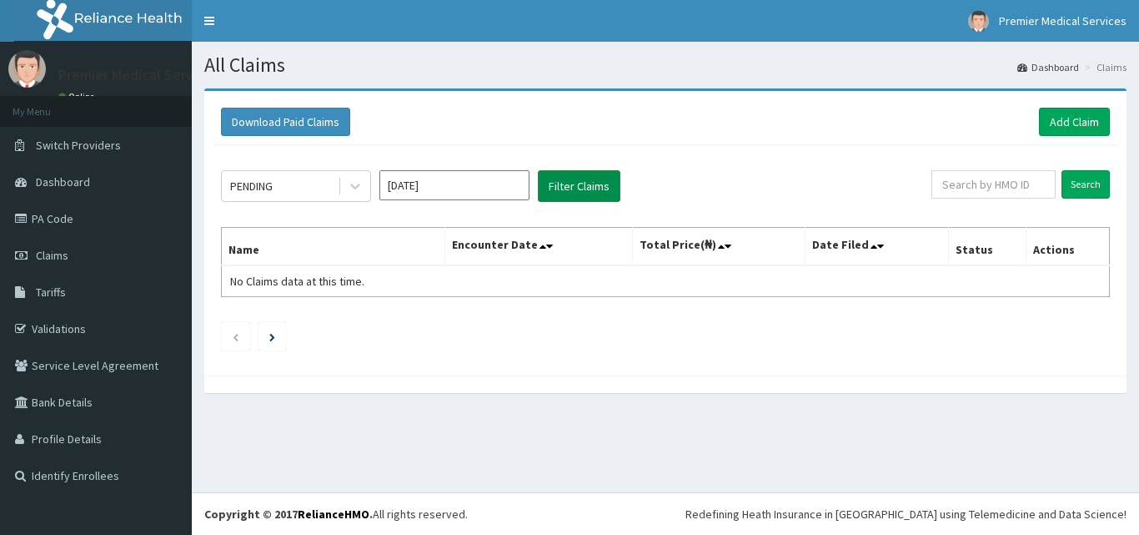
click at [566, 177] on button "Filter Claims" at bounding box center [579, 186] width 83 height 32
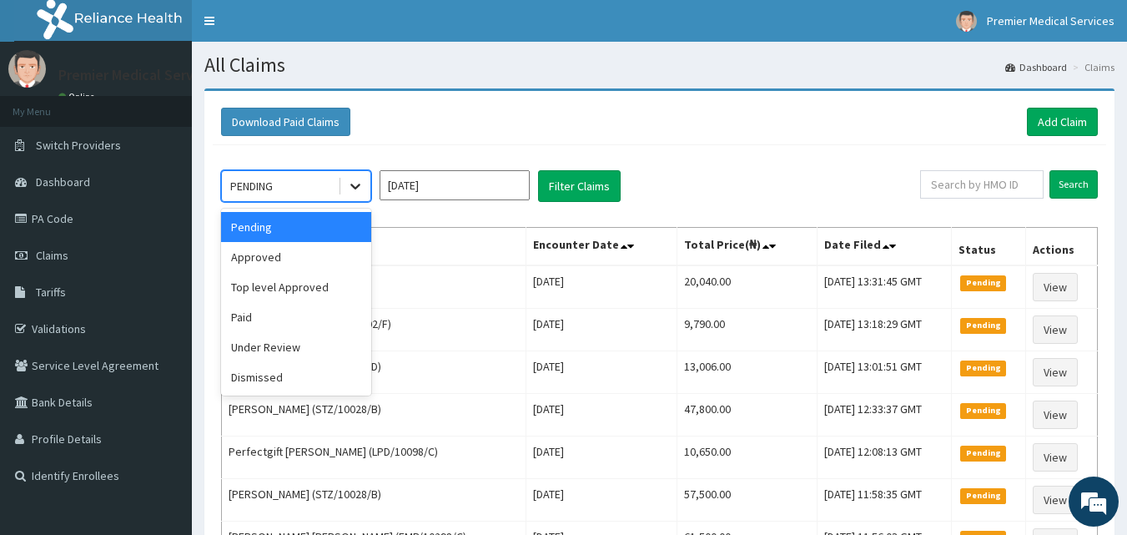
click at [353, 191] on icon at bounding box center [355, 186] width 17 height 17
click at [330, 255] on div "Approved" at bounding box center [296, 257] width 150 height 30
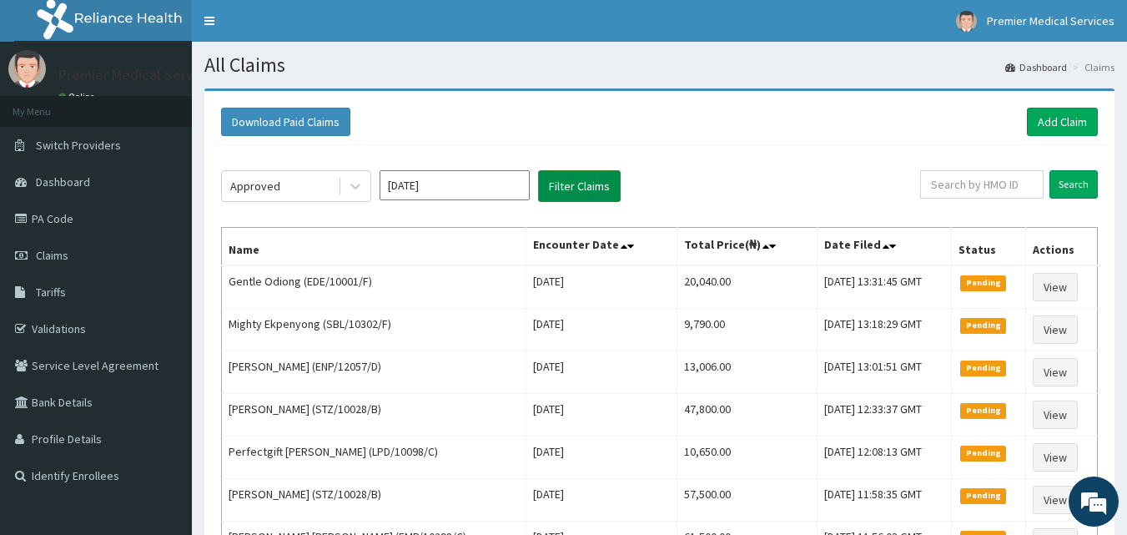
click at [573, 182] on button "Filter Claims" at bounding box center [579, 186] width 83 height 32
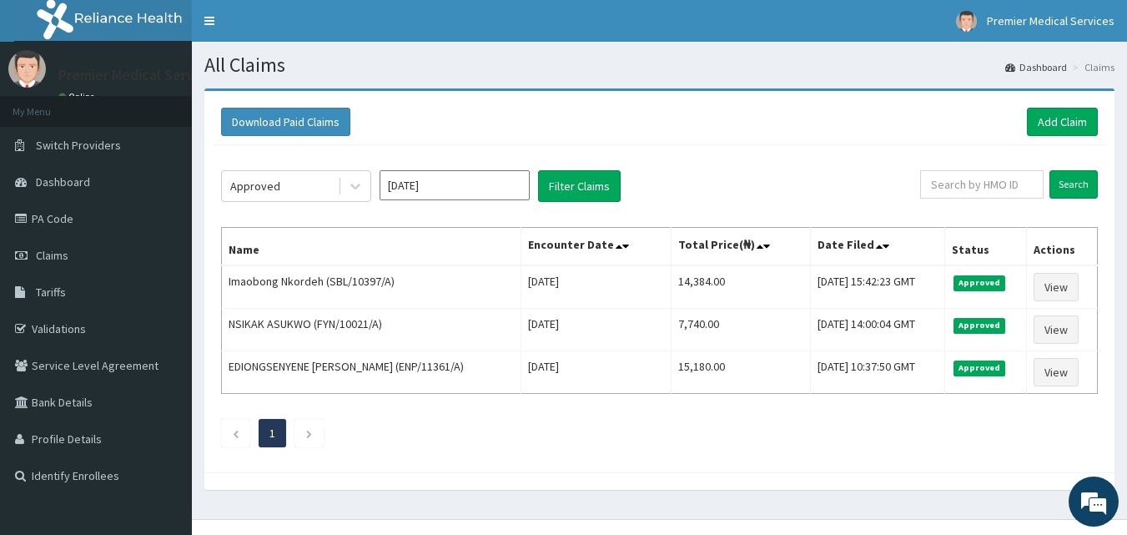
click at [474, 187] on input "[DATE]" at bounding box center [455, 185] width 150 height 30
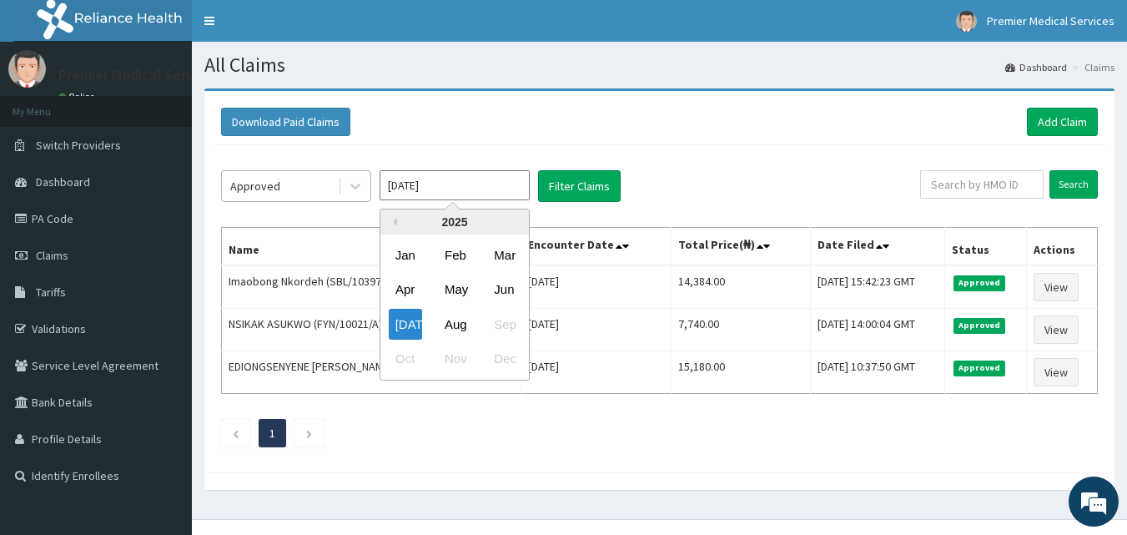
click at [329, 187] on div "Approved" at bounding box center [280, 186] width 116 height 27
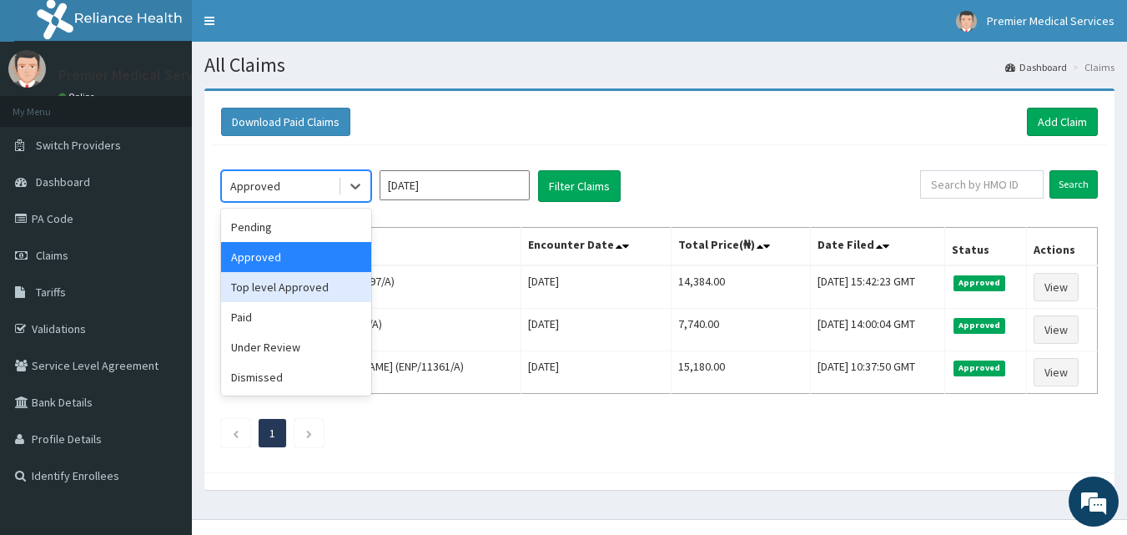
click at [297, 282] on div "Top level Approved" at bounding box center [296, 287] width 150 height 30
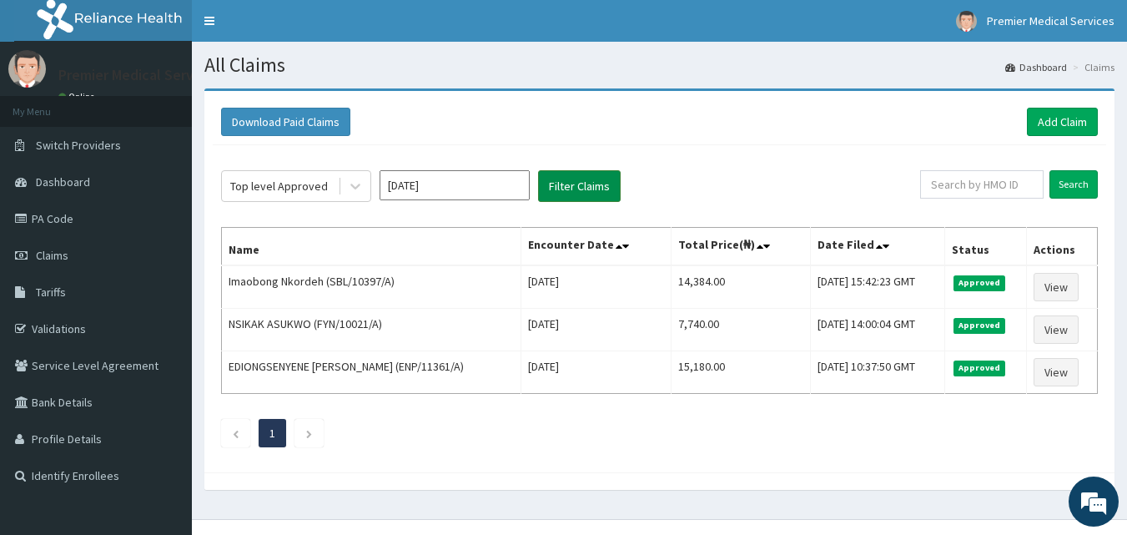
click at [594, 186] on button "Filter Claims" at bounding box center [579, 186] width 83 height 32
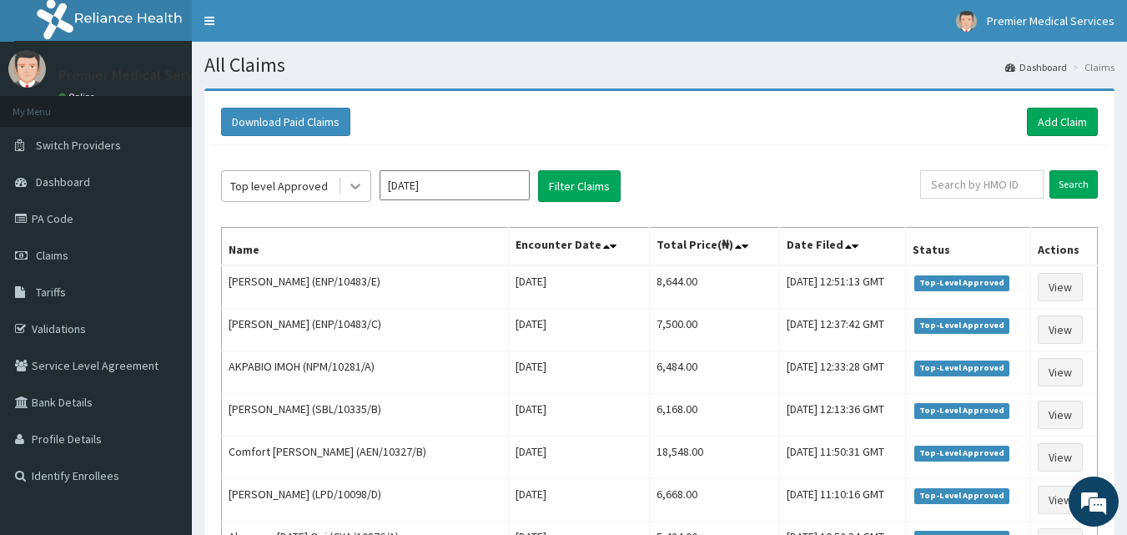
click at [348, 192] on icon at bounding box center [355, 186] width 17 height 17
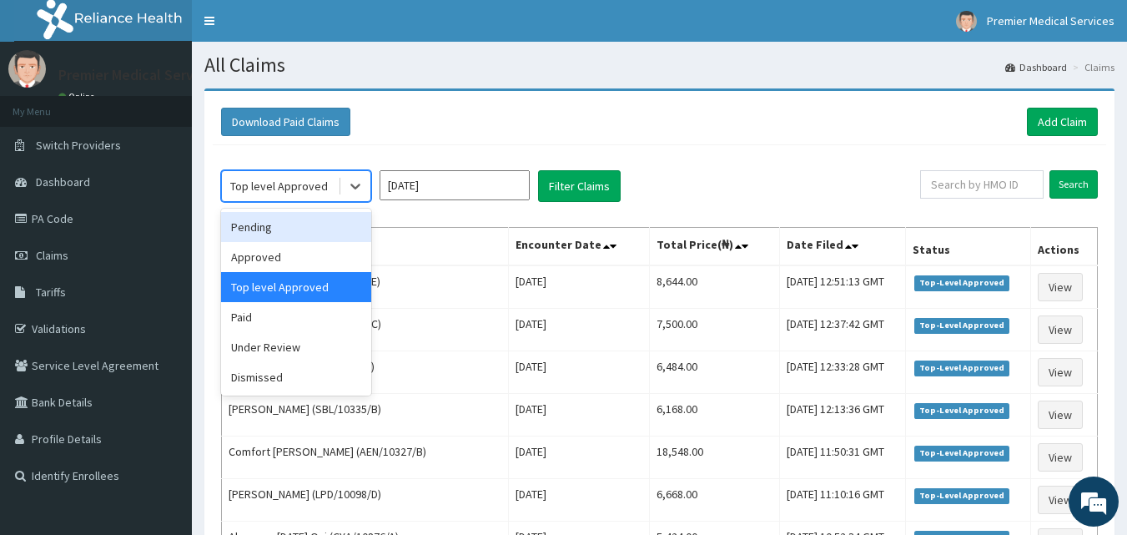
click at [320, 230] on div "Pending" at bounding box center [296, 227] width 150 height 30
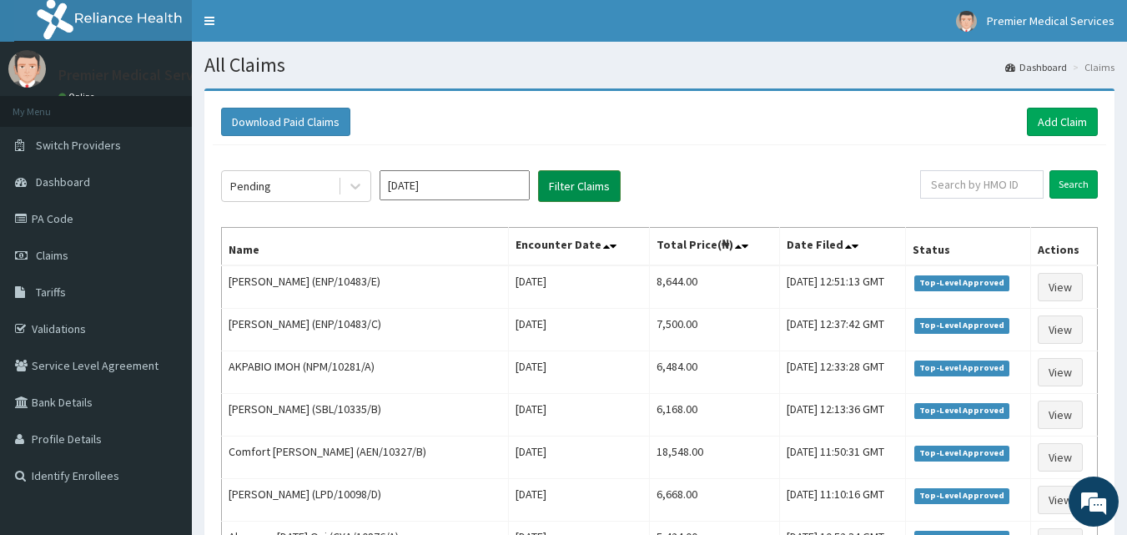
click at [588, 184] on button "Filter Claims" at bounding box center [579, 186] width 83 height 32
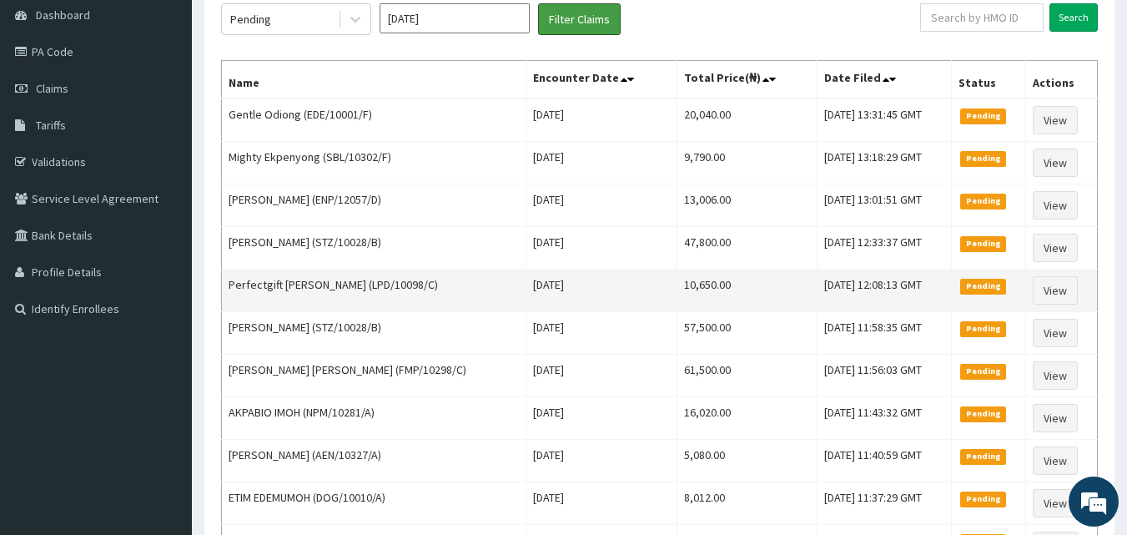
scroll to position [83, 0]
